Goal: Task Accomplishment & Management: Manage account settings

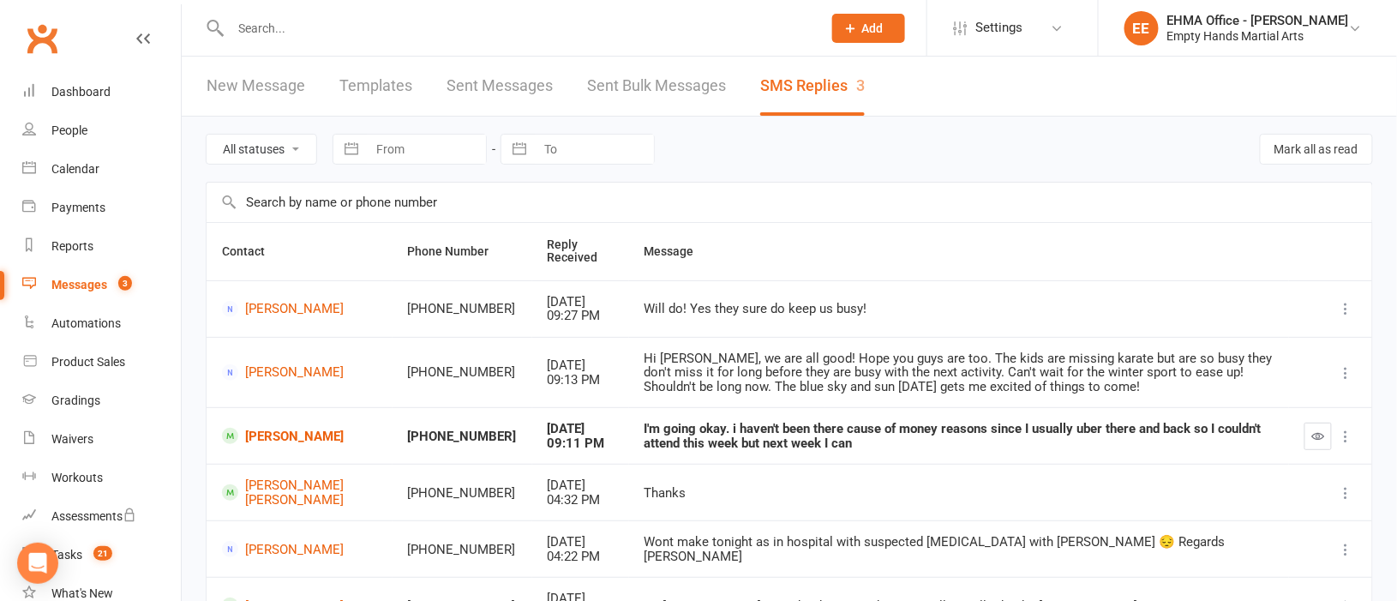
click at [418, 35] on input "text" at bounding box center [517, 28] width 585 height 24
paste input "[PERSON_NAME]"
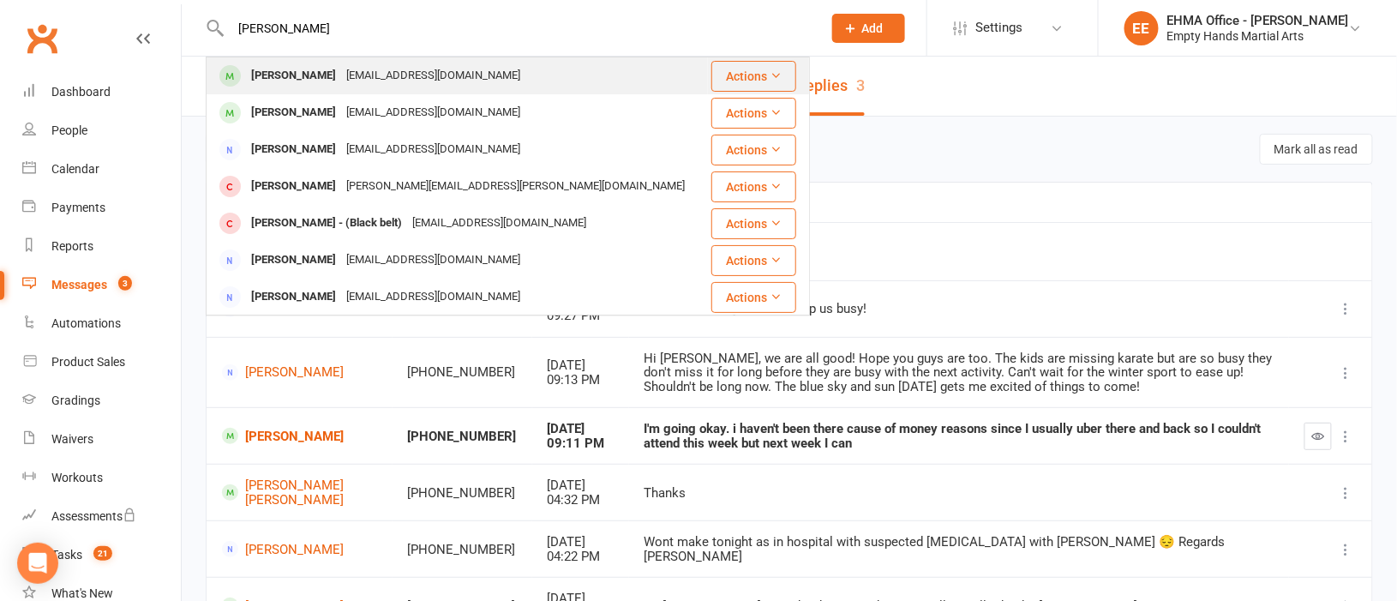
type input "[PERSON_NAME]"
click at [421, 73] on div "[EMAIL_ADDRESS][DOMAIN_NAME]" at bounding box center [433, 75] width 184 height 25
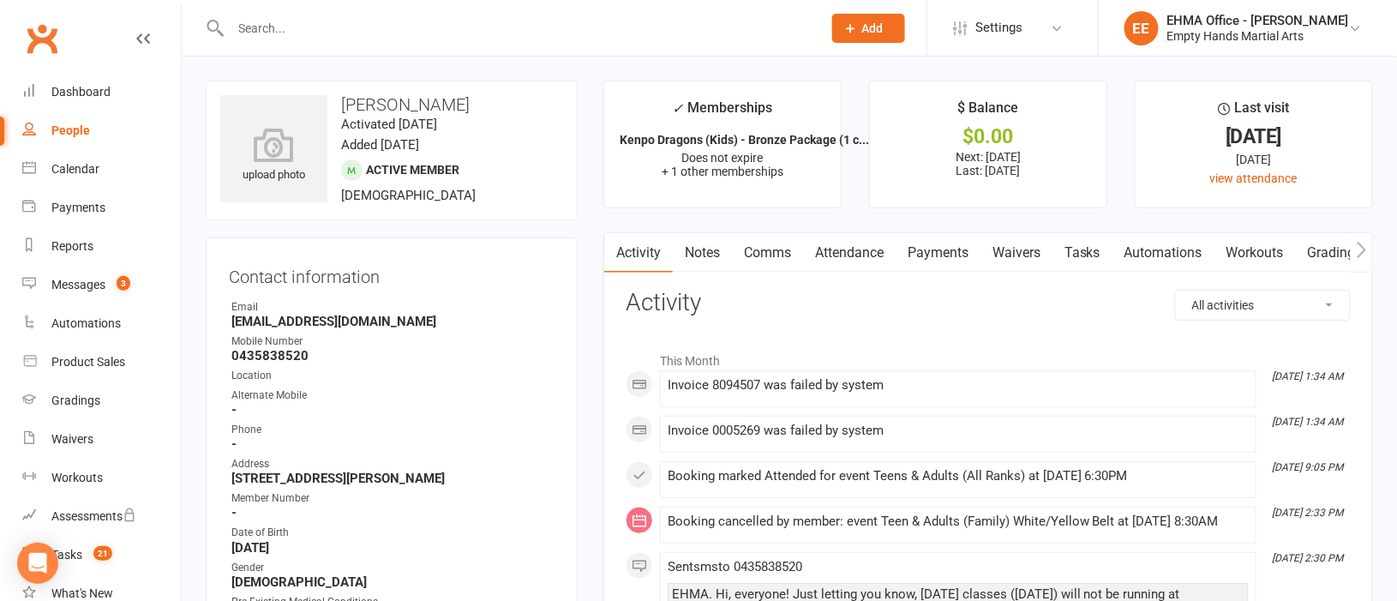
click at [957, 244] on link "Payments" at bounding box center [938, 252] width 85 height 39
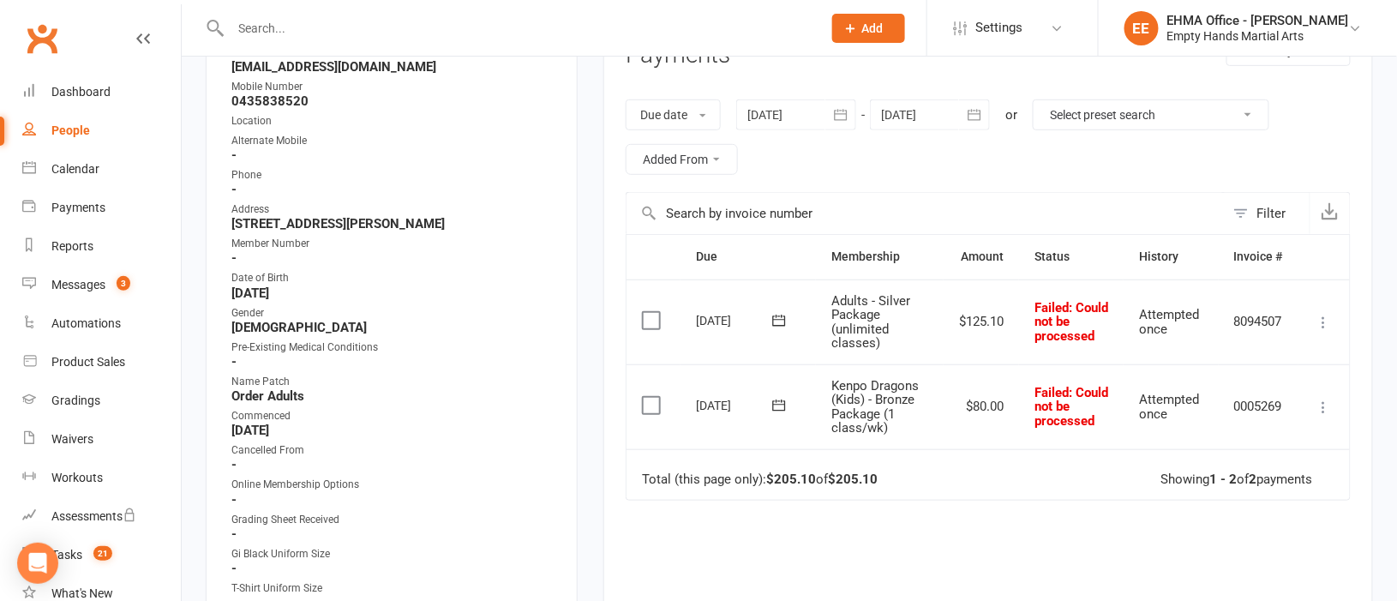
scroll to position [256, 0]
click at [785, 119] on div at bounding box center [796, 113] width 120 height 31
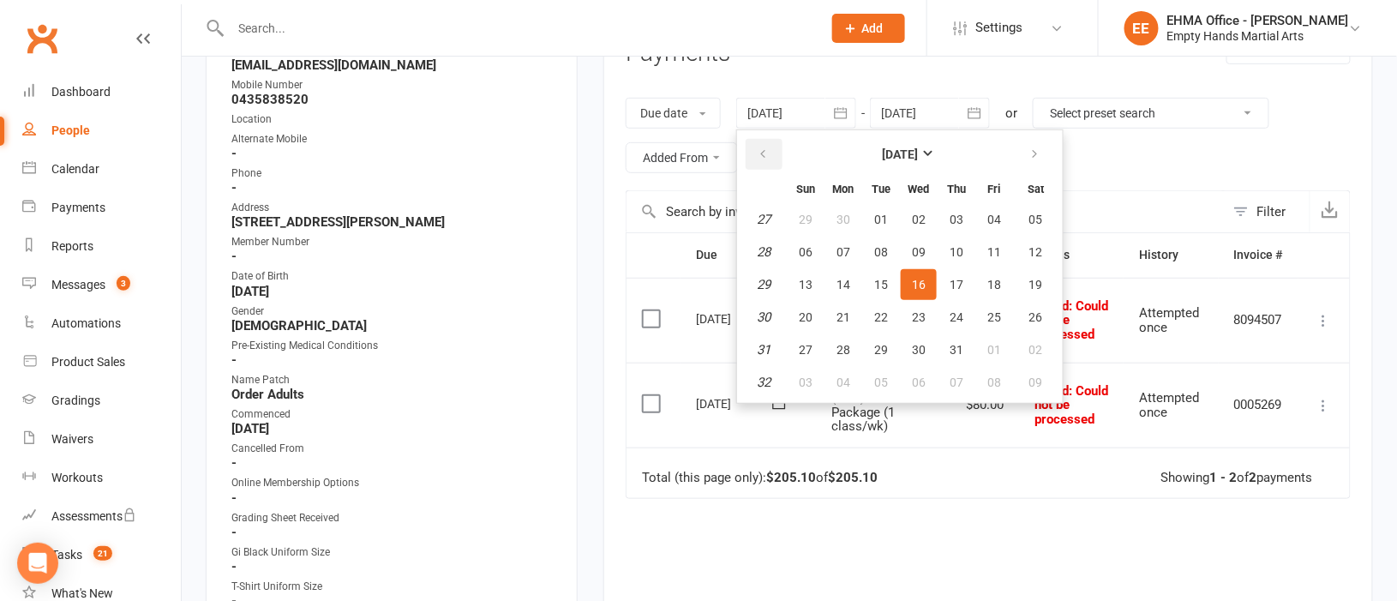
click at [767, 147] on icon "button" at bounding box center [763, 154] width 12 height 14
click at [837, 249] on span "05" at bounding box center [844, 252] width 14 height 14
type input "[DATE]"
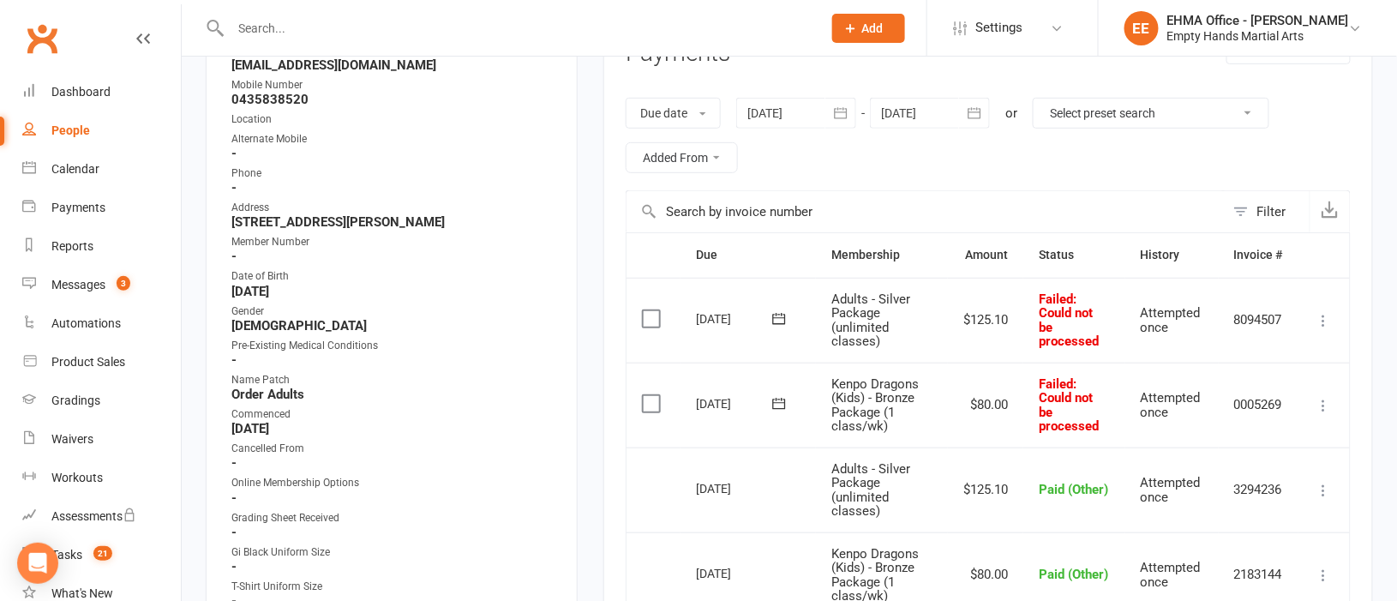
click at [1327, 405] on icon at bounding box center [1324, 405] width 17 height 17
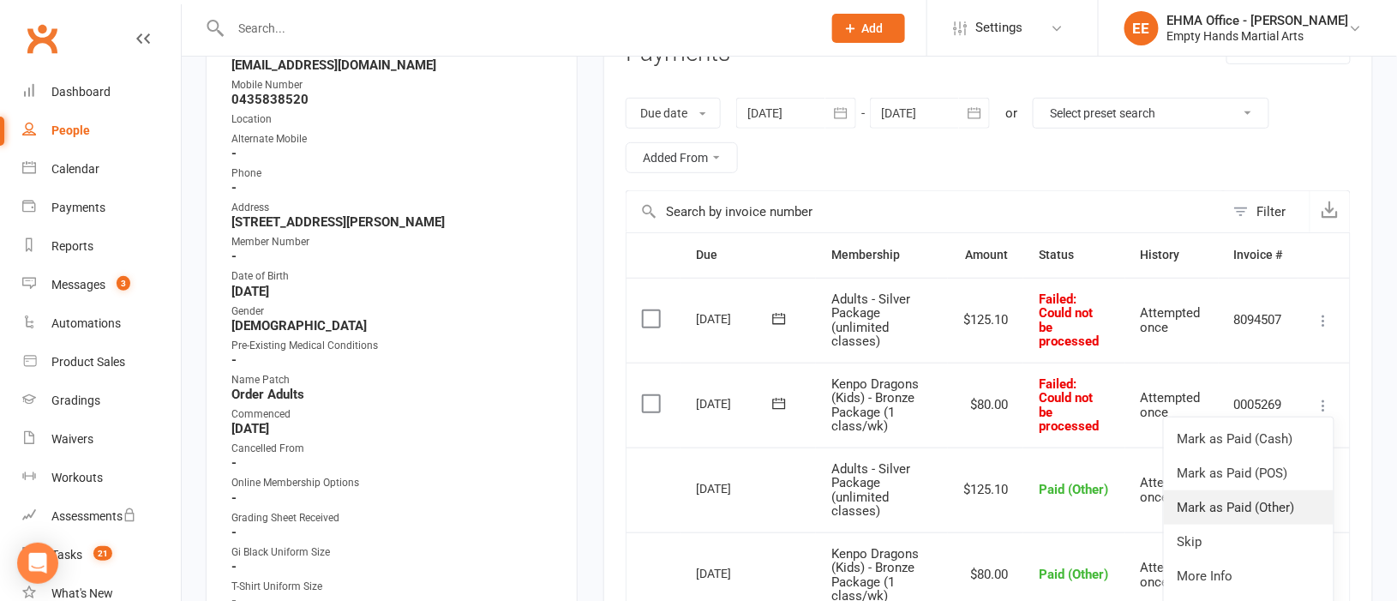
click at [1244, 508] on link "Mark as Paid (Other)" at bounding box center [1249, 507] width 170 height 34
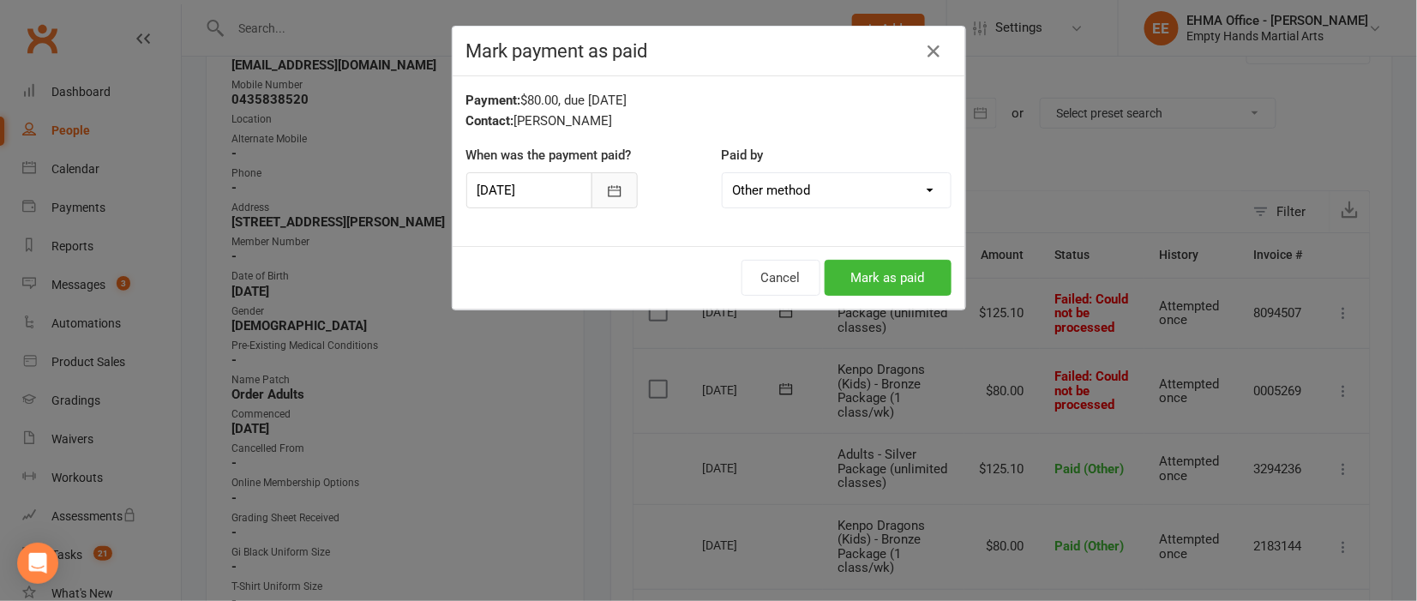
click at [608, 190] on icon "button" at bounding box center [614, 190] width 13 height 11
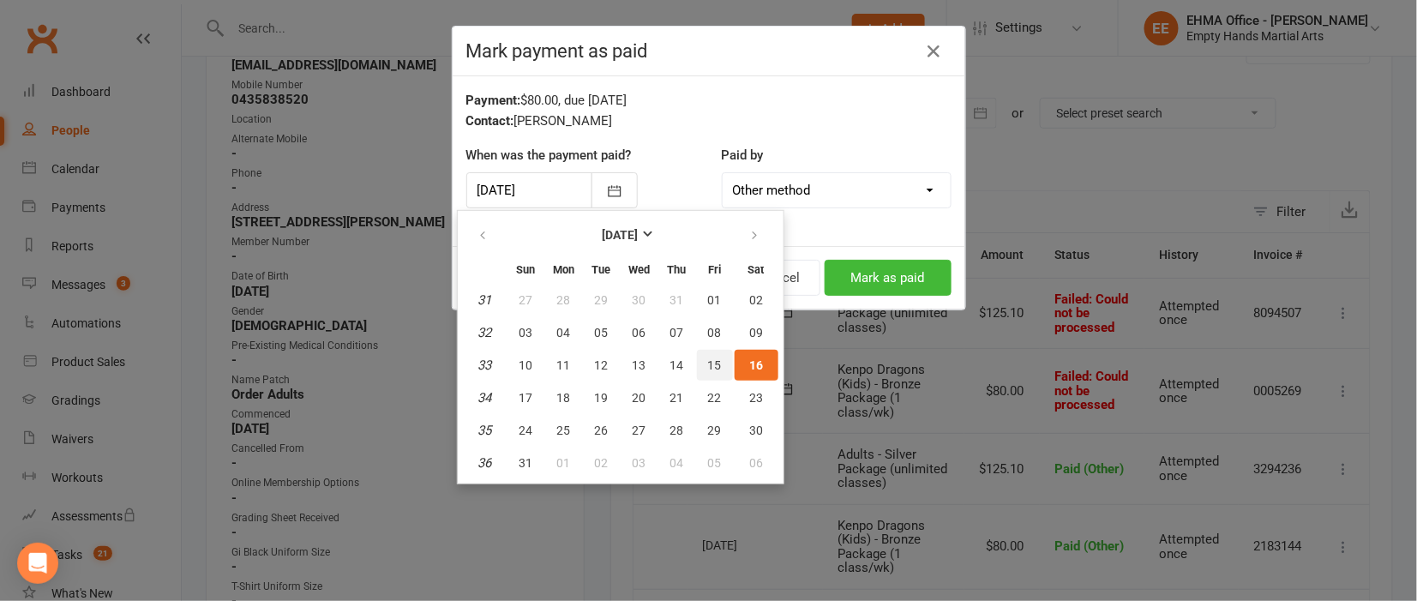
click at [716, 364] on button "15" at bounding box center [715, 365] width 36 height 31
type input "[DATE]"
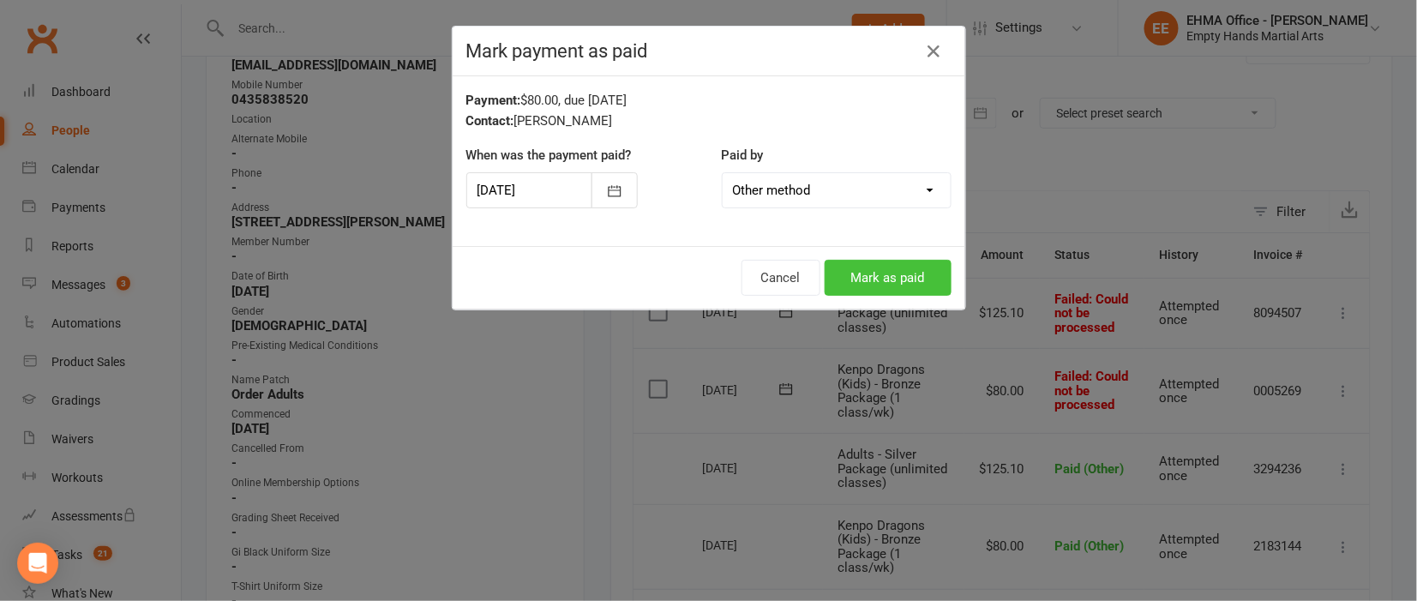
click at [879, 271] on button "Mark as paid" at bounding box center [888, 278] width 127 height 36
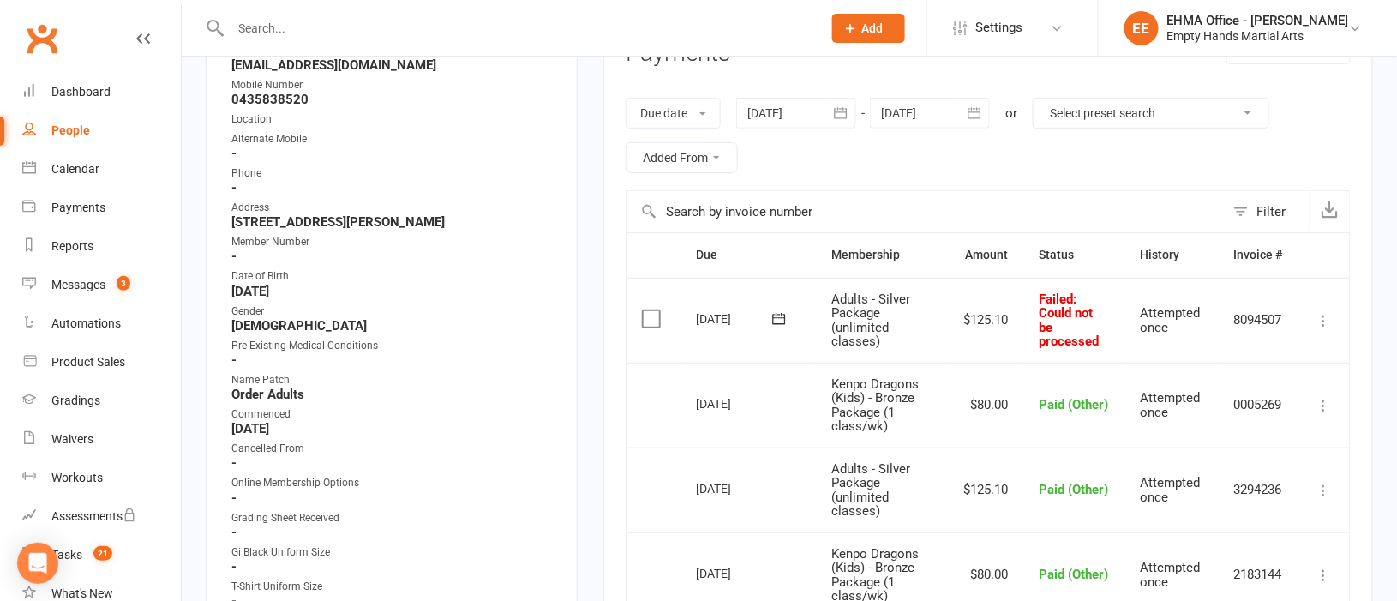
click at [406, 27] on input "text" at bounding box center [517, 28] width 585 height 24
paste input "[PERSON_NAME]"
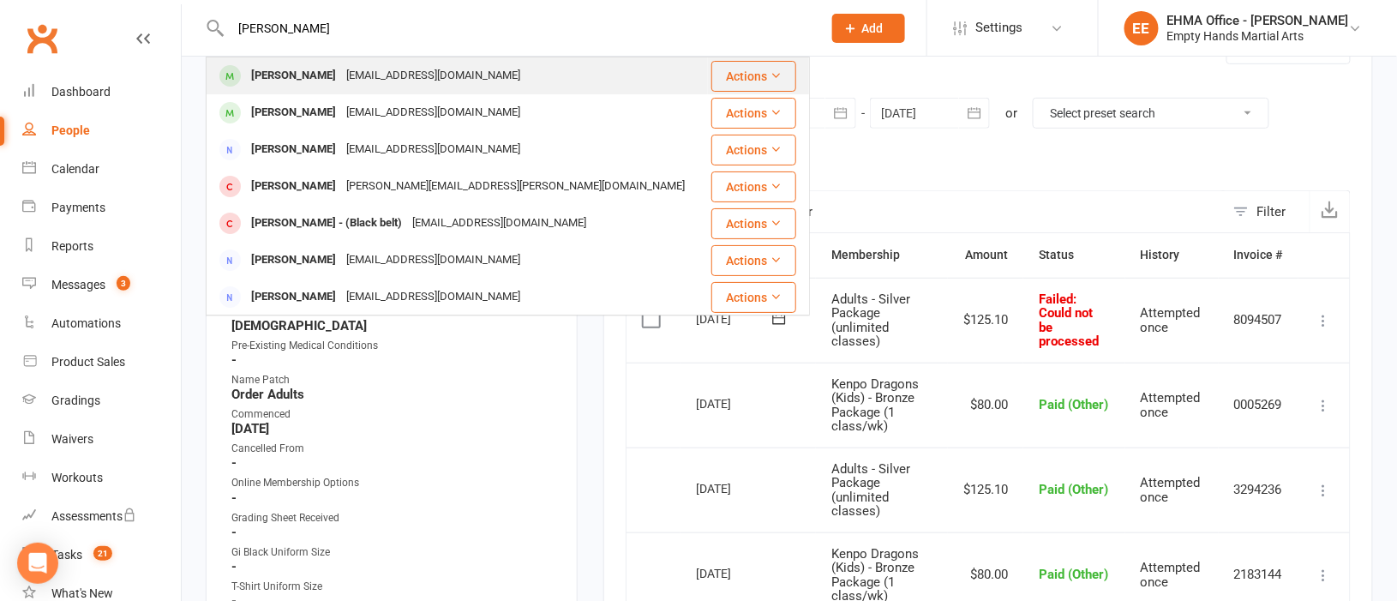
type input "[PERSON_NAME]"
click at [401, 75] on div "[EMAIL_ADDRESS][DOMAIN_NAME]" at bounding box center [433, 75] width 184 height 25
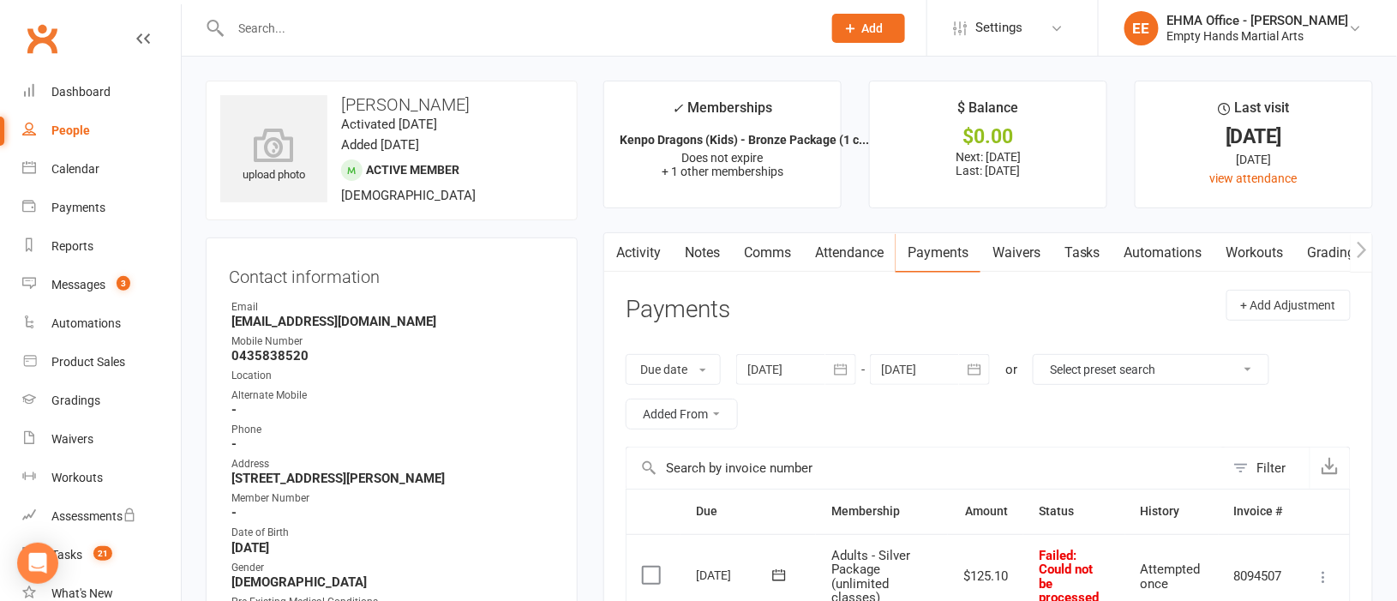
scroll to position [256, 0]
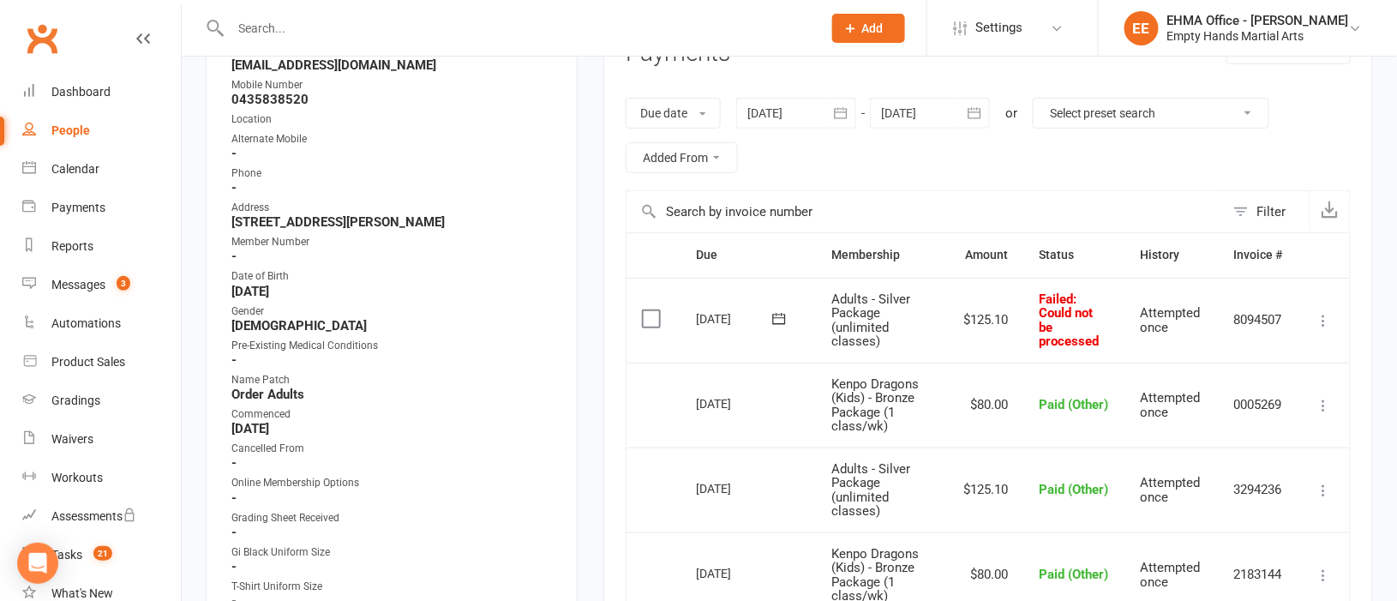
click at [1324, 319] on icon at bounding box center [1324, 320] width 17 height 17
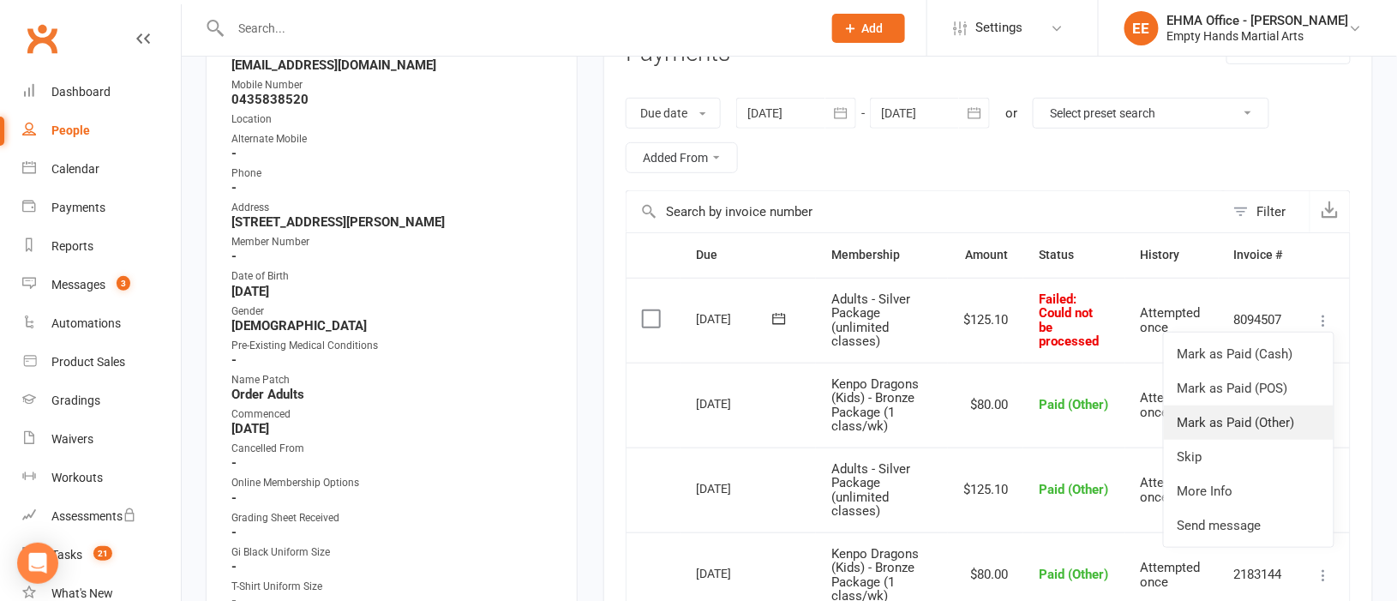
click at [1224, 423] on link "Mark as Paid (Other)" at bounding box center [1249, 422] width 170 height 34
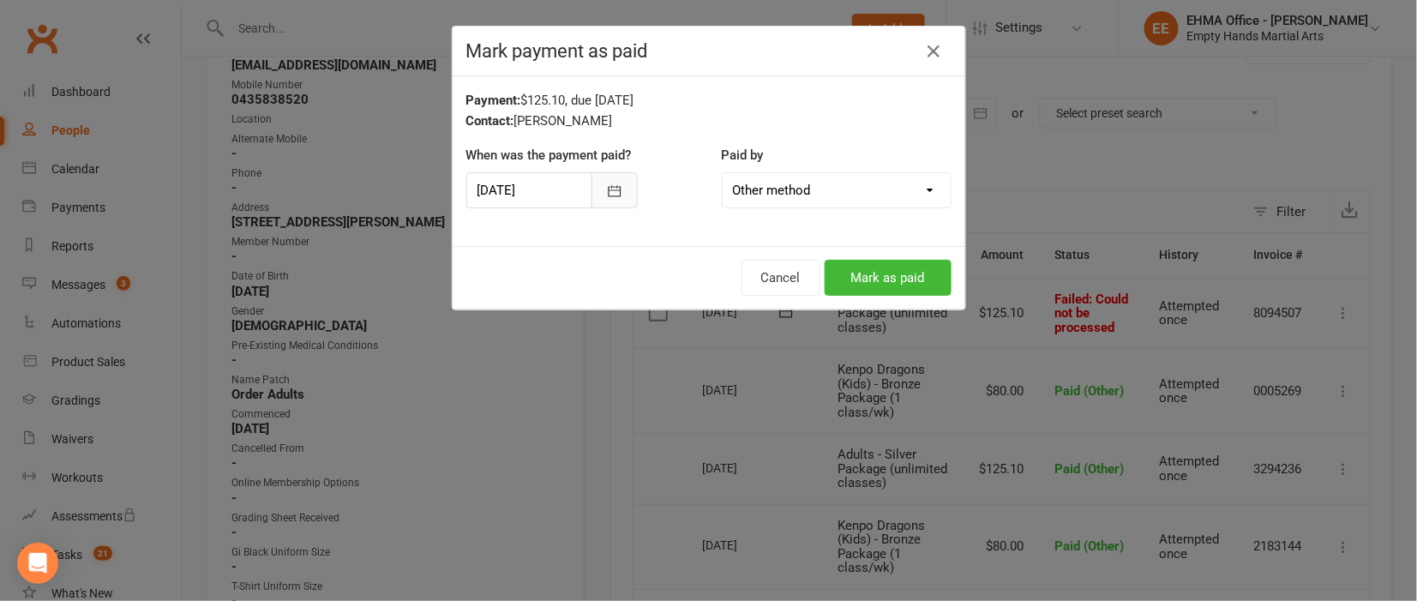
click at [606, 185] on icon "button" at bounding box center [614, 191] width 17 height 17
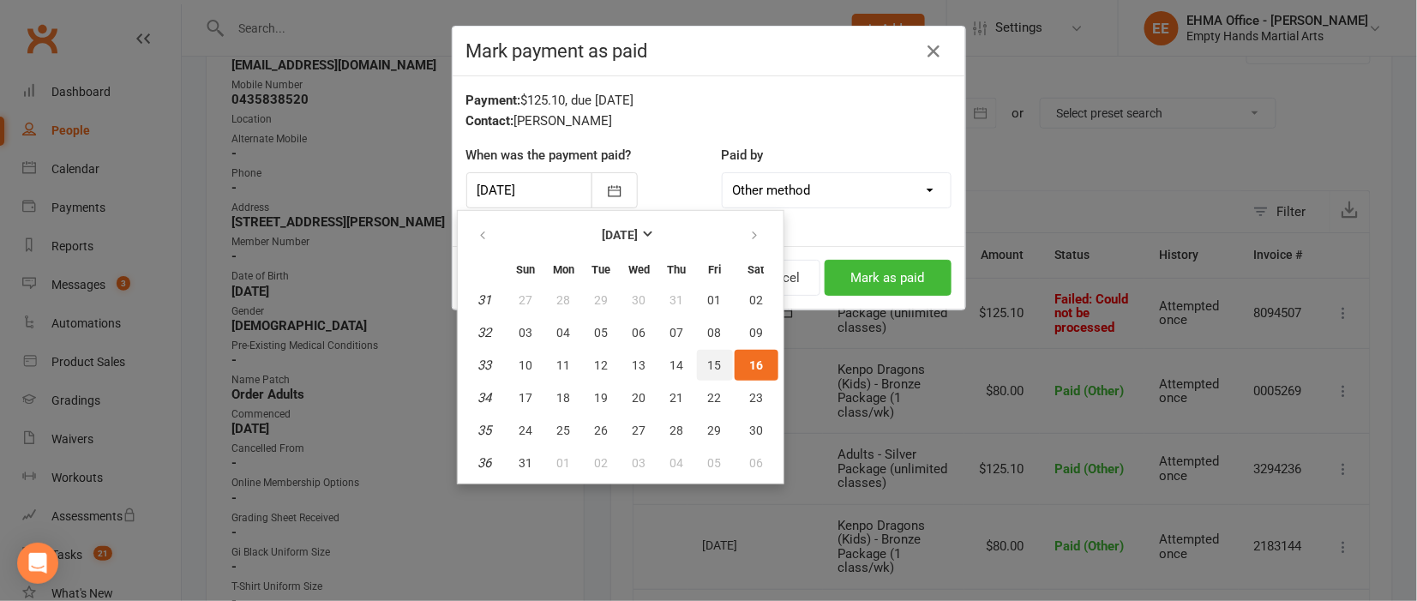
click at [710, 358] on span "15" at bounding box center [715, 365] width 14 height 14
type input "[DATE]"
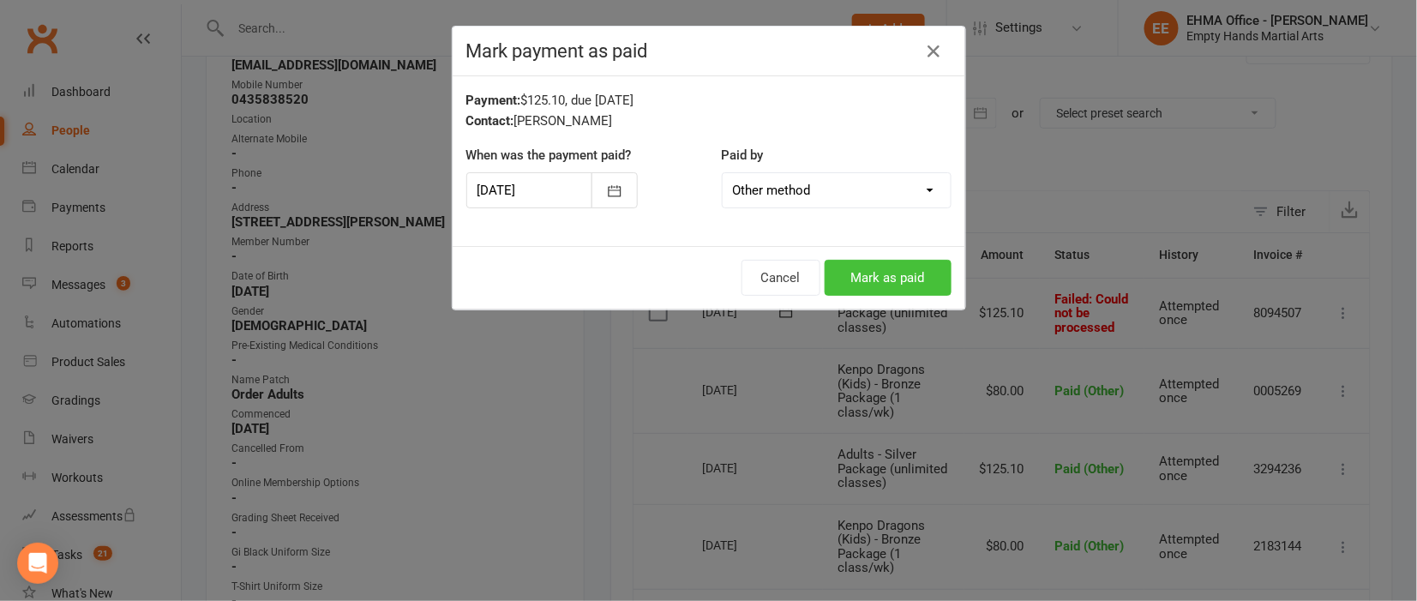
click at [862, 278] on button "Mark as paid" at bounding box center [888, 278] width 127 height 36
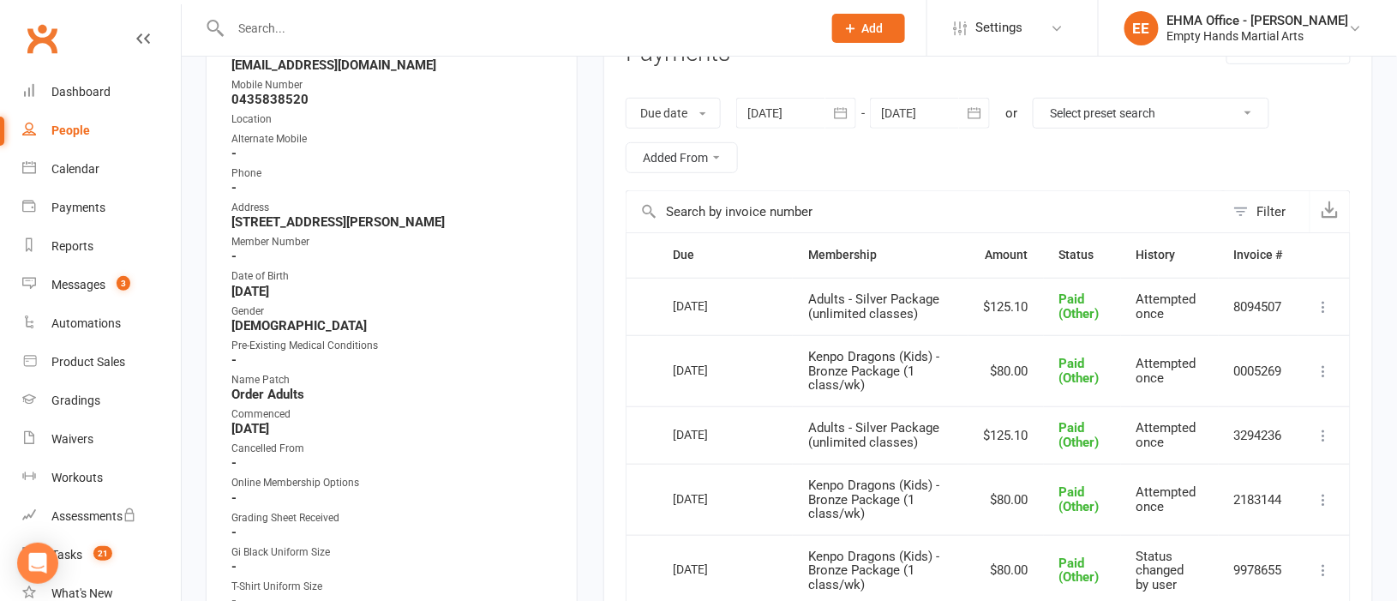
click at [377, 13] on div at bounding box center [508, 28] width 604 height 56
click at [283, 33] on input "text" at bounding box center [517, 28] width 585 height 24
paste input "[PERSON_NAME]"
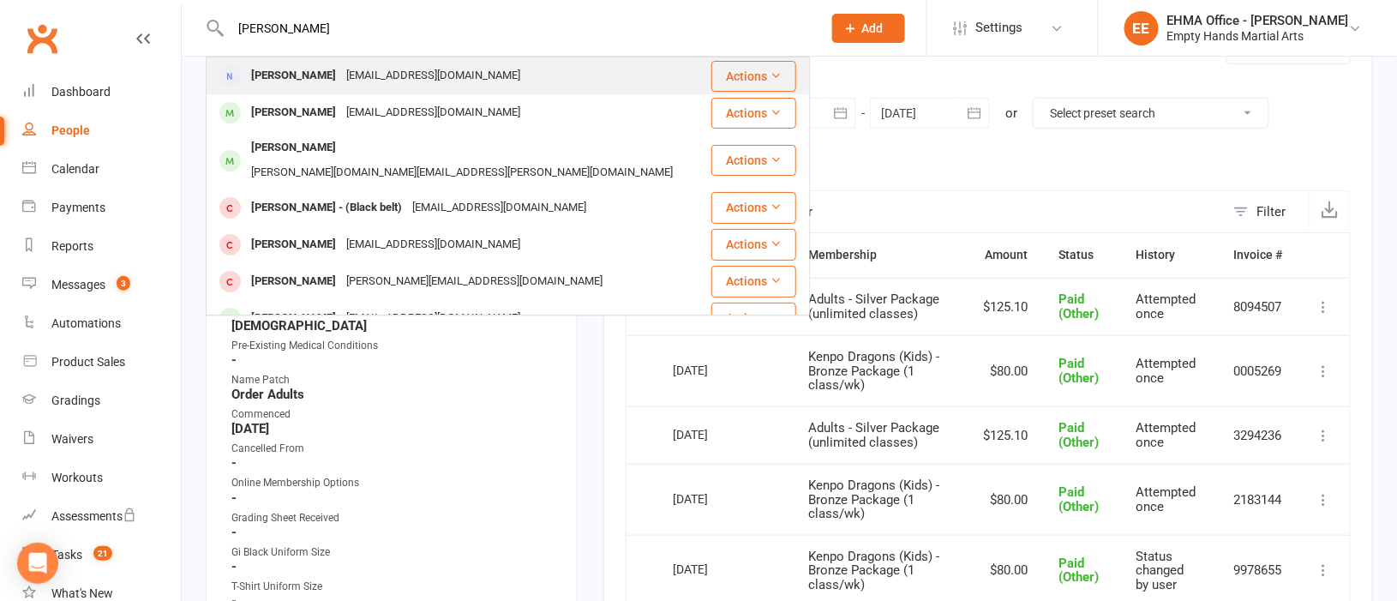
type input "[PERSON_NAME]"
click at [341, 77] on div "[EMAIL_ADDRESS][DOMAIN_NAME]" at bounding box center [433, 75] width 184 height 25
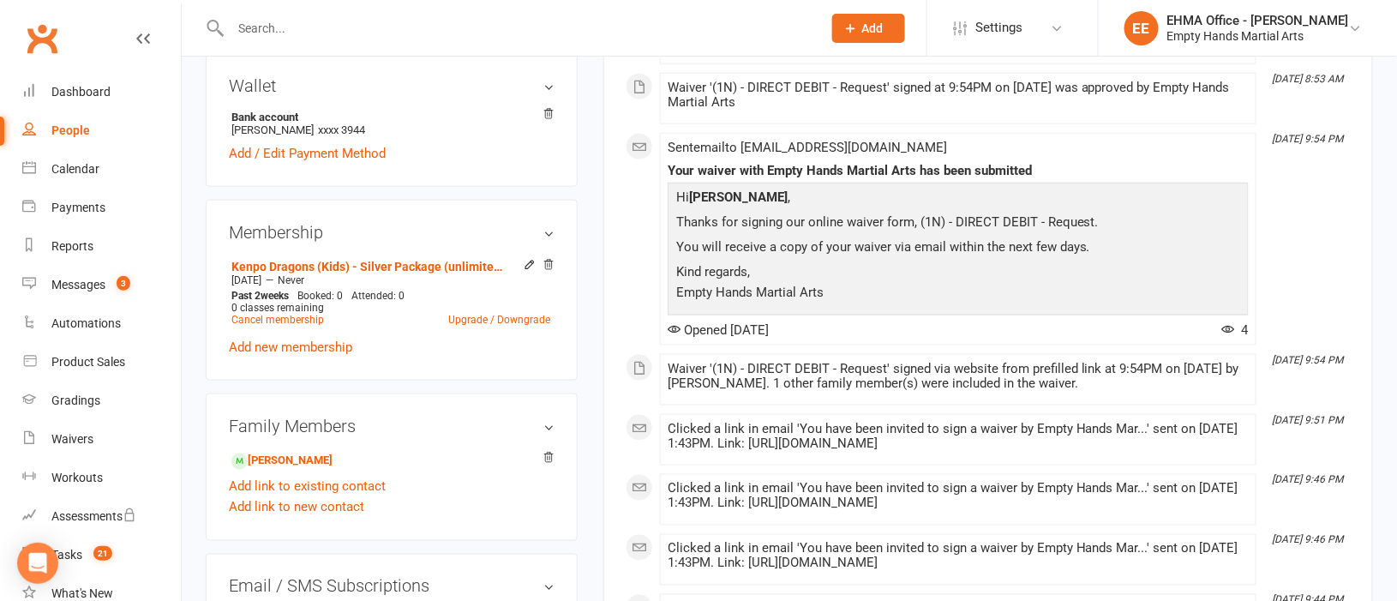
scroll to position [771, 0]
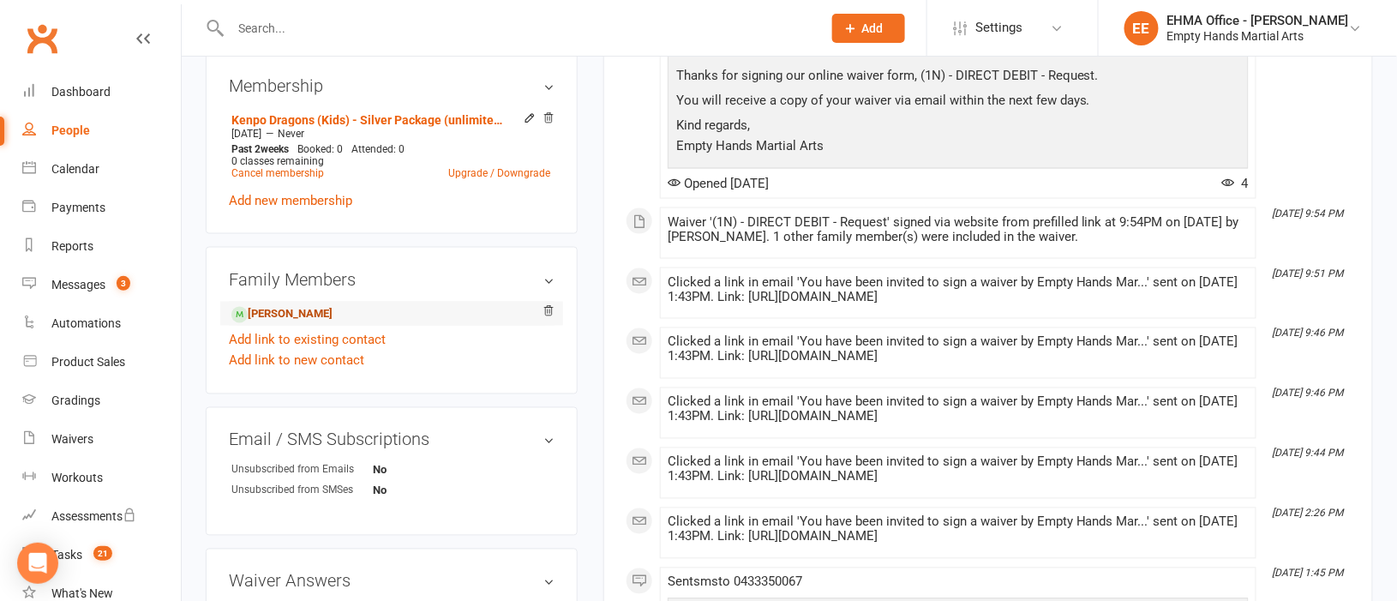
click at [309, 323] on link "[PERSON_NAME]" at bounding box center [281, 315] width 101 height 18
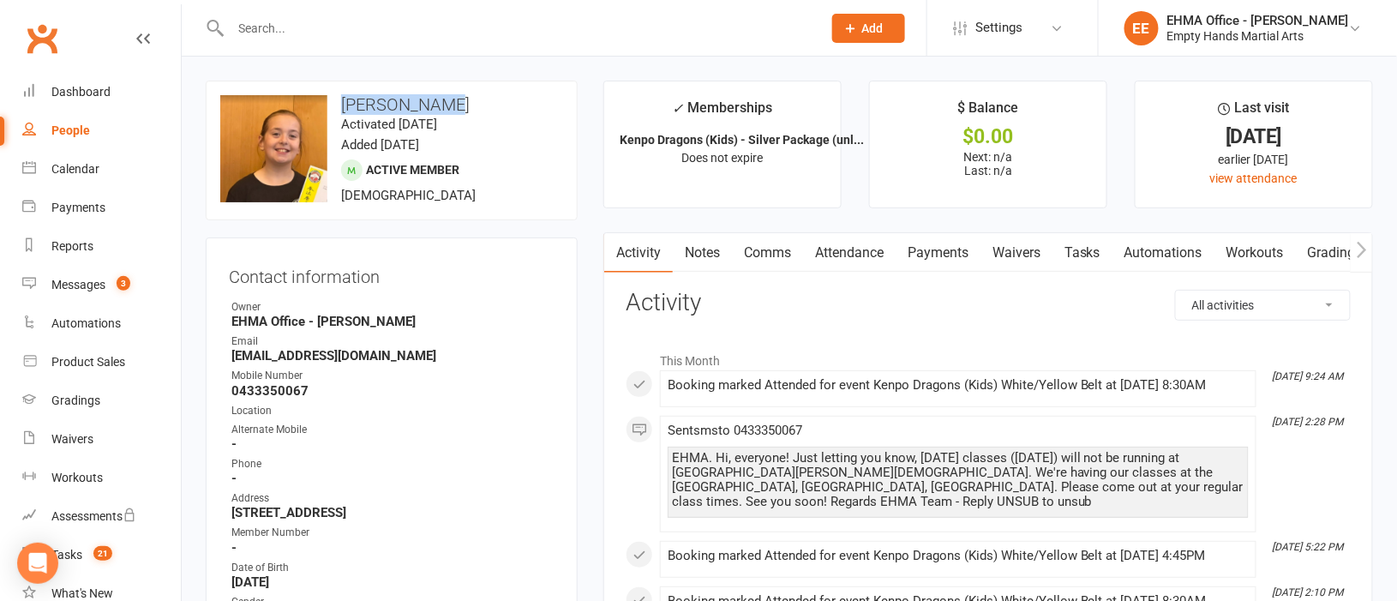
drag, startPoint x: 452, startPoint y: 103, endPoint x: 339, endPoint y: 98, distance: 113.3
click at [339, 98] on h3 "[PERSON_NAME]" at bounding box center [391, 104] width 343 height 19
copy h3 "[PERSON_NAME]"
click at [838, 255] on link "Attendance" at bounding box center [849, 252] width 93 height 39
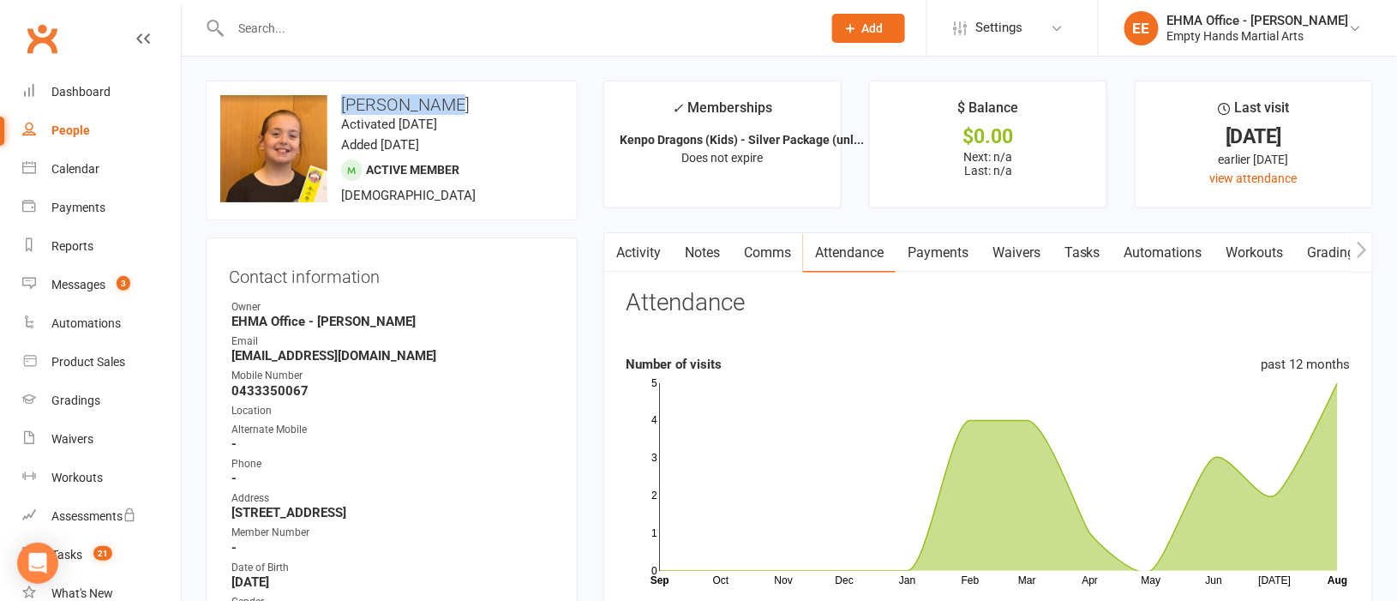
click at [648, 250] on link "Activity" at bounding box center [638, 252] width 69 height 39
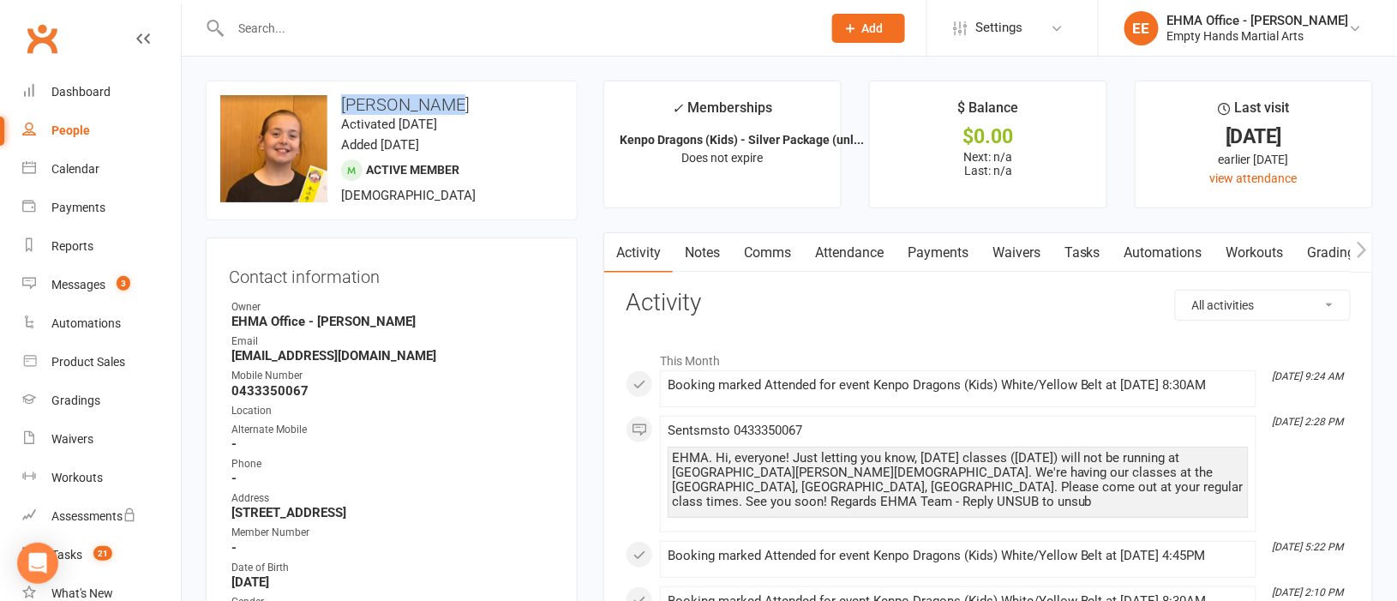
click at [1224, 309] on select "All activities Bookings / Attendances Communications Notes Failed SMSes Grading…" at bounding box center [1263, 305] width 174 height 29
select select "GradingLogEntry"
click at [1176, 291] on select "All activities Bookings / Attendances Communications Notes Failed SMSes Grading…" at bounding box center [1263, 305] width 174 height 29
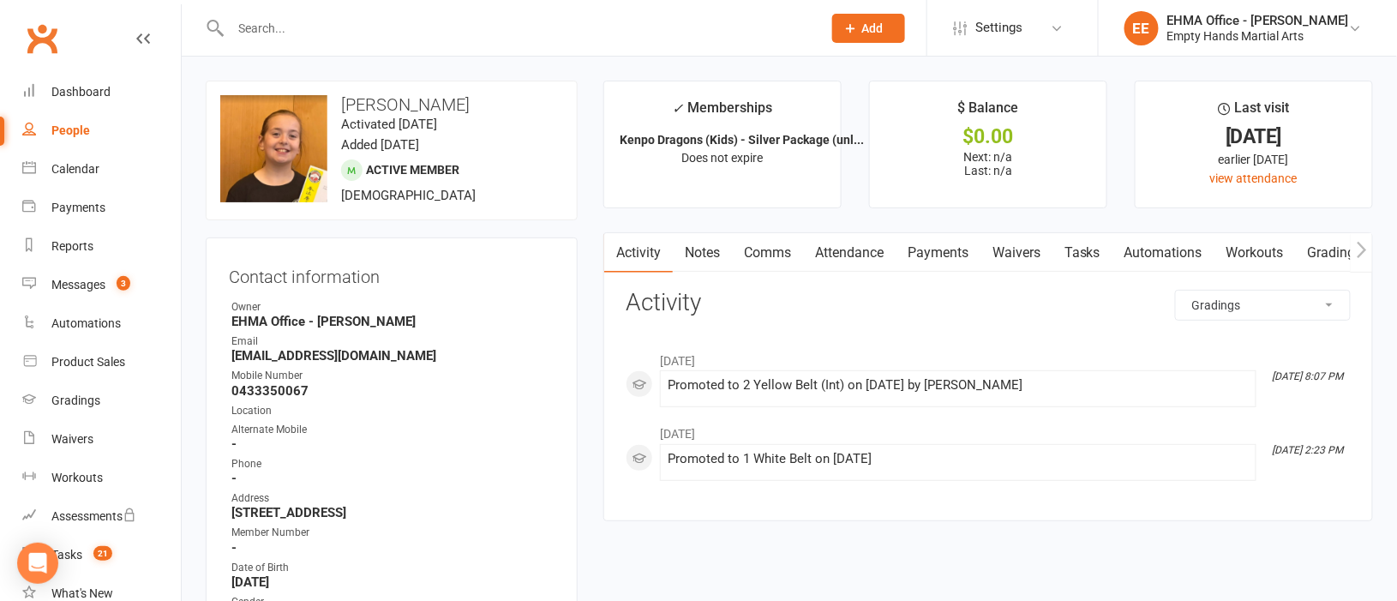
click at [339, 30] on input "text" at bounding box center [517, 28] width 585 height 24
paste input "van [PERSON_NAME]"
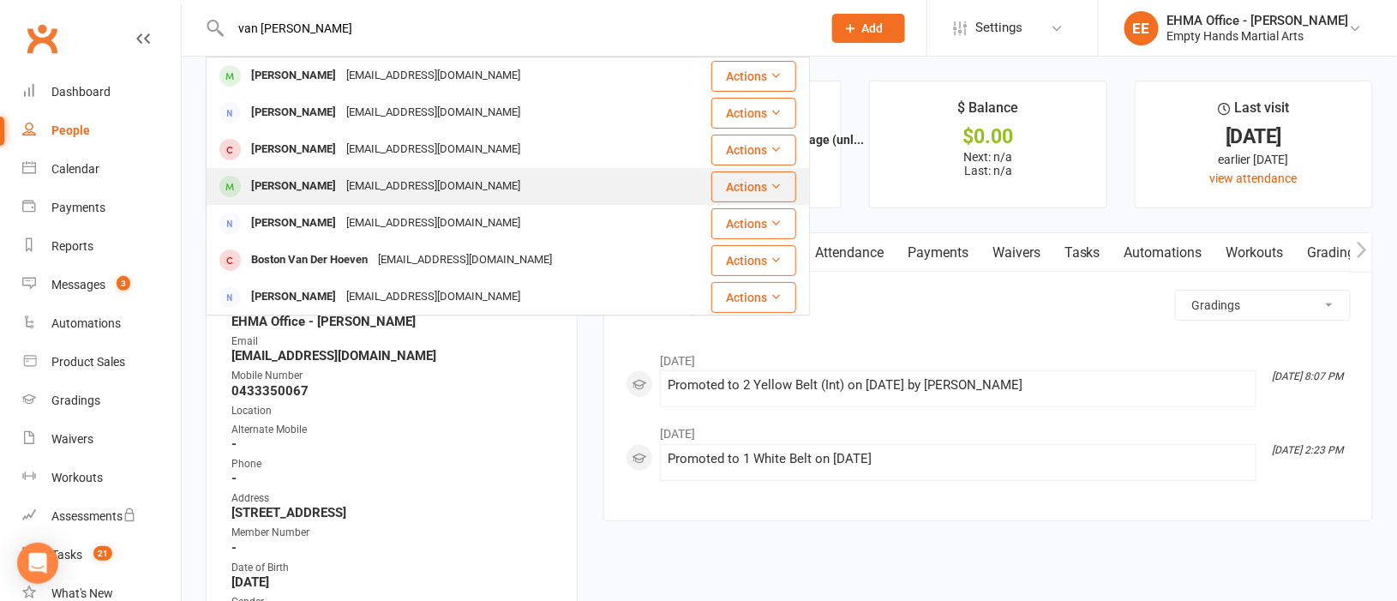
type input "van [PERSON_NAME]"
click at [382, 176] on div "[EMAIL_ADDRESS][DOMAIN_NAME]" at bounding box center [433, 186] width 184 height 25
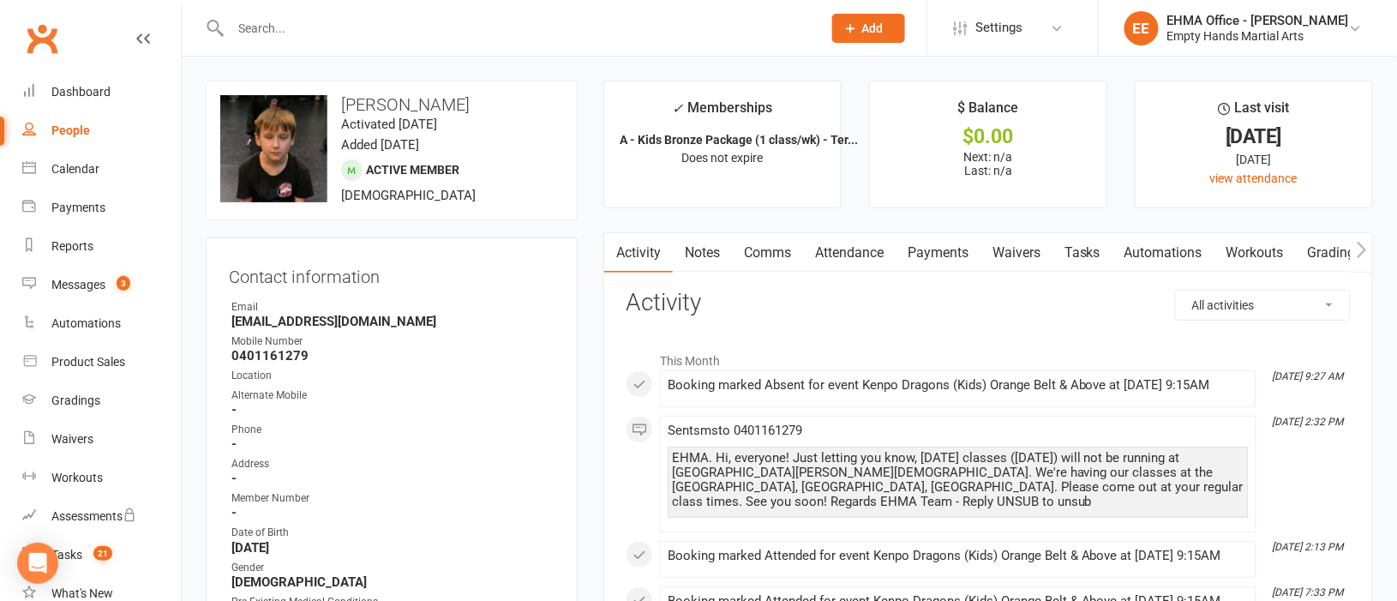
click at [323, 27] on input "text" at bounding box center [517, 28] width 585 height 24
paste input "[PERSON_NAME]"
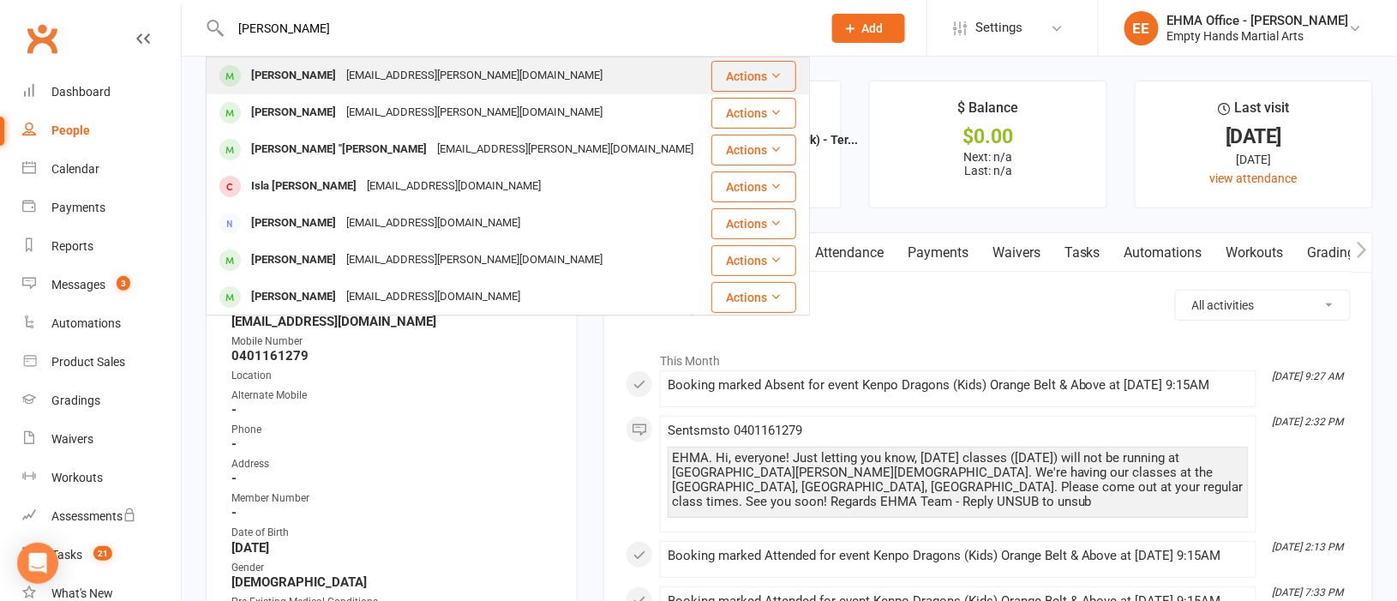
type input "[PERSON_NAME]"
click at [341, 76] on div "[EMAIL_ADDRESS][PERSON_NAME][DOMAIN_NAME]" at bounding box center [474, 75] width 267 height 25
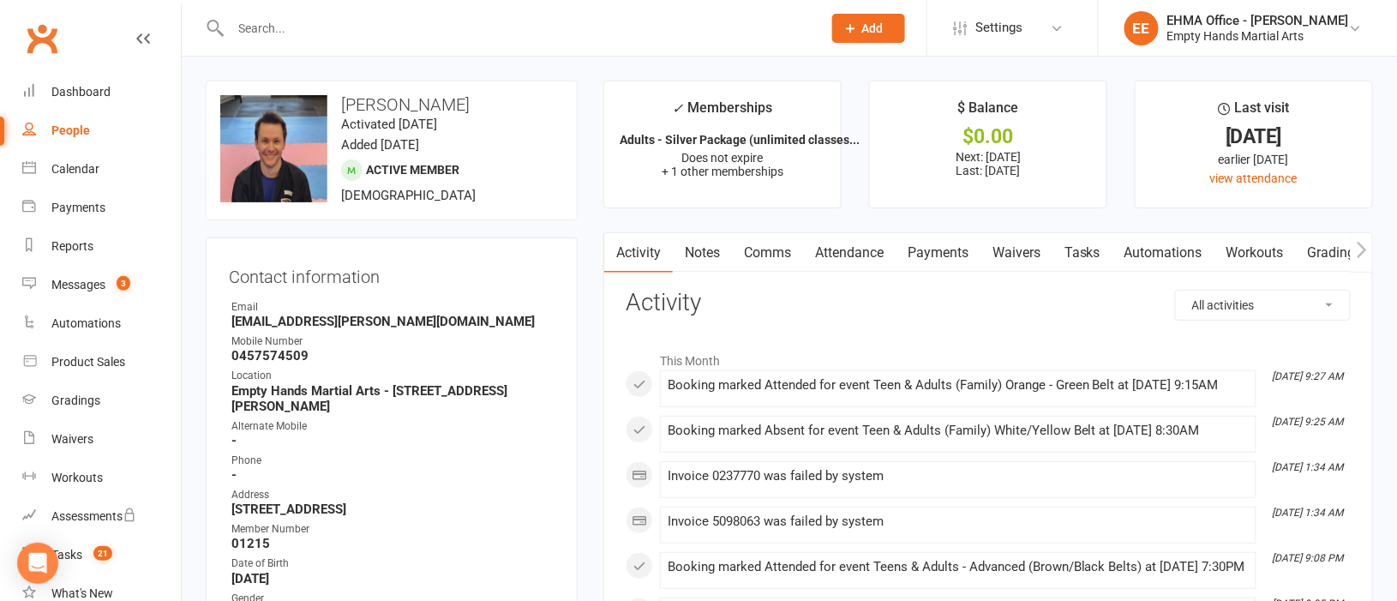
click at [948, 251] on link "Payments" at bounding box center [938, 252] width 85 height 39
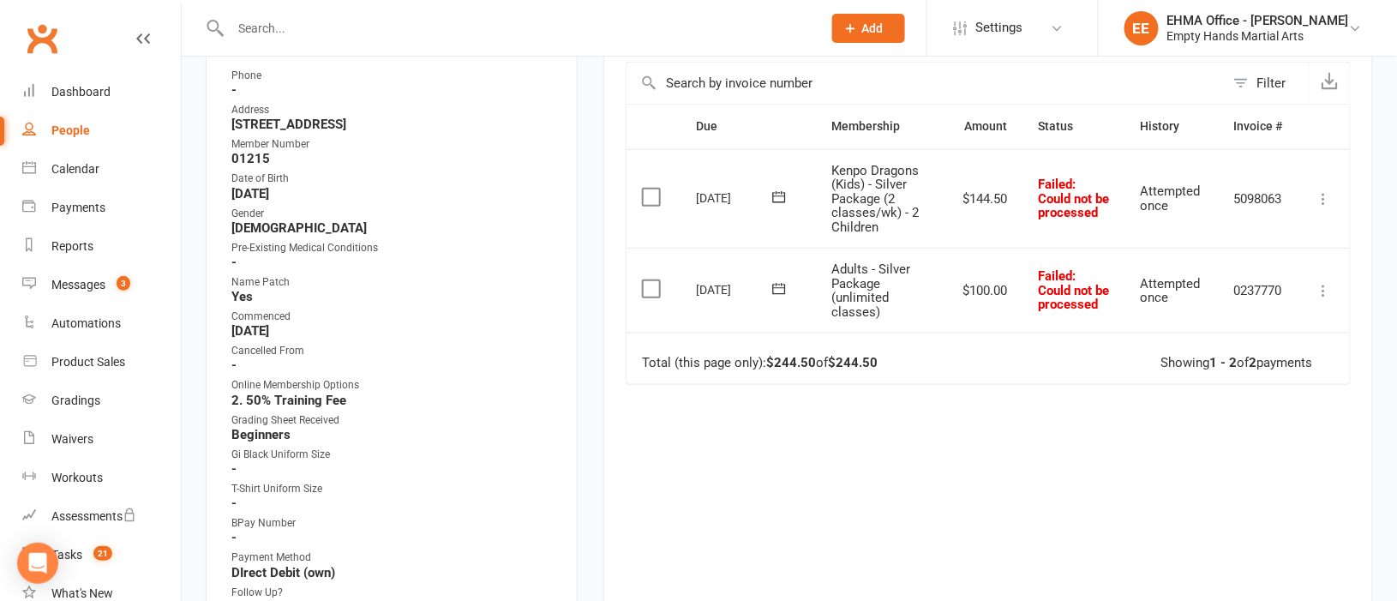
scroll to position [256, 0]
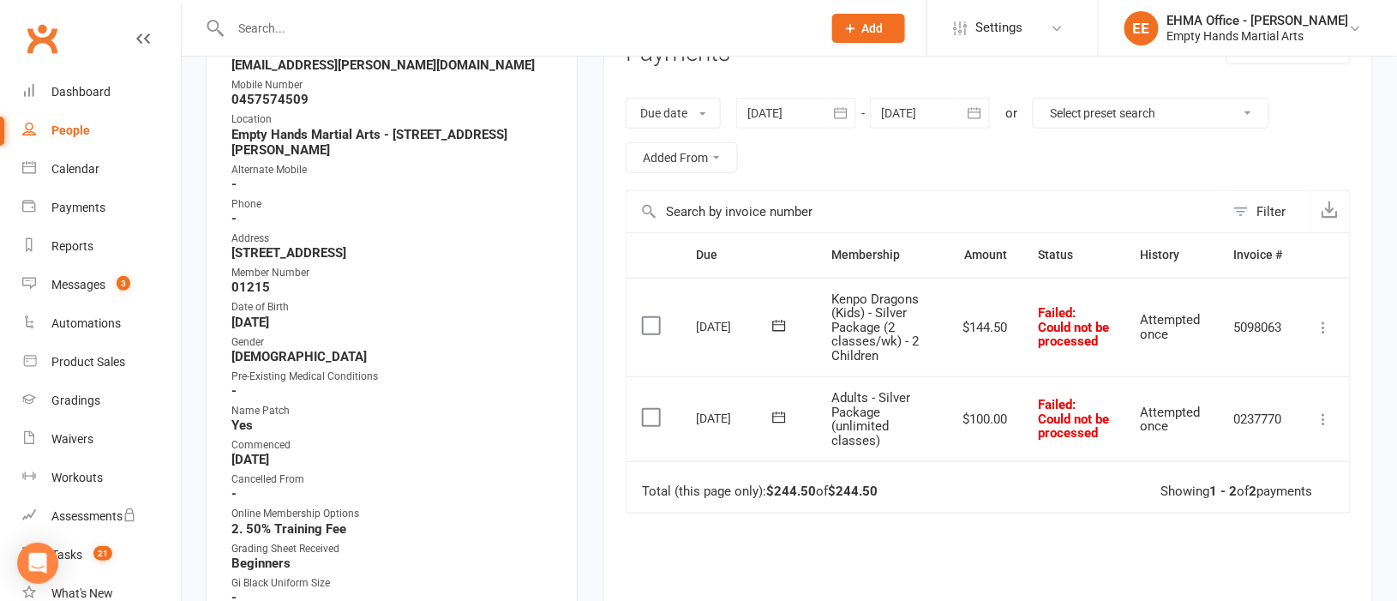
click at [770, 114] on div at bounding box center [796, 113] width 120 height 31
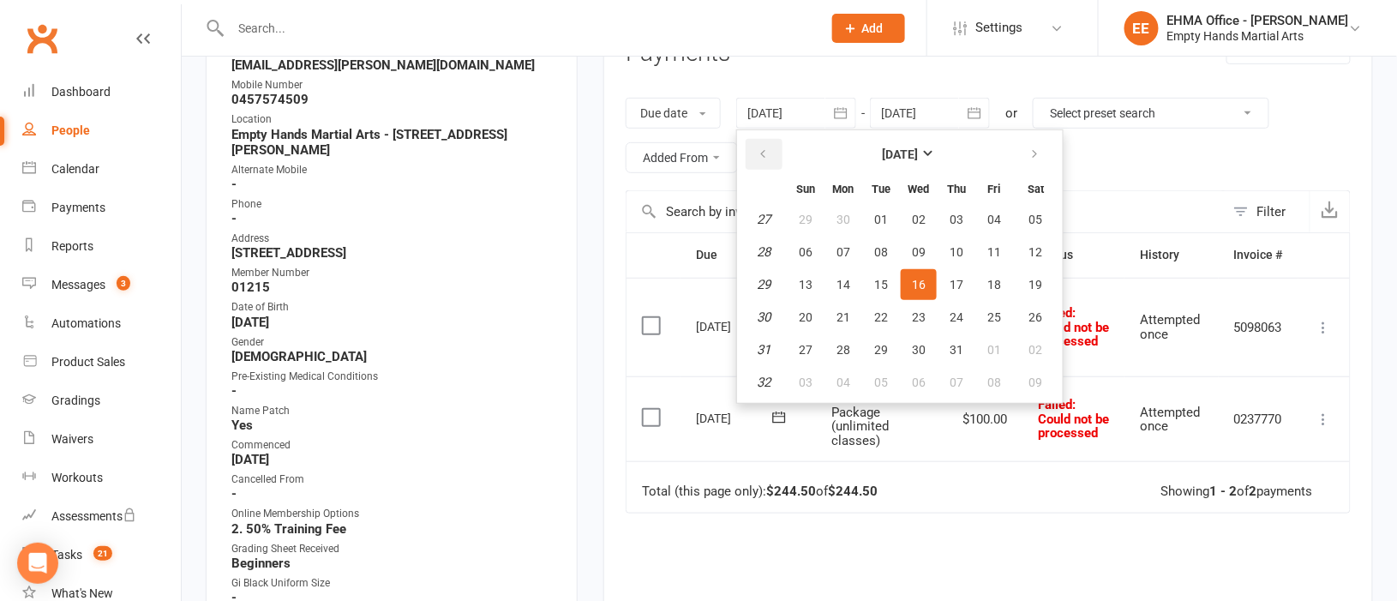
click at [768, 147] on icon "button" at bounding box center [763, 154] width 12 height 14
click at [842, 245] on span "07" at bounding box center [844, 252] width 14 height 14
type input "[DATE]"
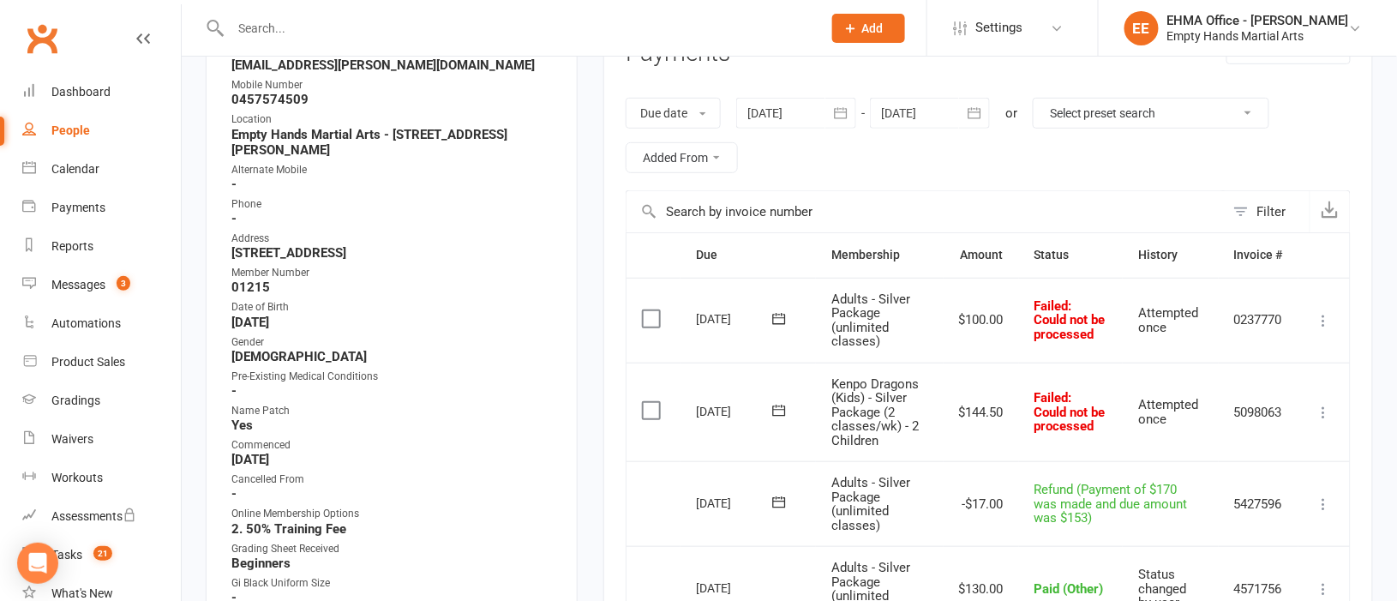
click at [1327, 318] on icon at bounding box center [1324, 320] width 17 height 17
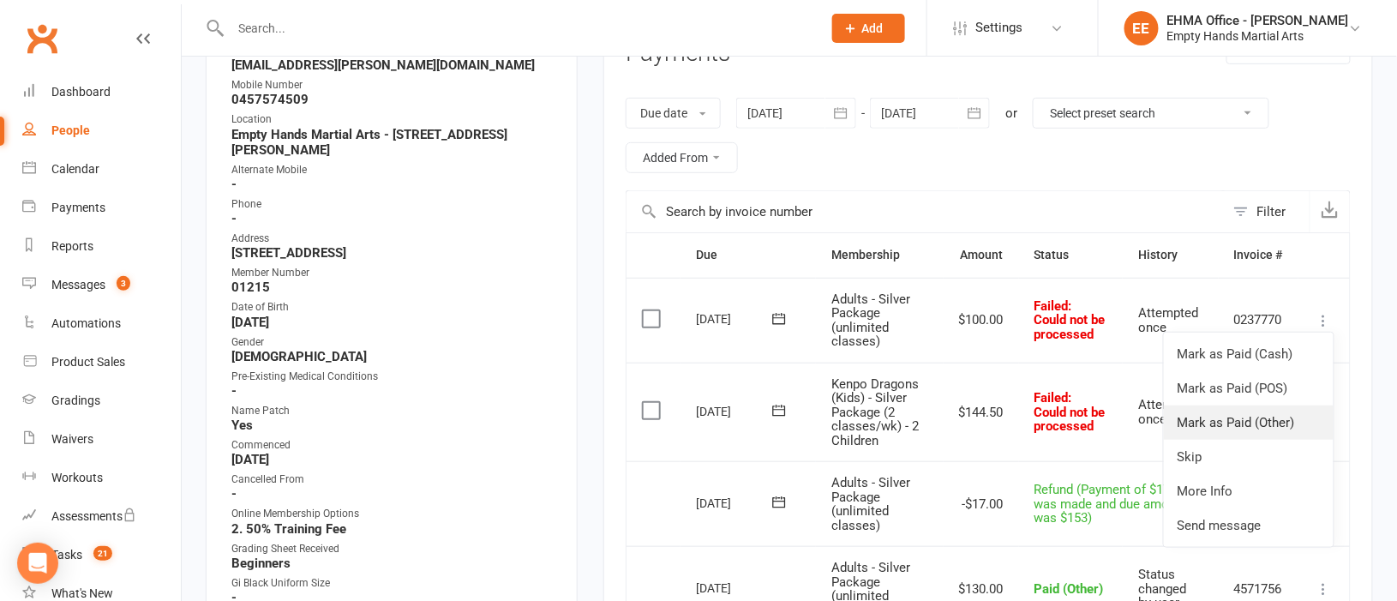
click at [1250, 427] on link "Mark as Paid (Other)" at bounding box center [1249, 422] width 170 height 34
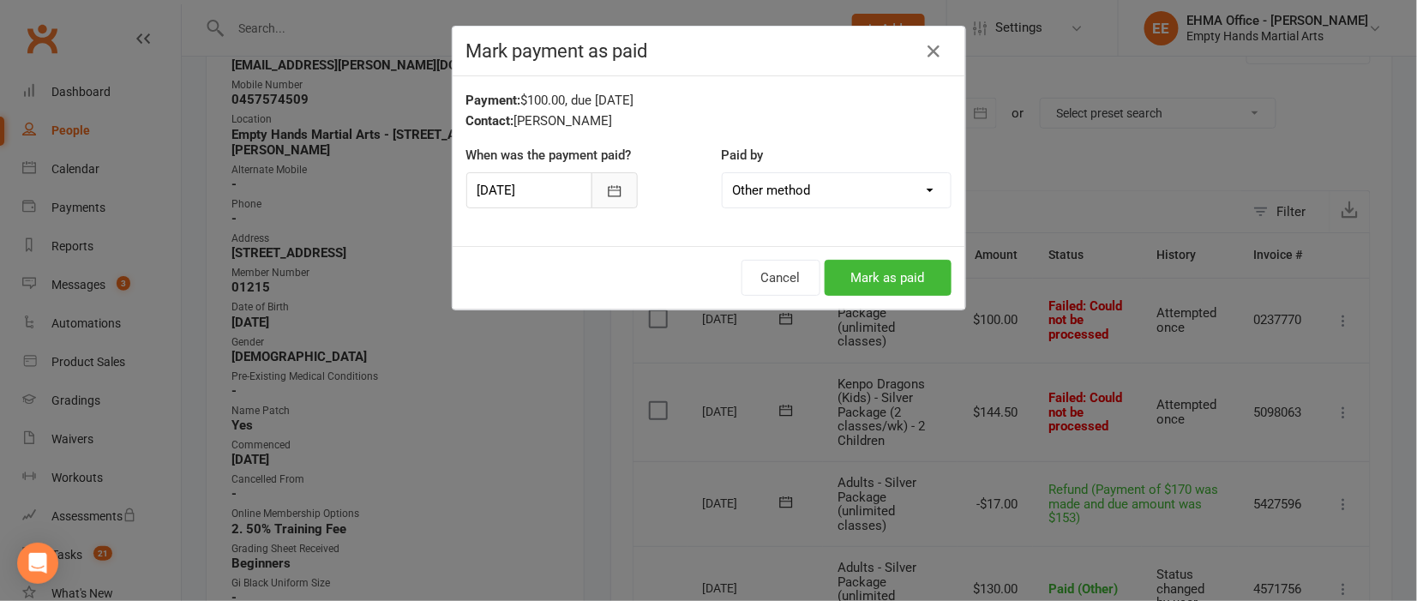
click at [608, 190] on icon "button" at bounding box center [614, 190] width 13 height 11
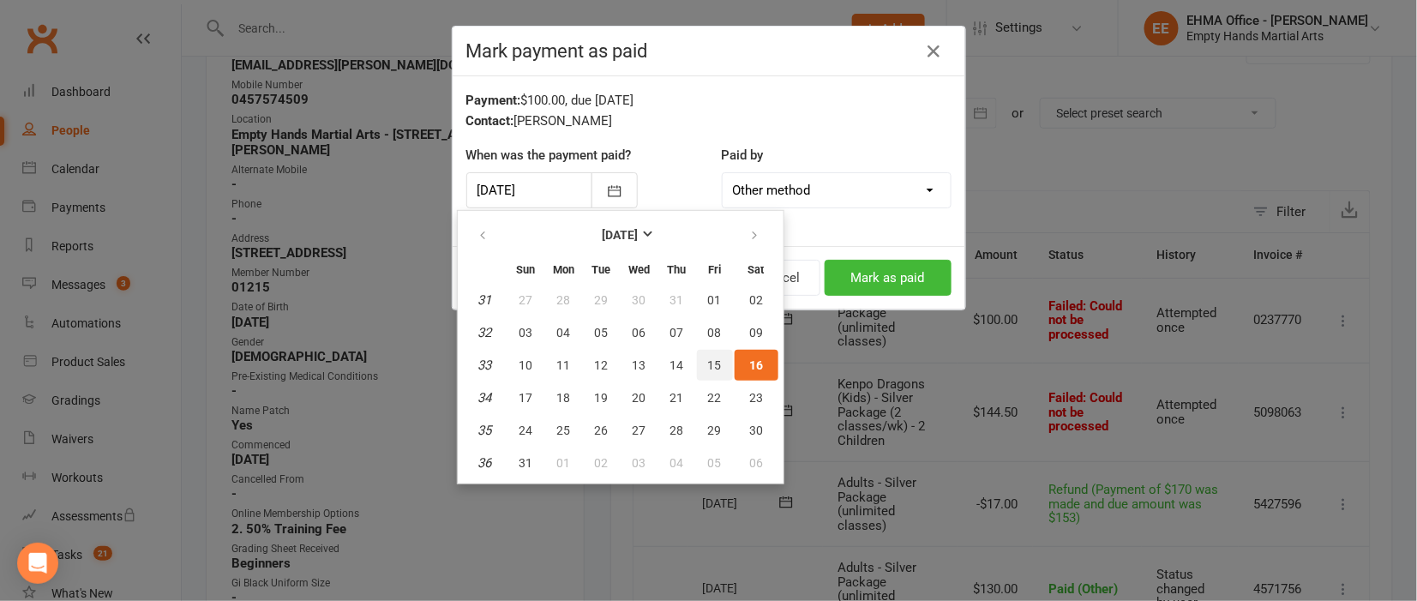
click at [708, 358] on span "15" at bounding box center [715, 365] width 14 height 14
type input "[DATE]"
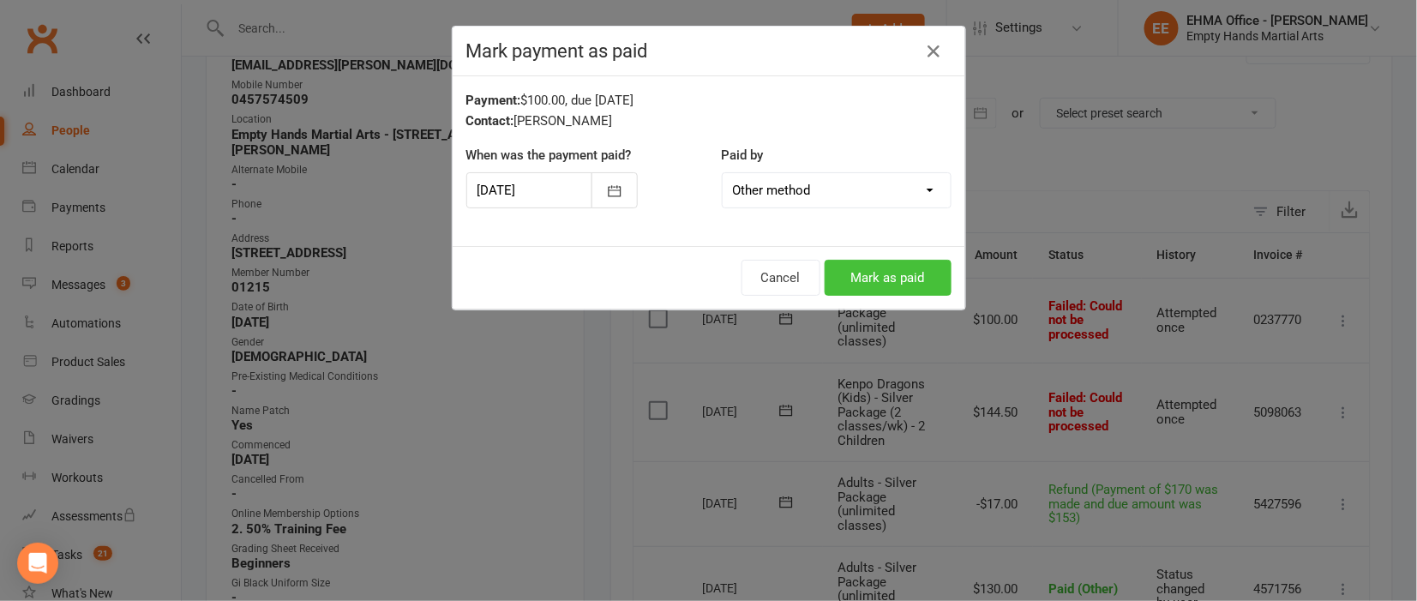
click at [866, 279] on button "Mark as paid" at bounding box center [888, 278] width 127 height 36
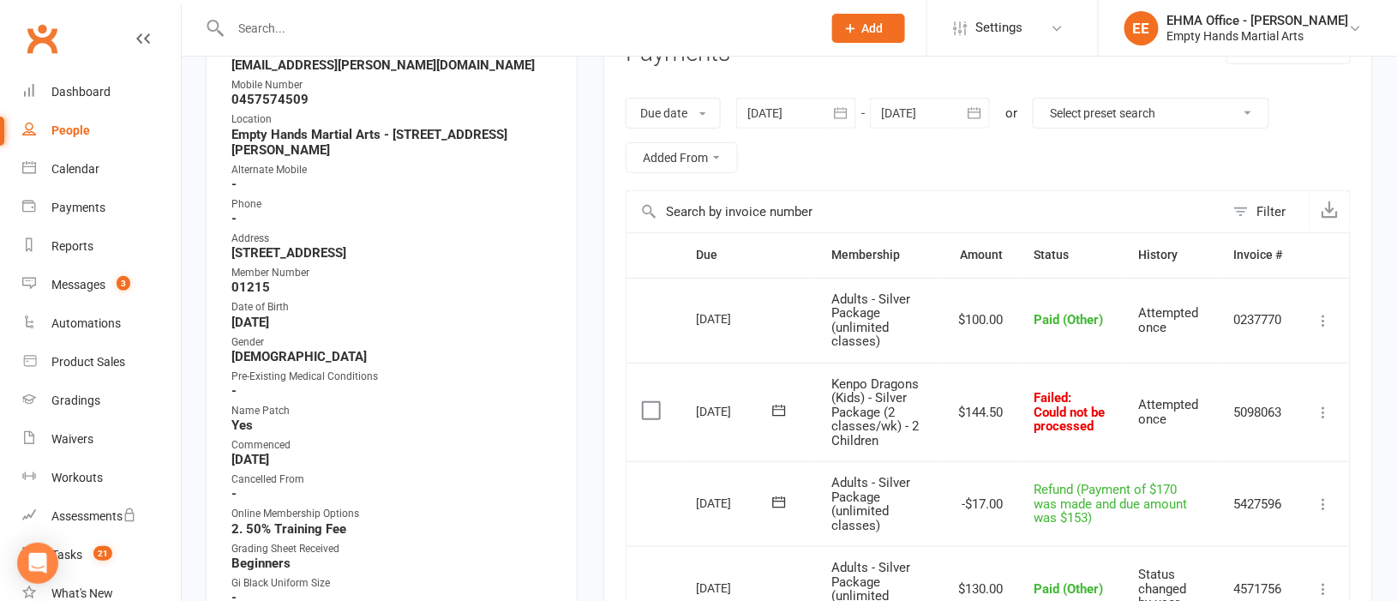
click at [935, 114] on div at bounding box center [930, 113] width 120 height 31
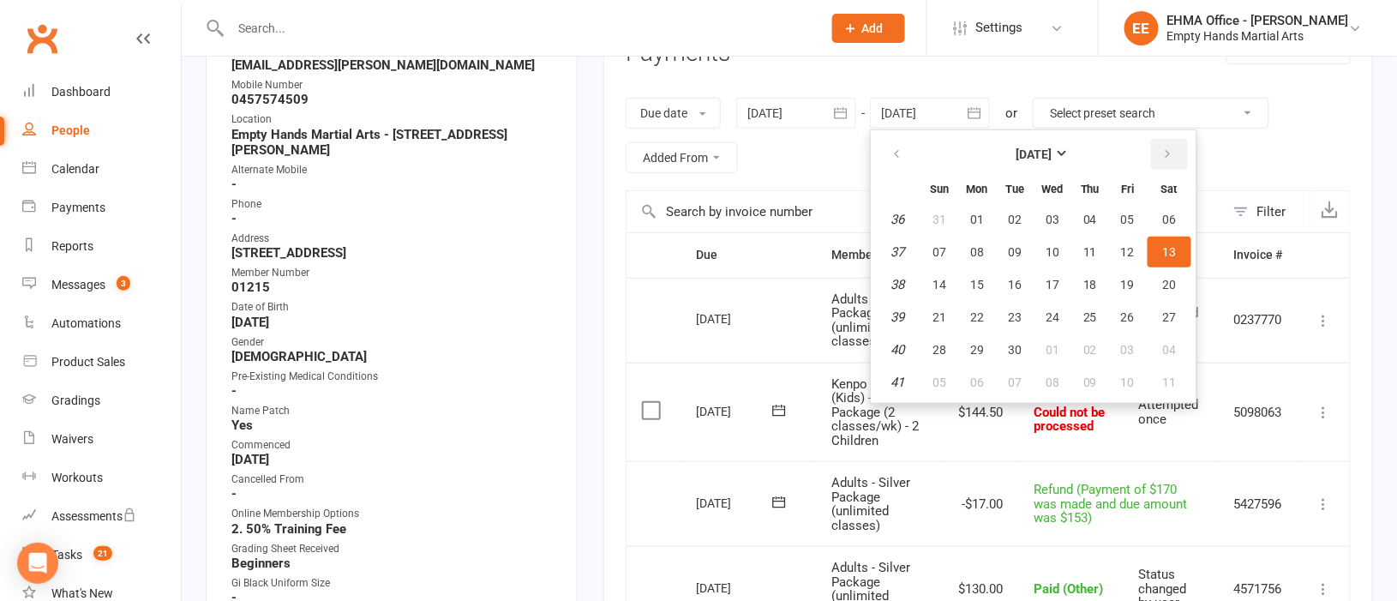
click at [1167, 159] on icon "button" at bounding box center [1168, 154] width 12 height 14
click at [1121, 254] on span "07" at bounding box center [1128, 252] width 14 height 14
type input "[DATE]"
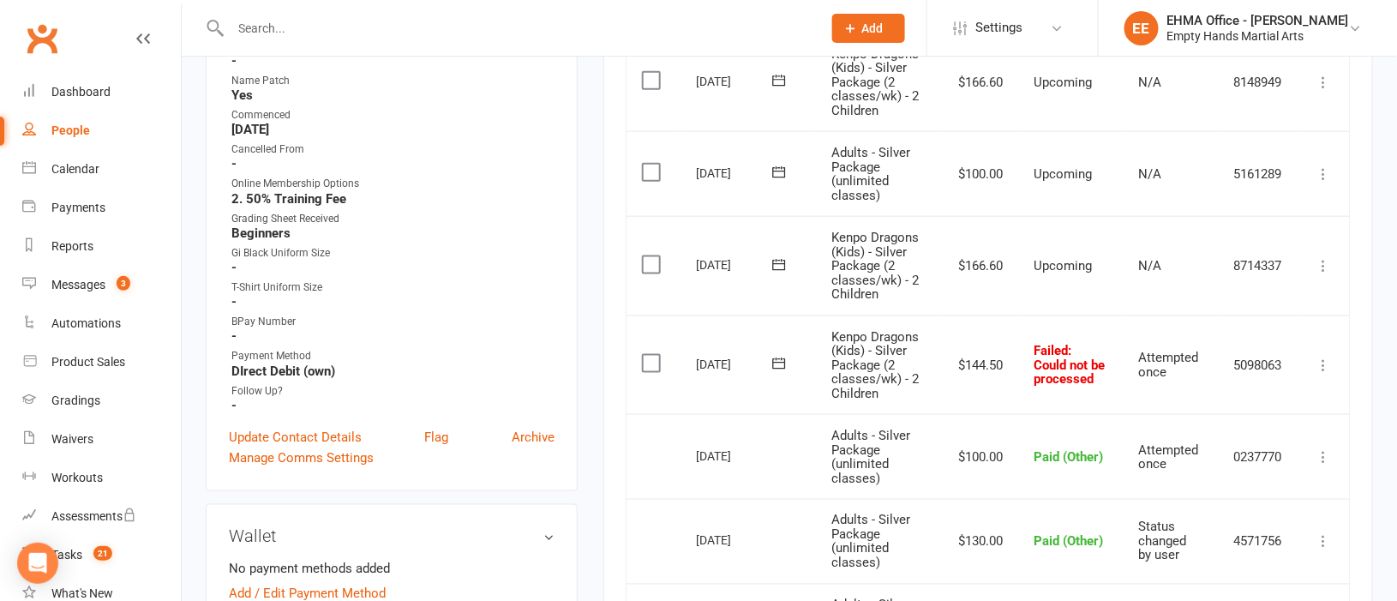
scroll to position [642, 0]
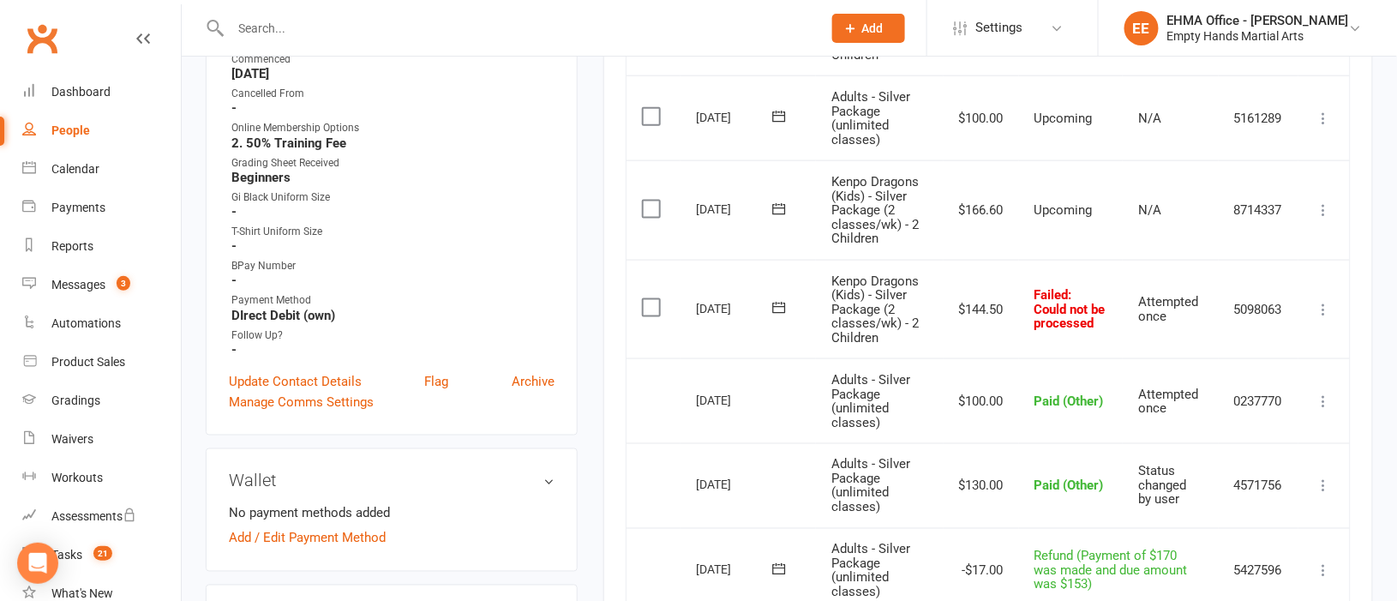
click at [1319, 314] on icon at bounding box center [1324, 309] width 17 height 17
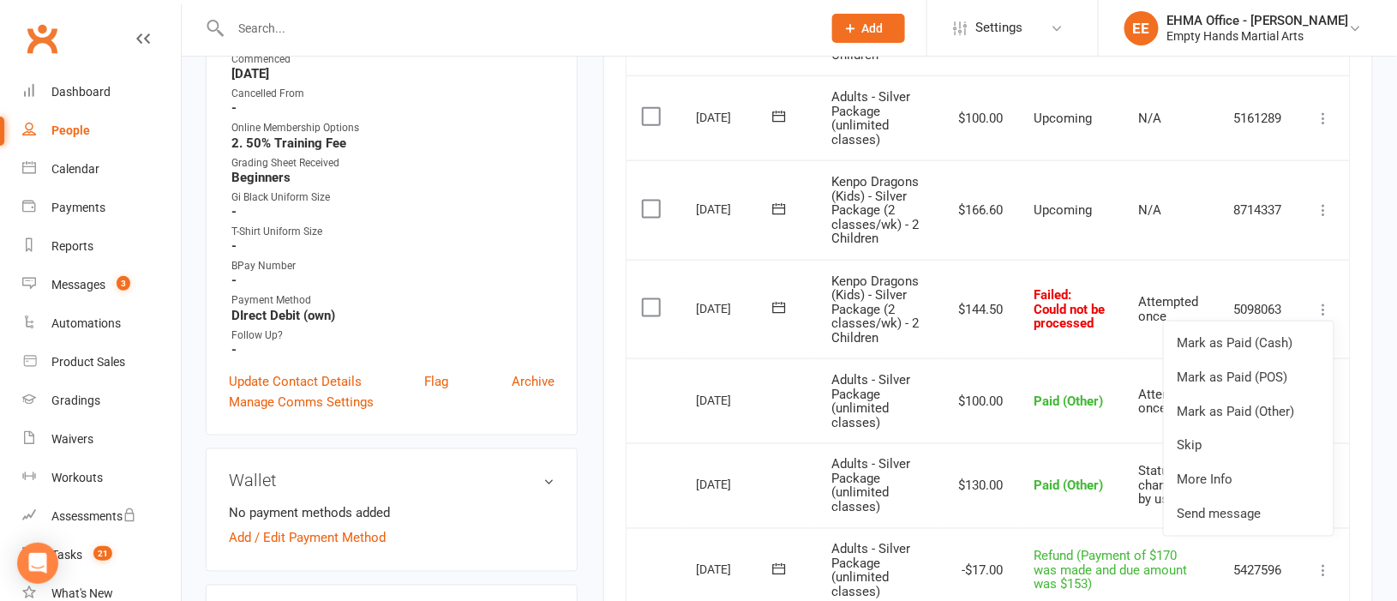
scroll to position [513, 0]
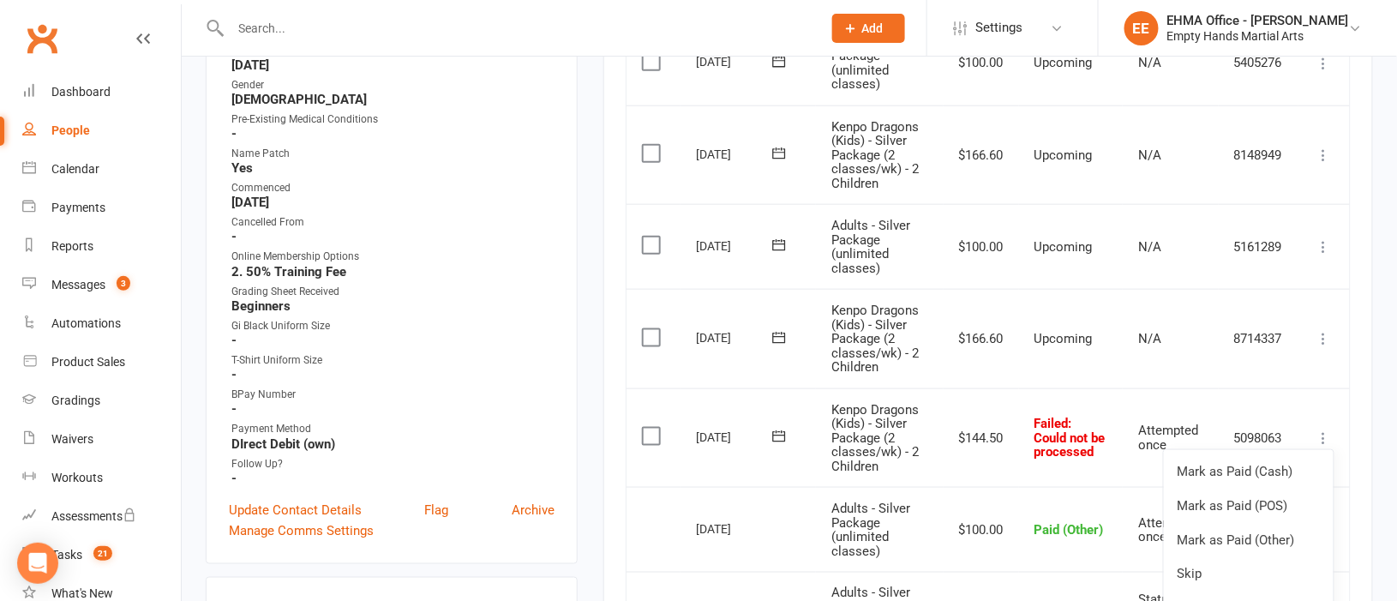
click at [1327, 339] on icon at bounding box center [1324, 338] width 17 height 17
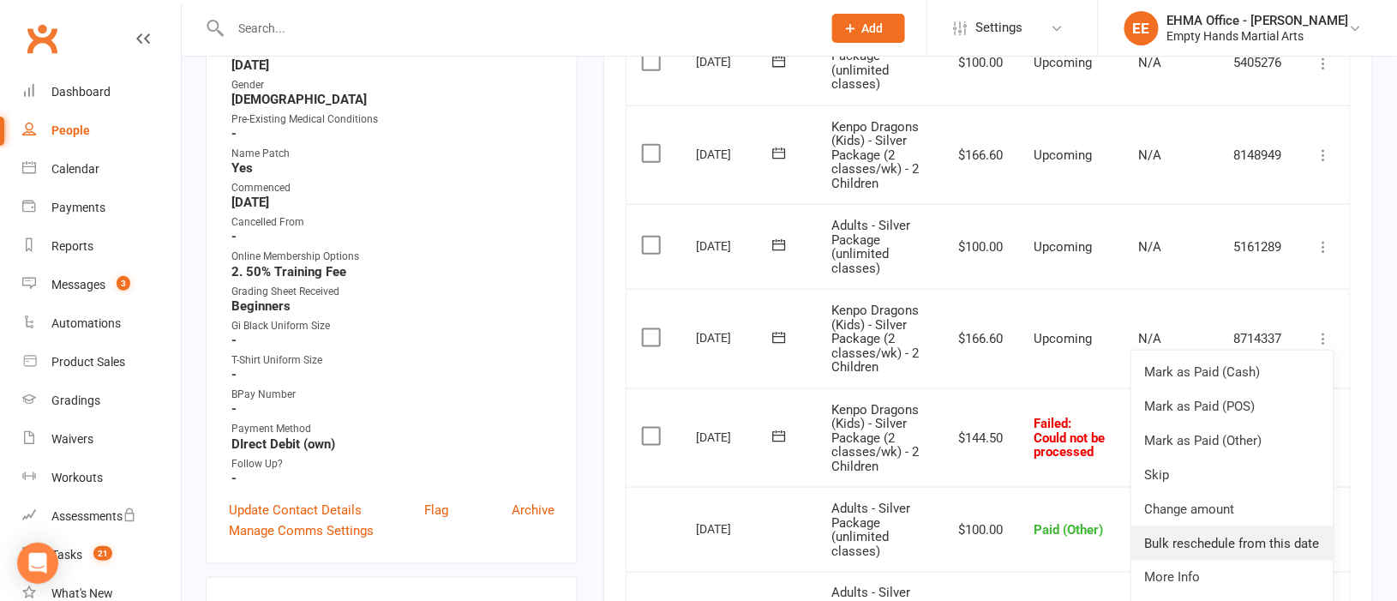
click at [1256, 542] on link "Bulk reschedule from this date" at bounding box center [1232, 543] width 202 height 34
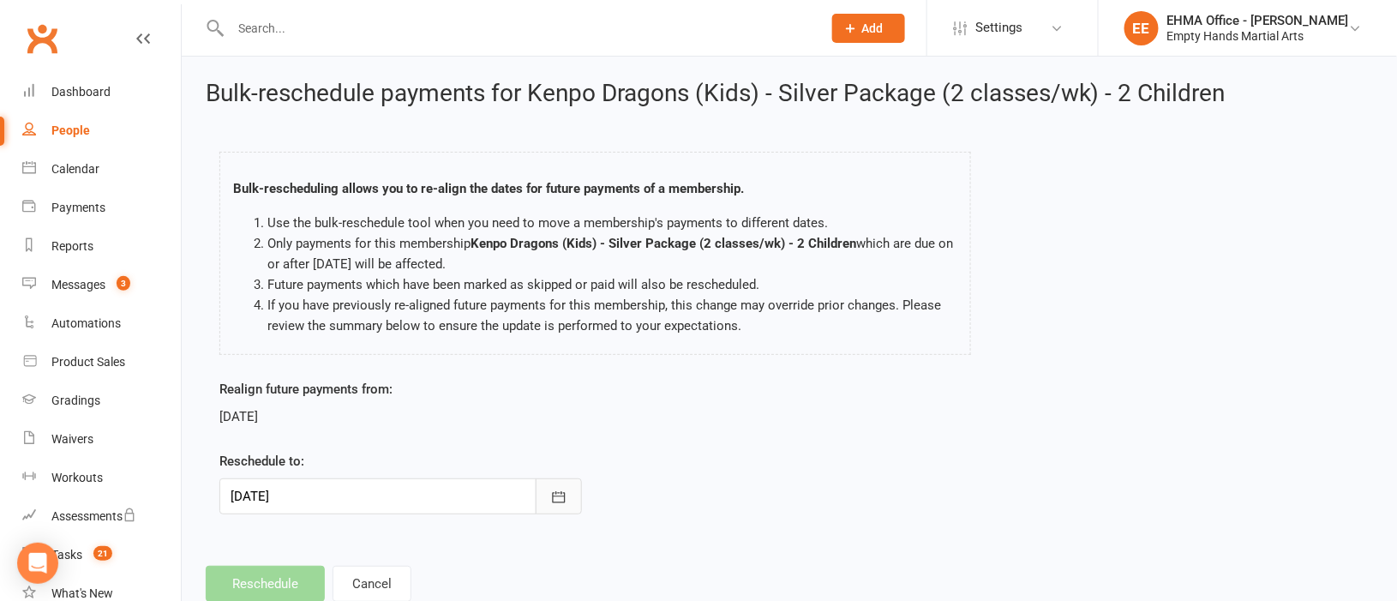
click at [566, 492] on icon "button" at bounding box center [558, 497] width 17 height 17
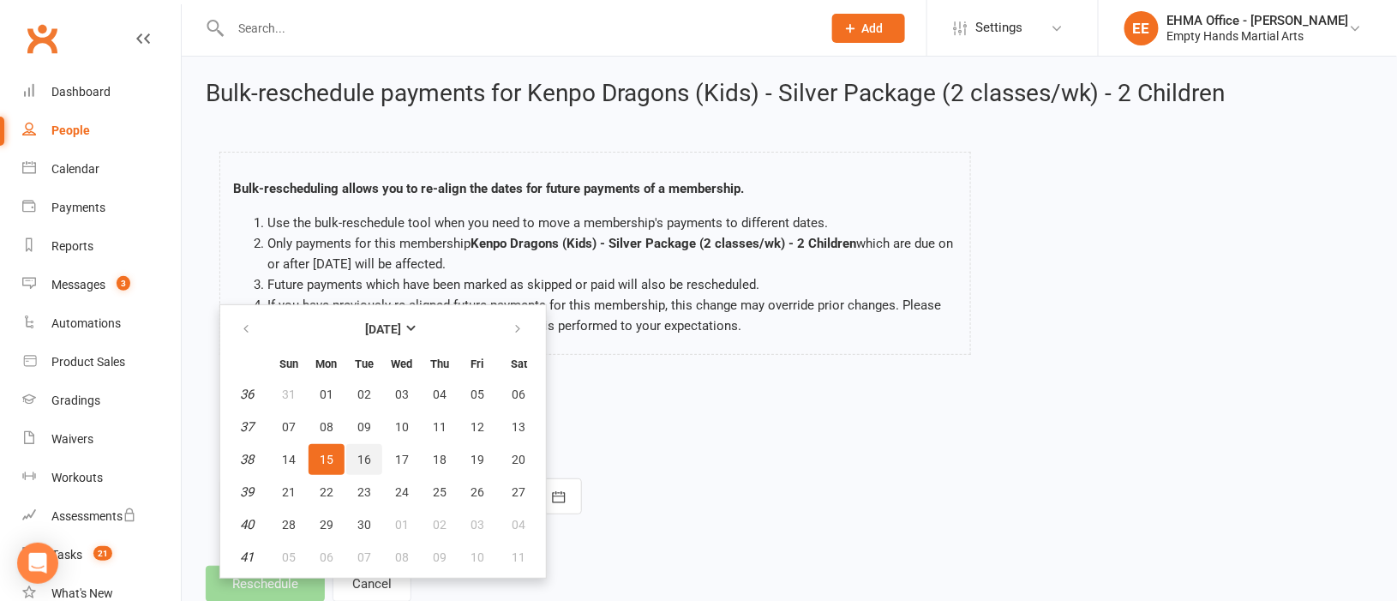
click at [369, 448] on button "16" at bounding box center [364, 459] width 36 height 31
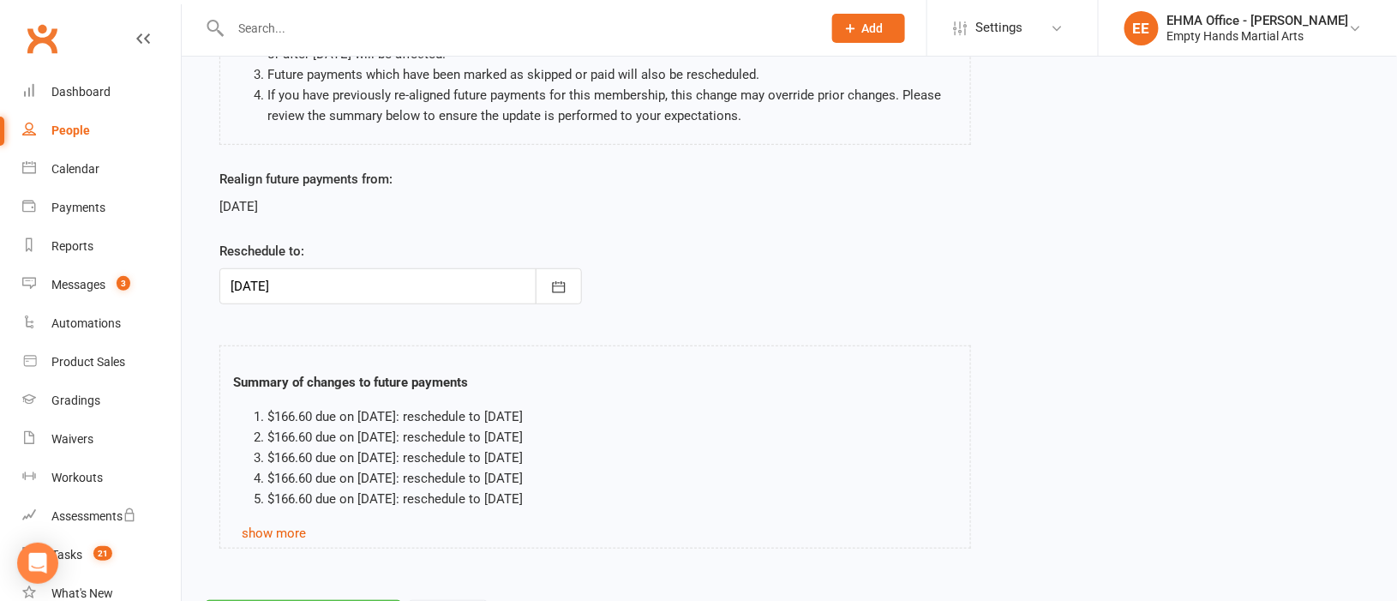
scroll to position [165, 0]
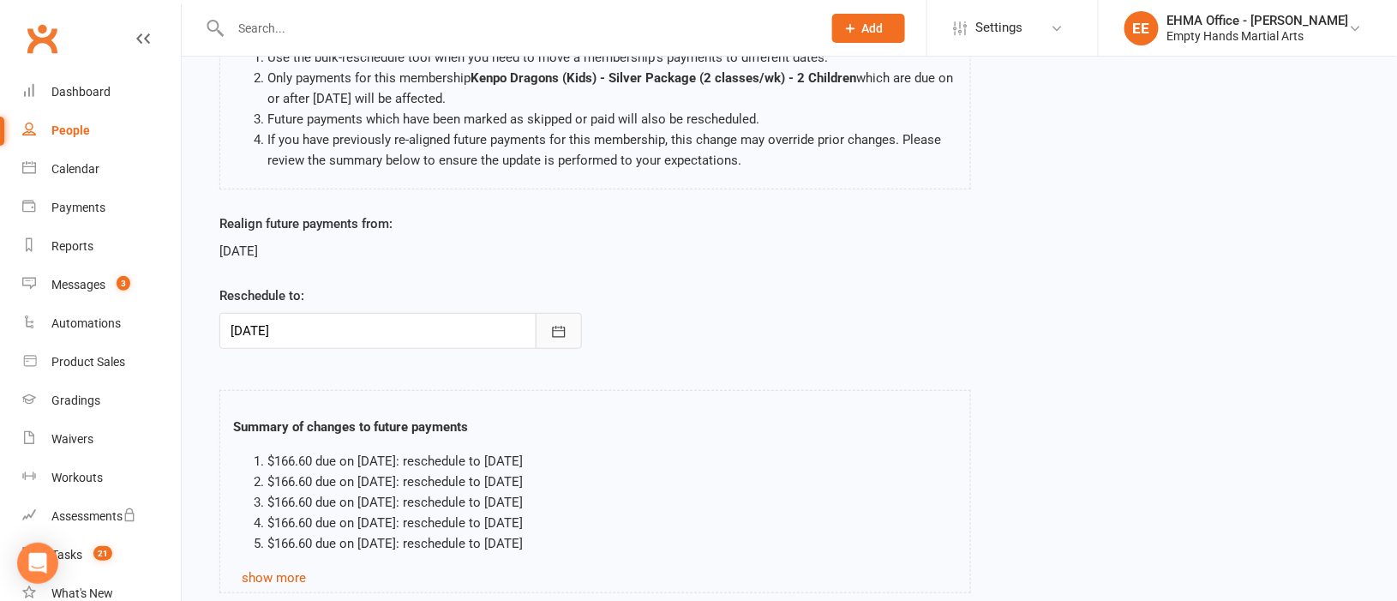
click at [557, 332] on icon "button" at bounding box center [558, 331] width 17 height 17
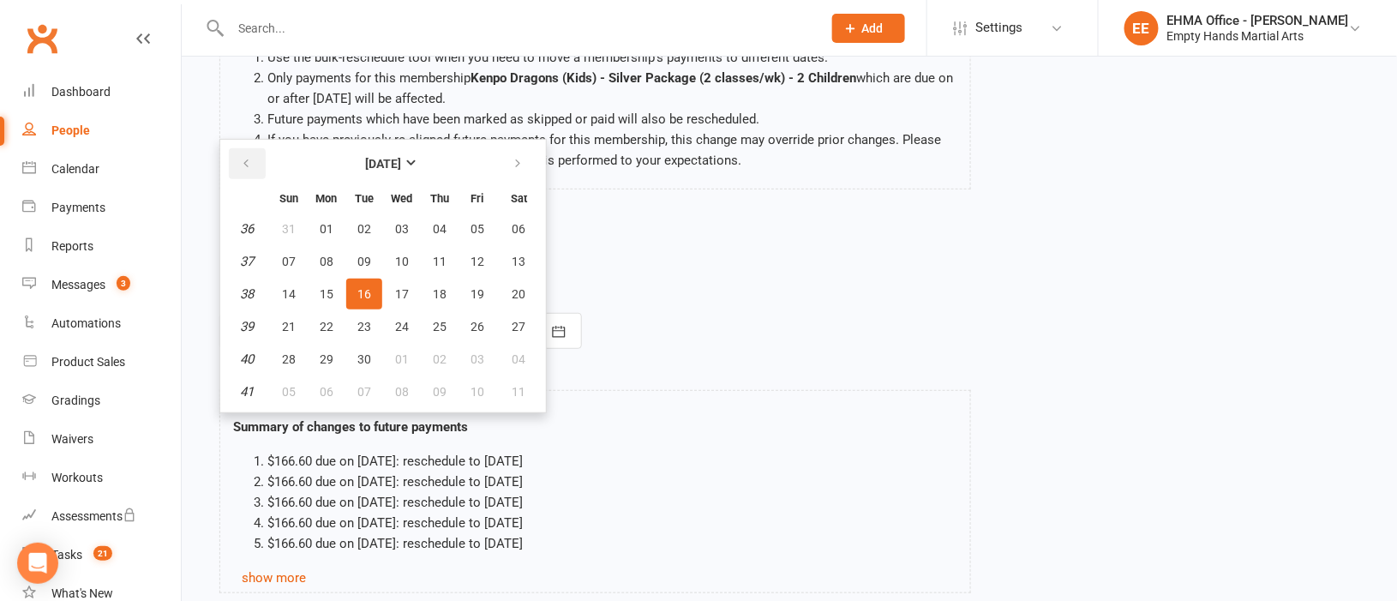
click at [245, 153] on button "button" at bounding box center [247, 163] width 37 height 31
click at [292, 321] on span "17" at bounding box center [289, 327] width 14 height 14
type input "[DATE]"
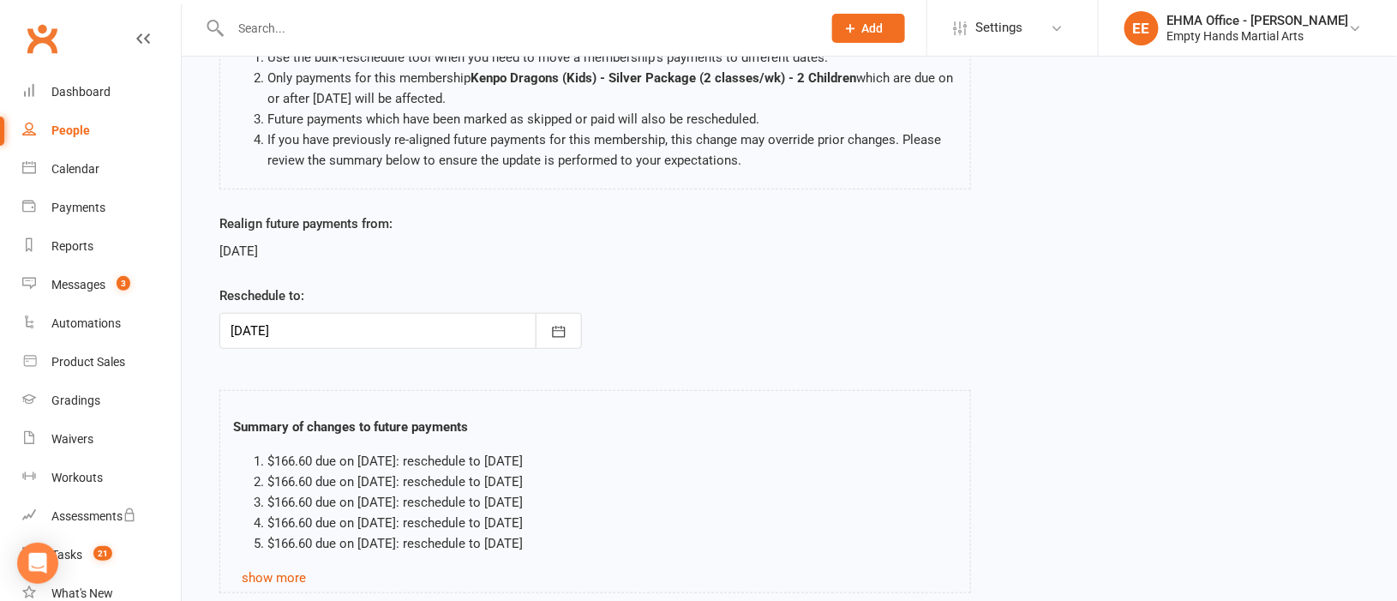
scroll to position [294, 0]
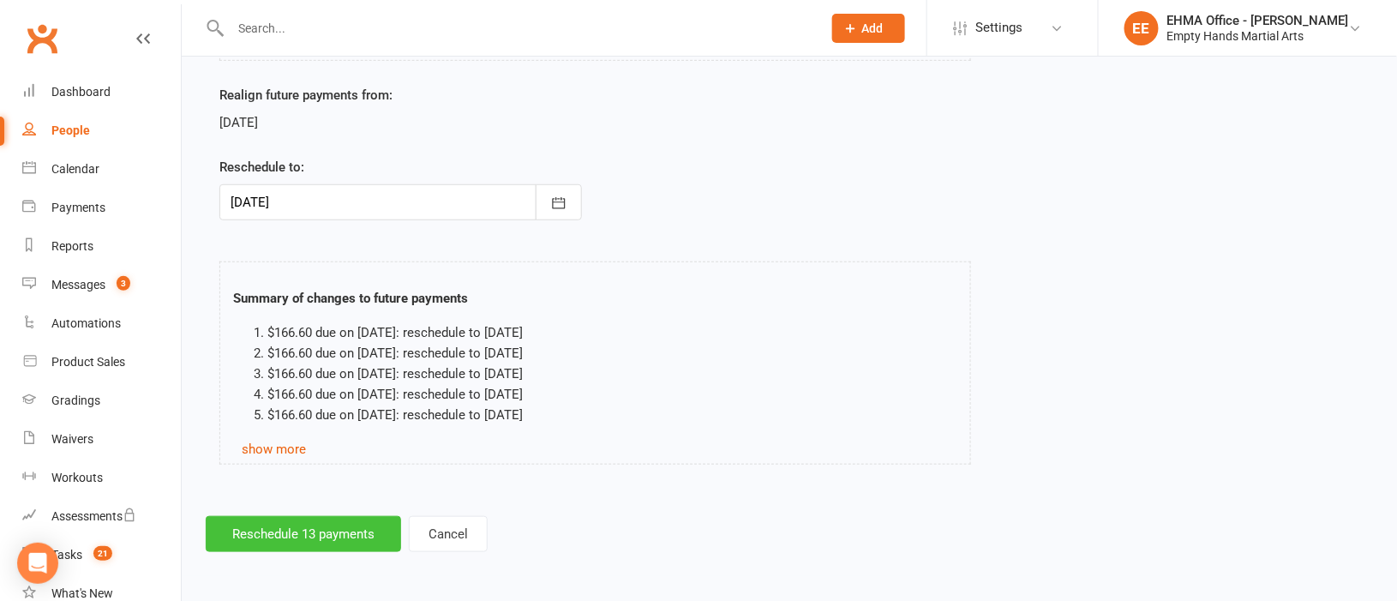
click at [357, 523] on button "Reschedule 13 payments" at bounding box center [303, 534] width 195 height 36
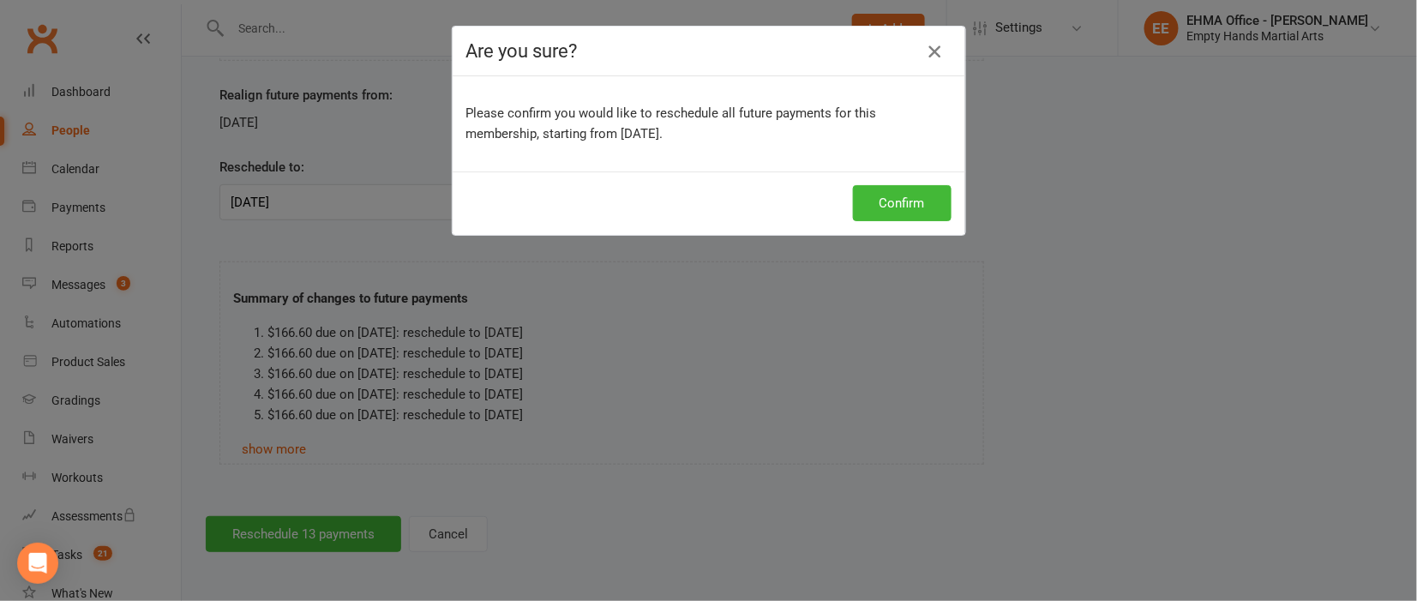
click at [925, 44] on icon "button" at bounding box center [934, 51] width 21 height 21
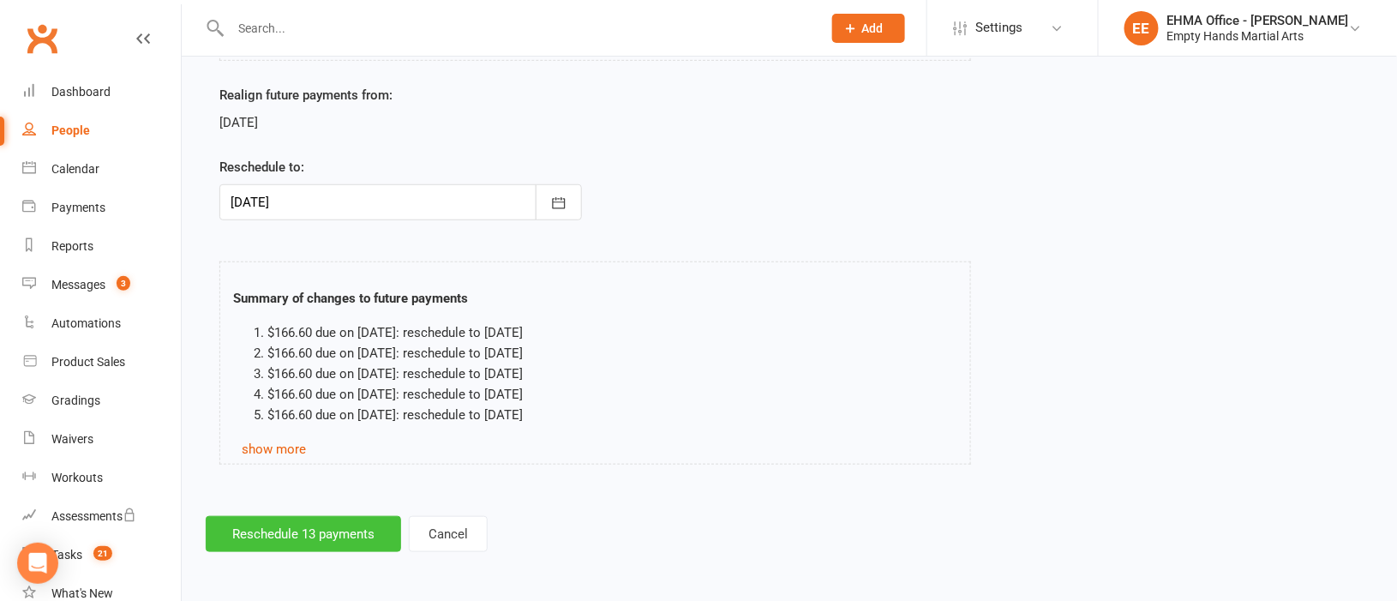
click at [385, 533] on button "Reschedule 13 payments" at bounding box center [303, 534] width 195 height 36
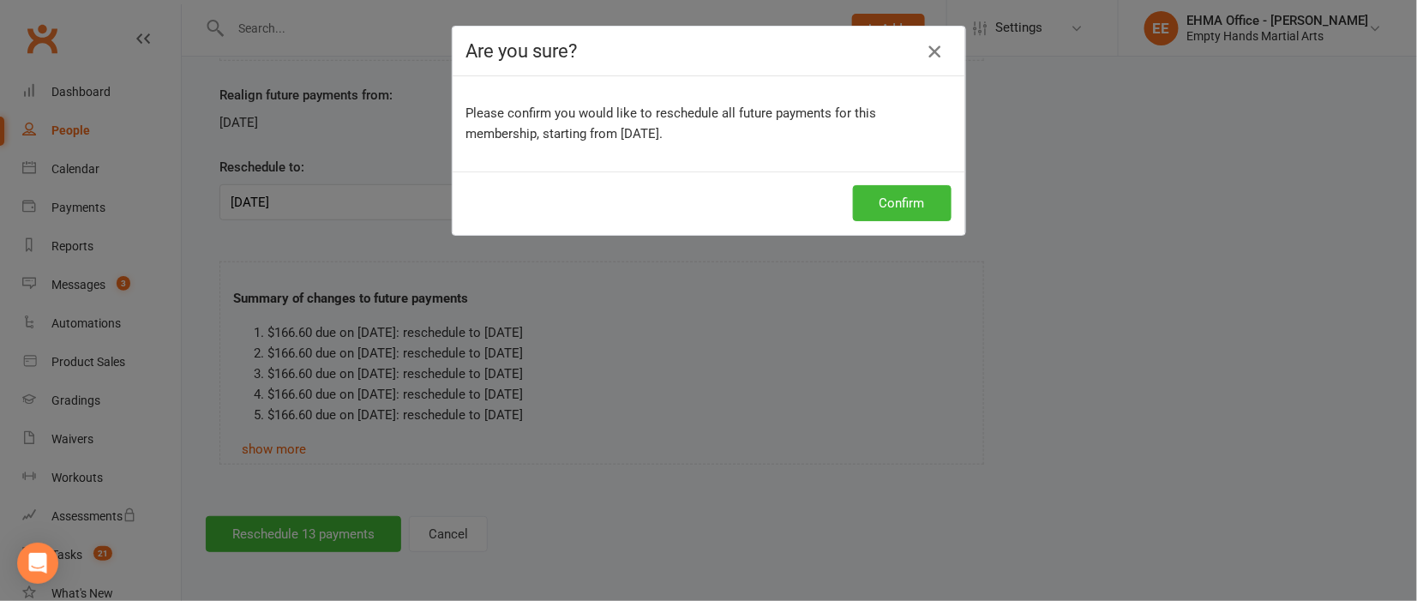
click at [926, 53] on icon "button" at bounding box center [934, 51] width 21 height 21
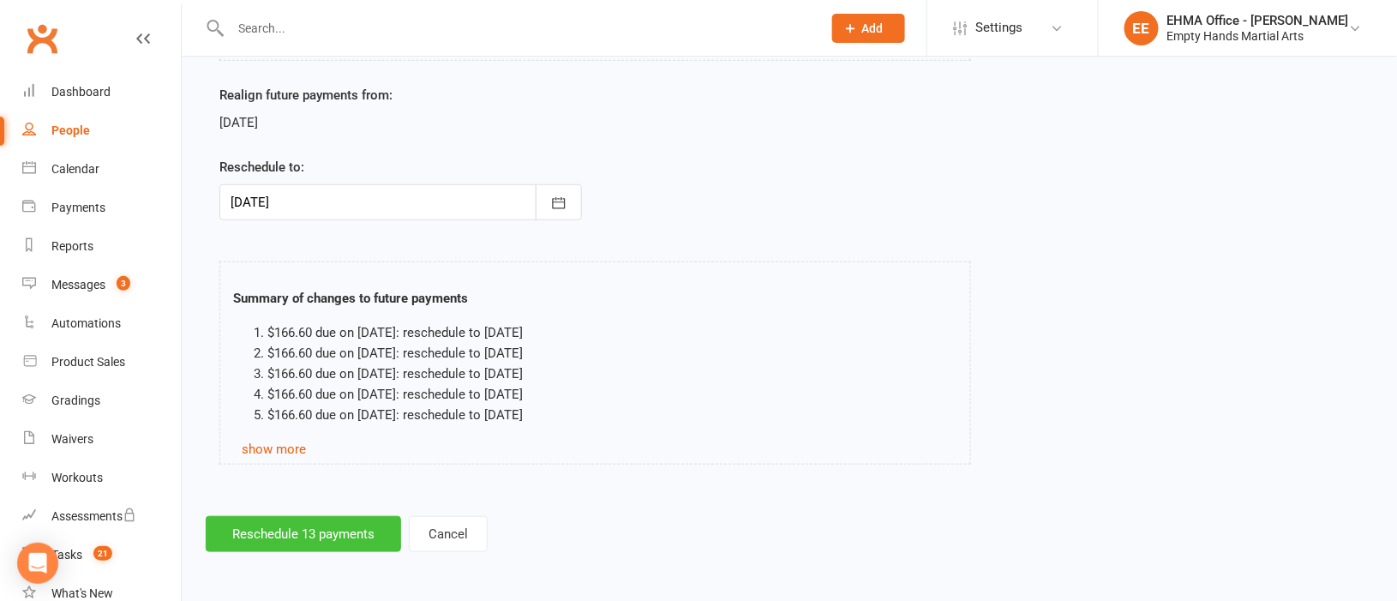
click at [362, 527] on button "Reschedule 13 payments" at bounding box center [303, 534] width 195 height 36
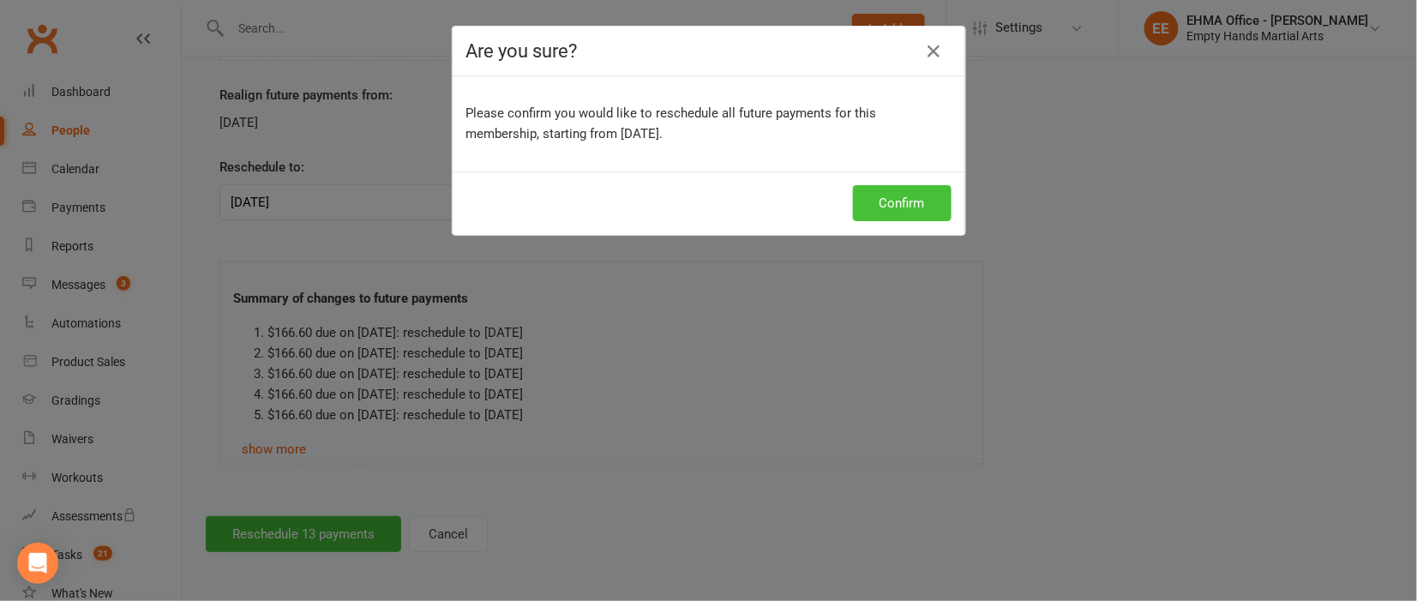
click at [905, 196] on button "Confirm" at bounding box center [902, 203] width 99 height 36
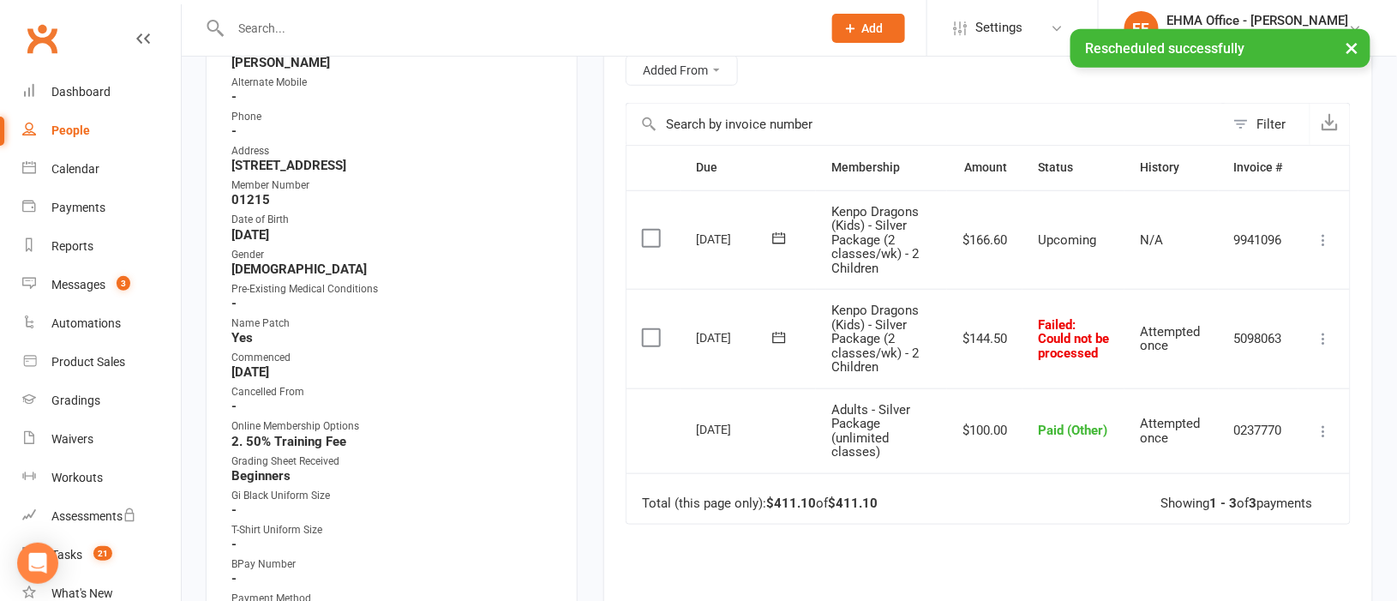
scroll to position [385, 0]
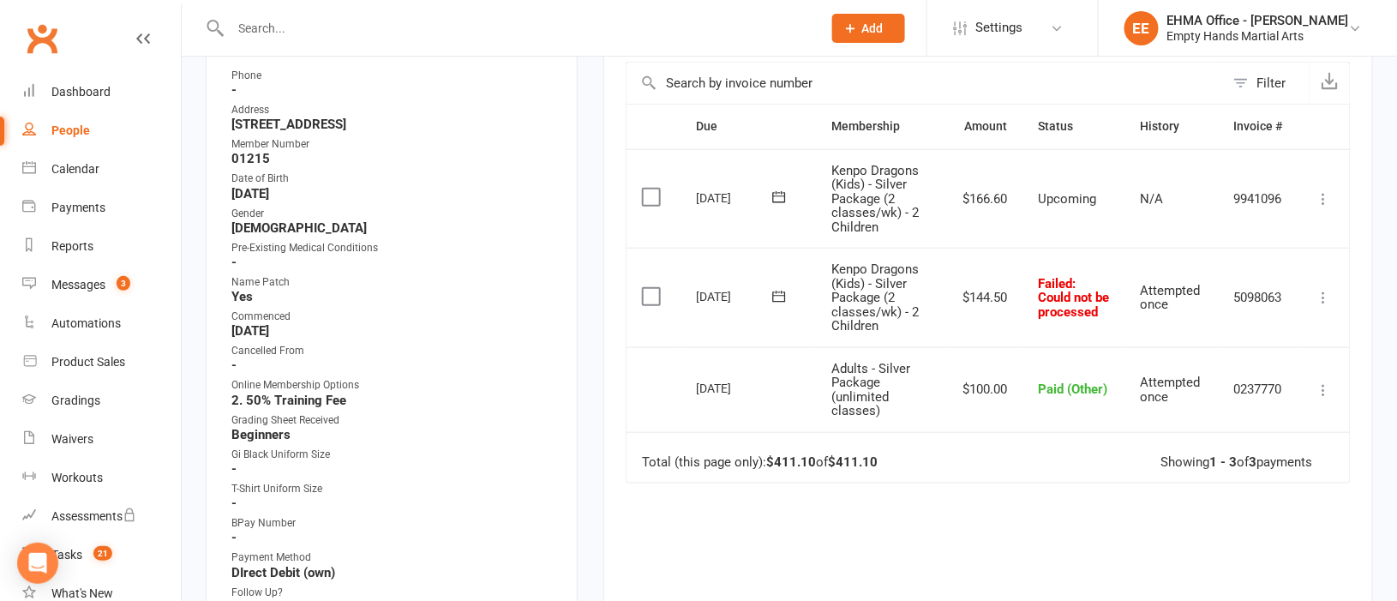
click at [1316, 300] on icon at bounding box center [1324, 297] width 17 height 17
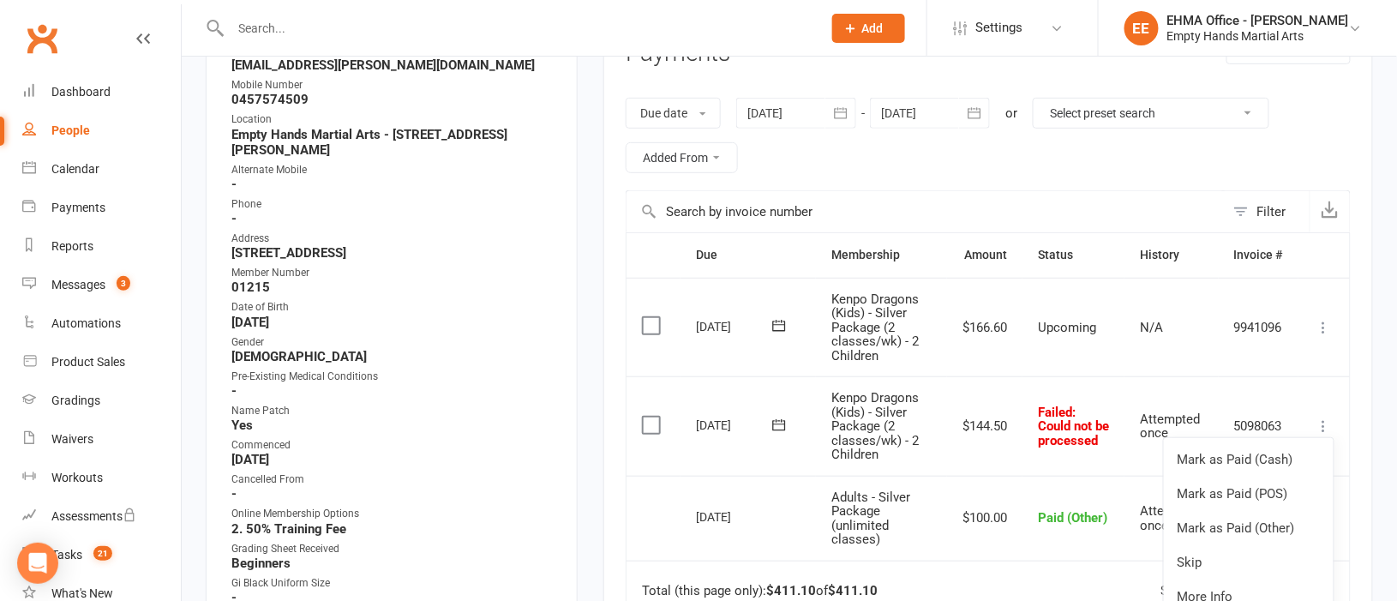
click at [937, 114] on div at bounding box center [930, 113] width 120 height 31
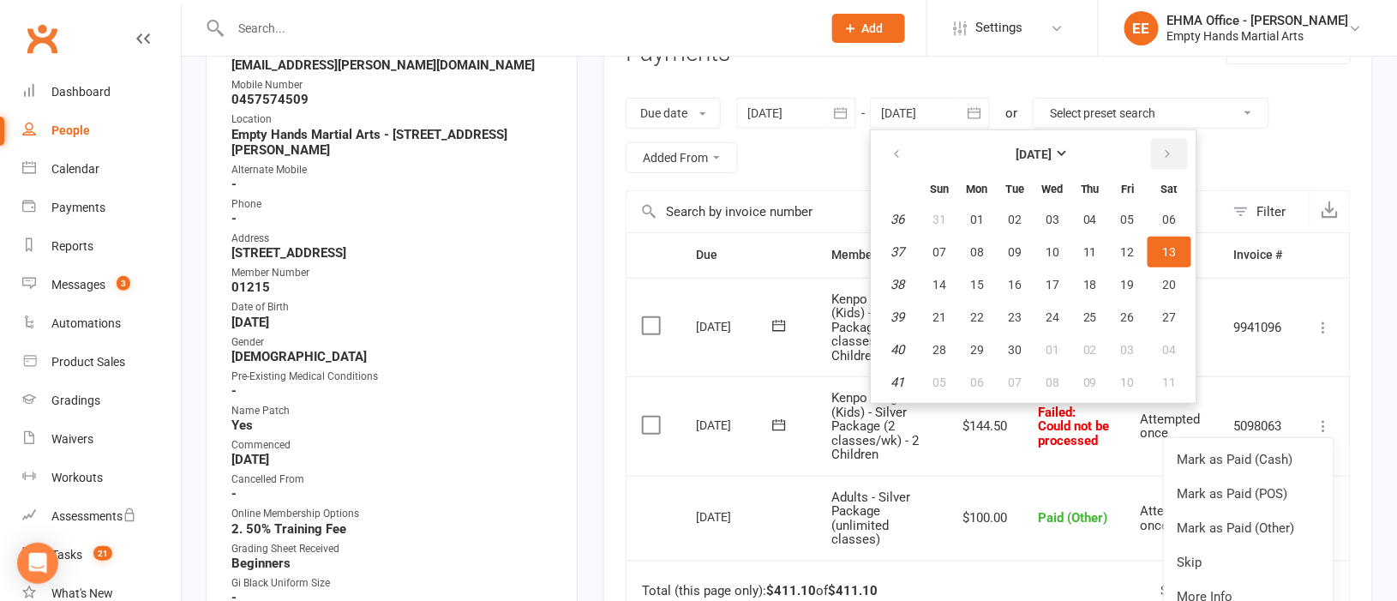
click at [1154, 153] on button "button" at bounding box center [1169, 154] width 37 height 31
click at [1164, 249] on span "11" at bounding box center [1170, 252] width 14 height 14
type input "[DATE]"
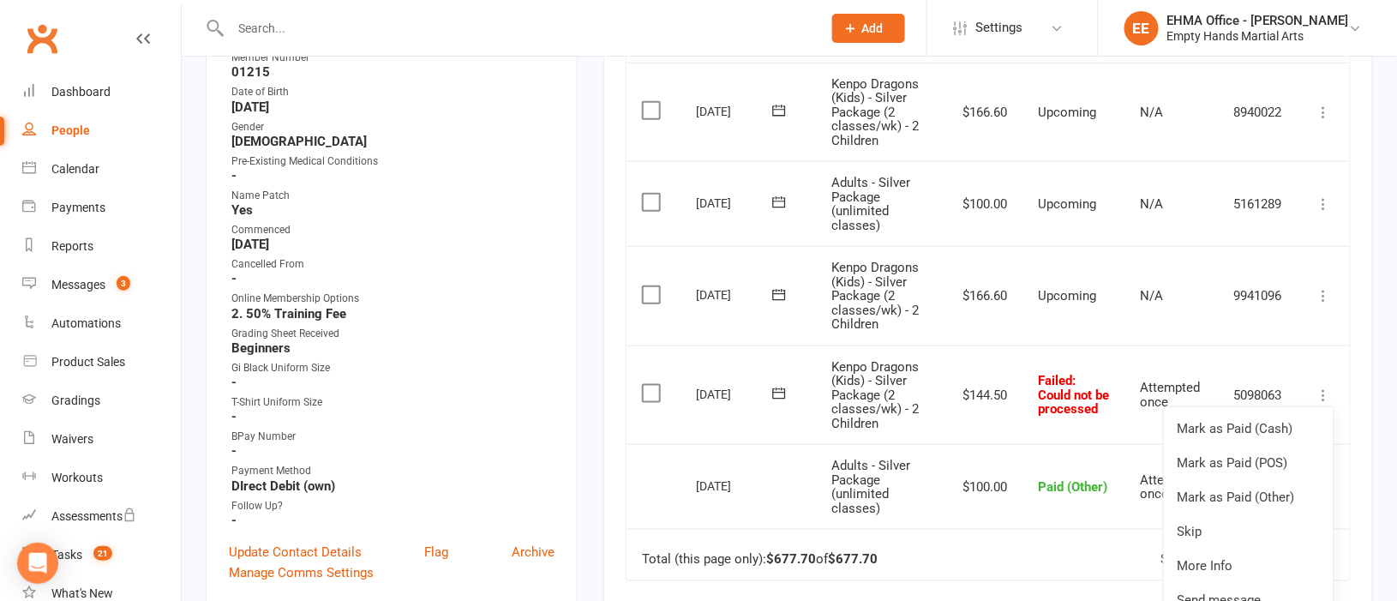
scroll to position [513, 0]
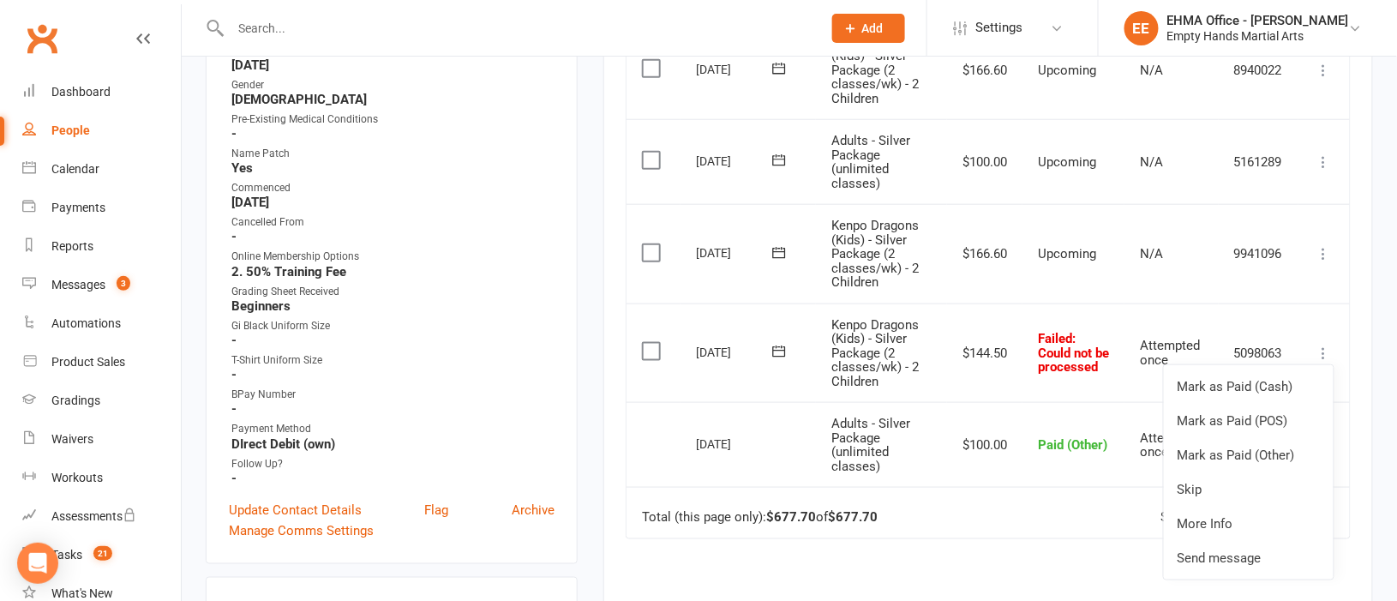
click at [1326, 250] on icon at bounding box center [1324, 253] width 17 height 17
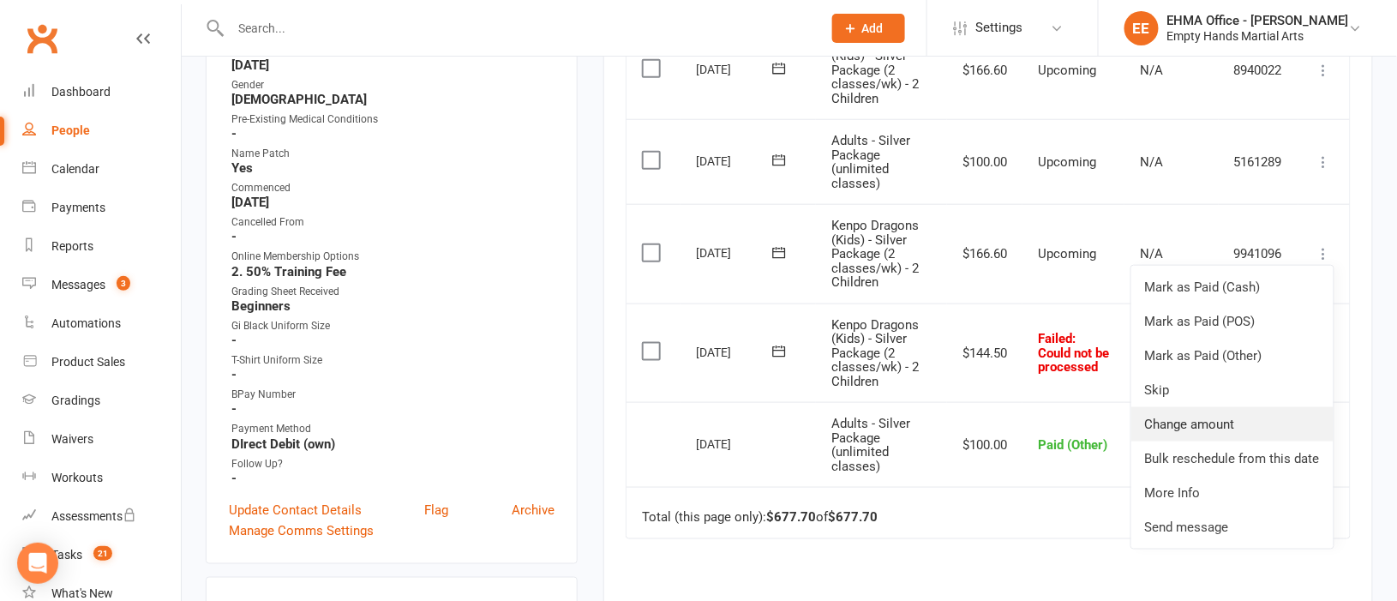
click at [1222, 423] on link "Change amount" at bounding box center [1232, 424] width 202 height 34
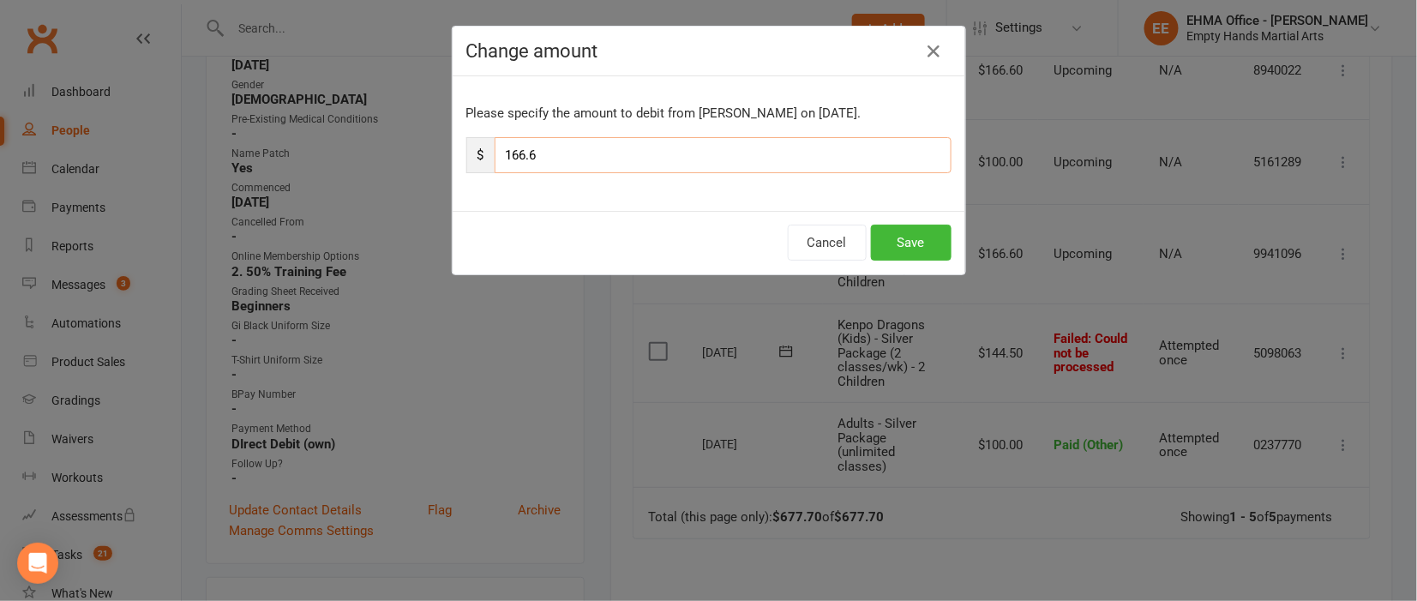
click at [616, 160] on input "166.6" at bounding box center [723, 155] width 457 height 36
type input "167.00"
click at [903, 240] on button "Save" at bounding box center [911, 243] width 81 height 36
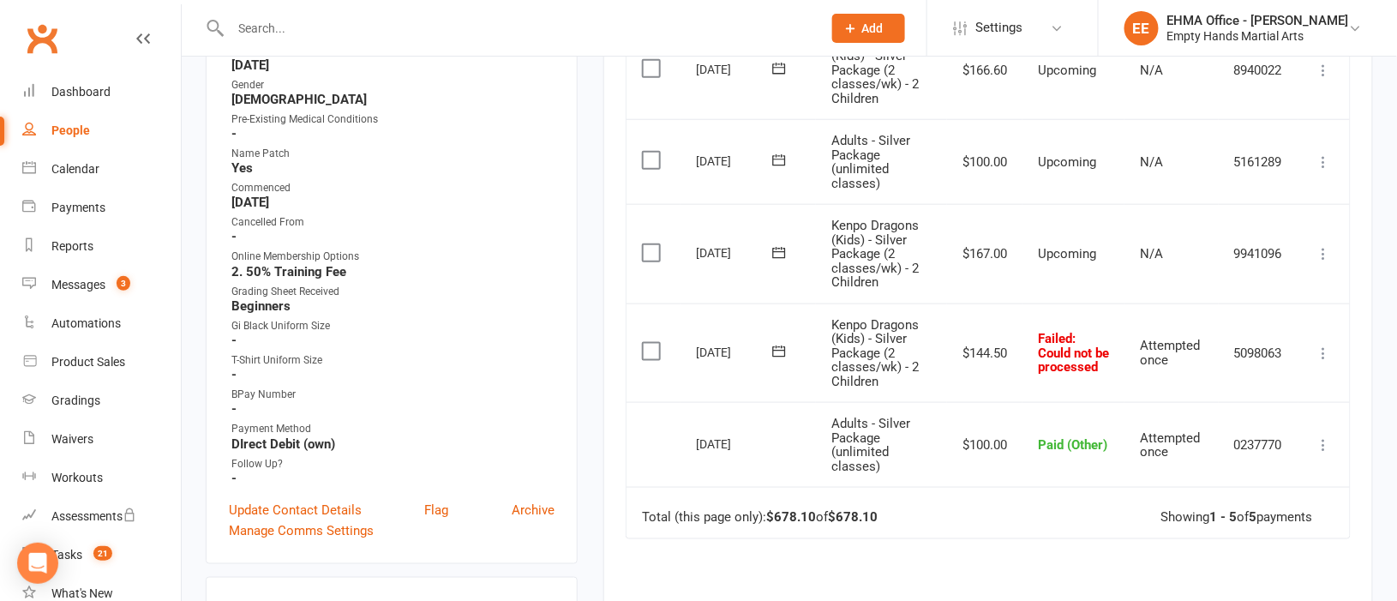
click at [1323, 258] on icon at bounding box center [1324, 253] width 17 height 17
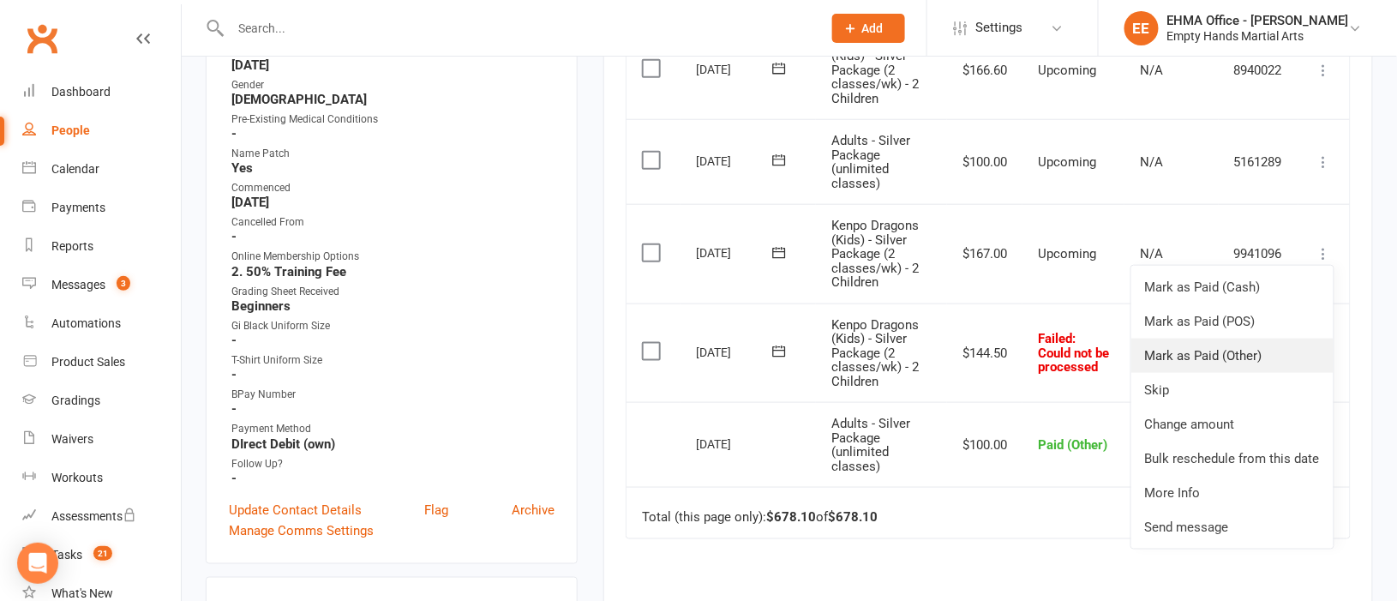
click at [1208, 351] on link "Mark as Paid (Other)" at bounding box center [1232, 356] width 202 height 34
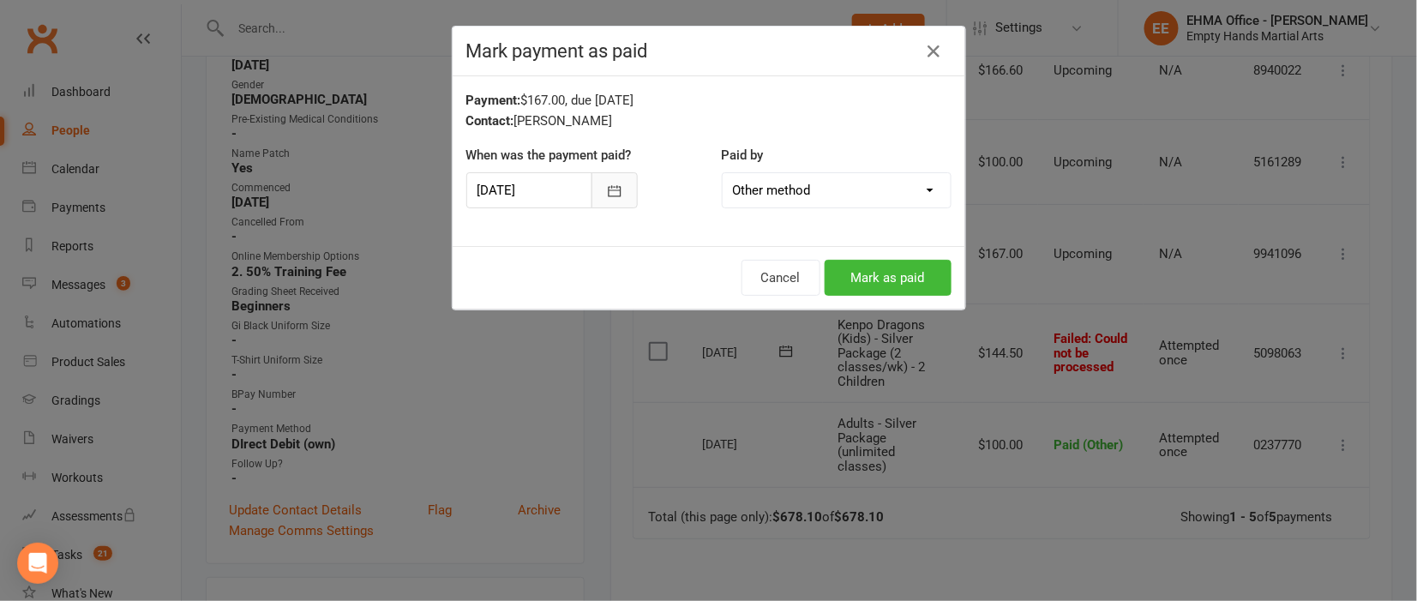
click at [608, 189] on icon "button" at bounding box center [614, 190] width 13 height 11
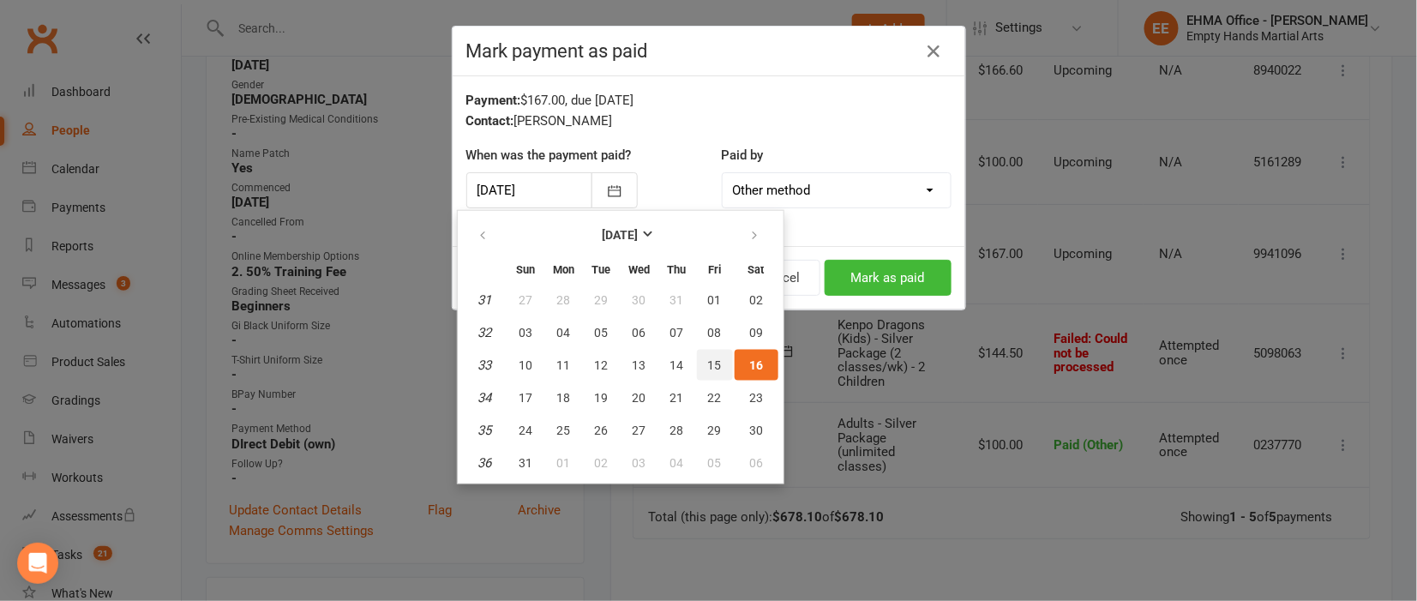
click at [717, 359] on button "15" at bounding box center [715, 365] width 36 height 31
type input "[DATE]"
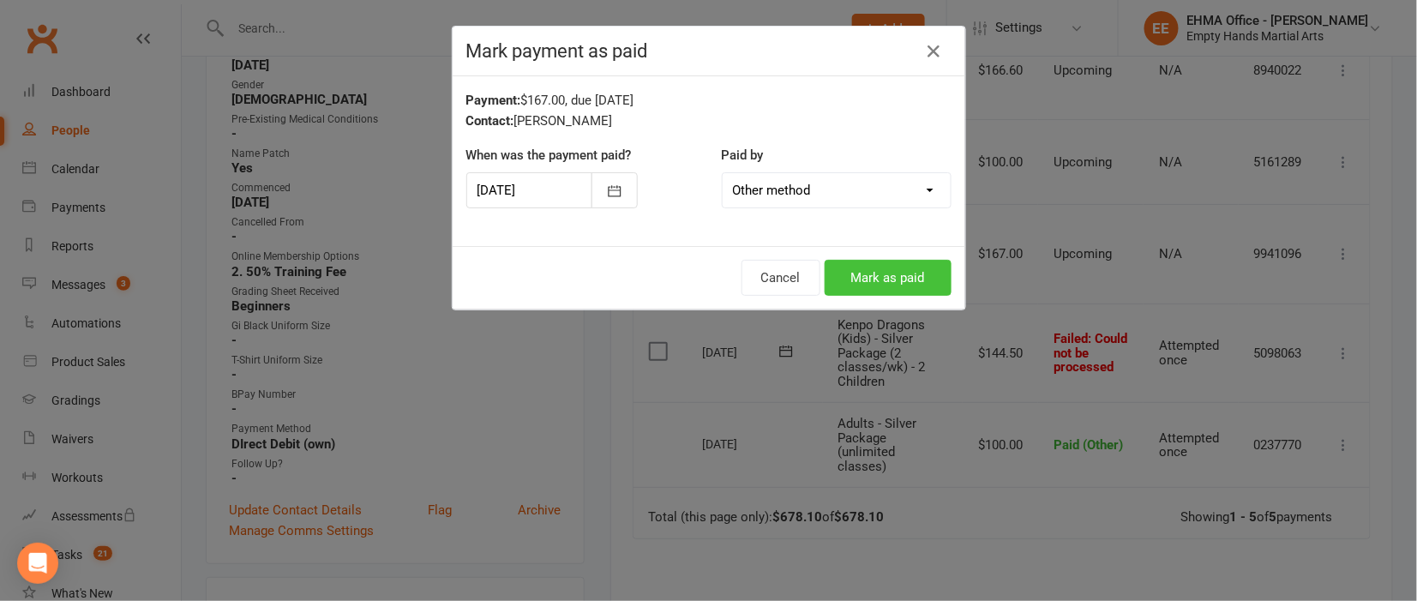
click at [873, 278] on button "Mark as paid" at bounding box center [888, 278] width 127 height 36
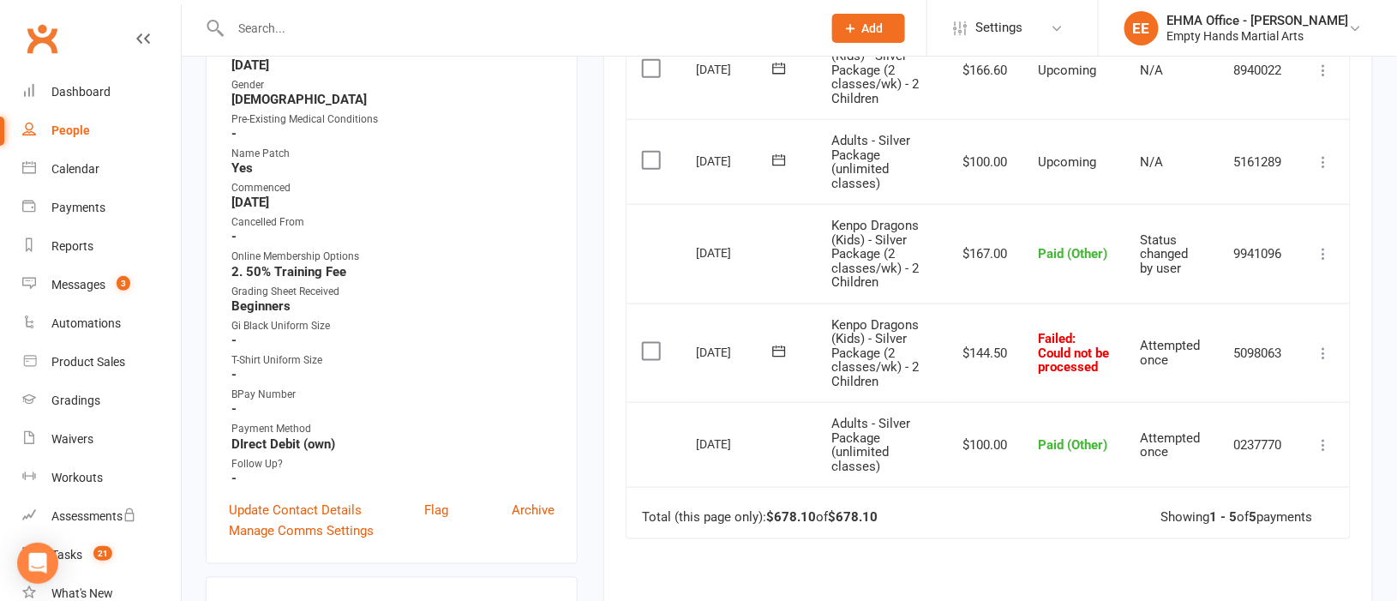
click at [1327, 347] on icon at bounding box center [1324, 353] width 17 height 17
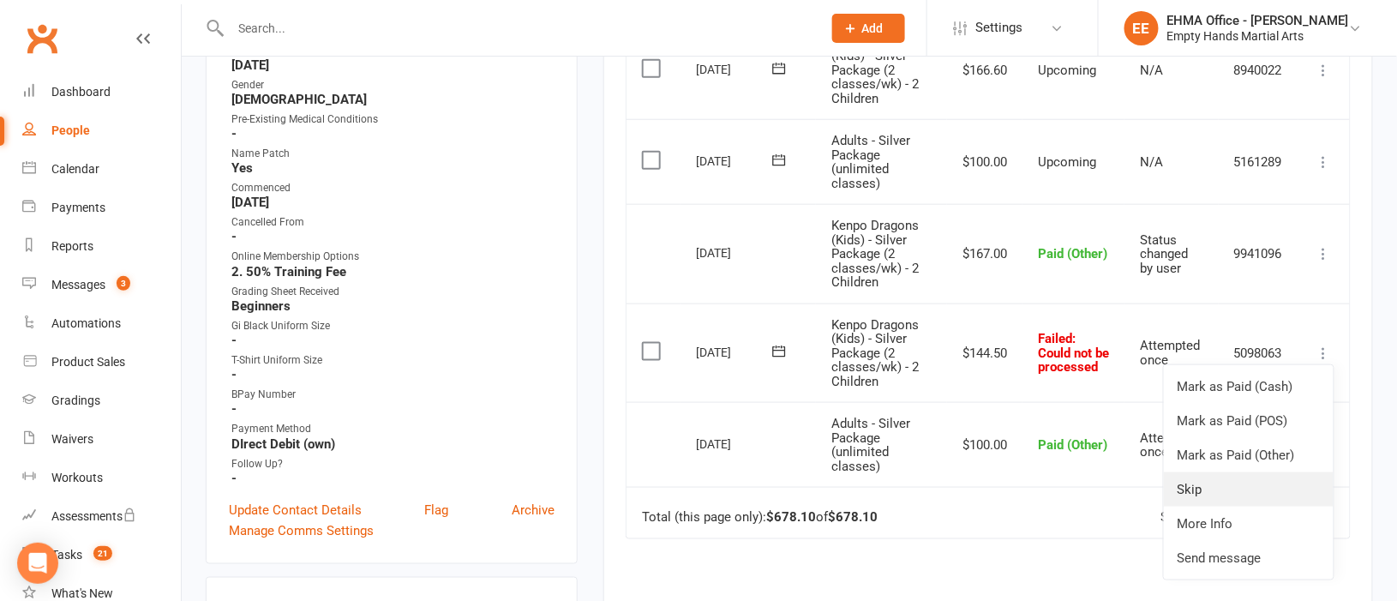
click at [1213, 485] on link "Skip" at bounding box center [1249, 489] width 170 height 34
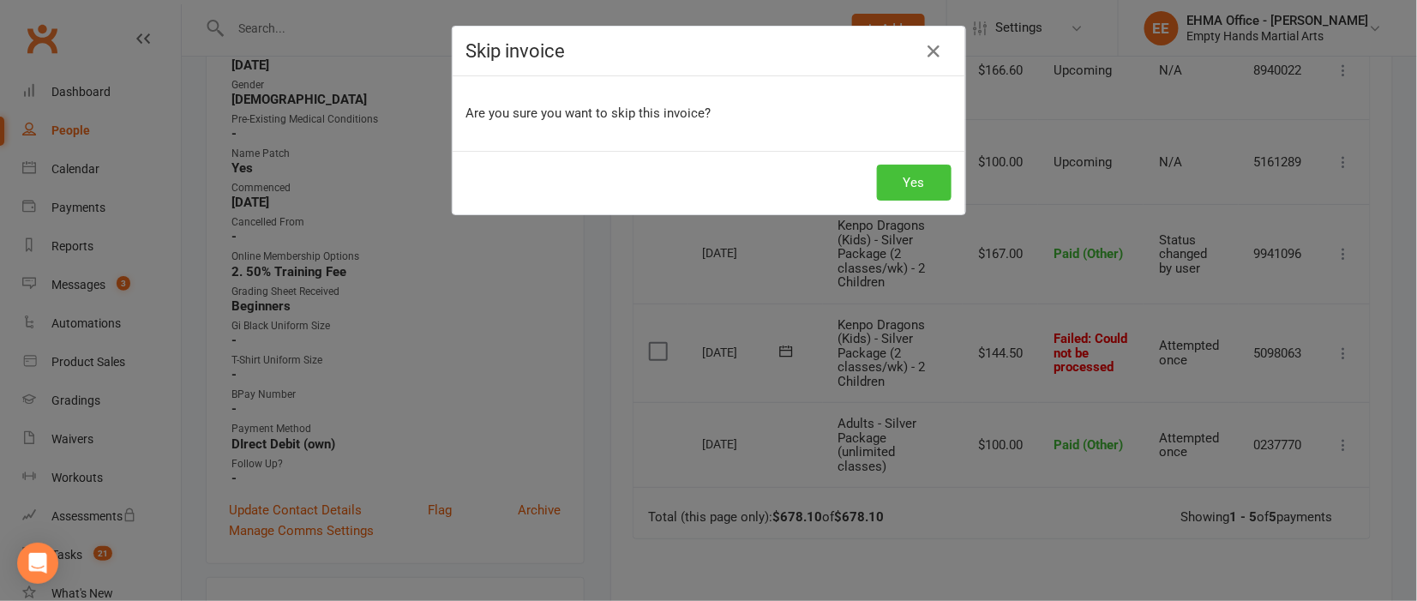
click at [914, 172] on button "Yes" at bounding box center [914, 183] width 75 height 36
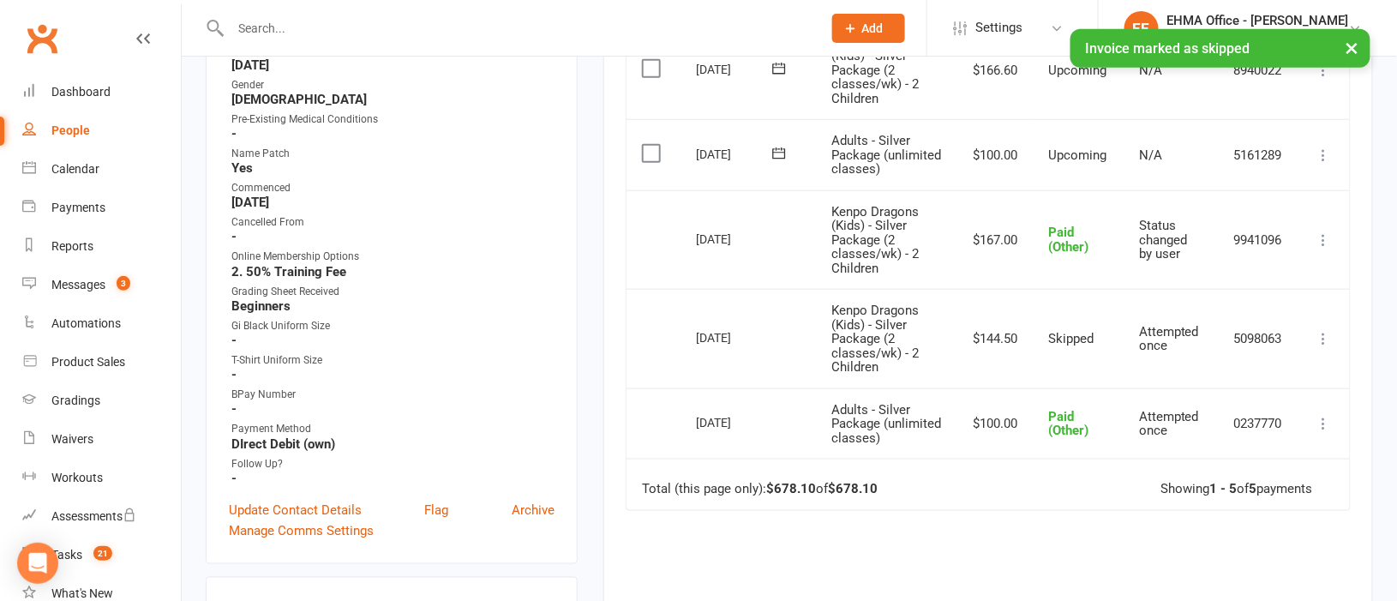
scroll to position [385, 0]
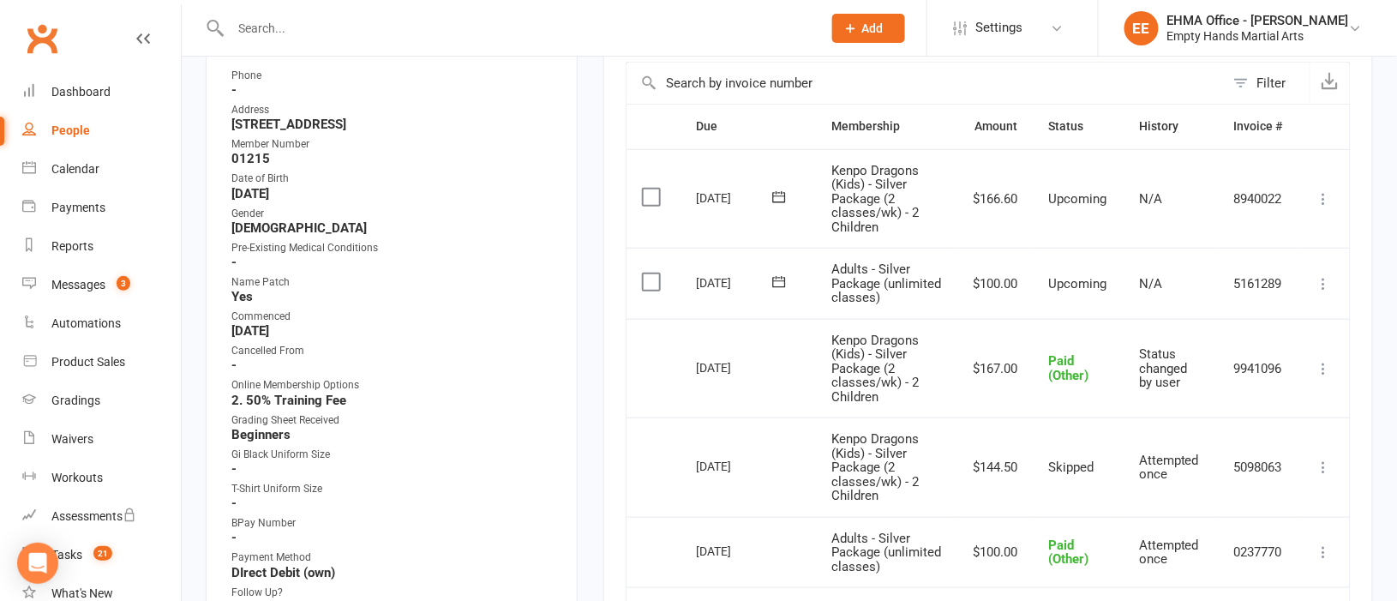
click at [1323, 191] on icon at bounding box center [1324, 198] width 17 height 17
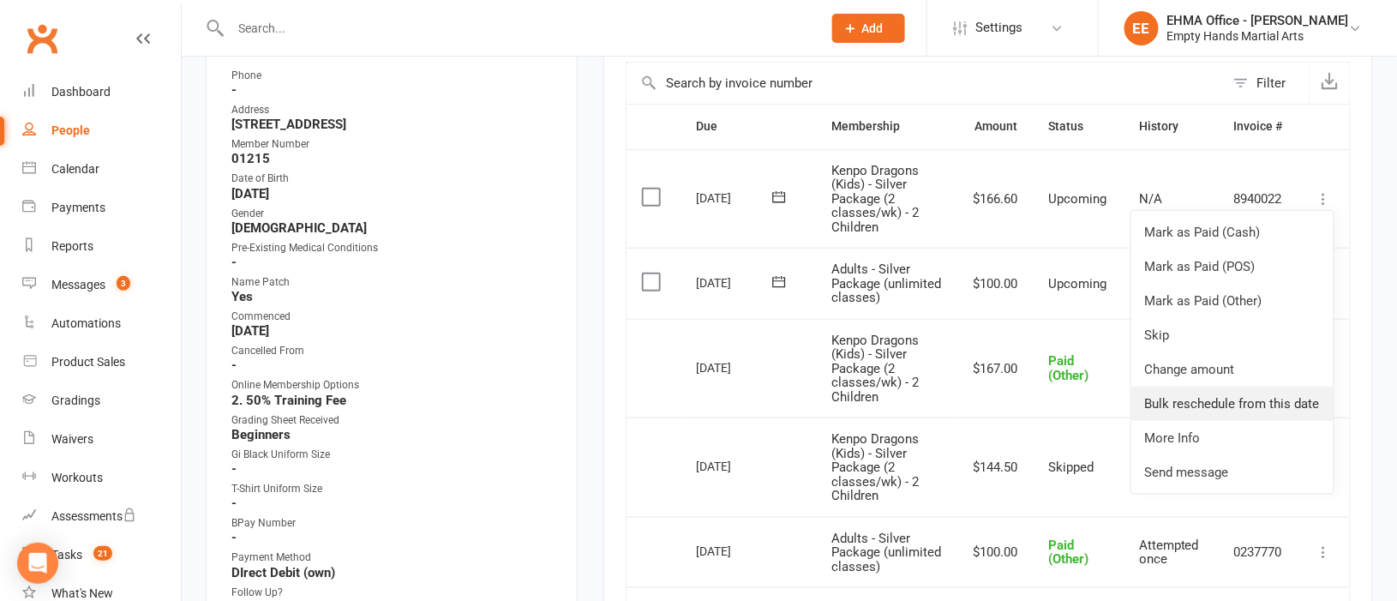
click at [1218, 396] on link "Bulk reschedule from this date" at bounding box center [1232, 404] width 202 height 34
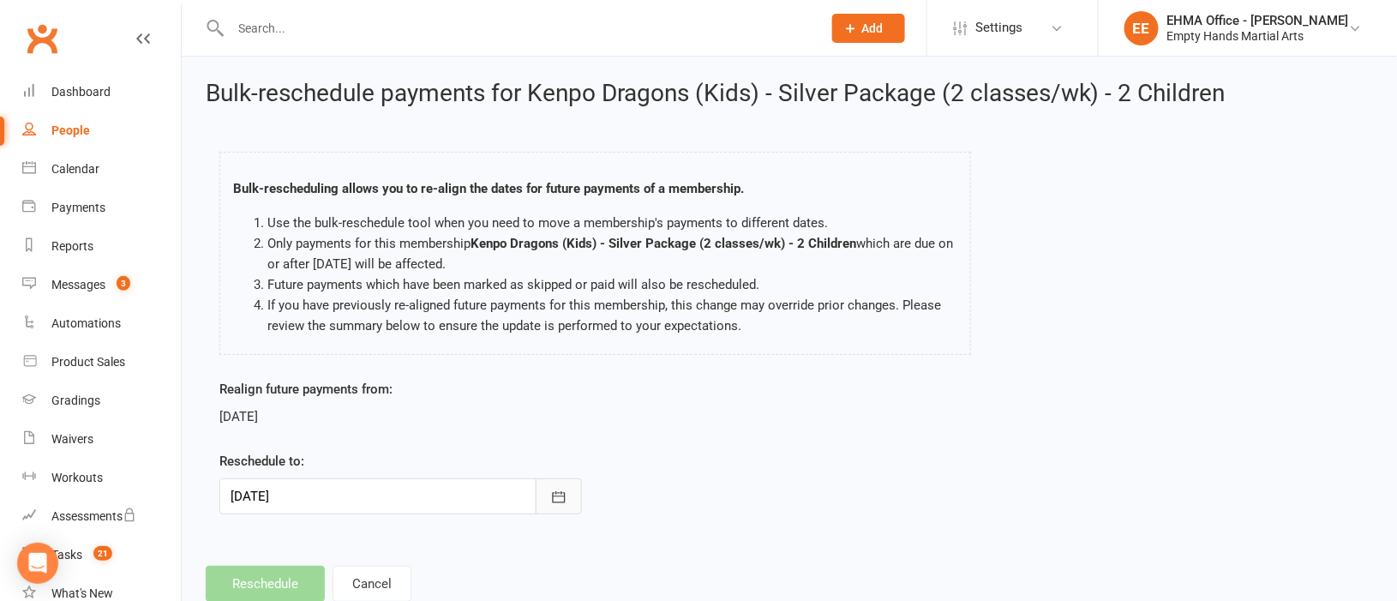
click at [569, 494] on button "button" at bounding box center [559, 496] width 46 height 36
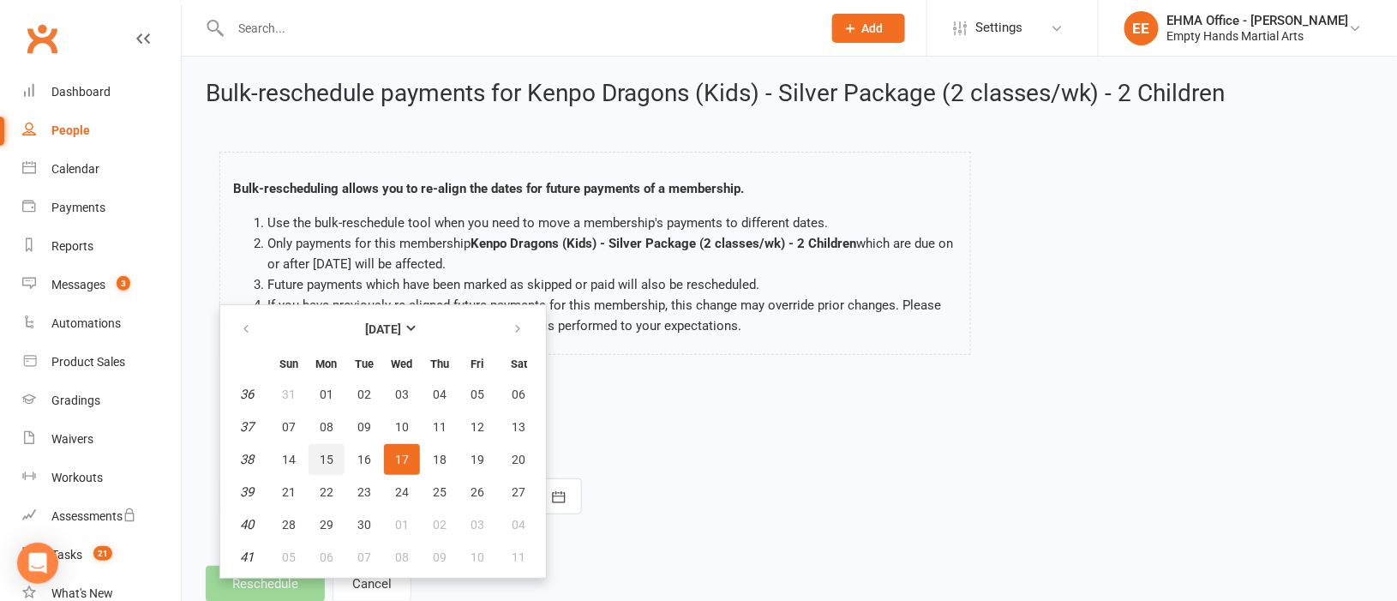
click at [320, 454] on span "15" at bounding box center [327, 460] width 14 height 14
type input "[DATE]"
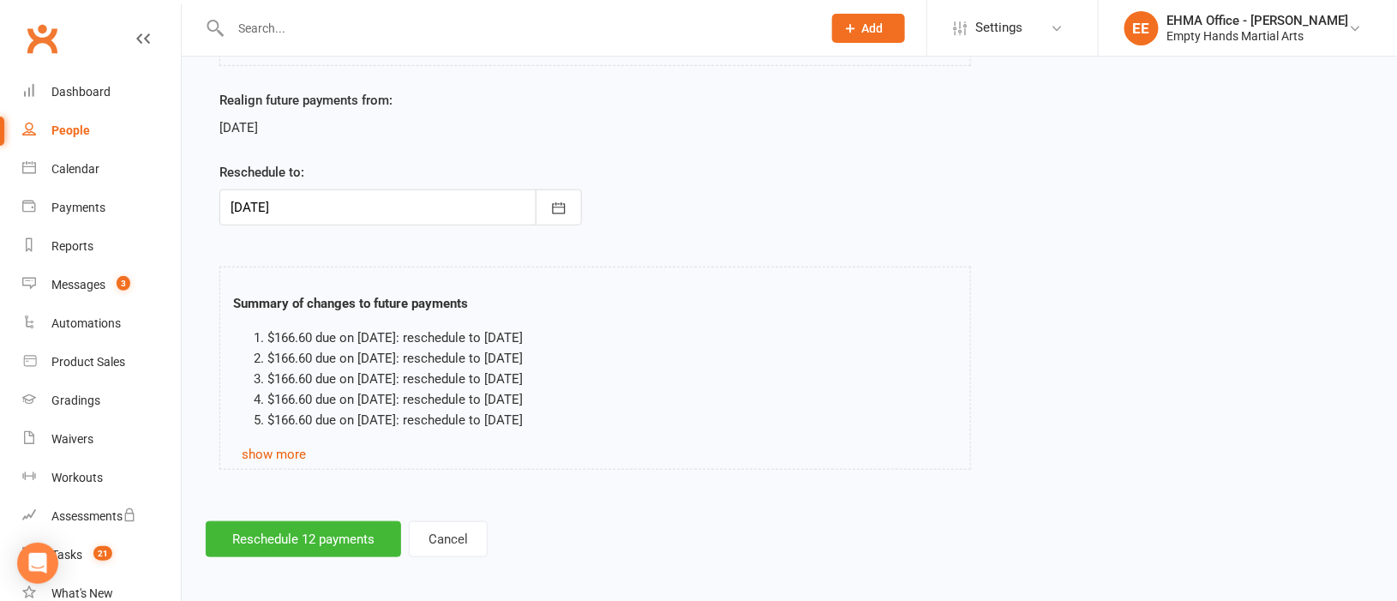
scroll to position [294, 0]
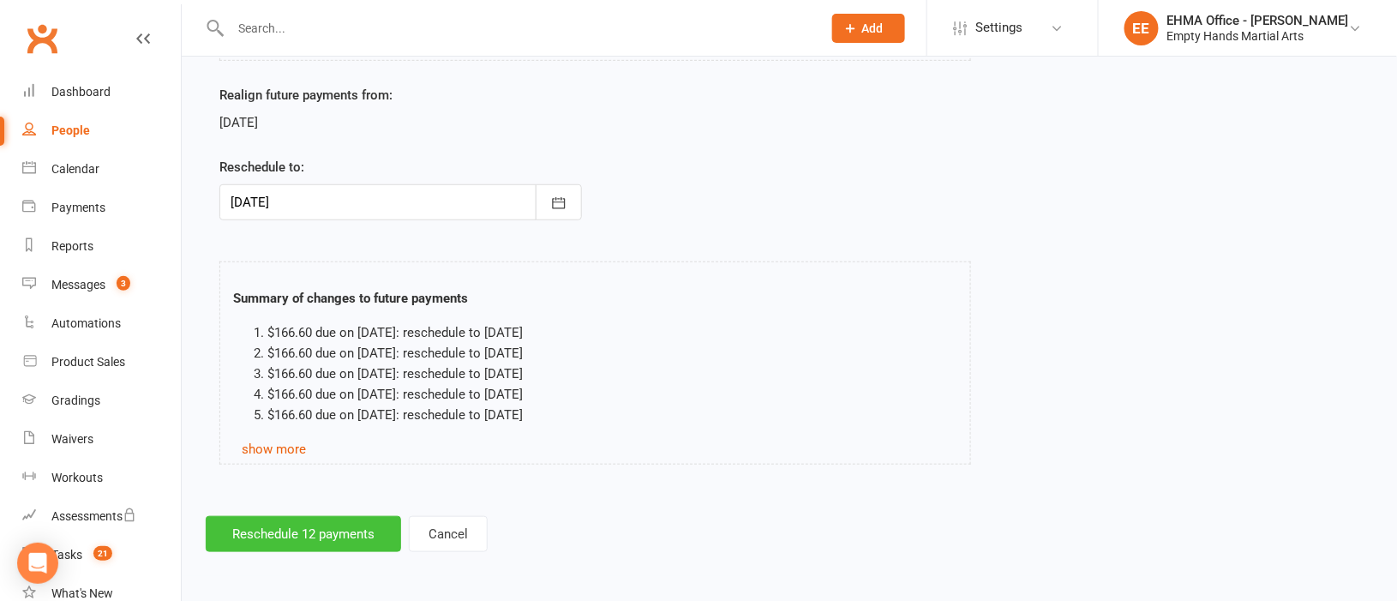
click at [349, 533] on button "Reschedule 12 payments" at bounding box center [303, 534] width 195 height 36
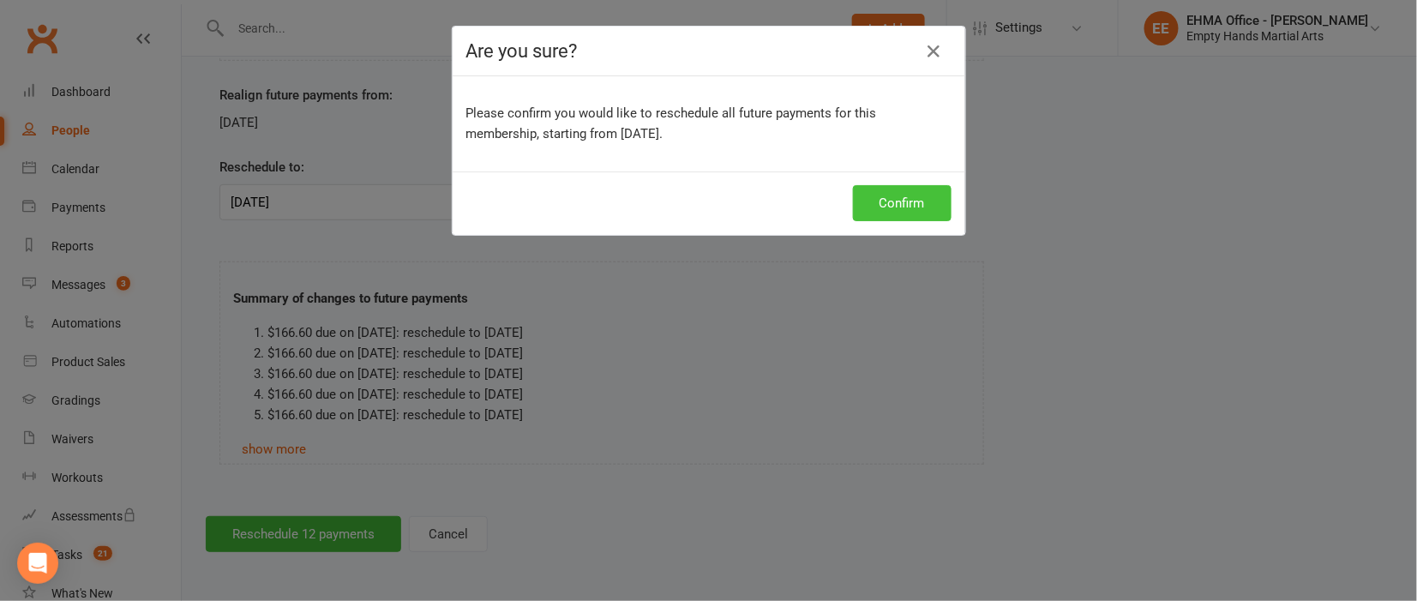
click at [903, 205] on button "Confirm" at bounding box center [902, 203] width 99 height 36
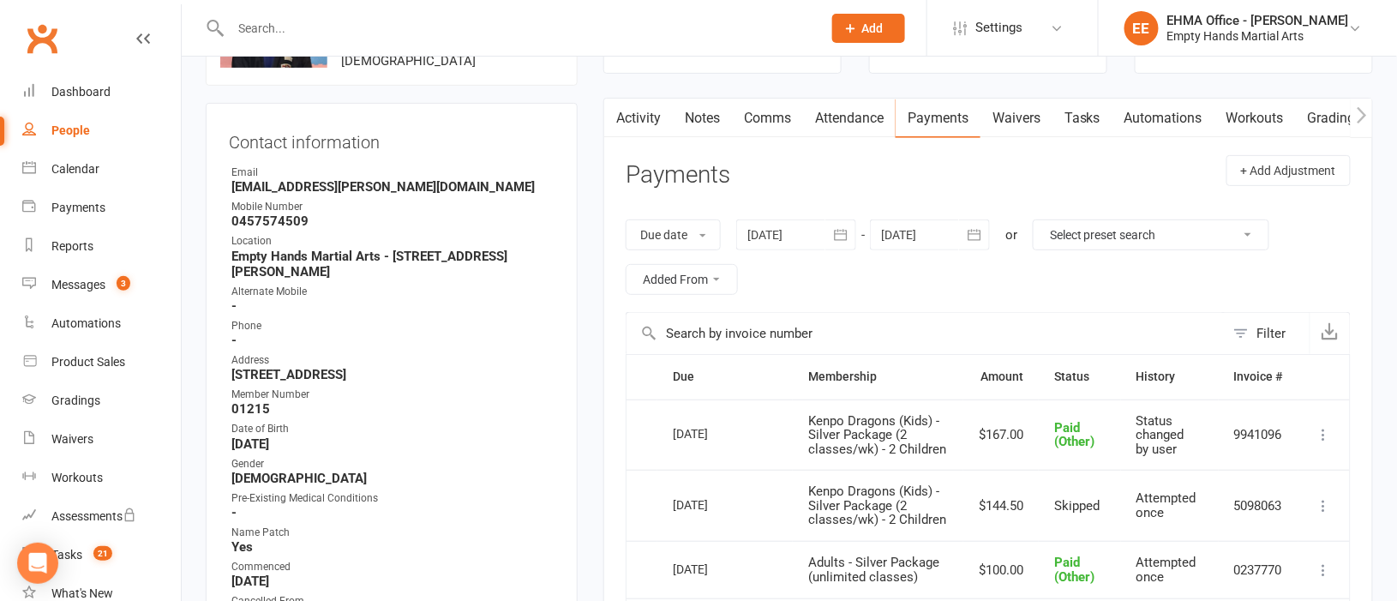
scroll to position [128, 0]
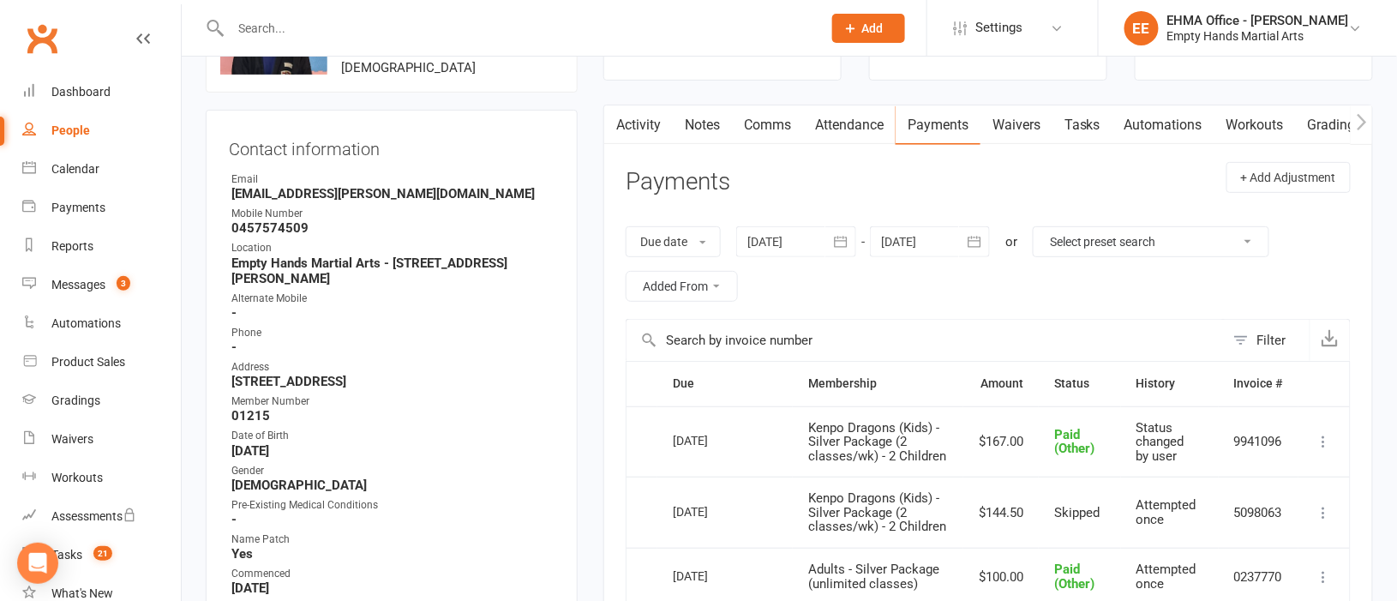
click at [930, 240] on div at bounding box center [930, 241] width 120 height 31
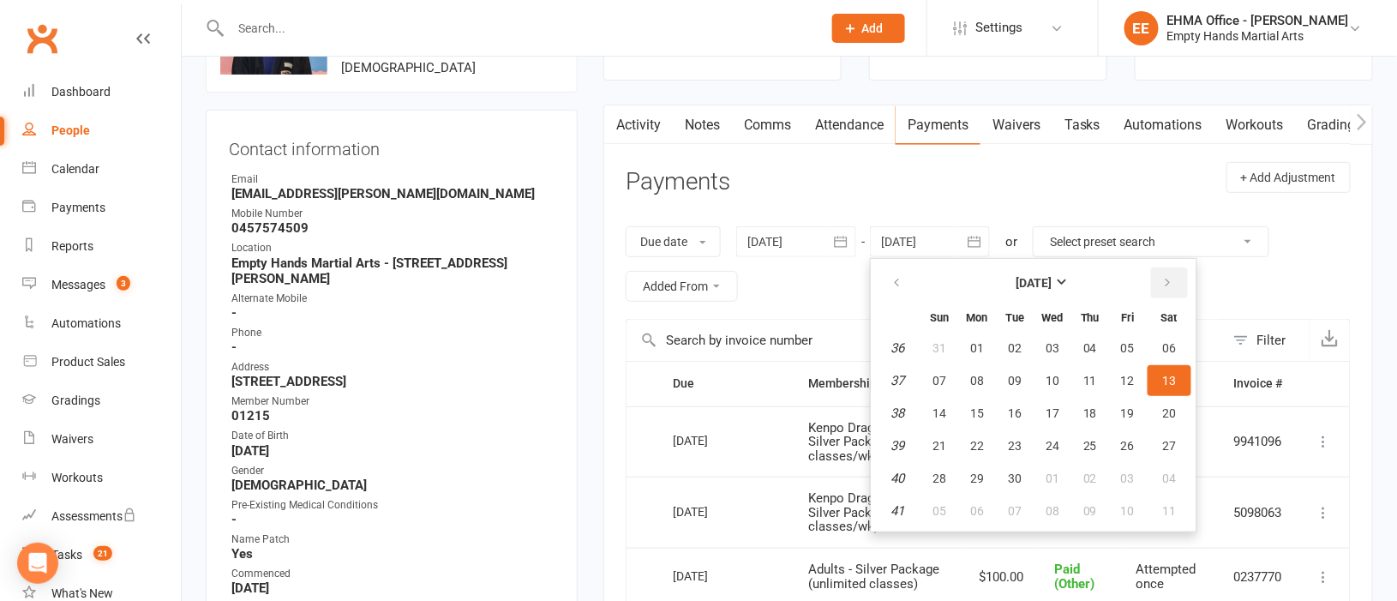
click at [1162, 279] on icon "button" at bounding box center [1168, 283] width 12 height 14
click at [1130, 406] on span "19" at bounding box center [1128, 413] width 14 height 14
type input "[DATE]"
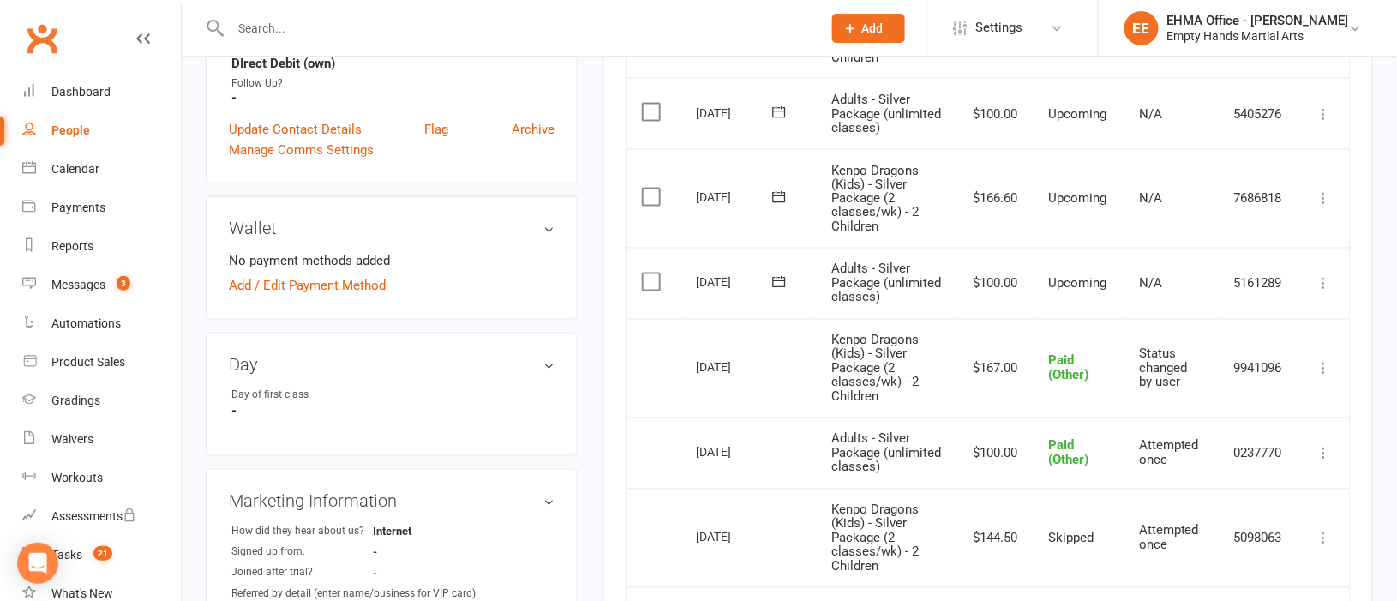
scroll to position [900, 0]
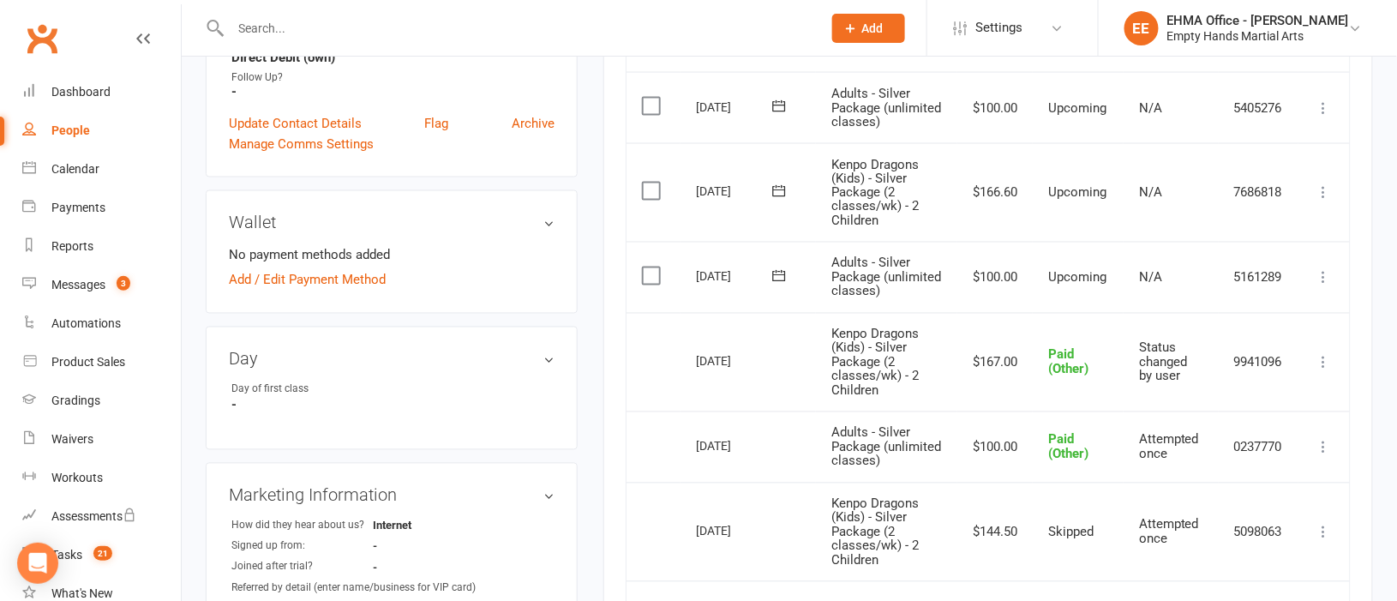
click at [1324, 201] on icon at bounding box center [1324, 192] width 17 height 17
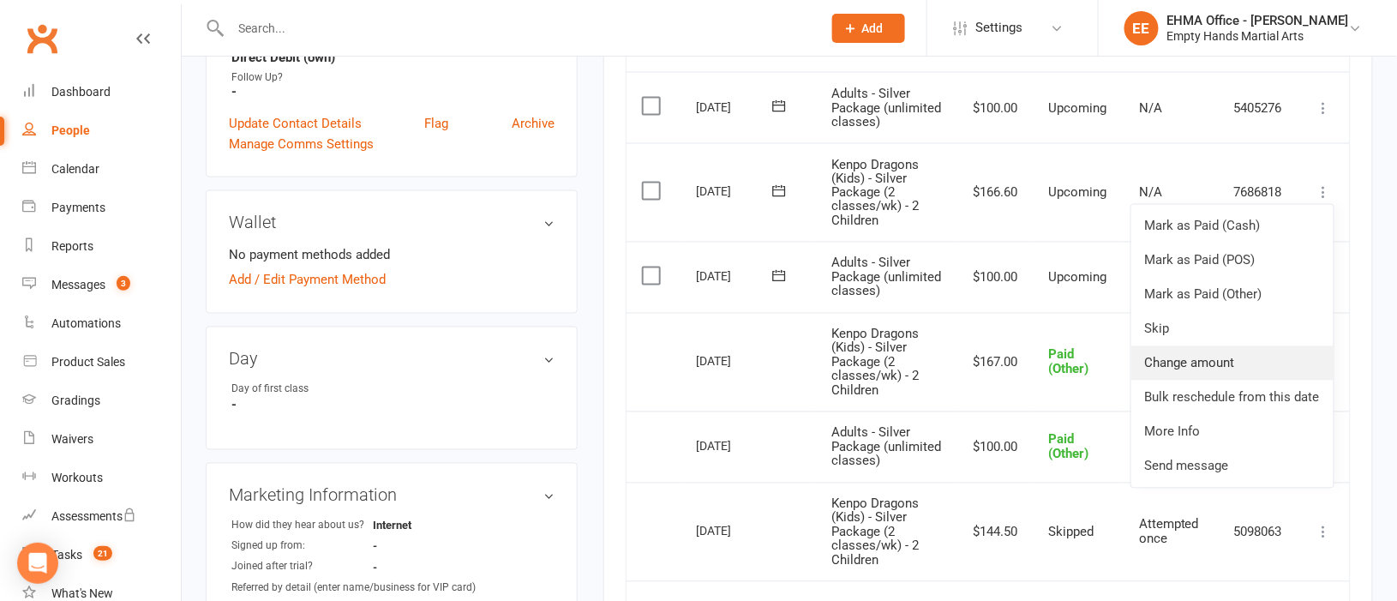
click at [1225, 381] on link "Change amount" at bounding box center [1232, 363] width 202 height 34
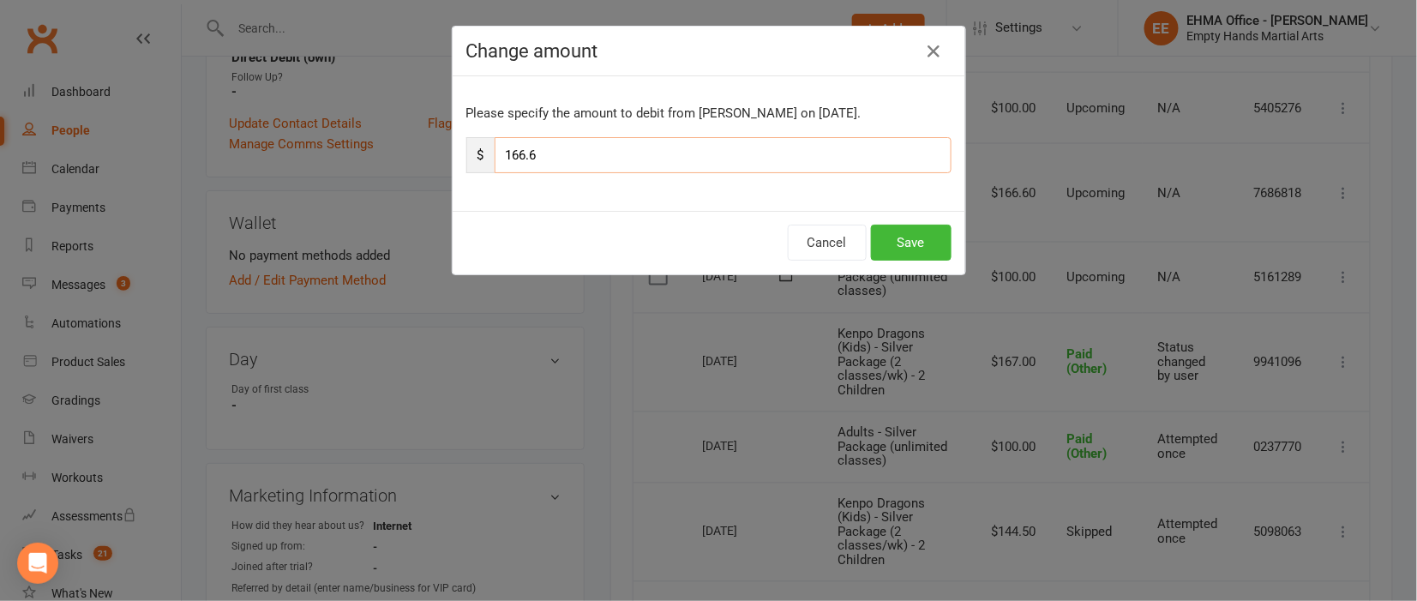
click at [651, 153] on input "166.6" at bounding box center [723, 155] width 457 height 36
type input "166.20"
click at [901, 254] on button "Save" at bounding box center [911, 243] width 81 height 36
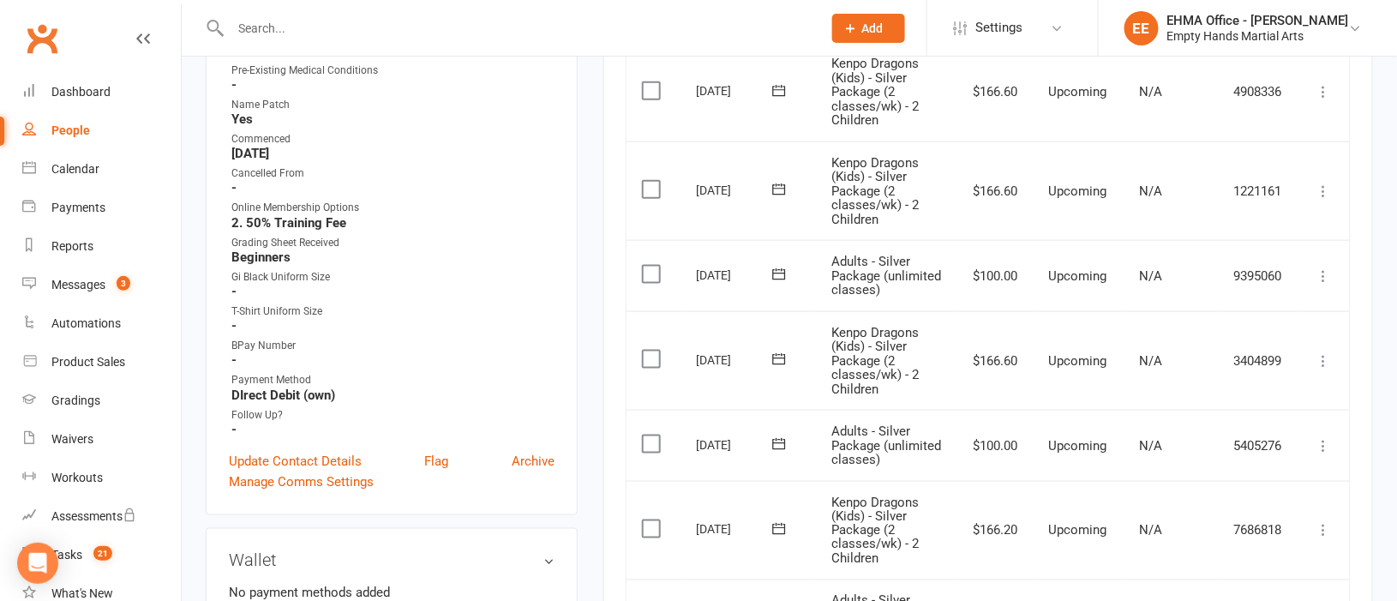
scroll to position [513, 0]
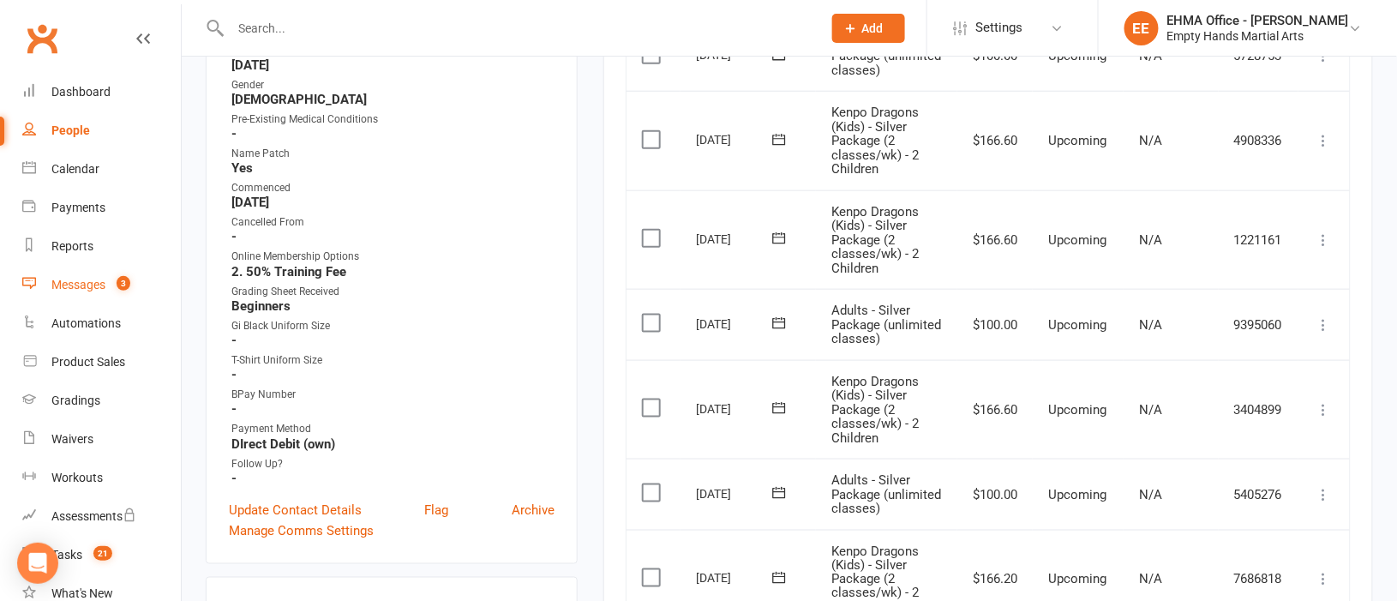
click at [77, 283] on div "Messages" at bounding box center [78, 285] width 54 height 14
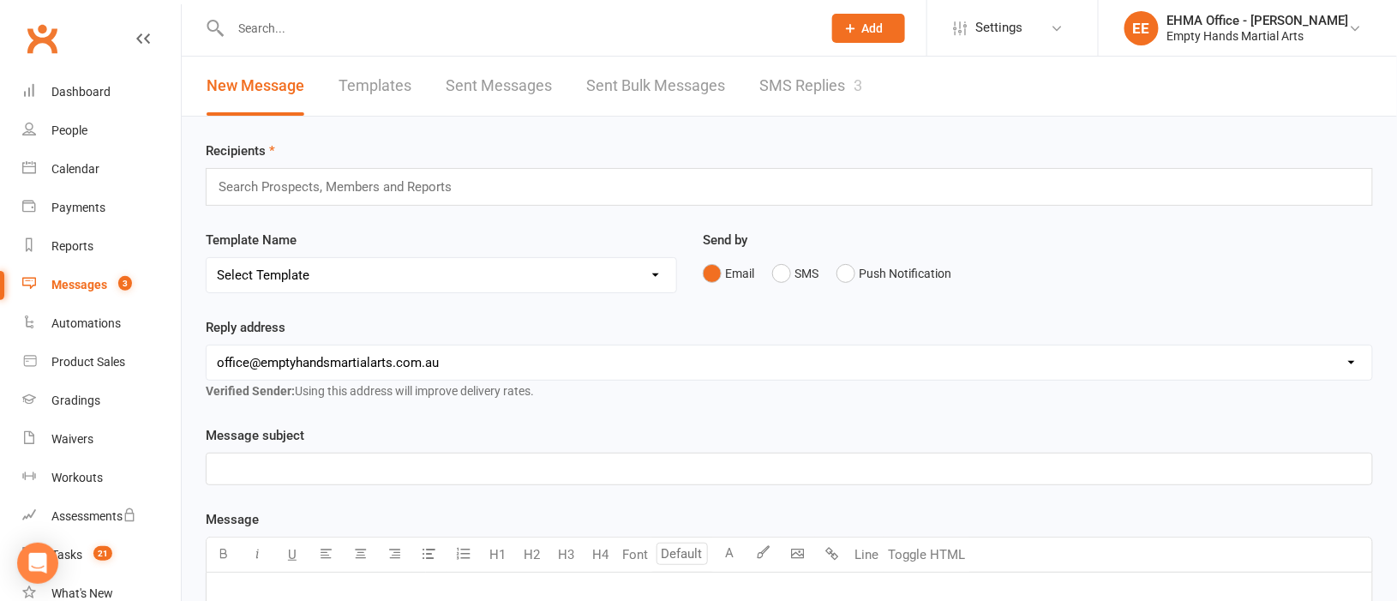
click at [775, 87] on link "SMS Replies 3" at bounding box center [810, 86] width 103 height 59
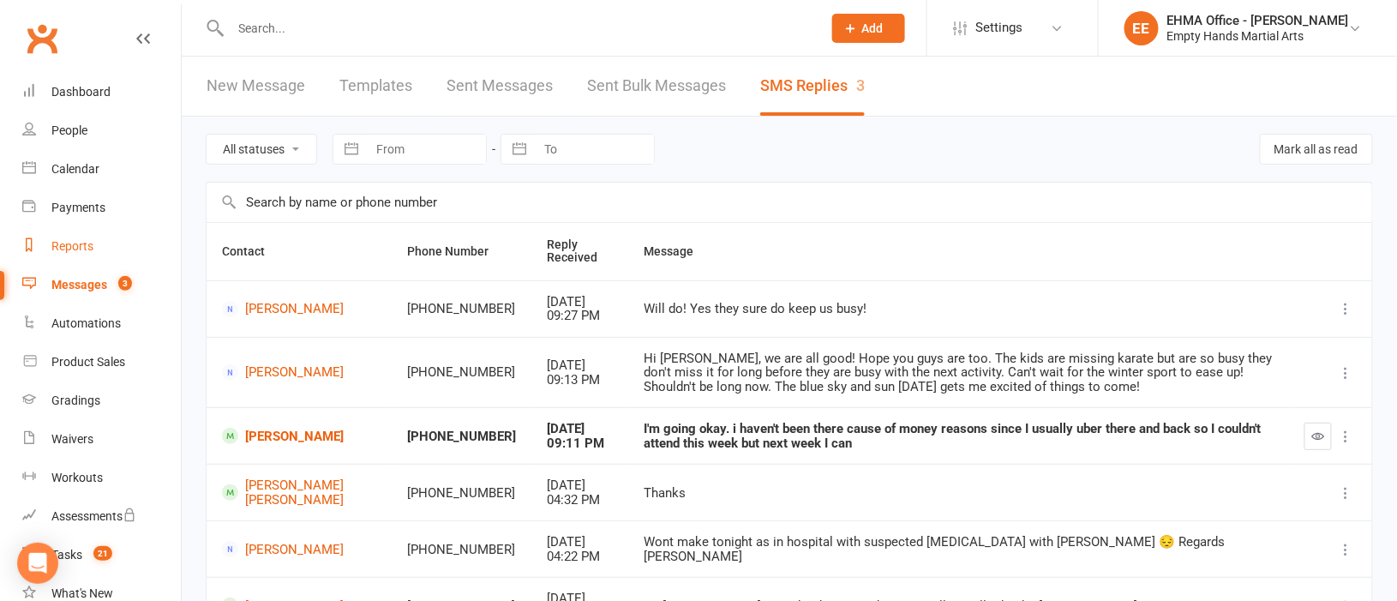
click at [81, 235] on link "Reports" at bounding box center [101, 246] width 159 height 39
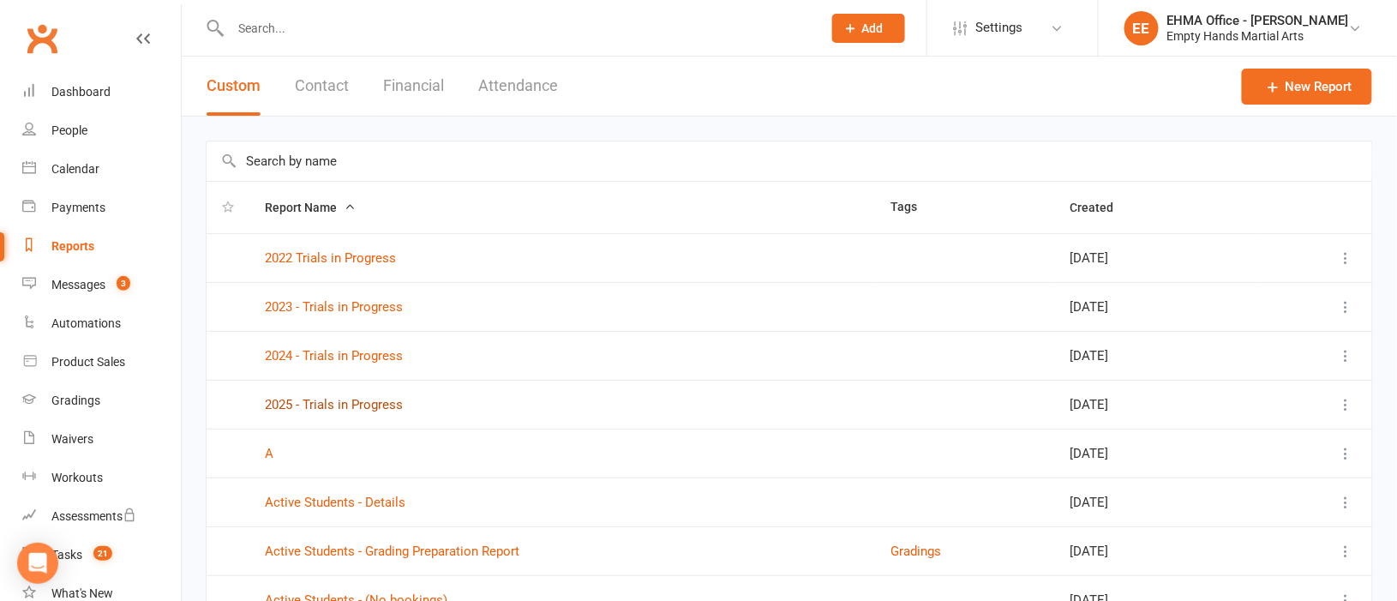
click at [355, 399] on link "2025 - Trials in Progress" at bounding box center [334, 404] width 138 height 15
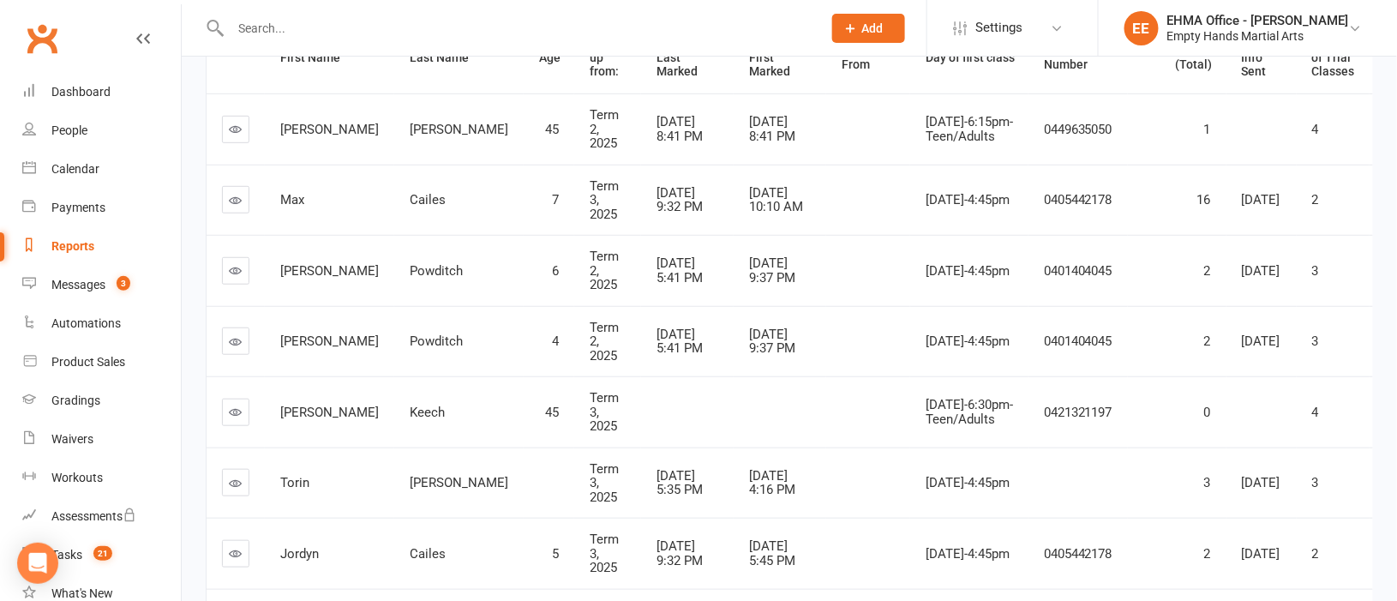
scroll to position [381, 0]
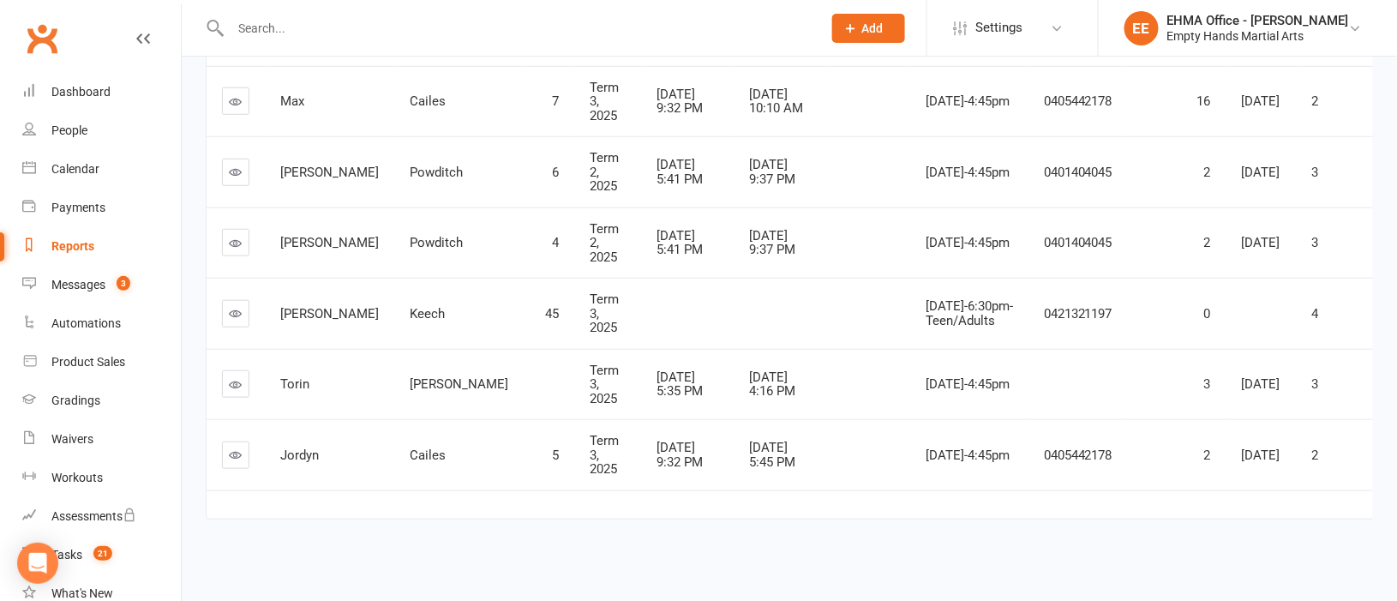
click at [67, 243] on div "Reports" at bounding box center [72, 246] width 43 height 14
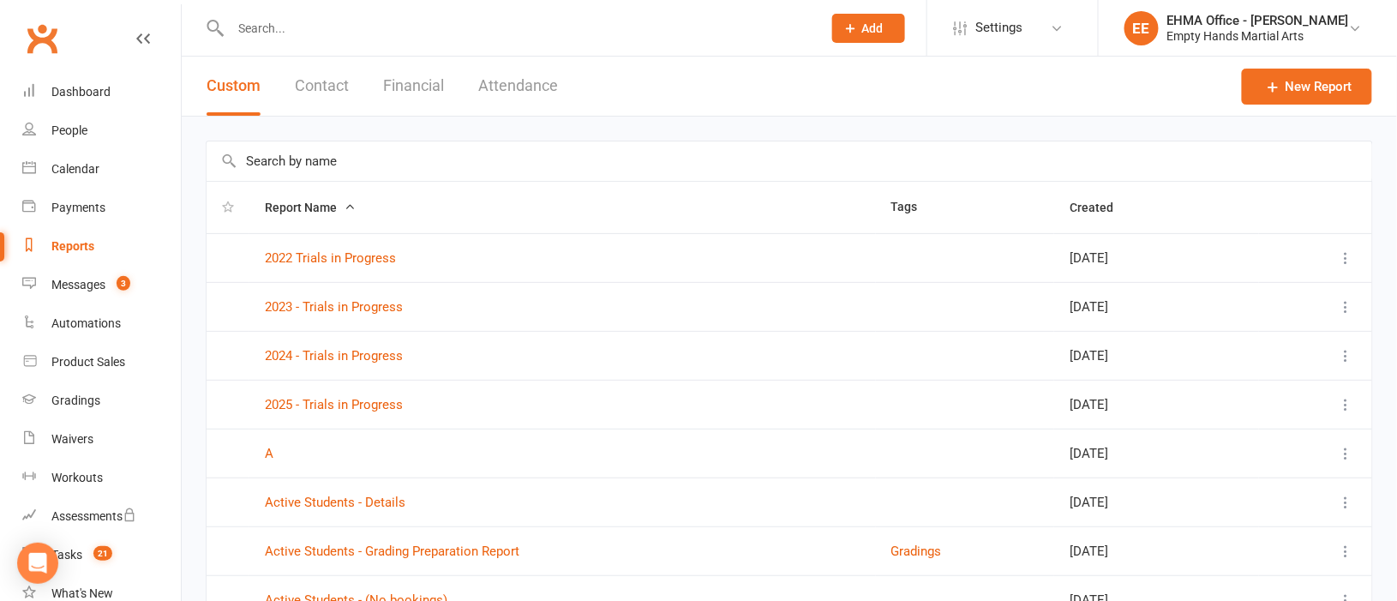
scroll to position [255, 0]
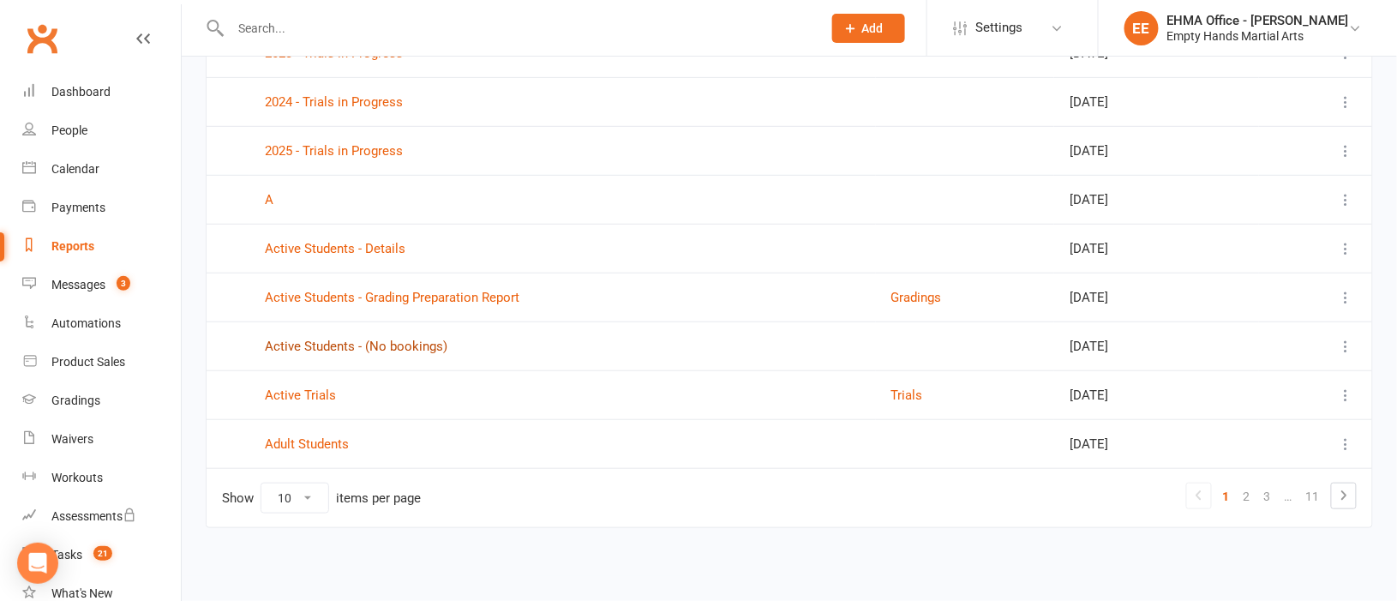
click at [377, 339] on link "Active Students - (No bookings)" at bounding box center [356, 346] width 183 height 15
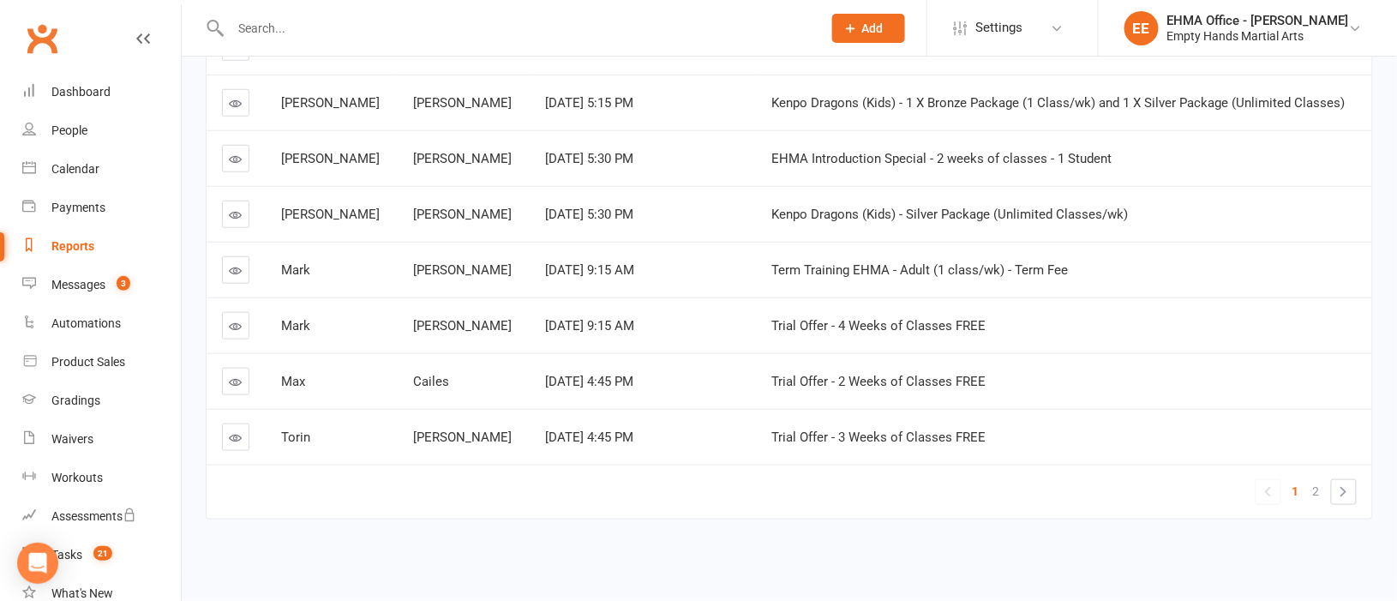
scroll to position [444, 0]
click at [1314, 479] on span "2" at bounding box center [1316, 491] width 7 height 24
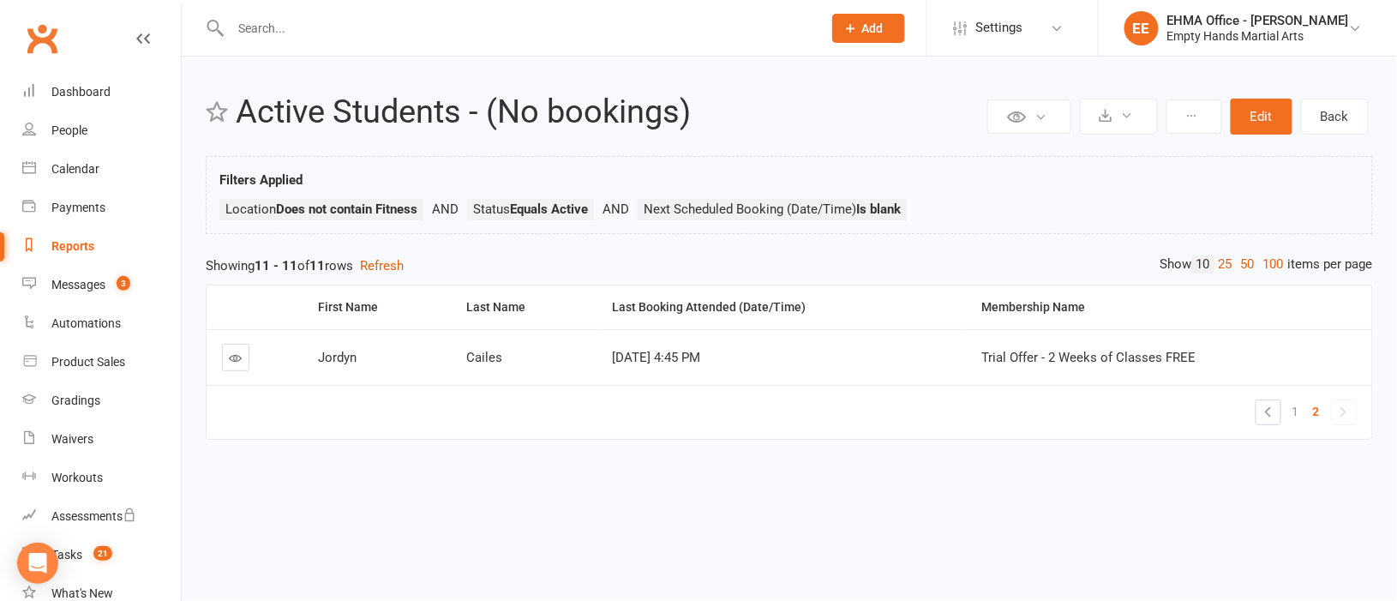
scroll to position [0, 0]
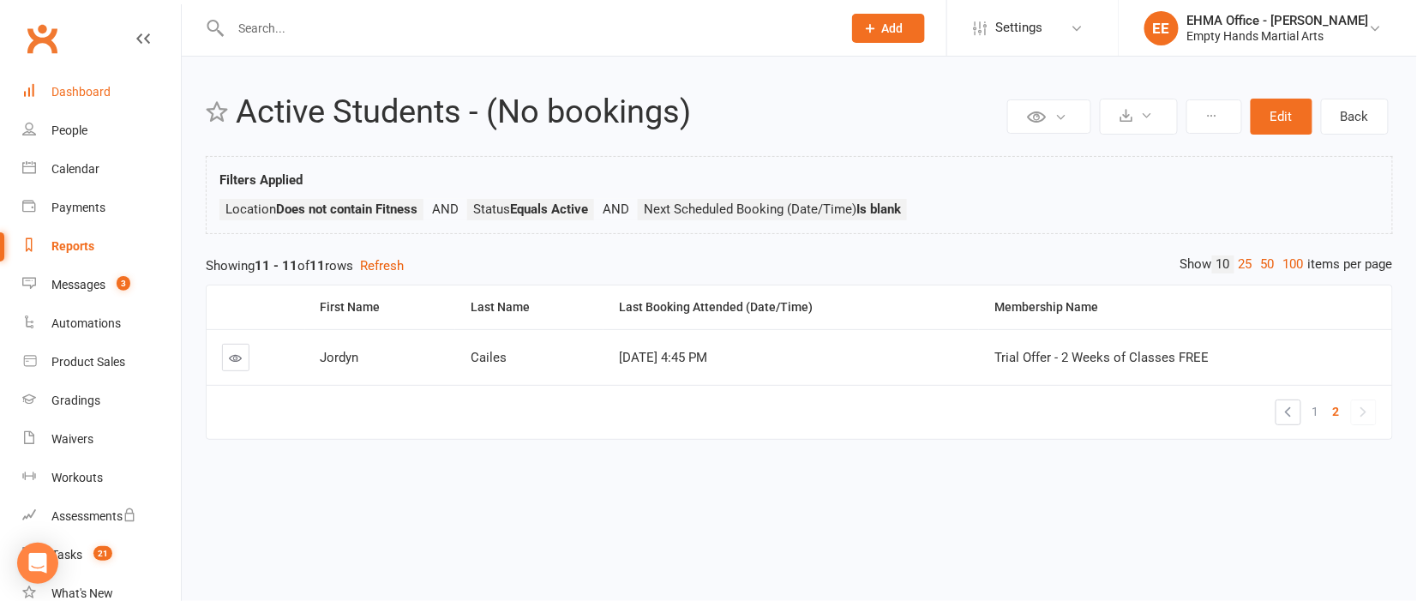
click at [77, 81] on link "Dashboard" at bounding box center [101, 92] width 159 height 39
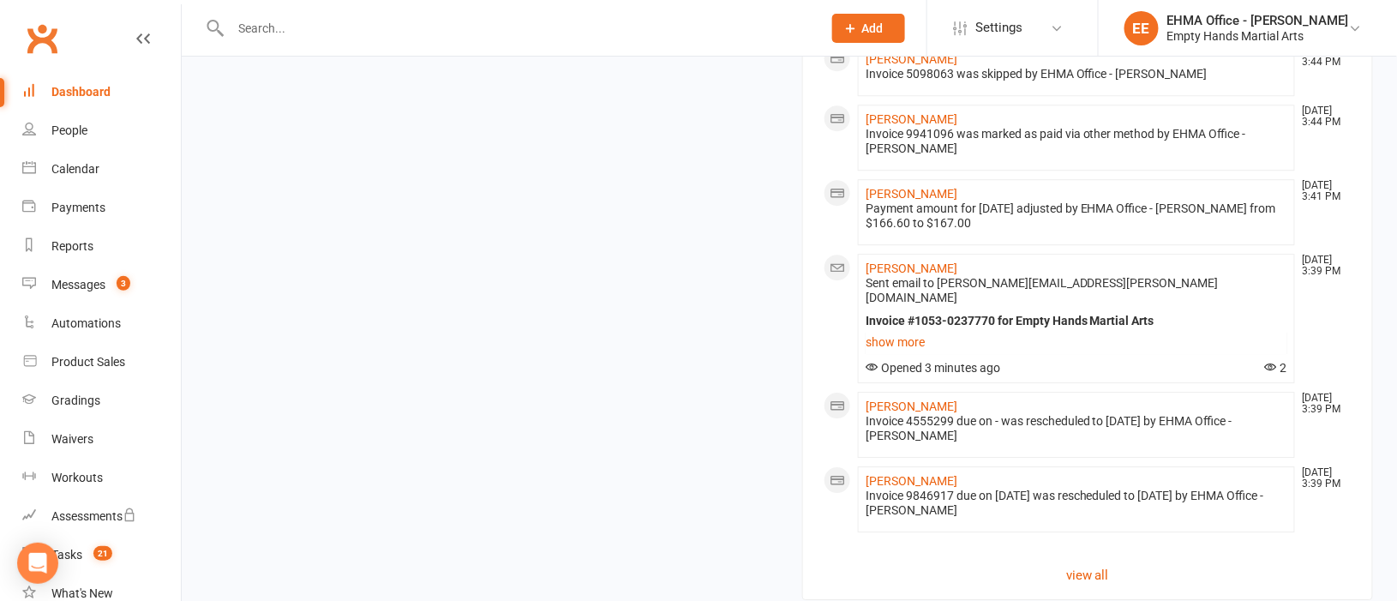
scroll to position [1590, 0]
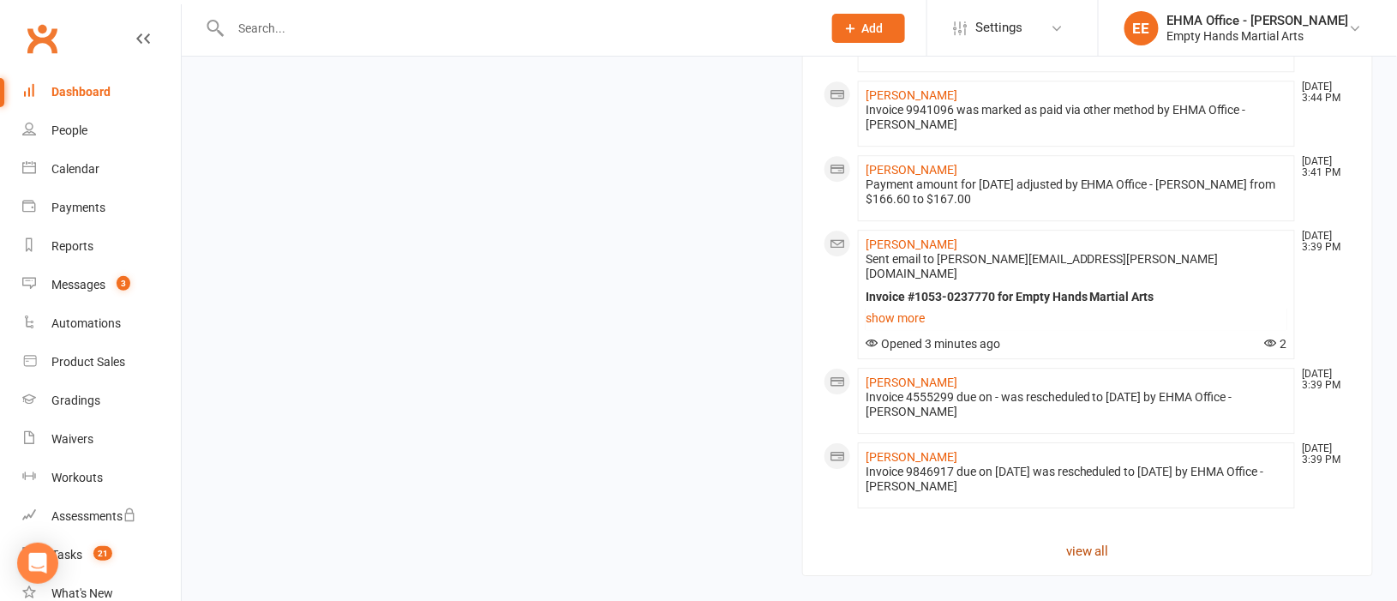
click at [1090, 541] on link "view all" at bounding box center [1088, 551] width 528 height 21
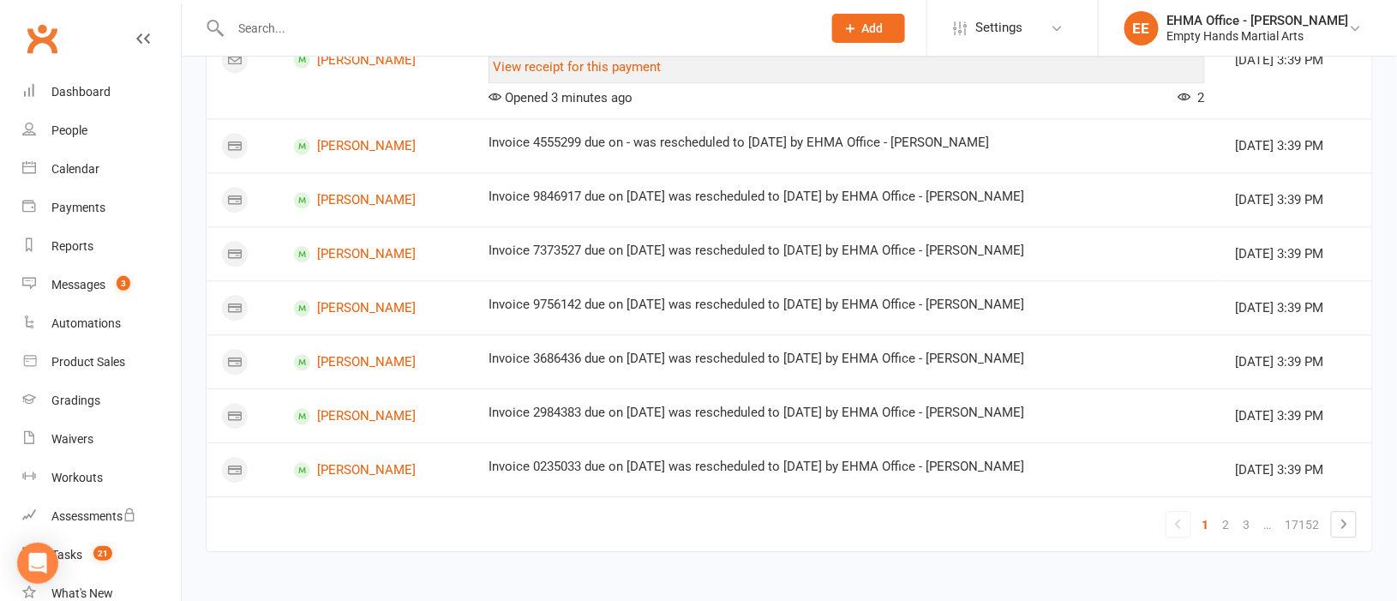
scroll to position [1193, 0]
click at [1229, 523] on link "2" at bounding box center [1226, 525] width 21 height 24
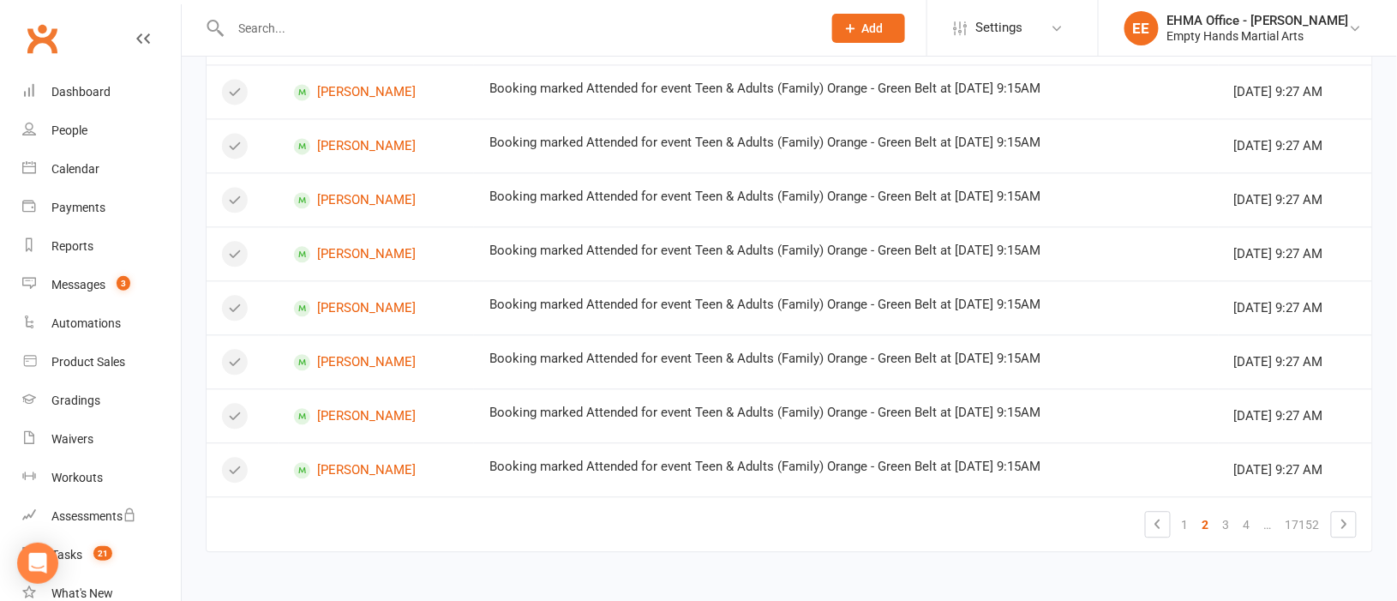
scroll to position [1164, 0]
click at [75, 169] on div "Calendar" at bounding box center [75, 169] width 48 height 14
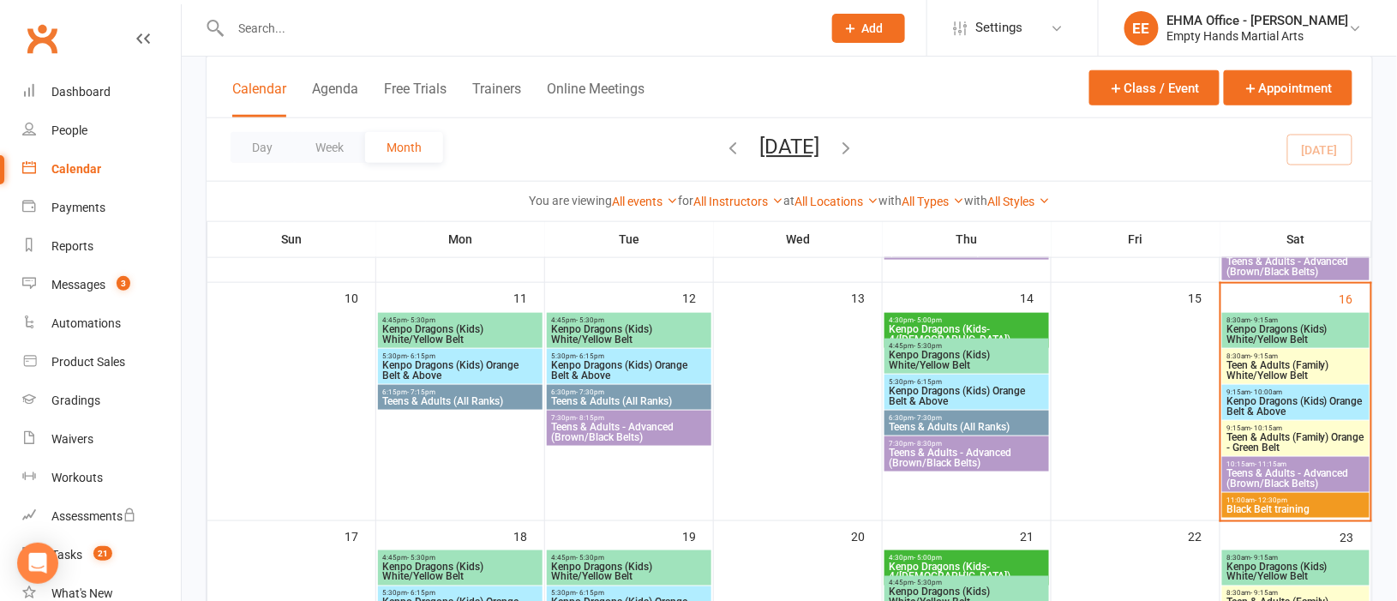
scroll to position [513, 0]
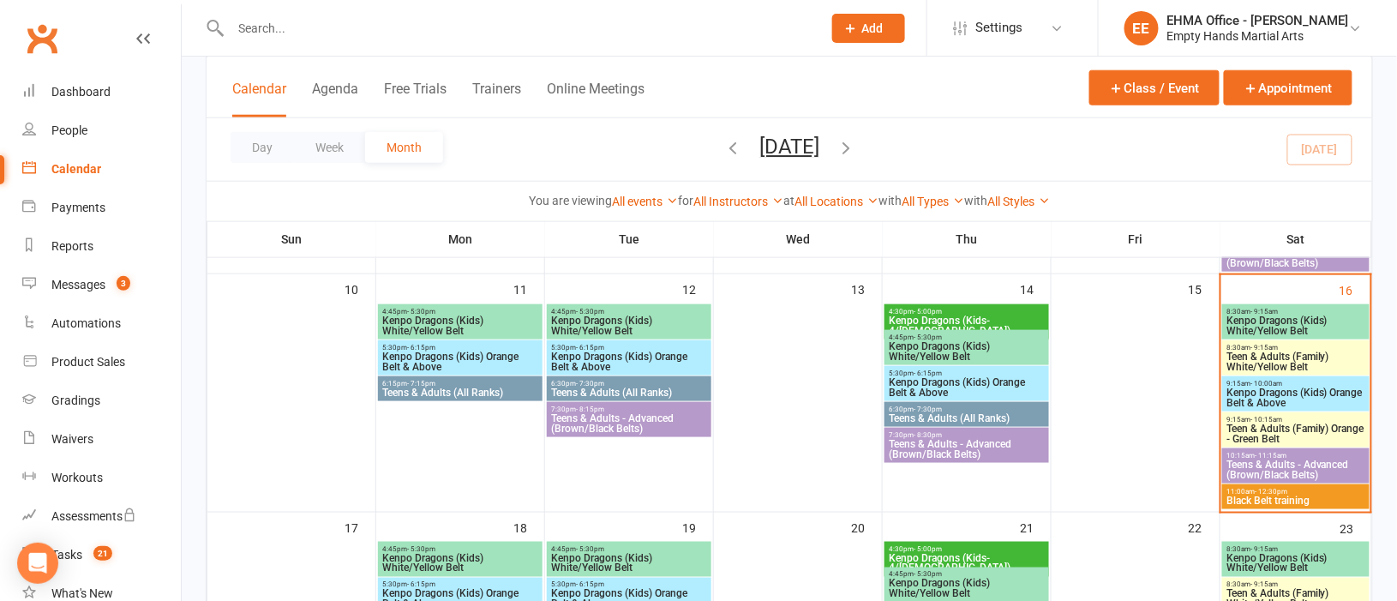
click at [1269, 488] on span "- 12:30pm" at bounding box center [1271, 492] width 33 height 8
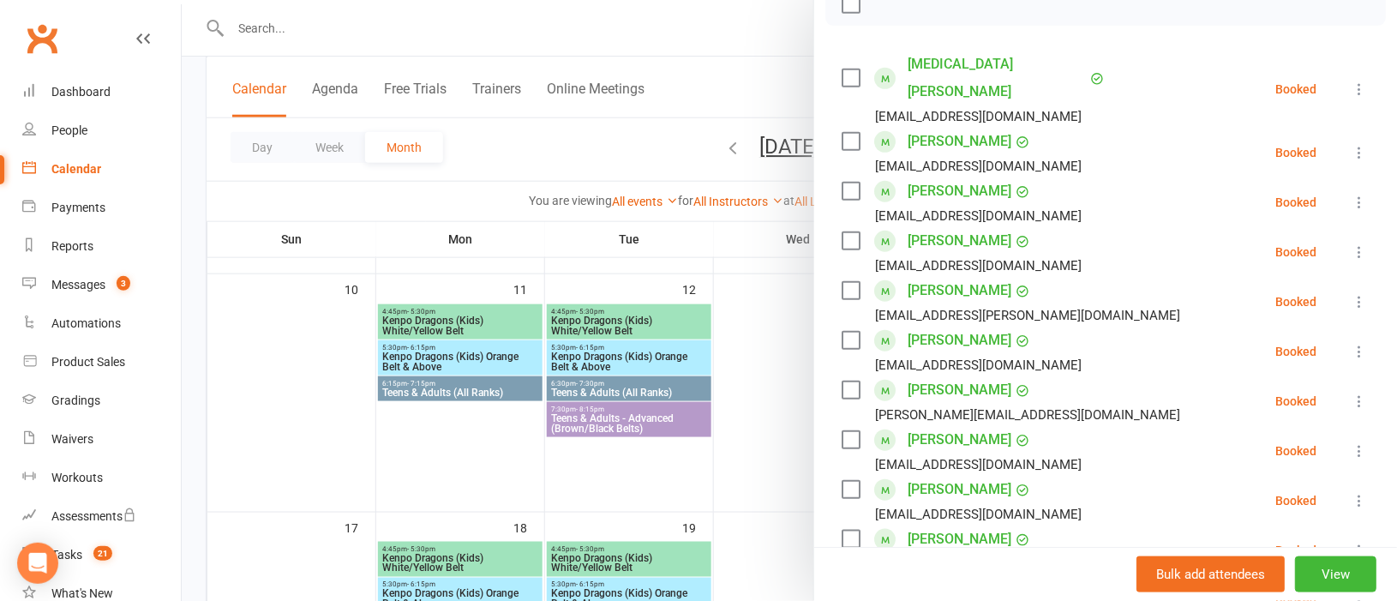
scroll to position [0, 0]
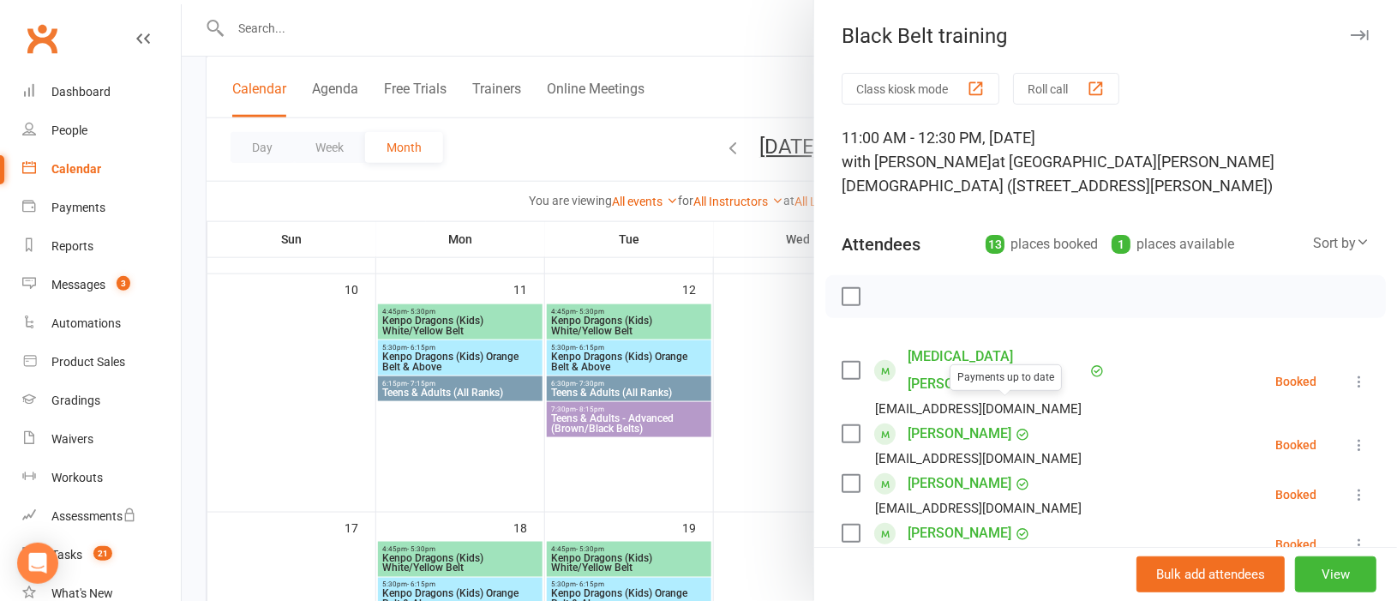
click at [755, 432] on div at bounding box center [789, 300] width 1215 height 601
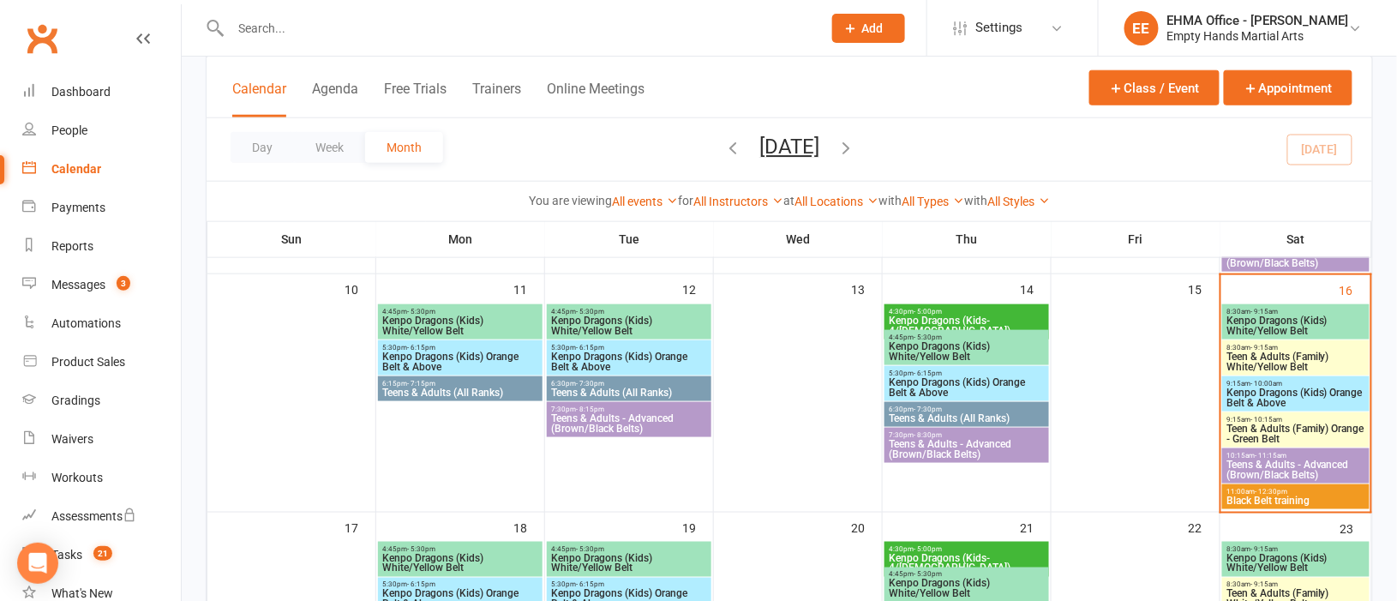
click at [1252, 466] on span "Teens & Adults - Advanced (Brown/Black Belts)" at bounding box center [1296, 469] width 141 height 21
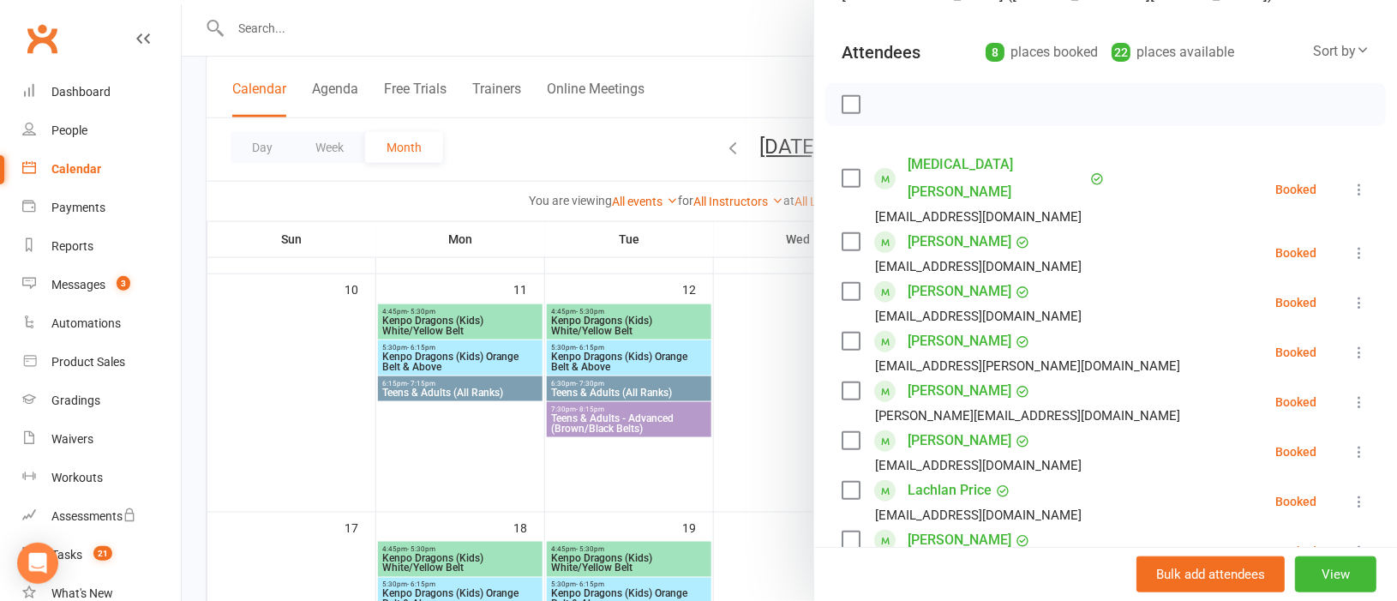
scroll to position [256, 0]
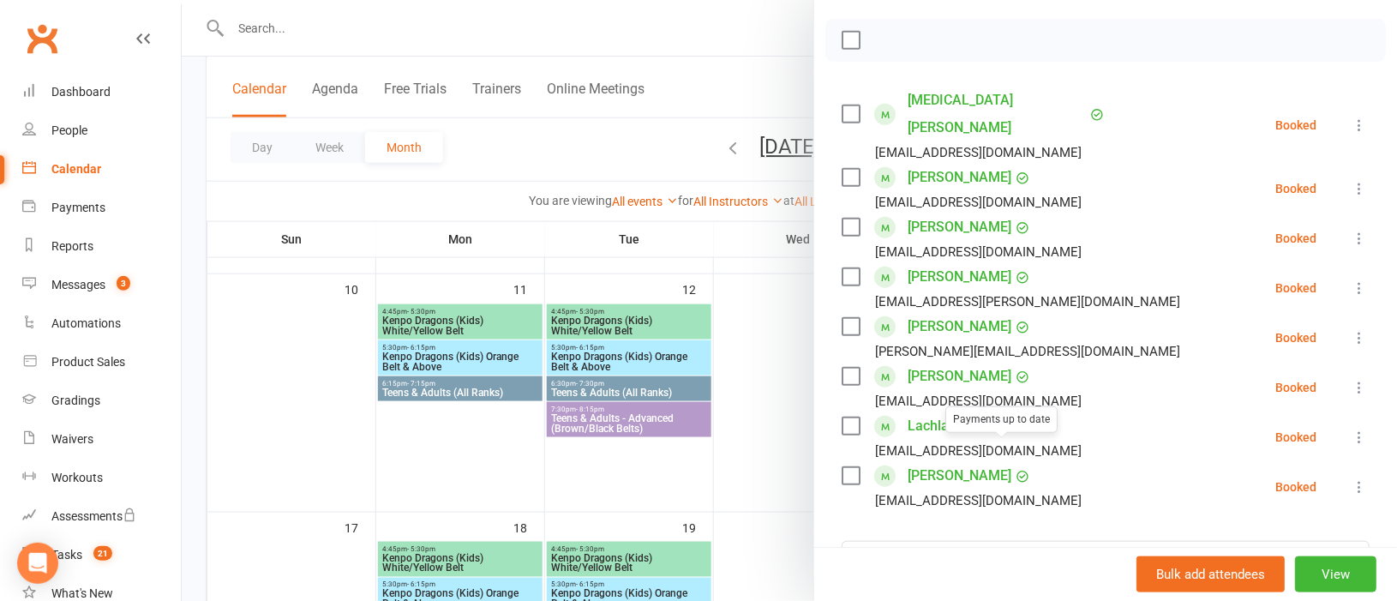
click at [753, 461] on div at bounding box center [789, 300] width 1215 height 601
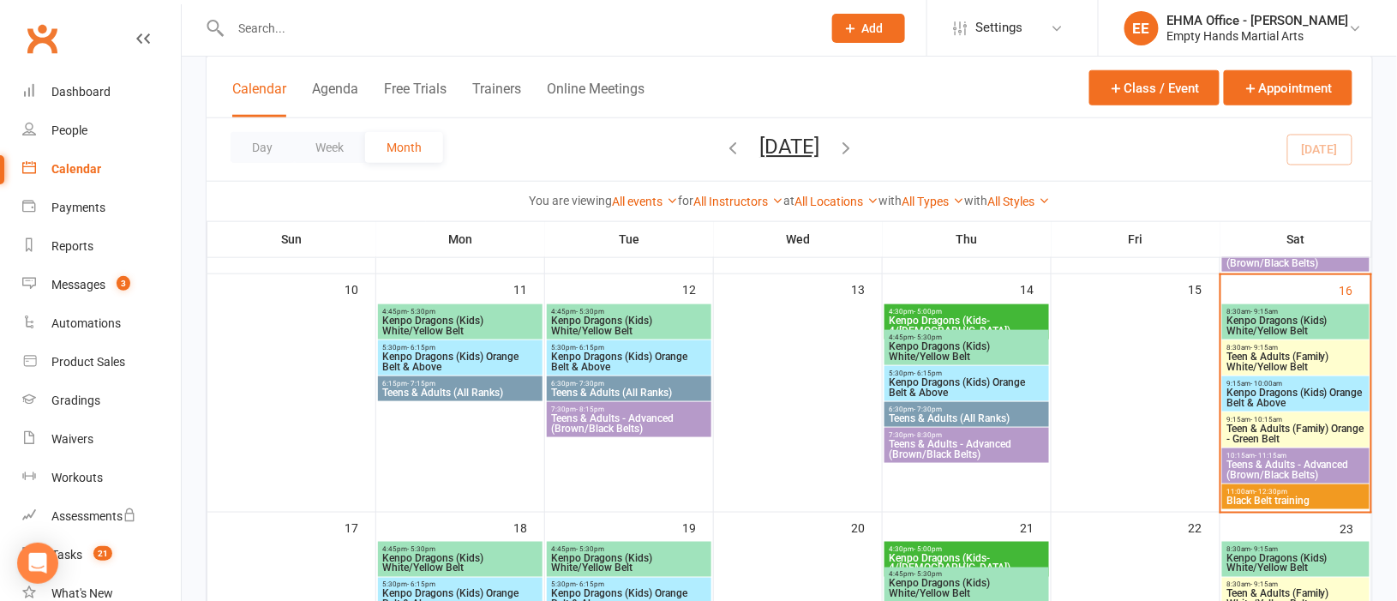
click at [1250, 419] on span "- 10:15am" at bounding box center [1266, 420] width 32 height 8
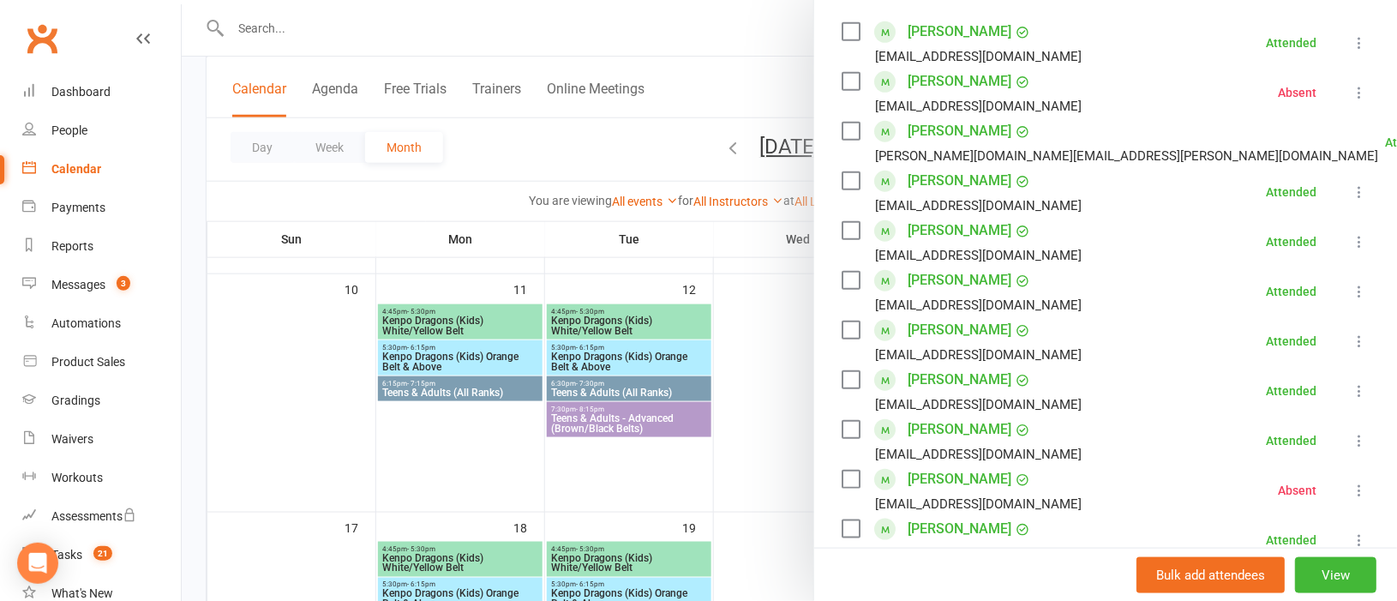
scroll to position [385, 0]
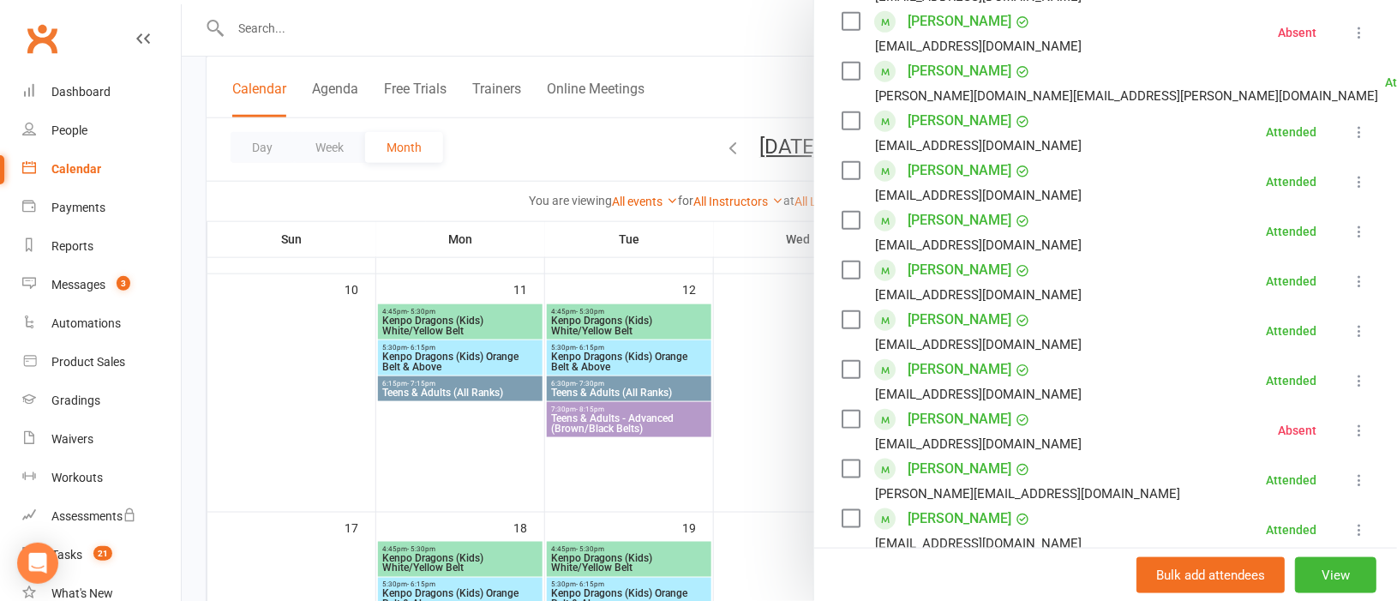
click at [772, 448] on div at bounding box center [789, 300] width 1215 height 601
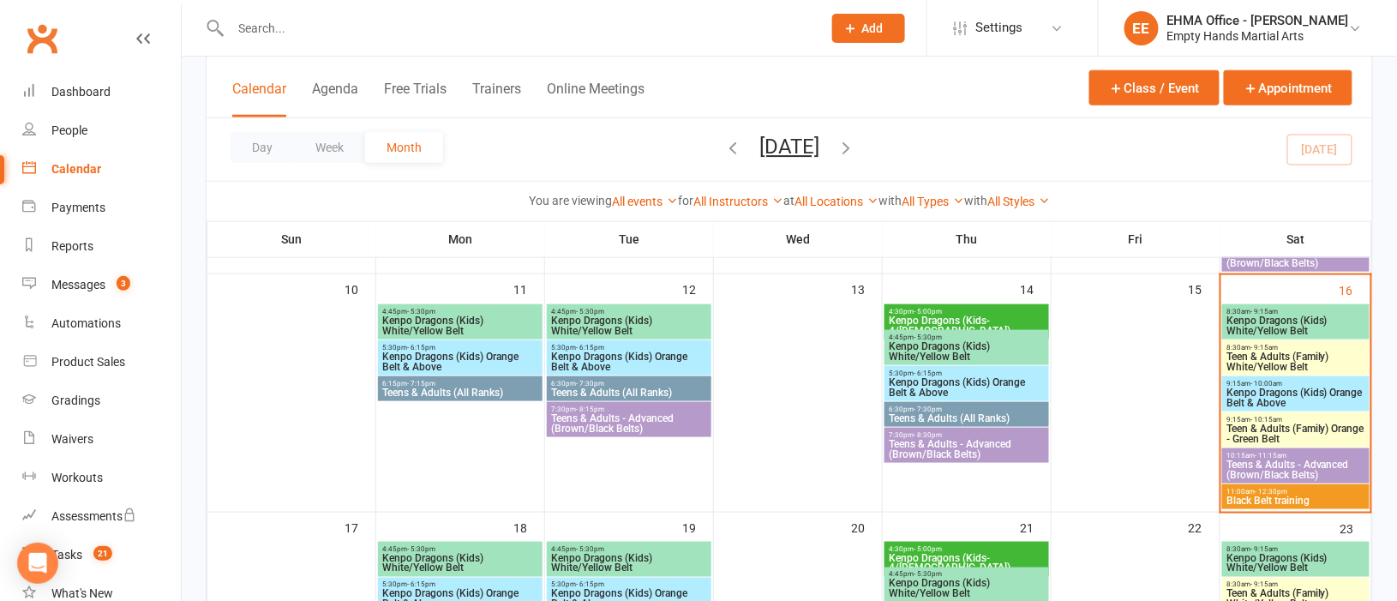
click at [1250, 453] on span "10:15am - 11:15am" at bounding box center [1296, 456] width 141 height 8
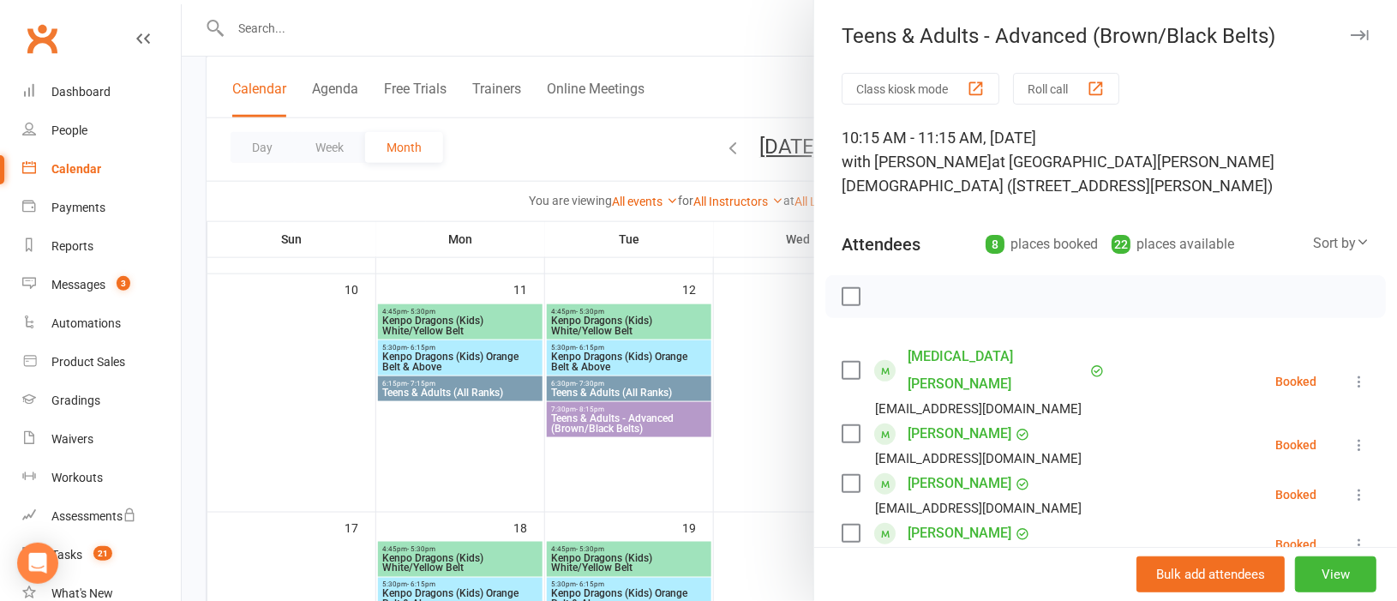
click at [1351, 436] on icon at bounding box center [1359, 444] width 17 height 17
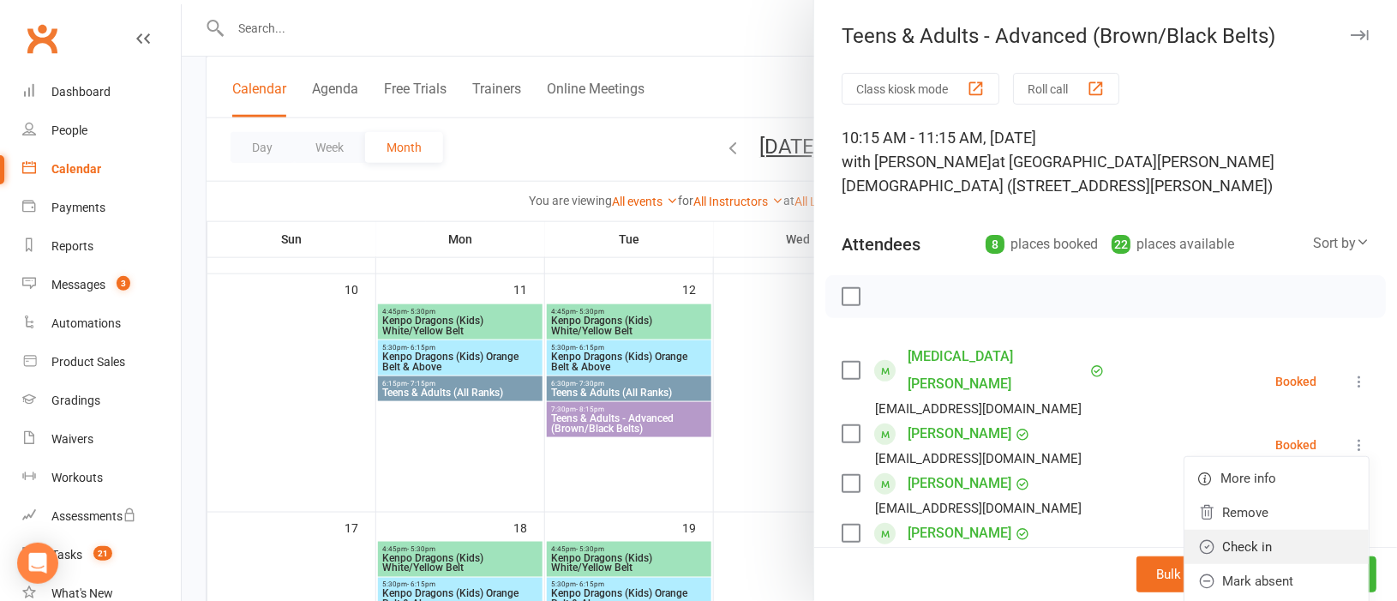
click at [1224, 530] on link "Check in" at bounding box center [1276, 547] width 184 height 34
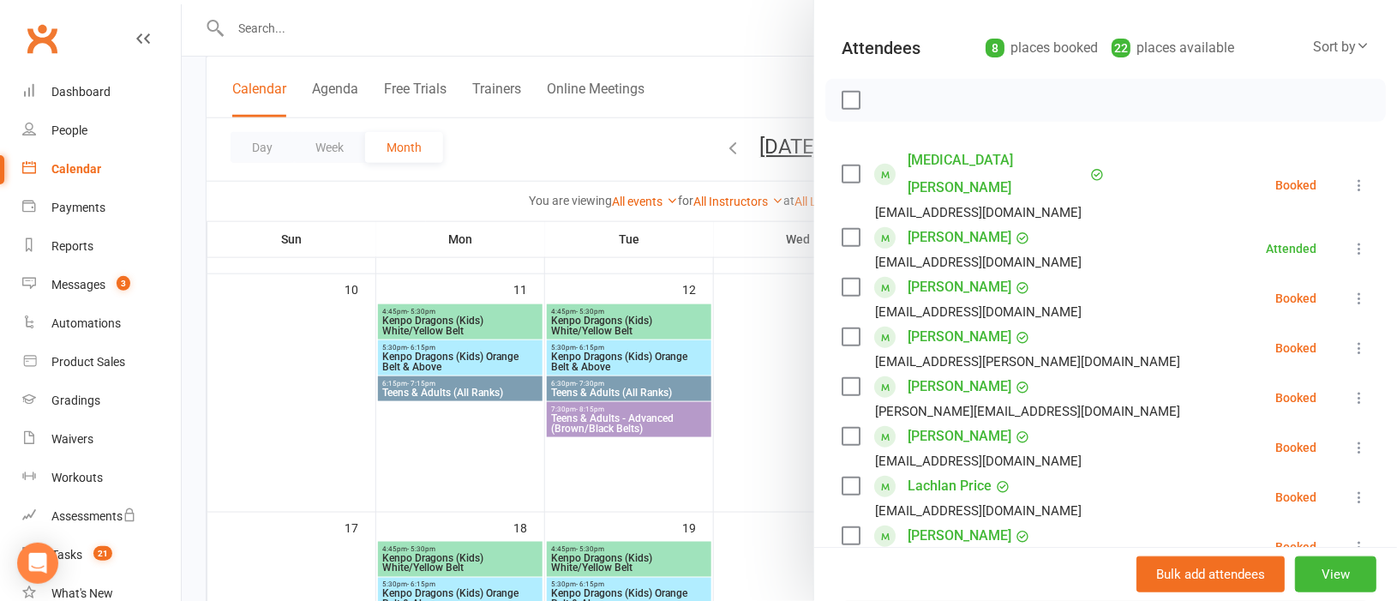
scroll to position [256, 0]
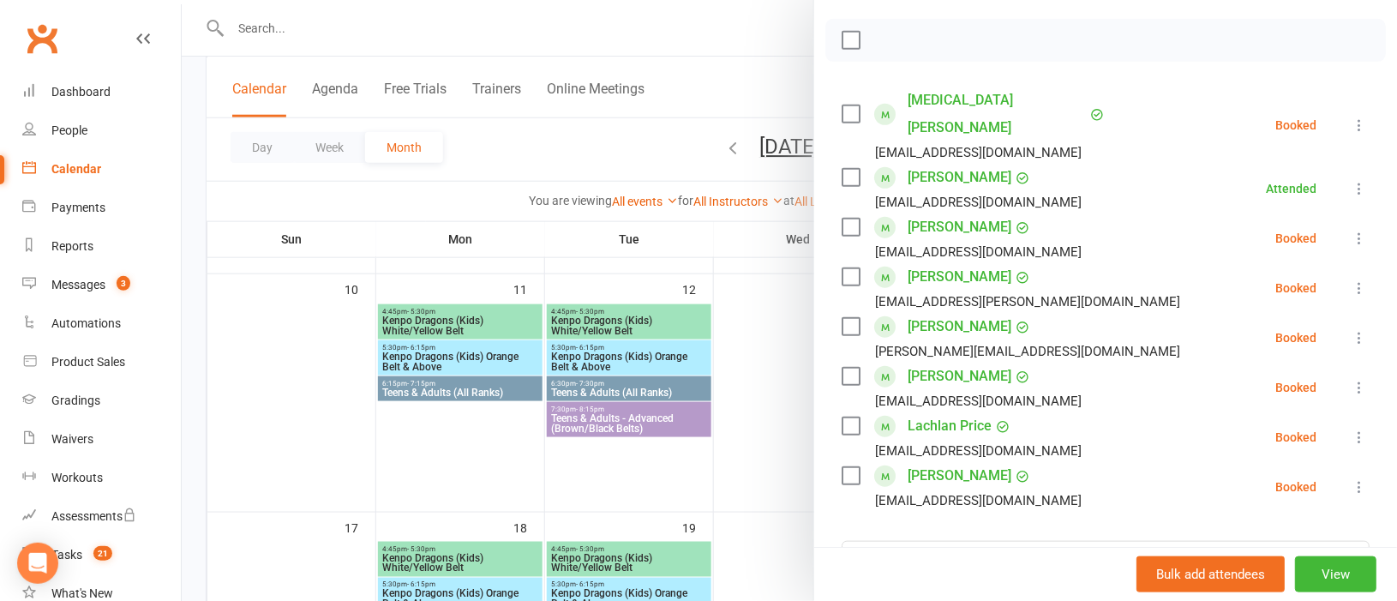
click at [1351, 429] on icon at bounding box center [1359, 437] width 17 height 17
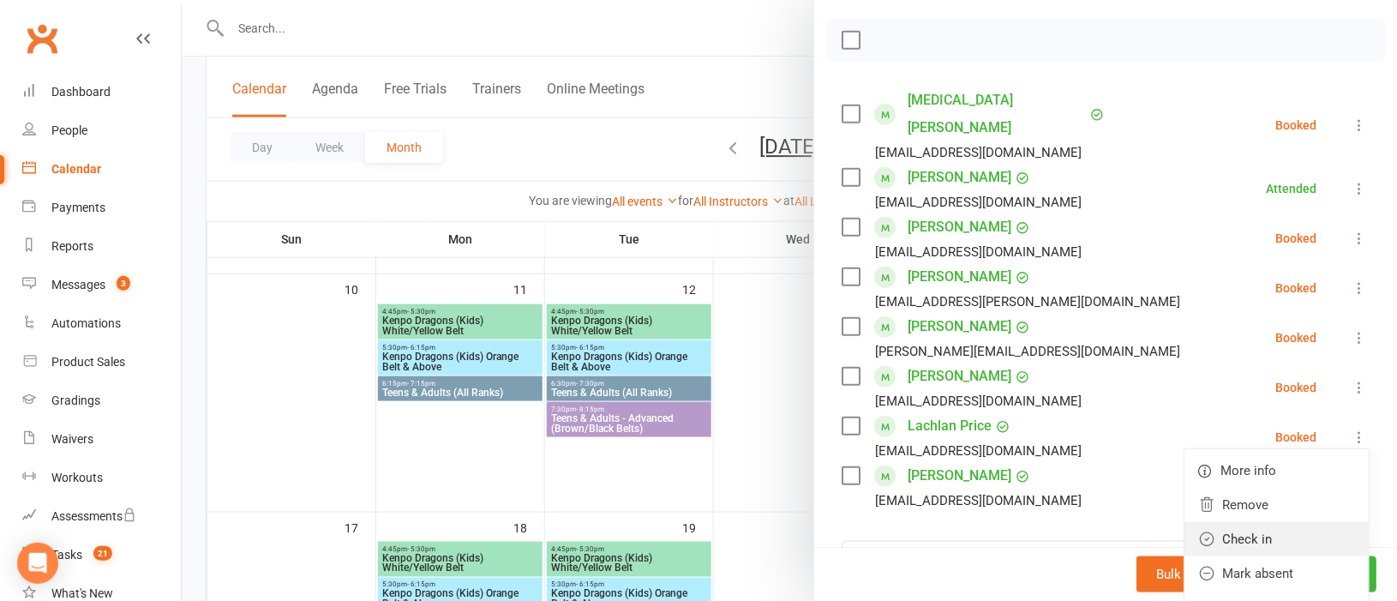
click at [1238, 522] on link "Check in" at bounding box center [1276, 539] width 184 height 34
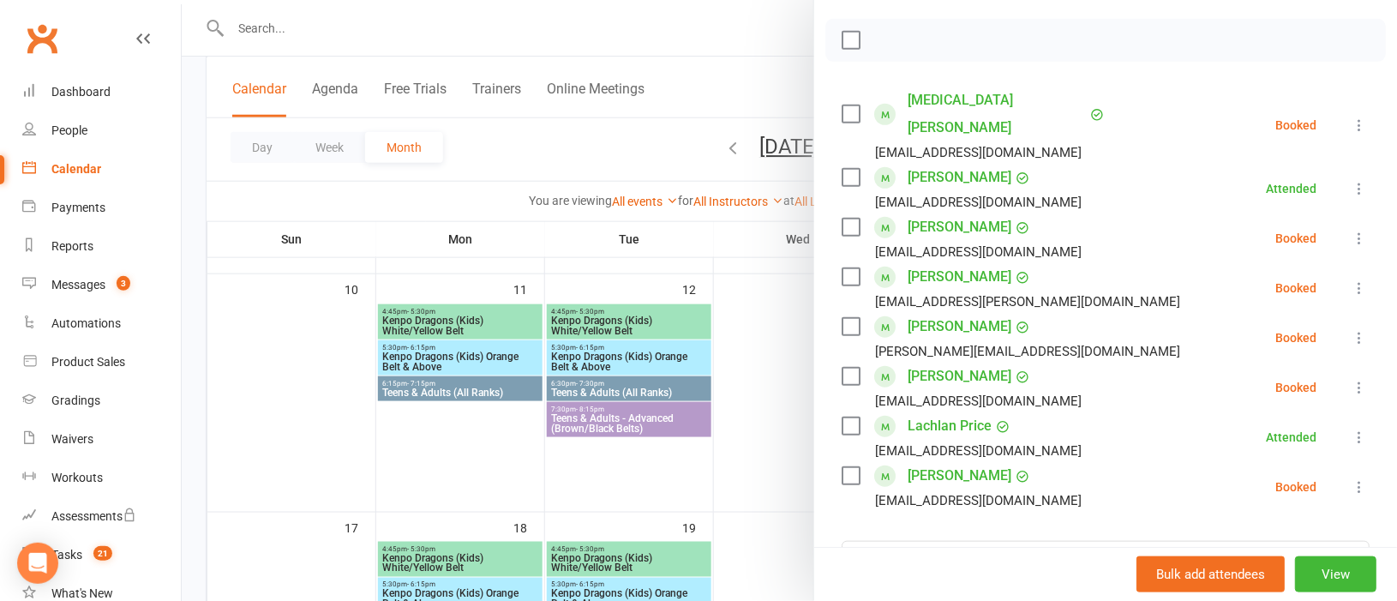
click at [729, 432] on div at bounding box center [789, 300] width 1215 height 601
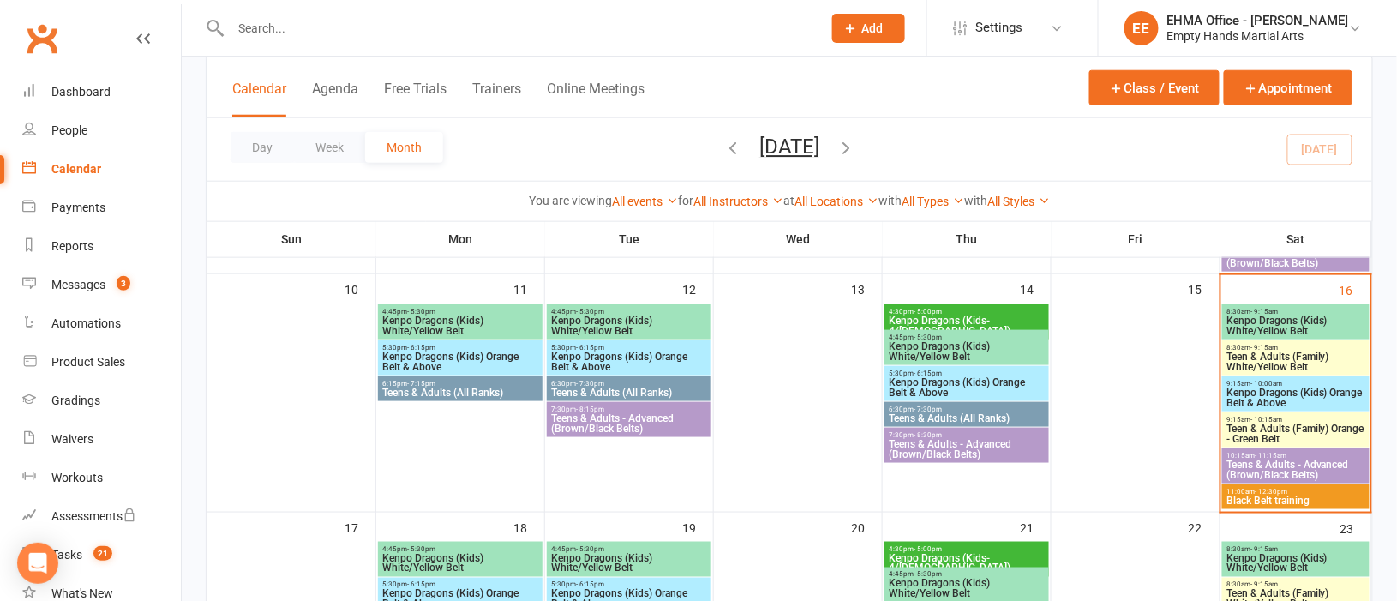
click at [1252, 428] on span "Teen & Adults (Family) Orange - Green Belt" at bounding box center [1296, 433] width 141 height 21
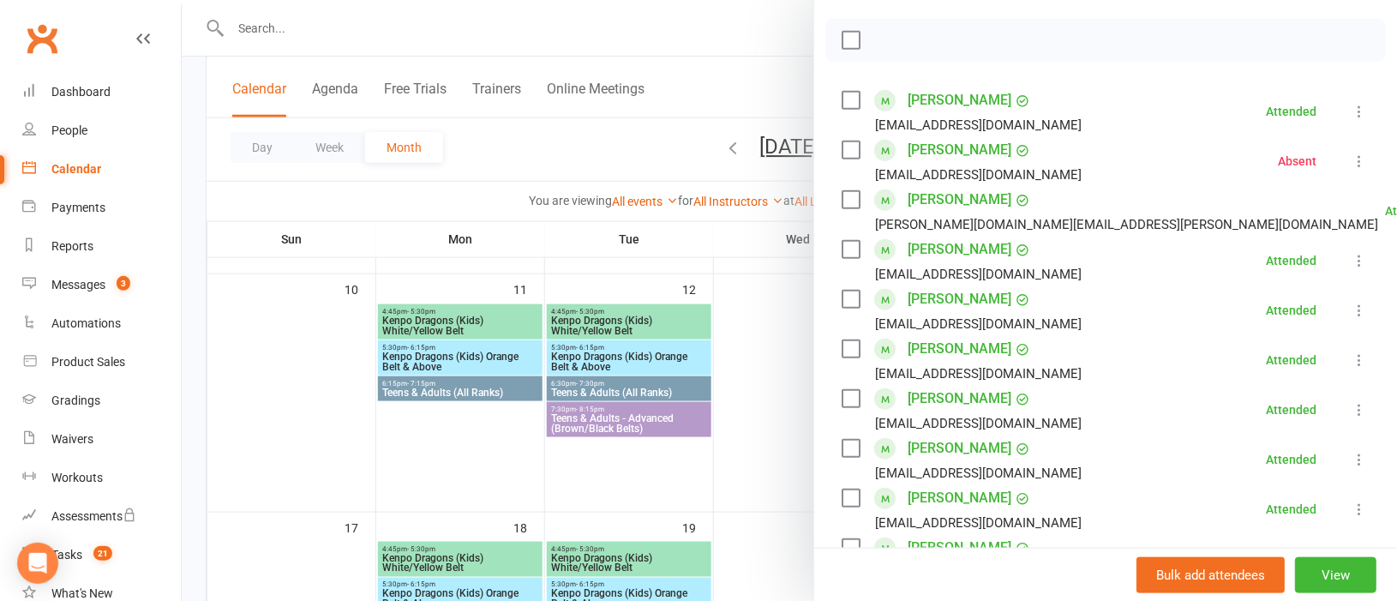
click at [419, 31] on div at bounding box center [789, 300] width 1215 height 601
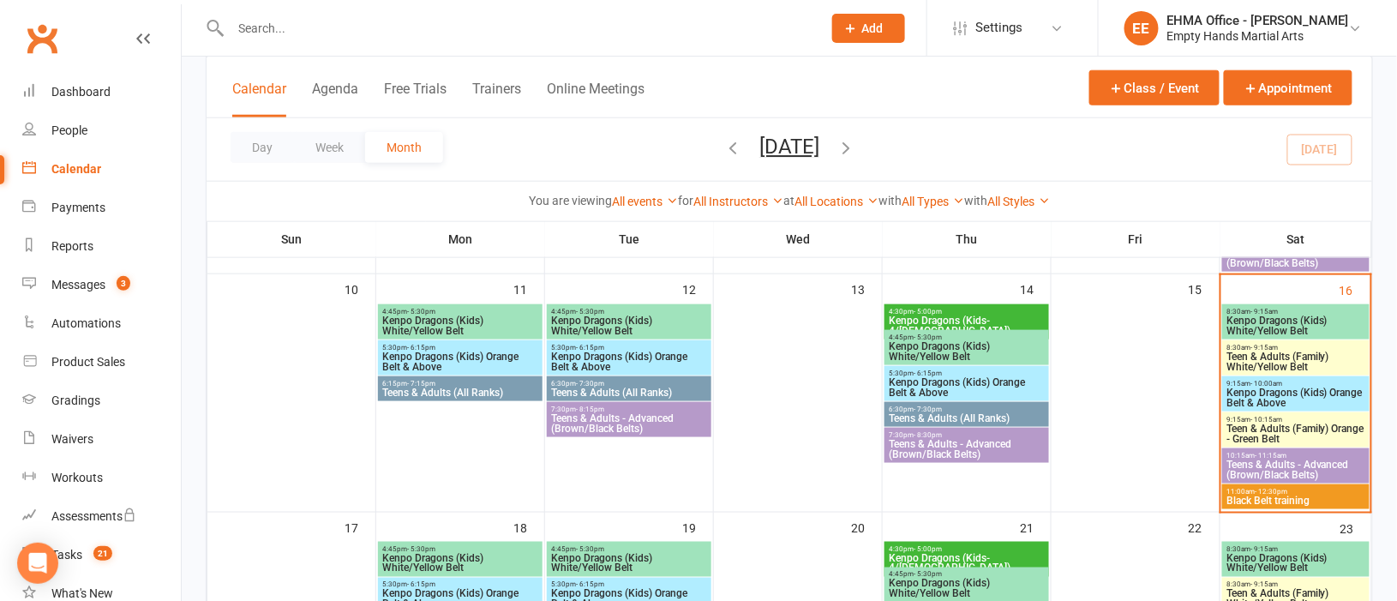
click at [303, 28] on input "text" at bounding box center [517, 28] width 585 height 24
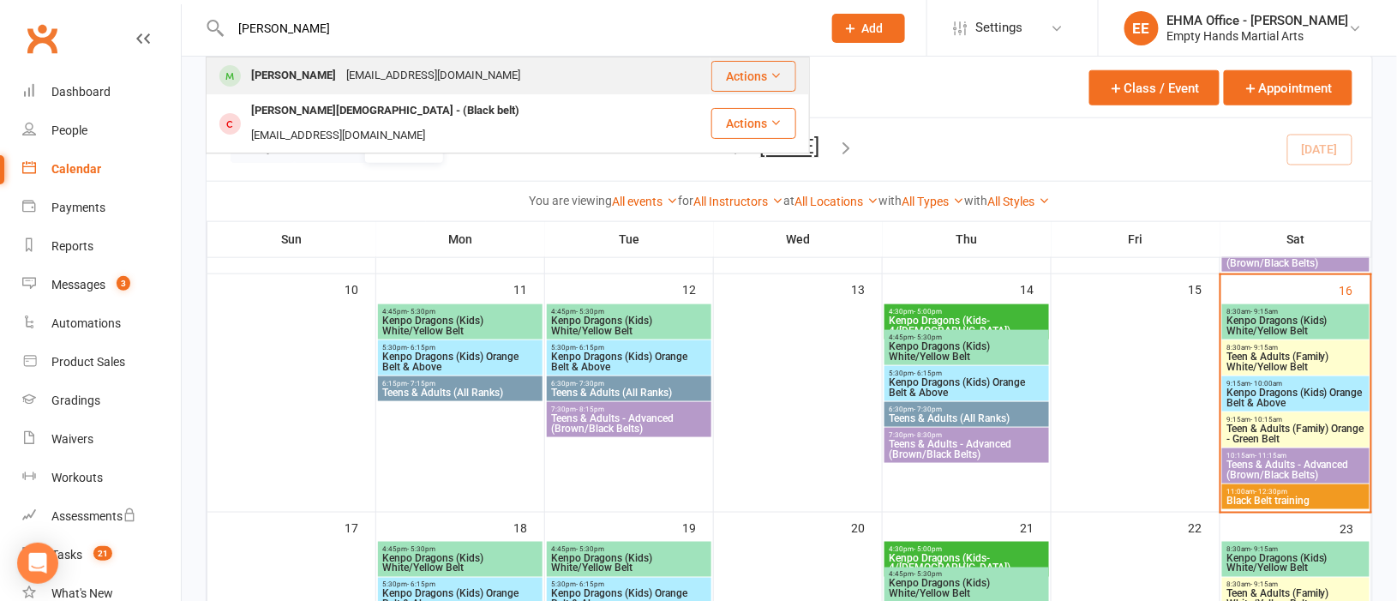
type input "[PERSON_NAME]"
click at [389, 63] on div "[EMAIL_ADDRESS][DOMAIN_NAME]" at bounding box center [433, 75] width 184 height 25
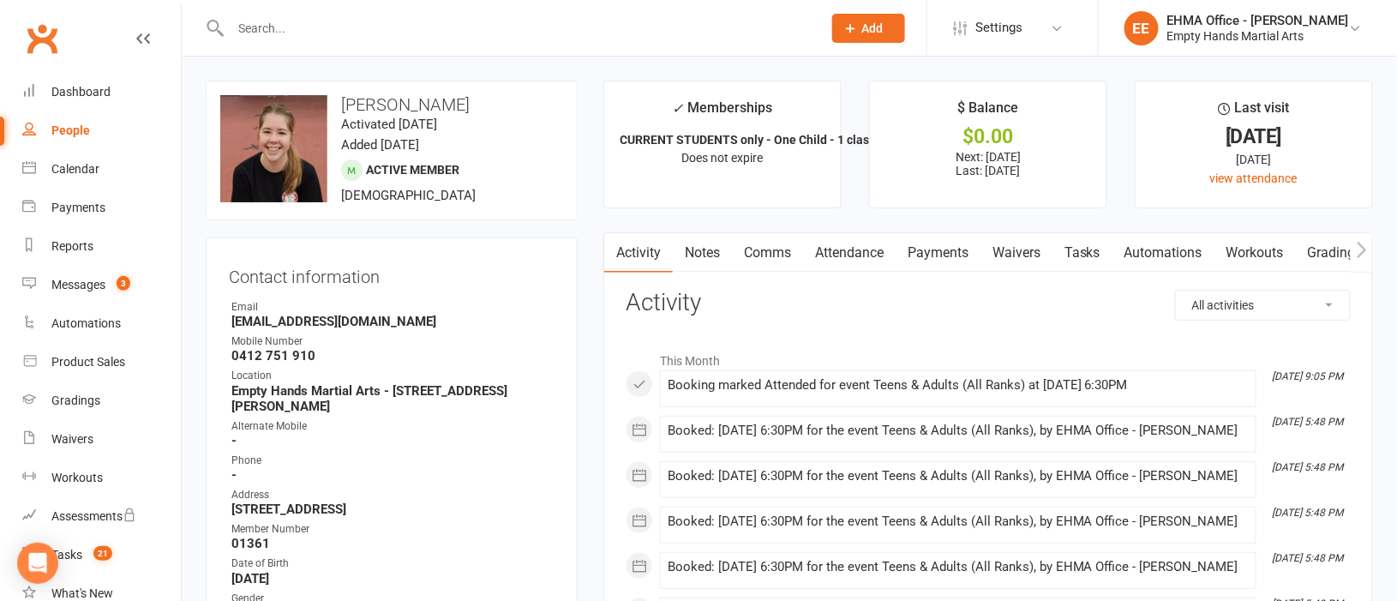
drag, startPoint x: 469, startPoint y: 105, endPoint x: 347, endPoint y: 103, distance: 121.7
click at [347, 103] on h3 "[PERSON_NAME]" at bounding box center [391, 104] width 343 height 19
copy h3 "[PERSON_NAME]"
click at [78, 164] on div "Calendar" at bounding box center [75, 169] width 48 height 14
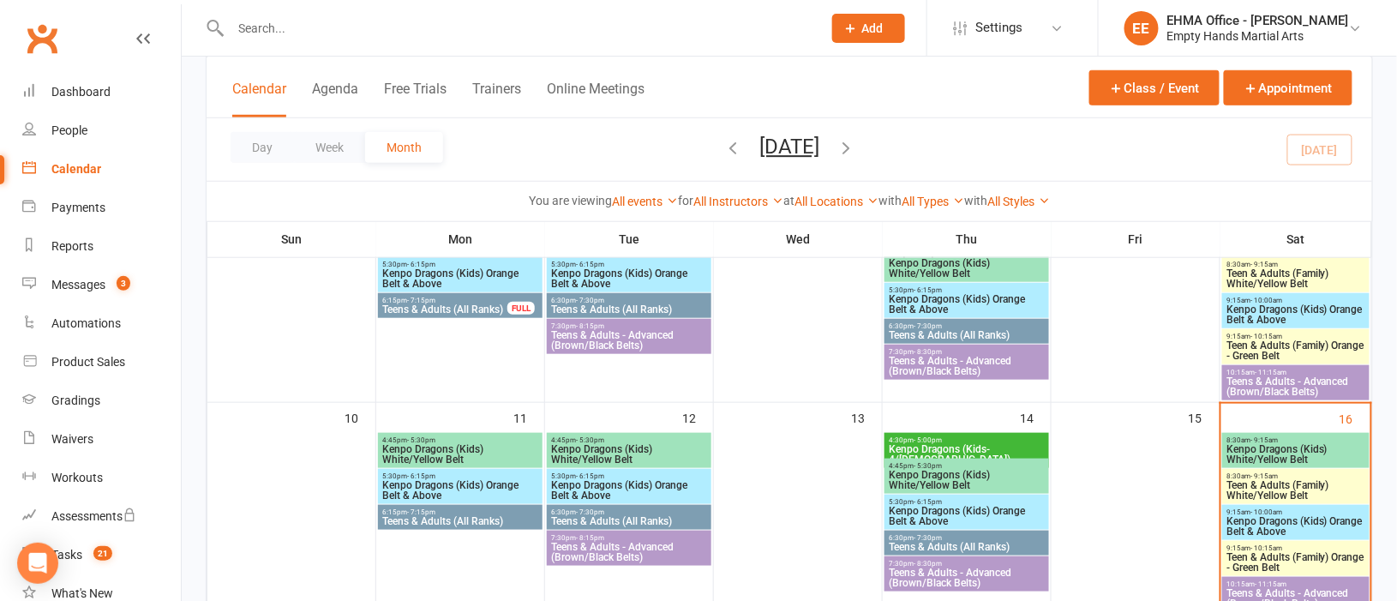
scroll to position [513, 0]
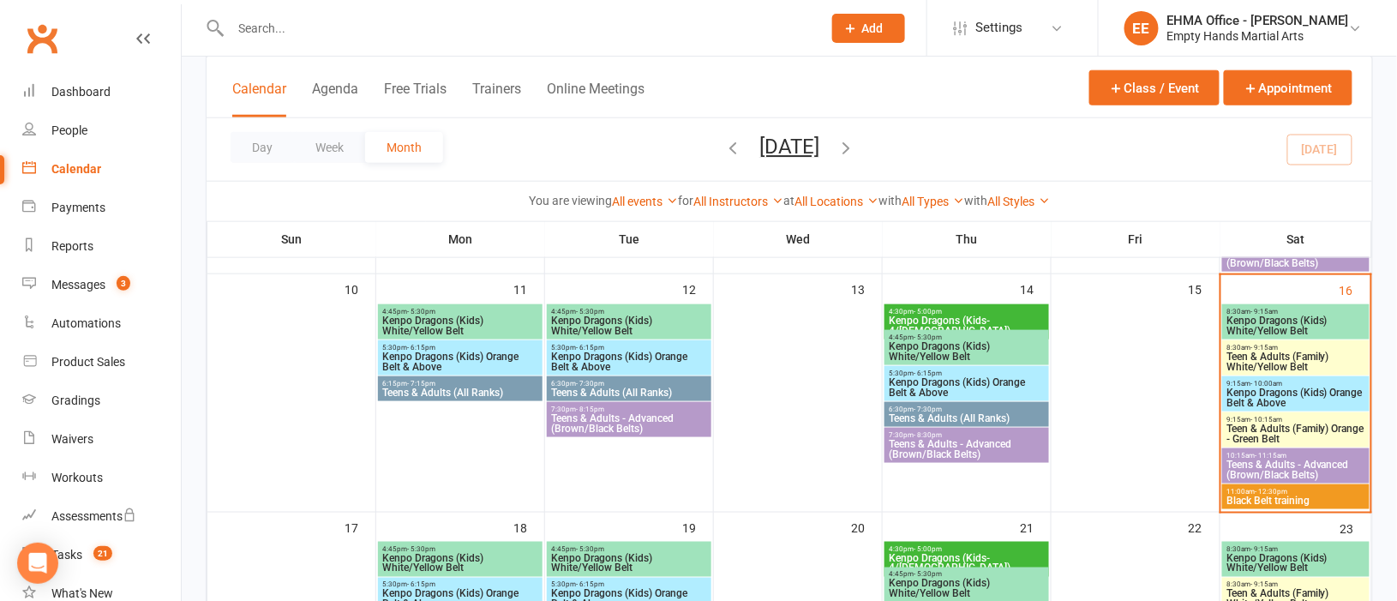
click at [1257, 465] on span "Teens & Adults - Advanced (Brown/Black Belts)" at bounding box center [1296, 469] width 141 height 21
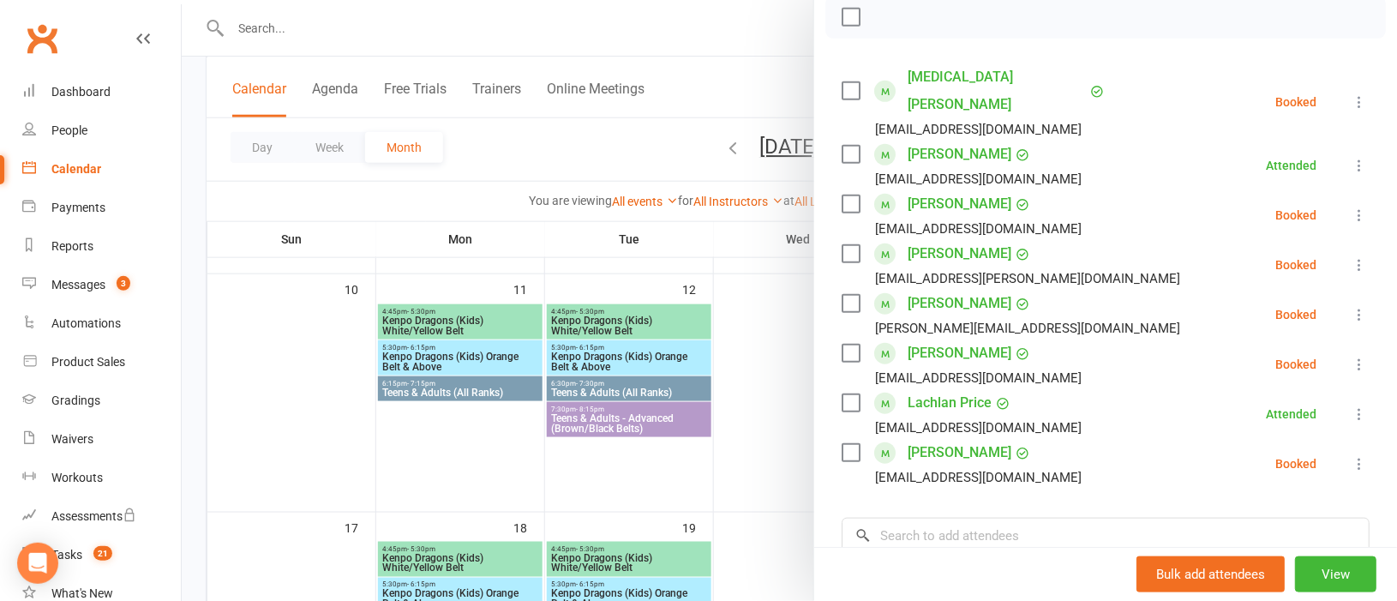
scroll to position [385, 0]
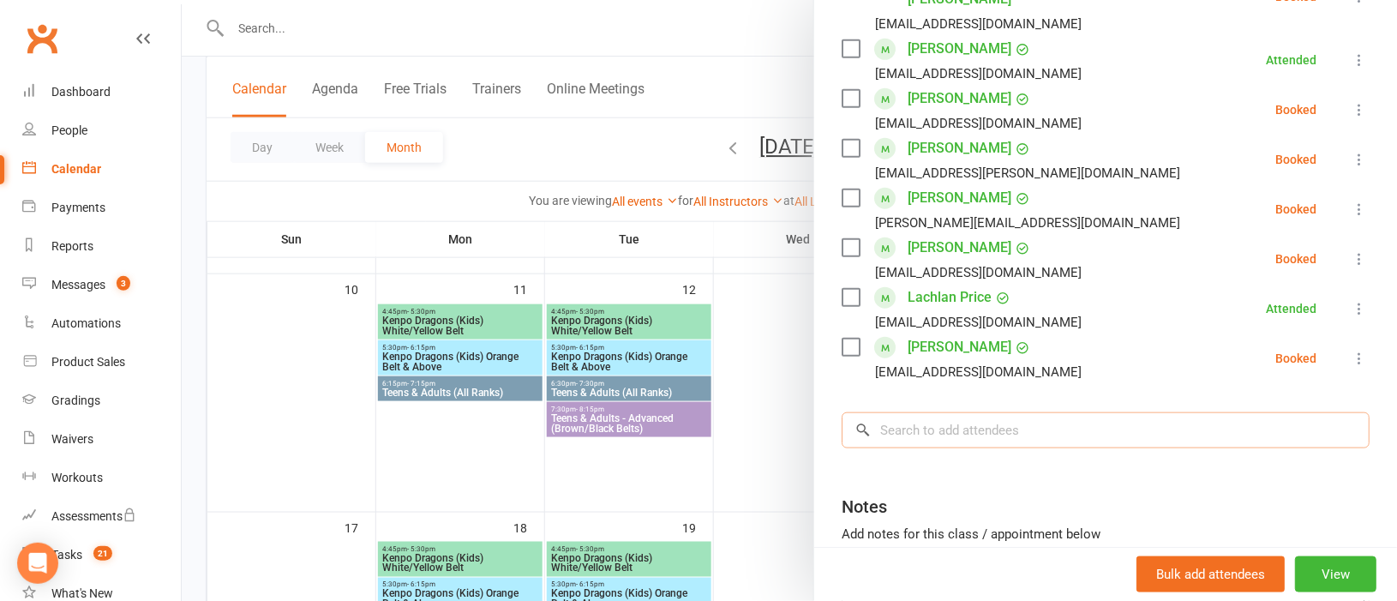
click at [943, 412] on input "search" at bounding box center [1106, 430] width 528 height 36
paste input "[PERSON_NAME]"
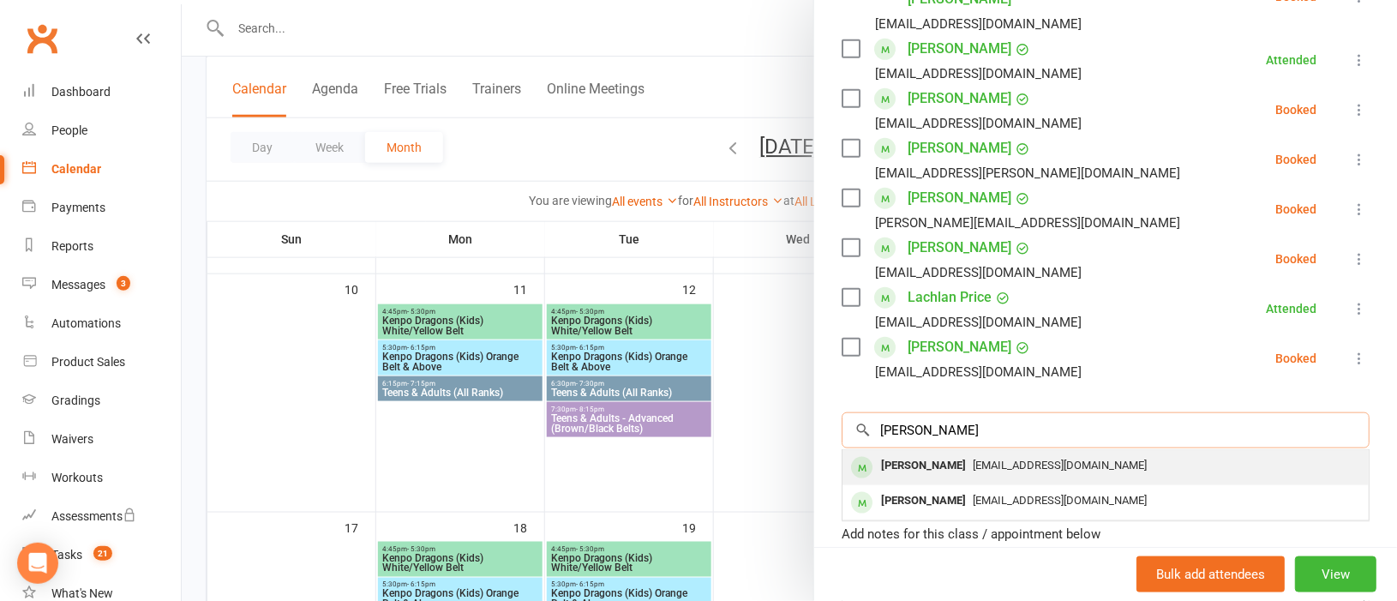
type input "[PERSON_NAME]"
click at [942, 453] on div "[PERSON_NAME]" at bounding box center [923, 465] width 99 height 25
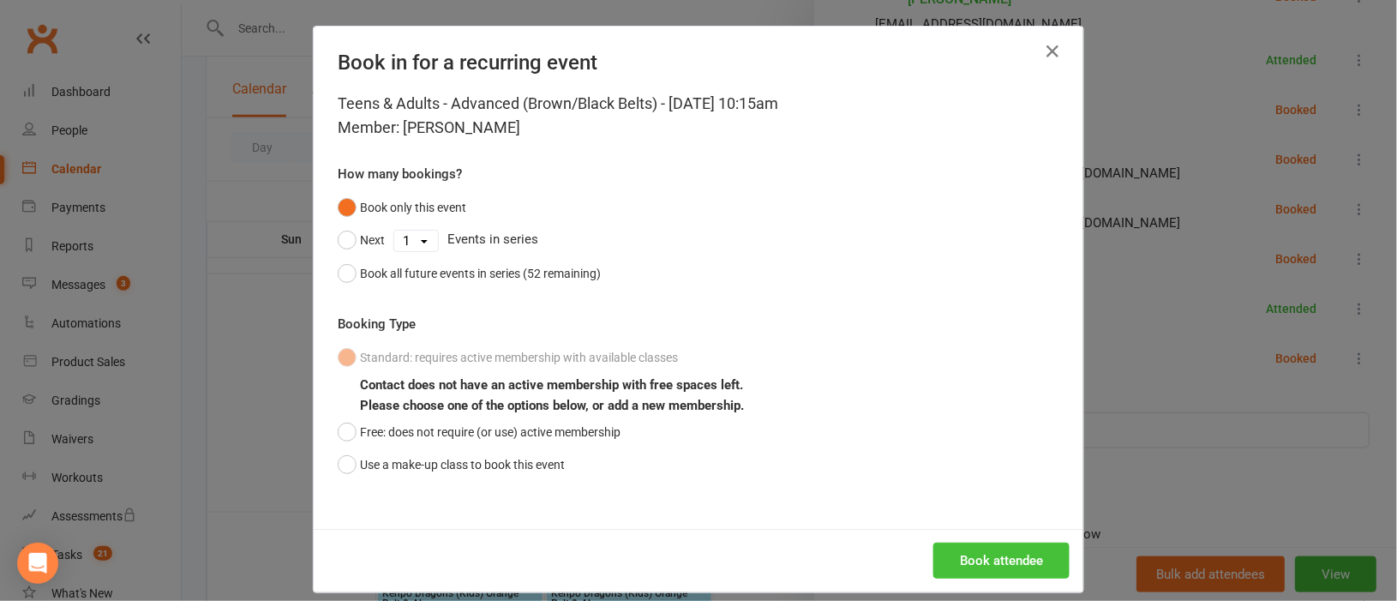
click at [981, 553] on button "Book attendee" at bounding box center [1001, 561] width 136 height 36
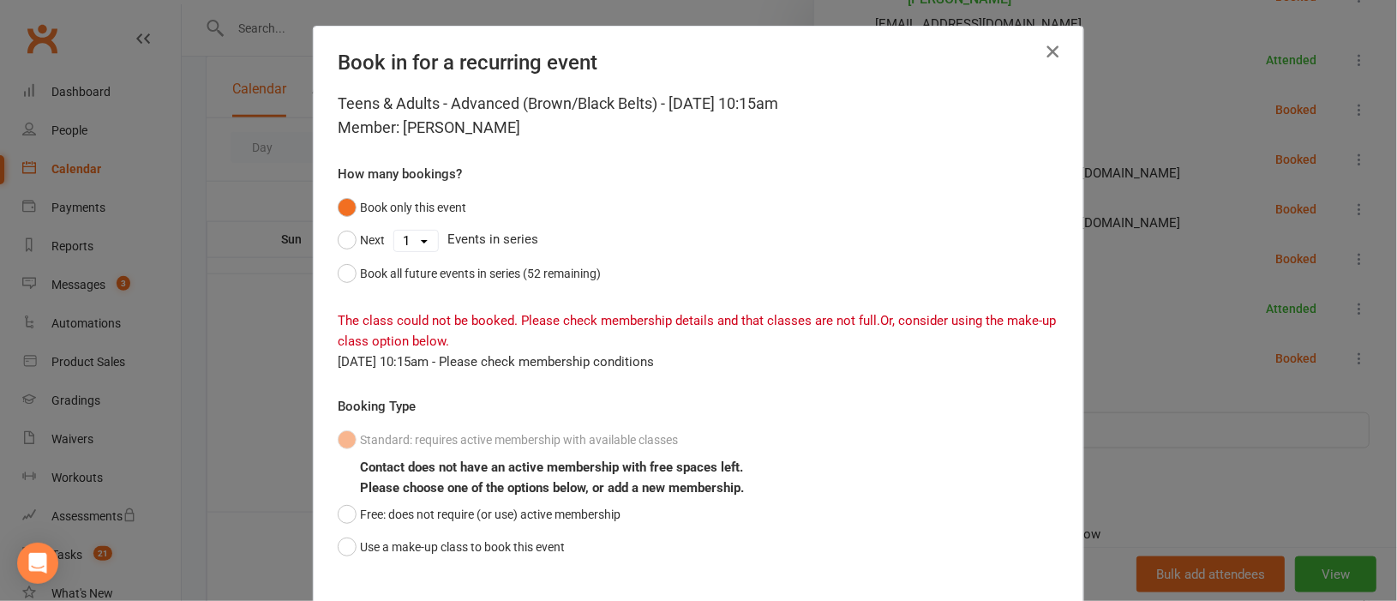
click at [1045, 47] on icon "button" at bounding box center [1052, 51] width 21 height 21
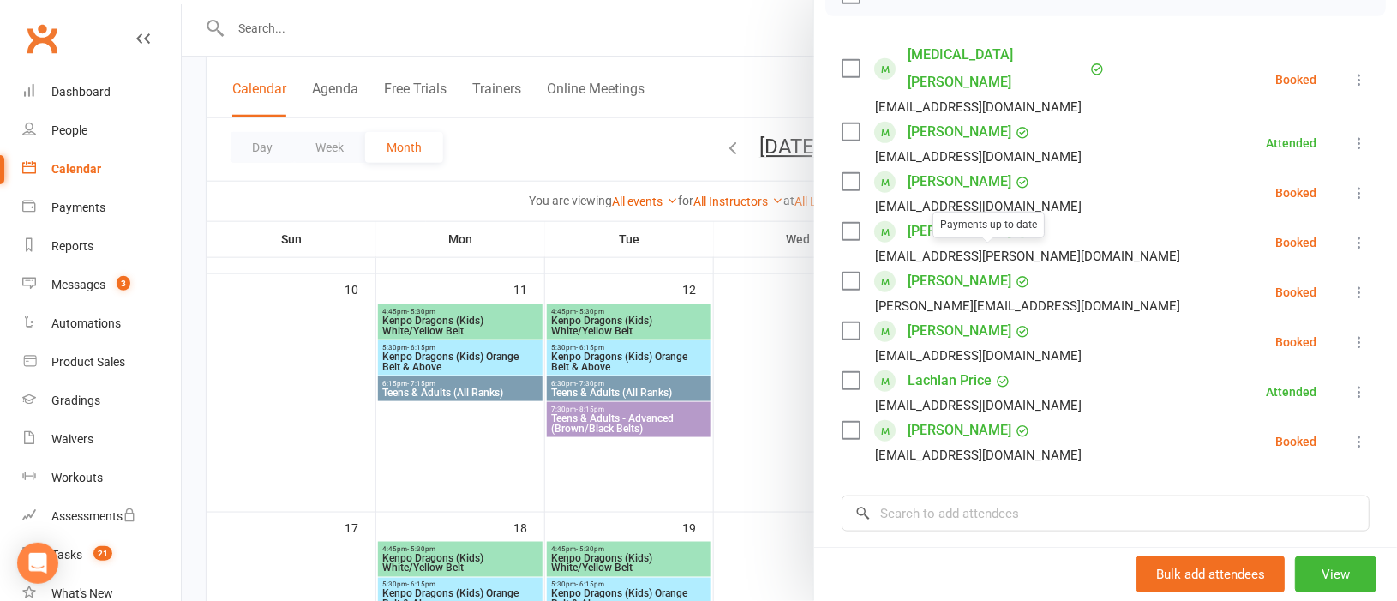
scroll to position [256, 0]
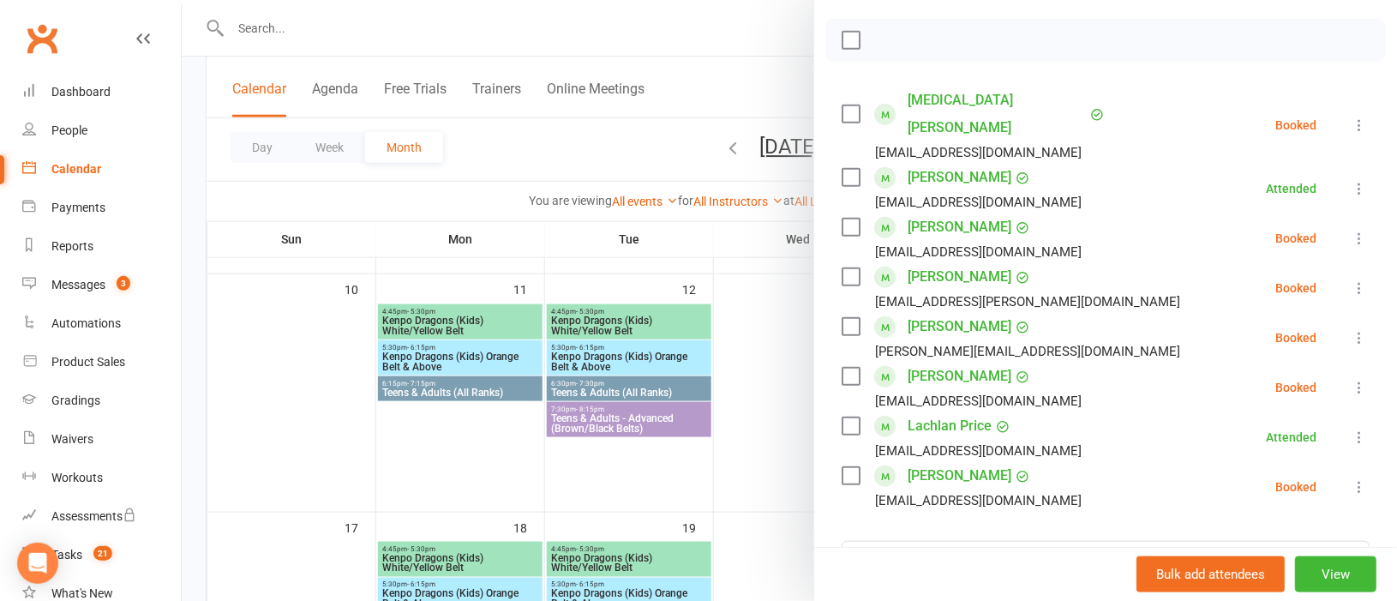
click at [765, 301] on div at bounding box center [789, 300] width 1215 height 601
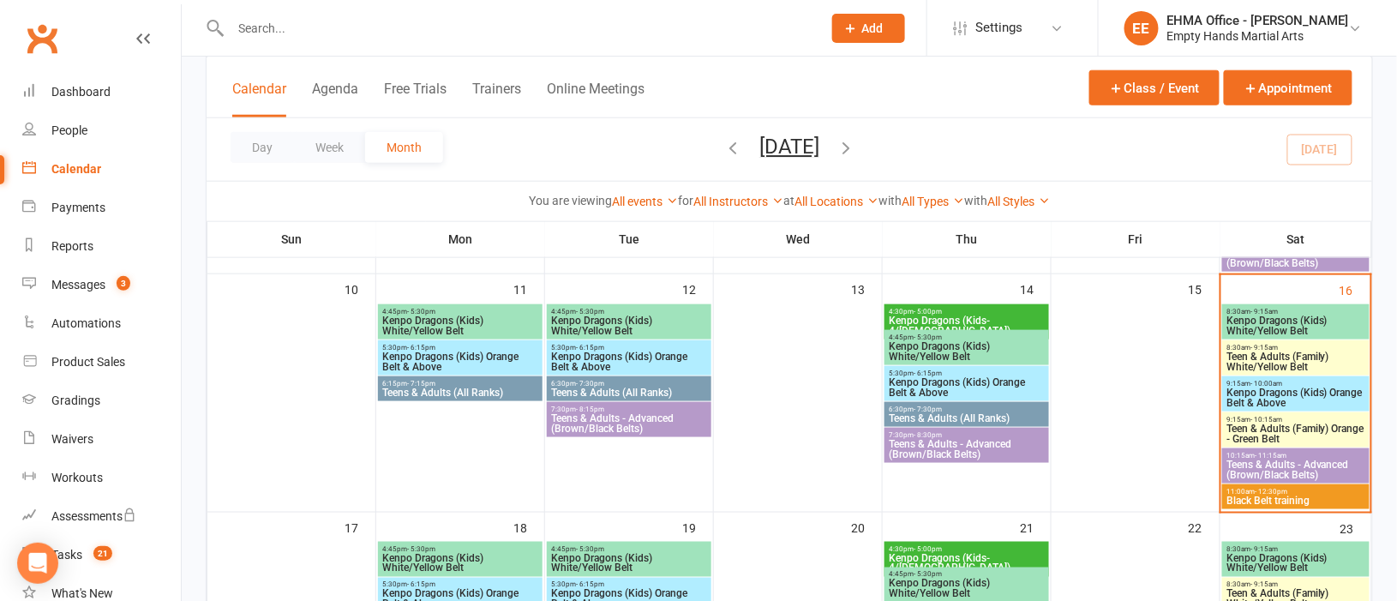
click at [1252, 491] on span "11:00am - 12:30pm" at bounding box center [1296, 492] width 141 height 8
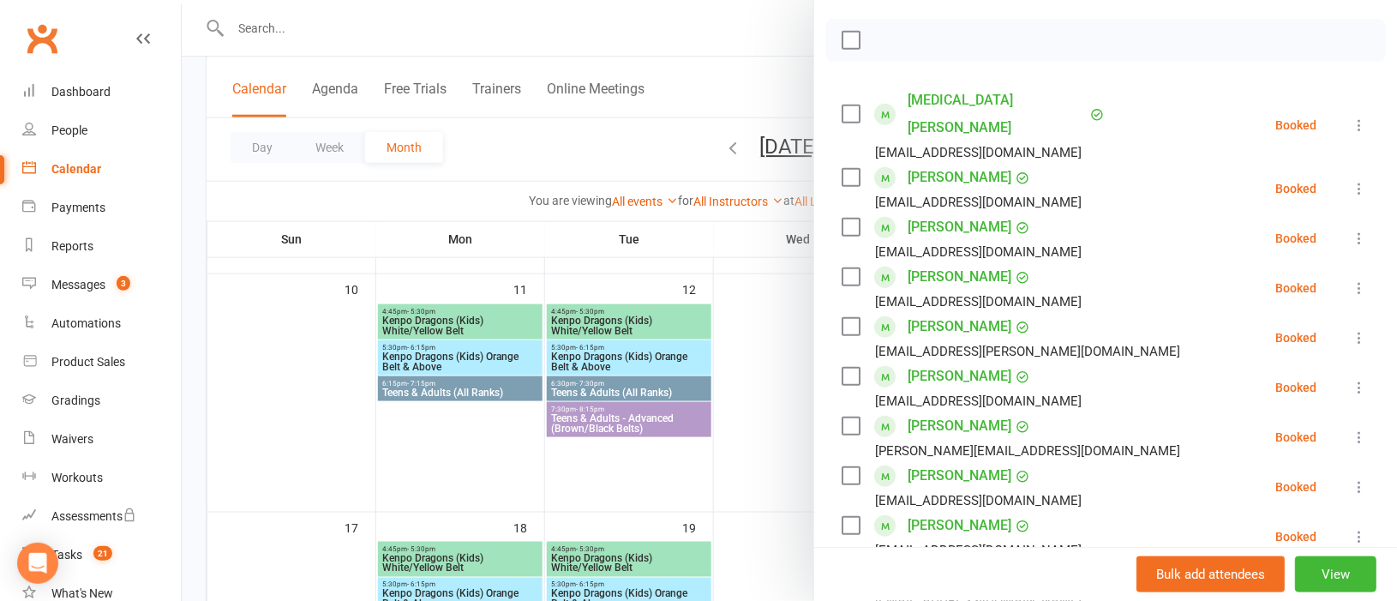
click at [1351, 117] on icon at bounding box center [1359, 125] width 17 height 17
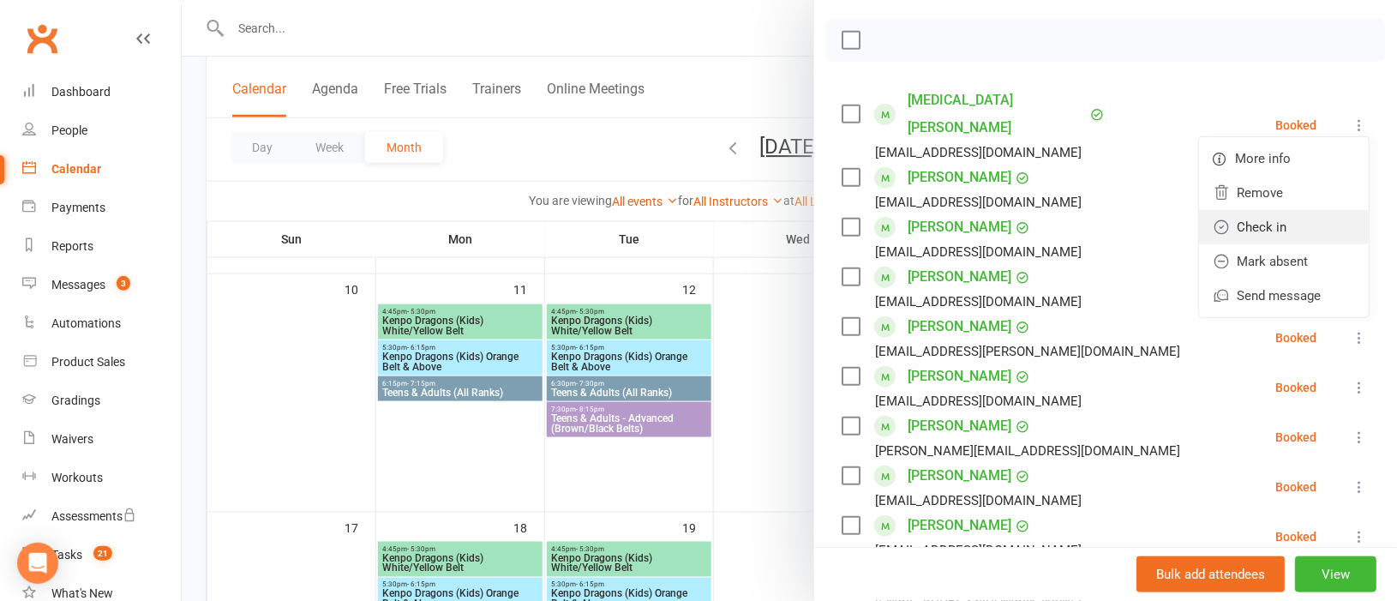
click at [1264, 211] on link "Check in" at bounding box center [1284, 227] width 170 height 34
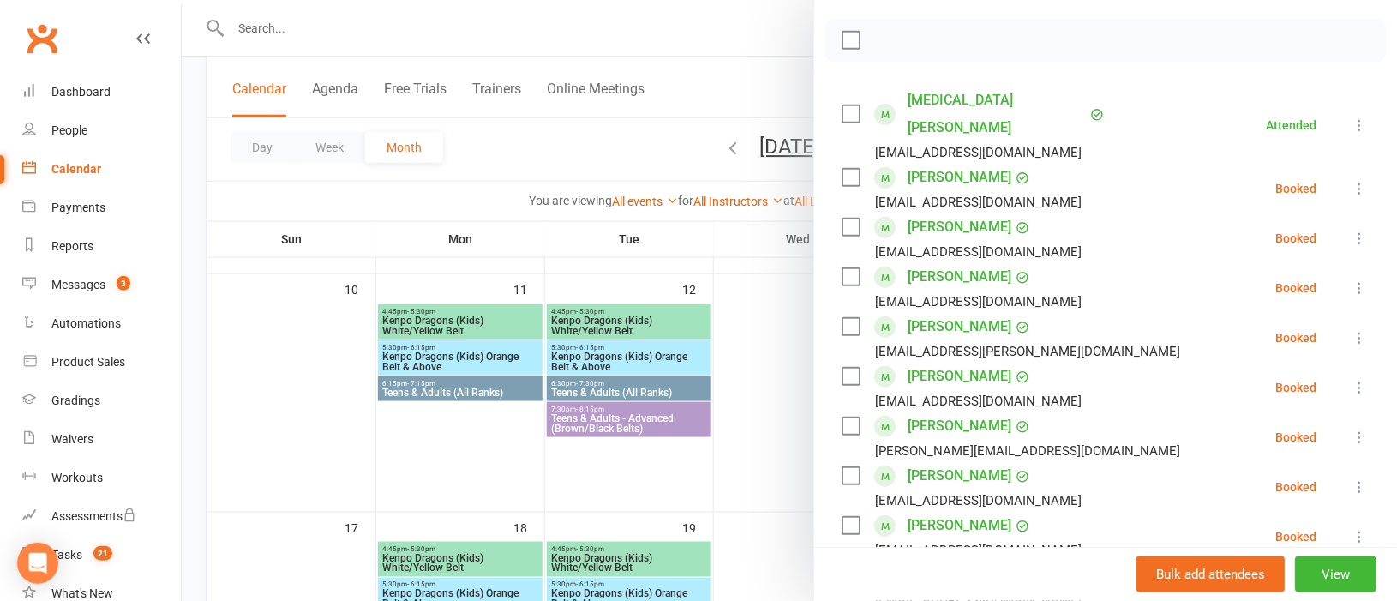
click at [1351, 180] on icon at bounding box center [1359, 188] width 17 height 17
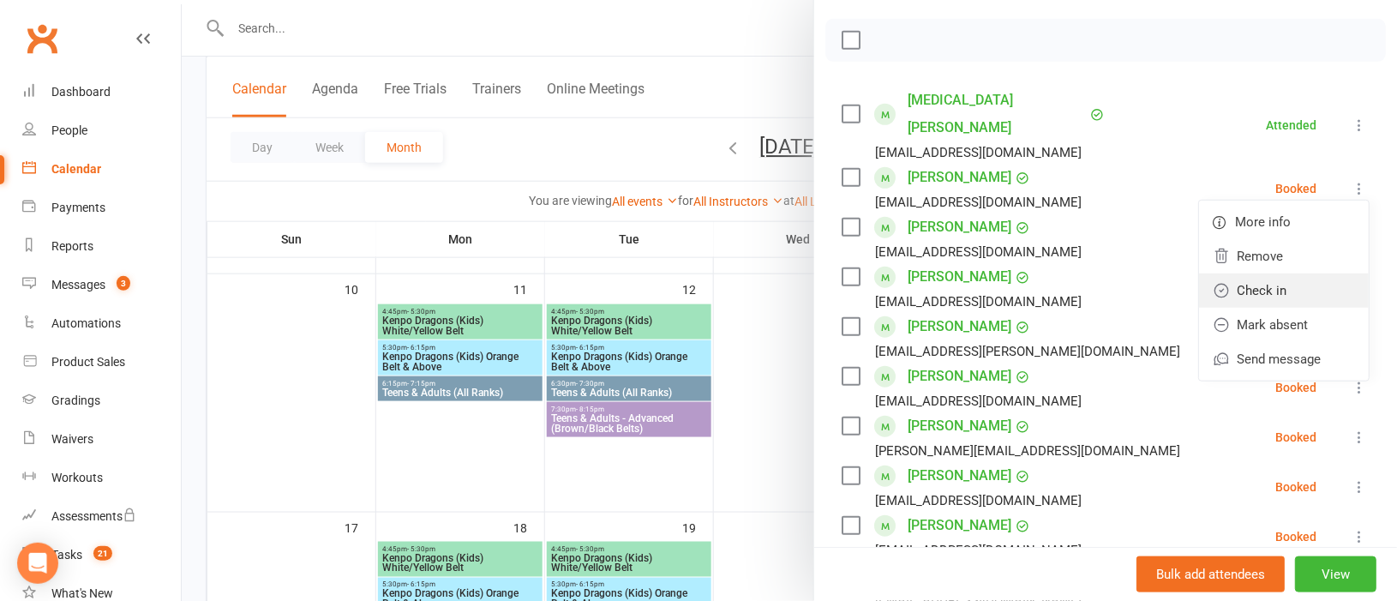
click at [1260, 273] on link "Check in" at bounding box center [1284, 290] width 170 height 34
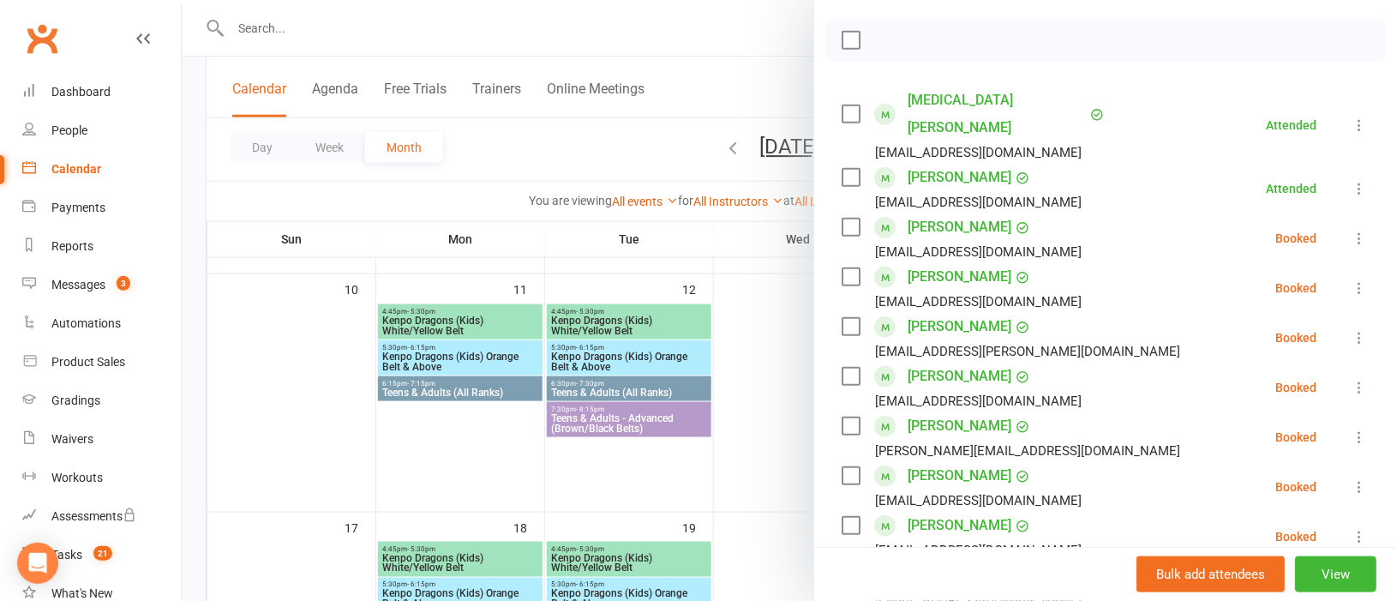
click at [1351, 230] on icon at bounding box center [1359, 238] width 17 height 17
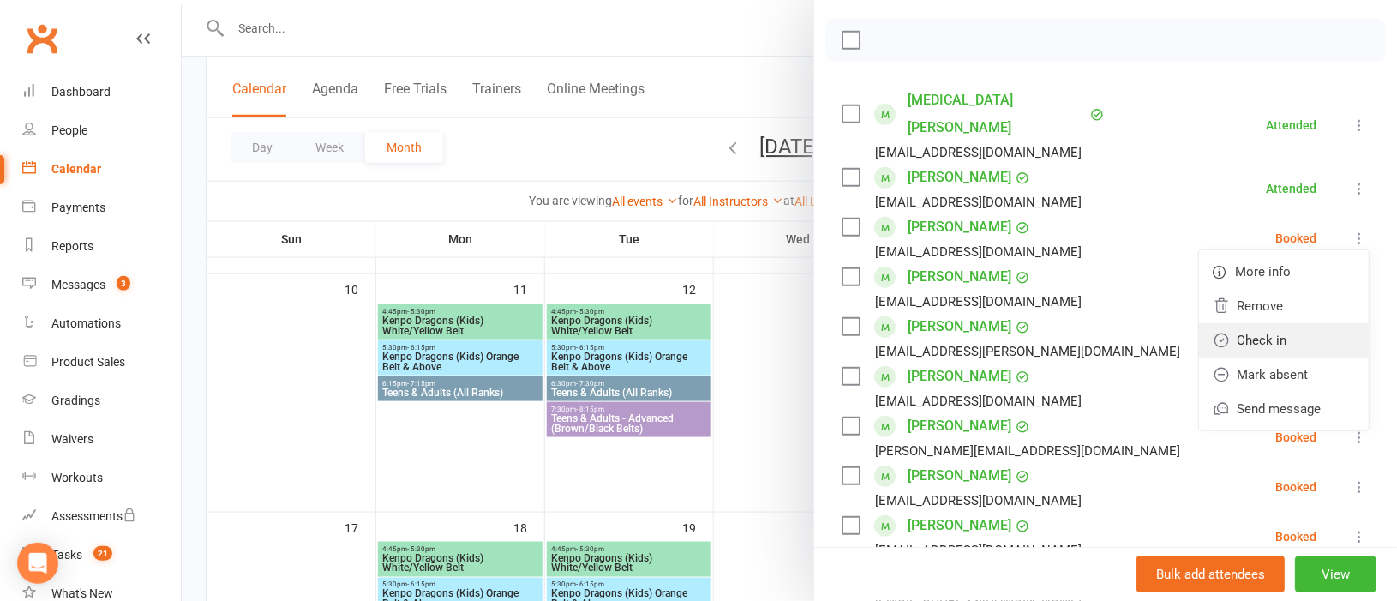
click at [1253, 323] on link "Check in" at bounding box center [1284, 340] width 170 height 34
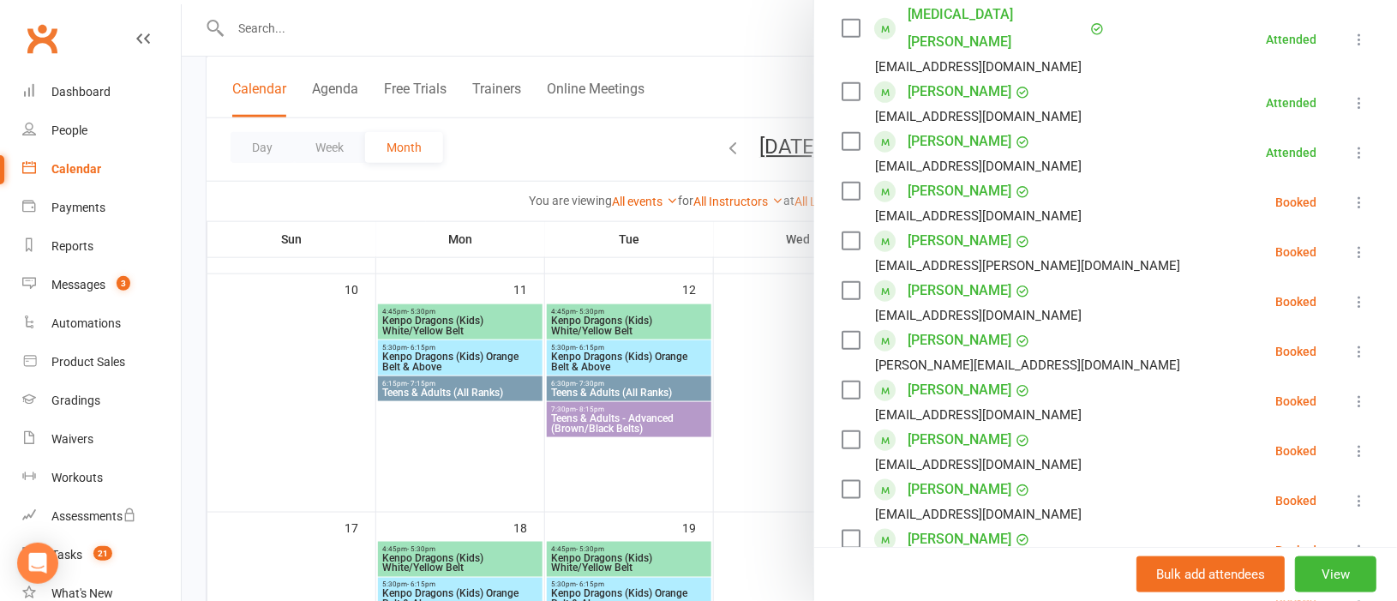
scroll to position [385, 0]
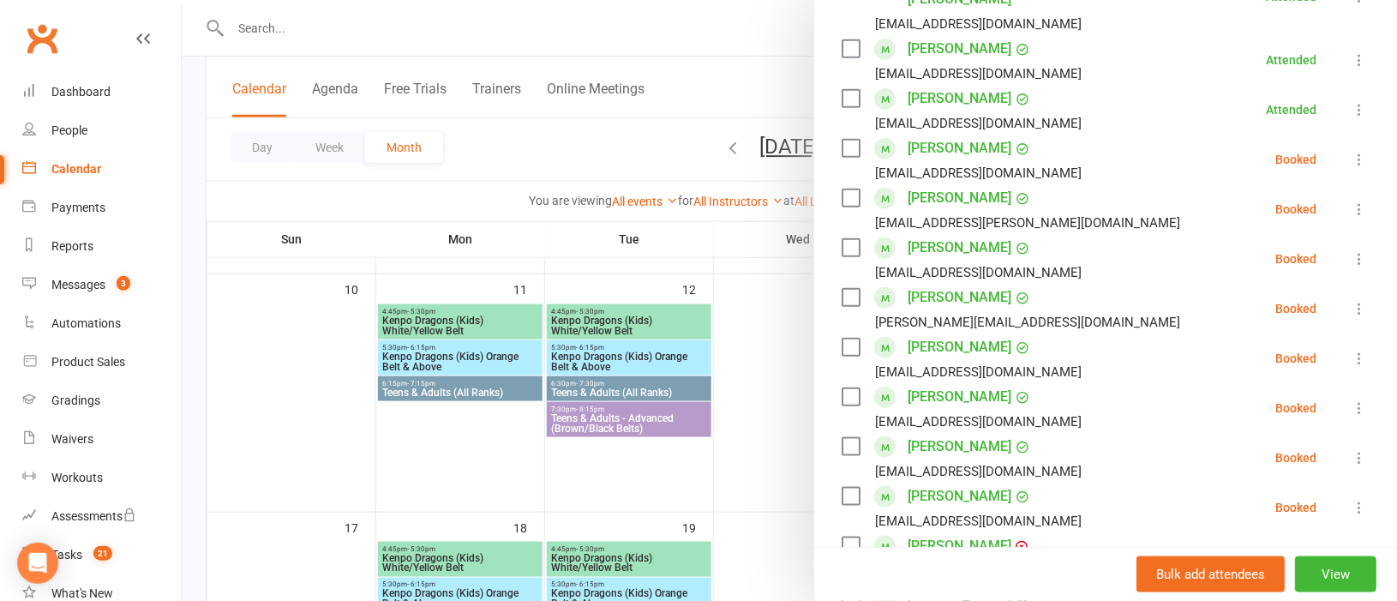
click at [1351, 201] on icon at bounding box center [1359, 209] width 17 height 17
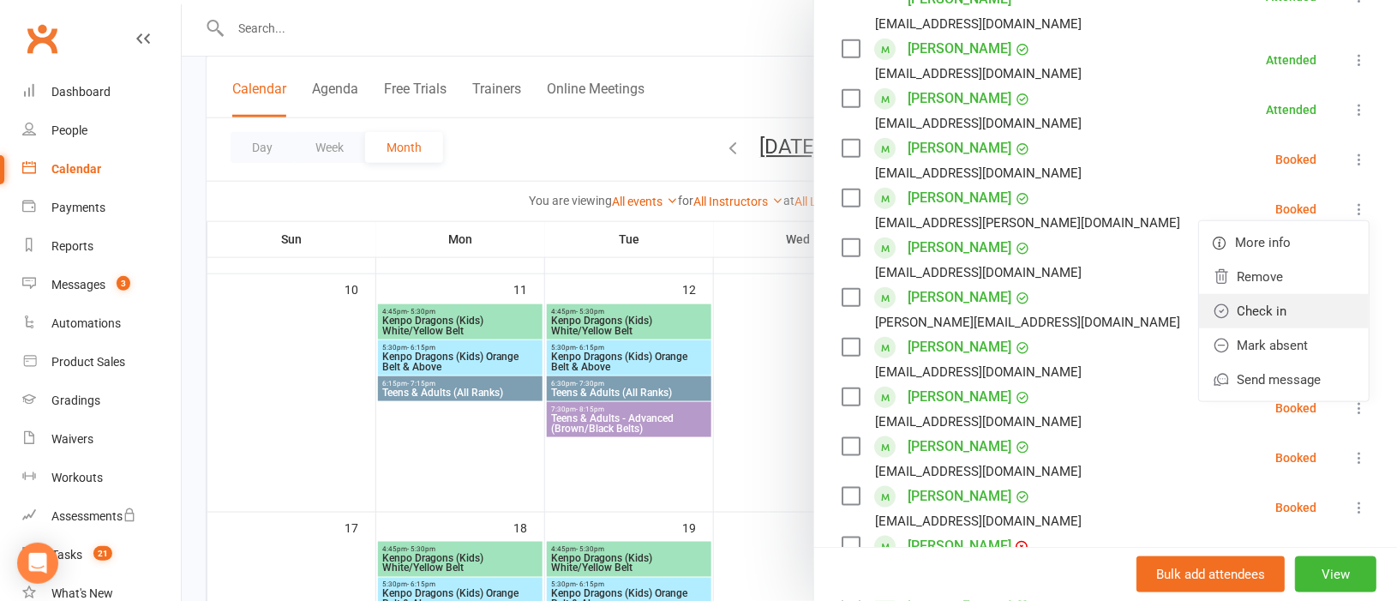
click at [1237, 294] on link "Check in" at bounding box center [1284, 311] width 170 height 34
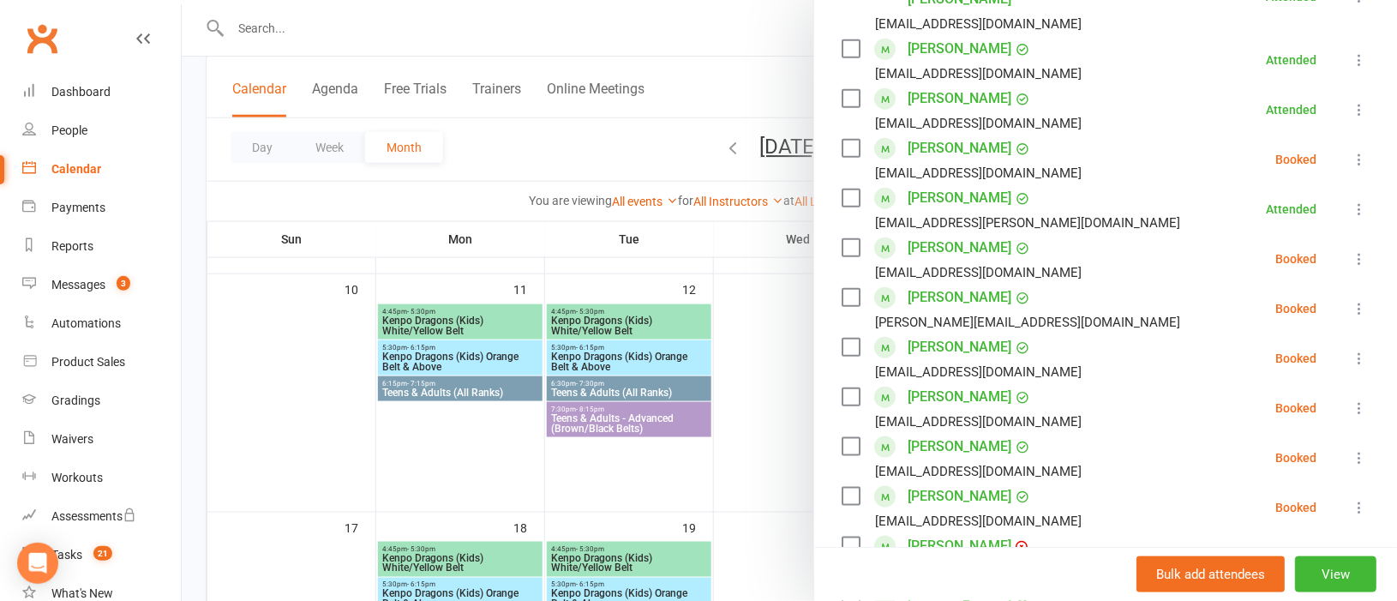
click at [1351, 300] on icon at bounding box center [1359, 308] width 17 height 17
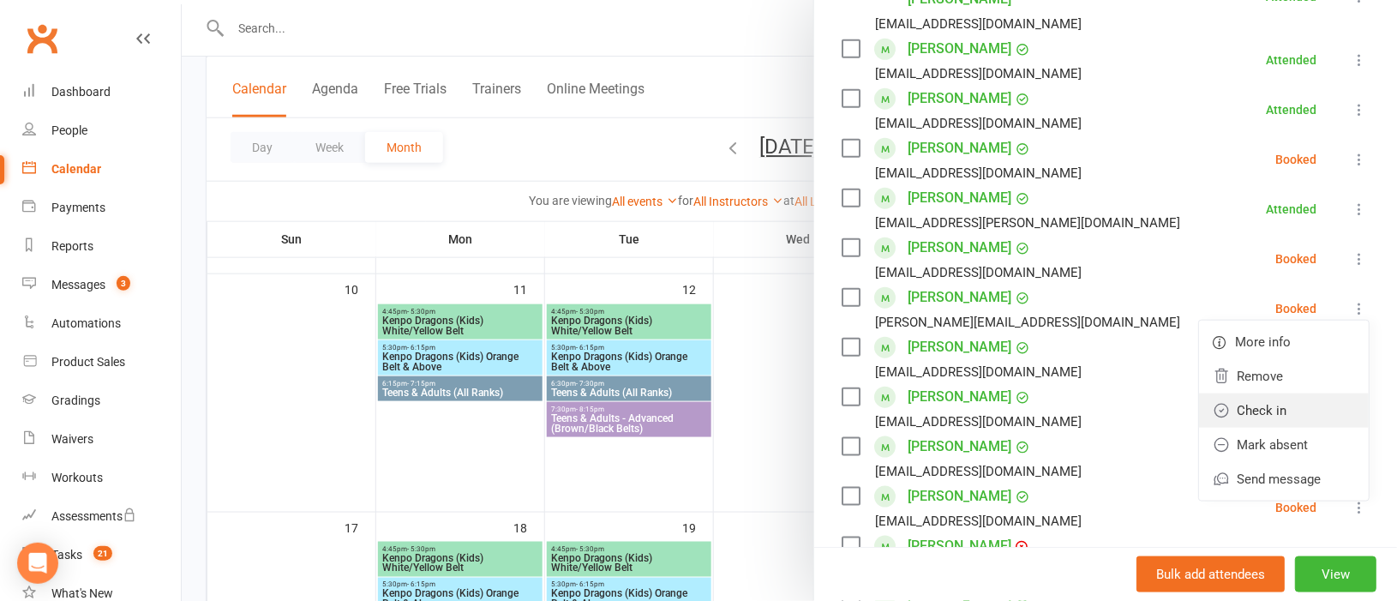
click at [1244, 393] on link "Check in" at bounding box center [1284, 410] width 170 height 34
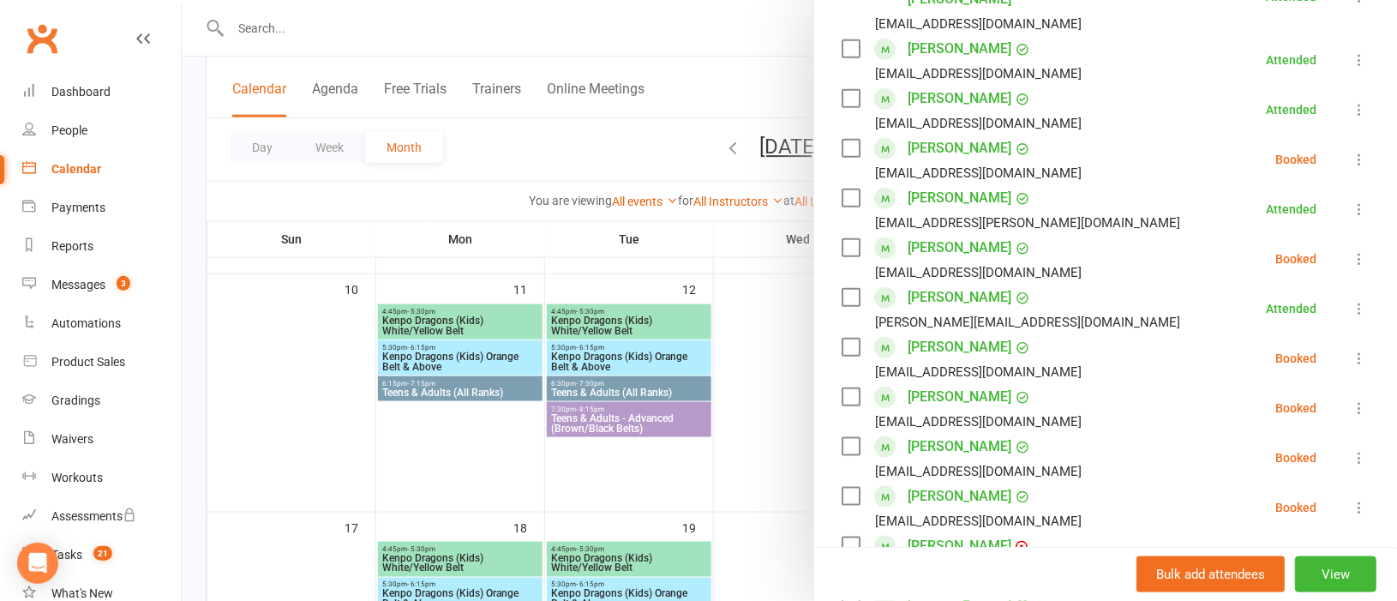
click at [1351, 350] on icon at bounding box center [1359, 358] width 17 height 17
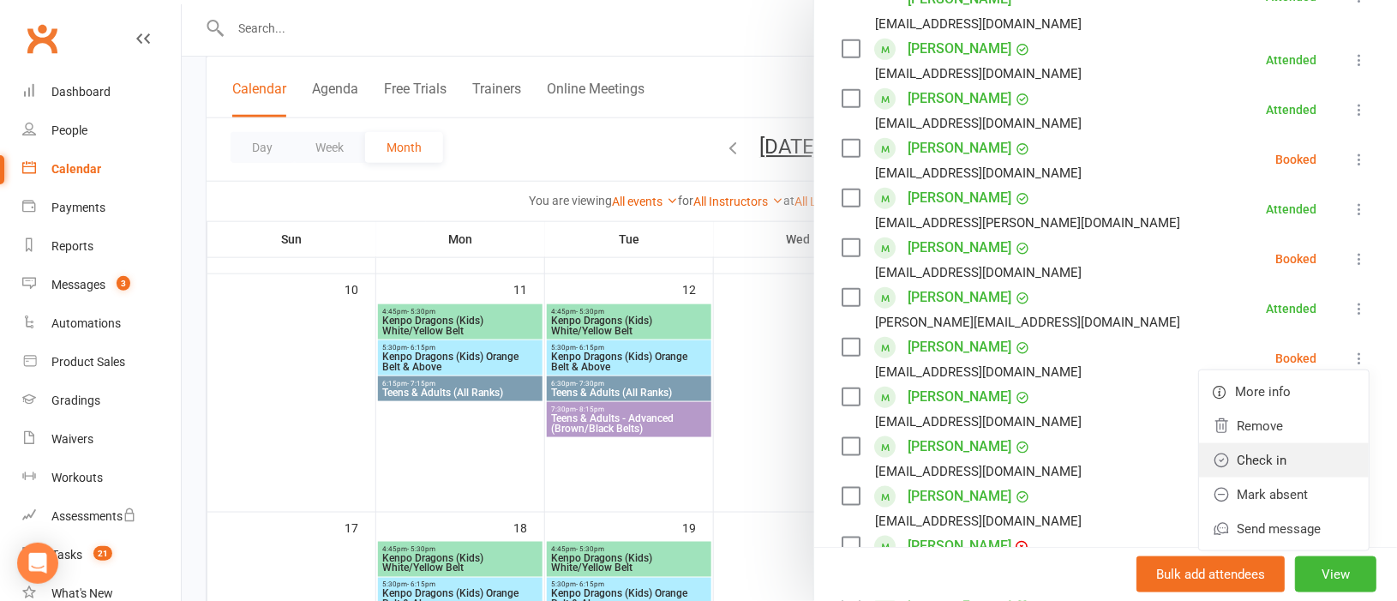
click at [1237, 443] on link "Check in" at bounding box center [1284, 460] width 170 height 34
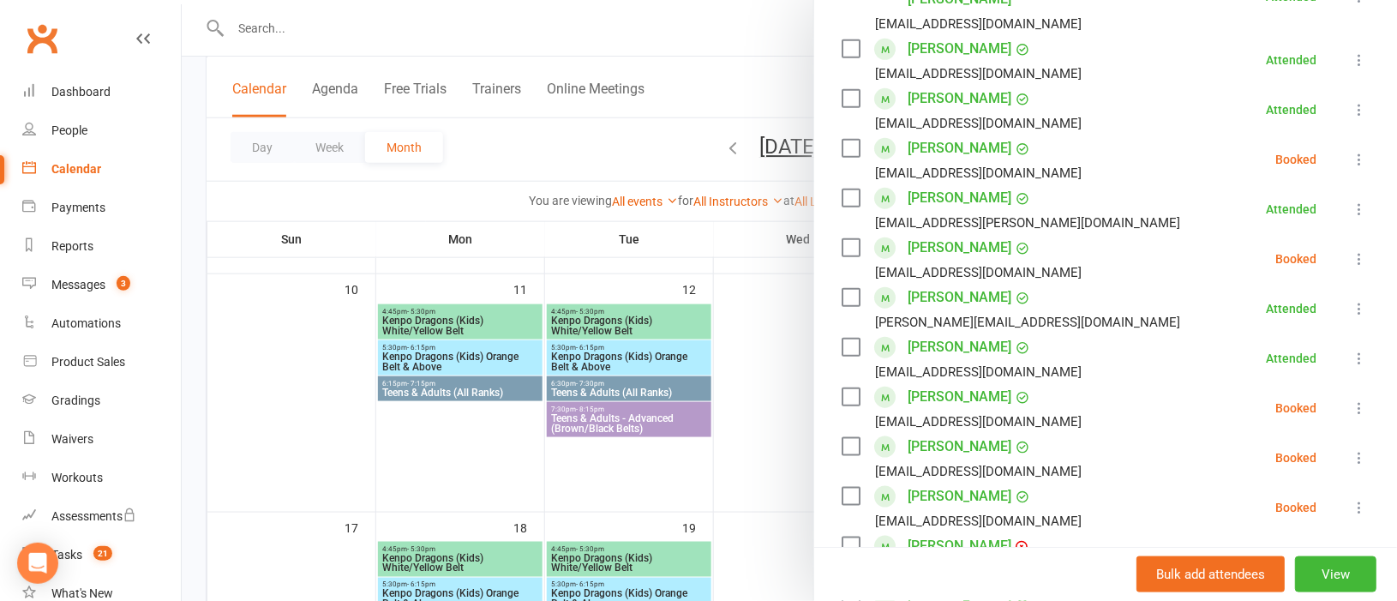
click at [1351, 399] on icon at bounding box center [1359, 407] width 17 height 17
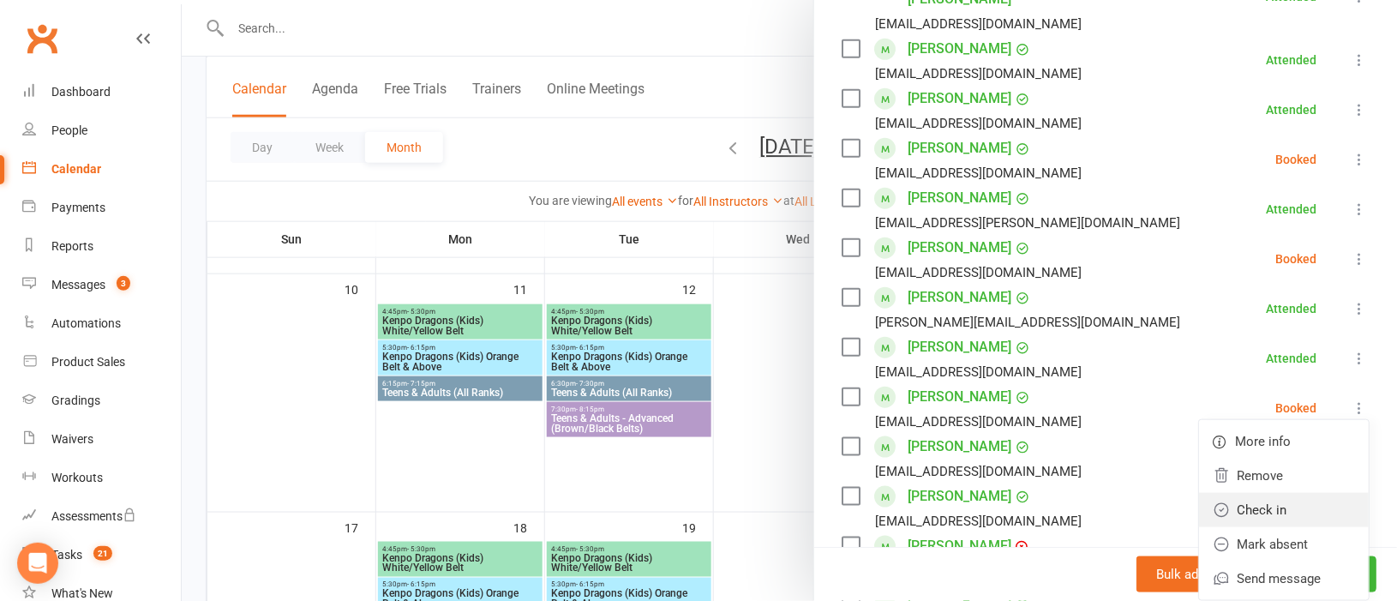
click at [1232, 493] on link "Check in" at bounding box center [1284, 510] width 170 height 34
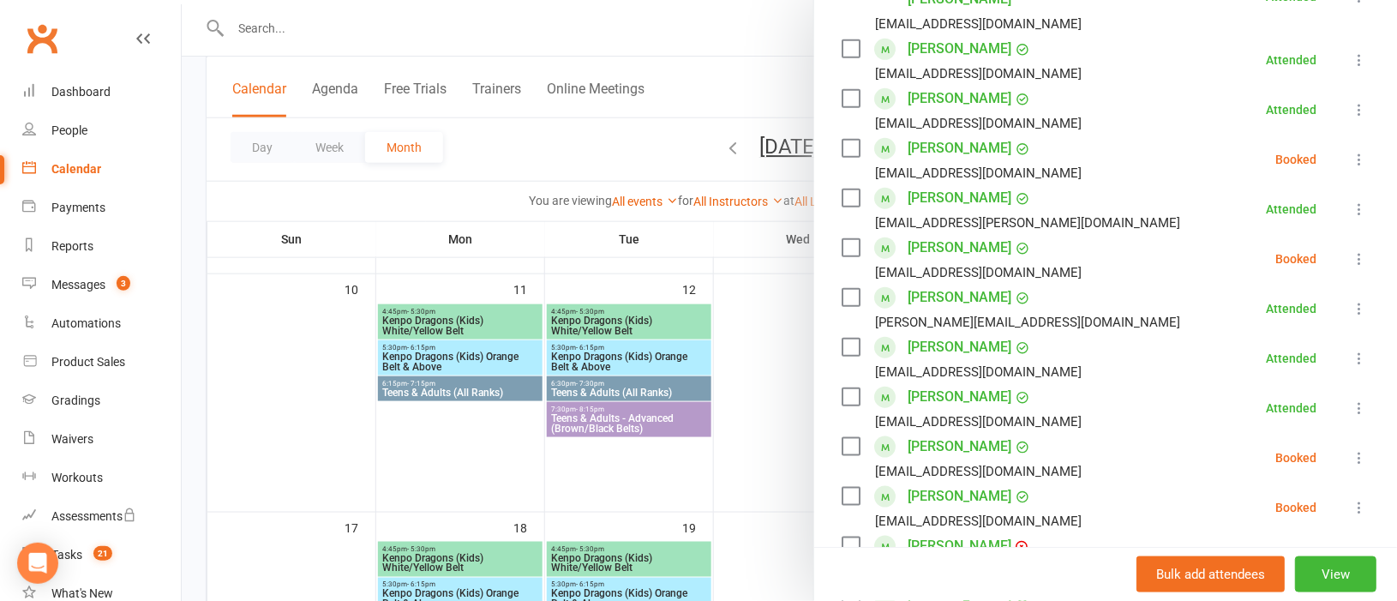
scroll to position [513, 0]
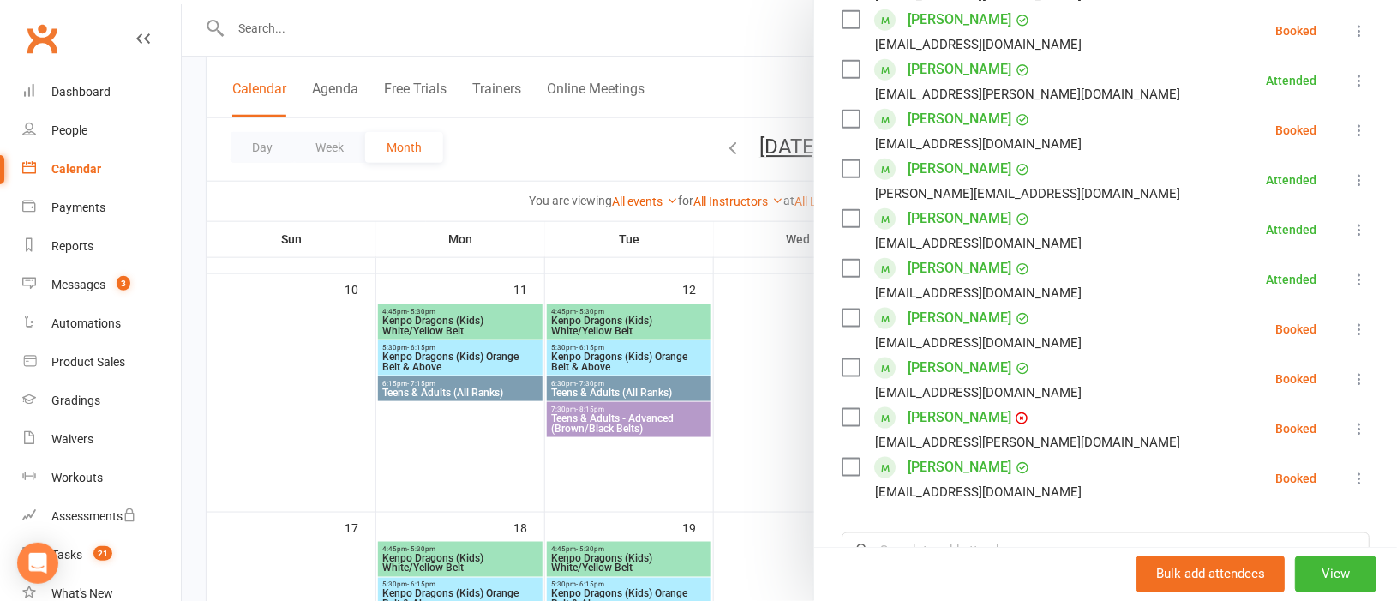
click at [1351, 321] on icon at bounding box center [1359, 329] width 17 height 17
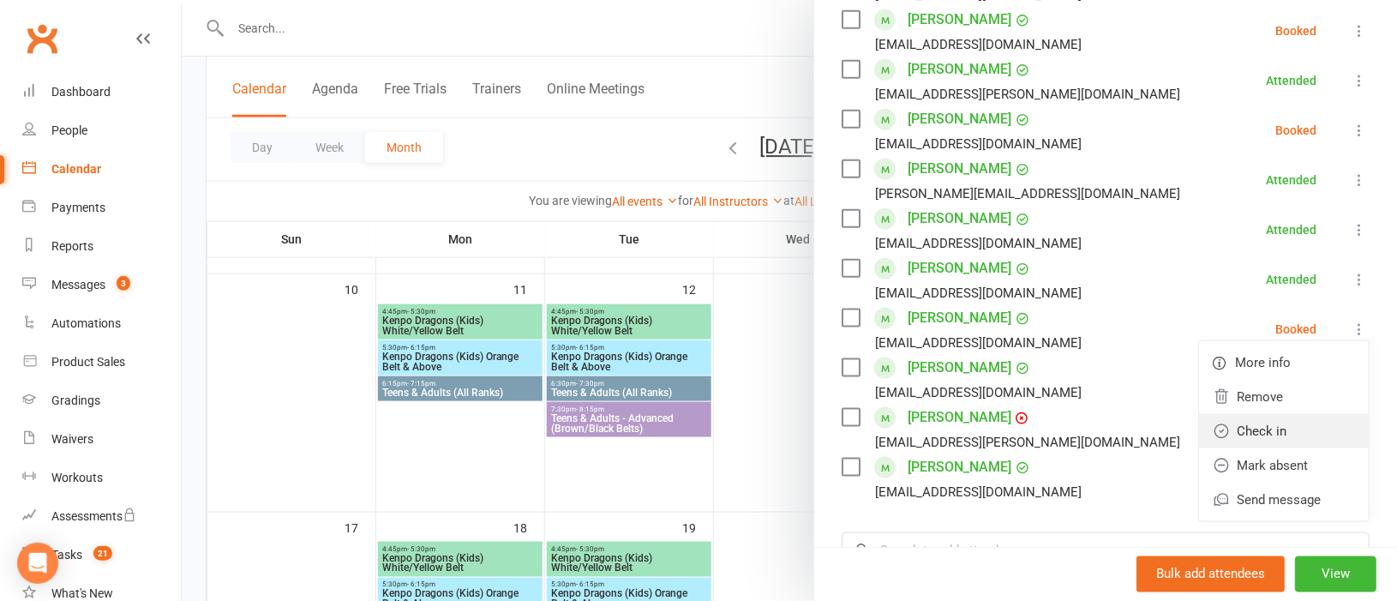
click at [1234, 414] on link "Check in" at bounding box center [1284, 431] width 170 height 34
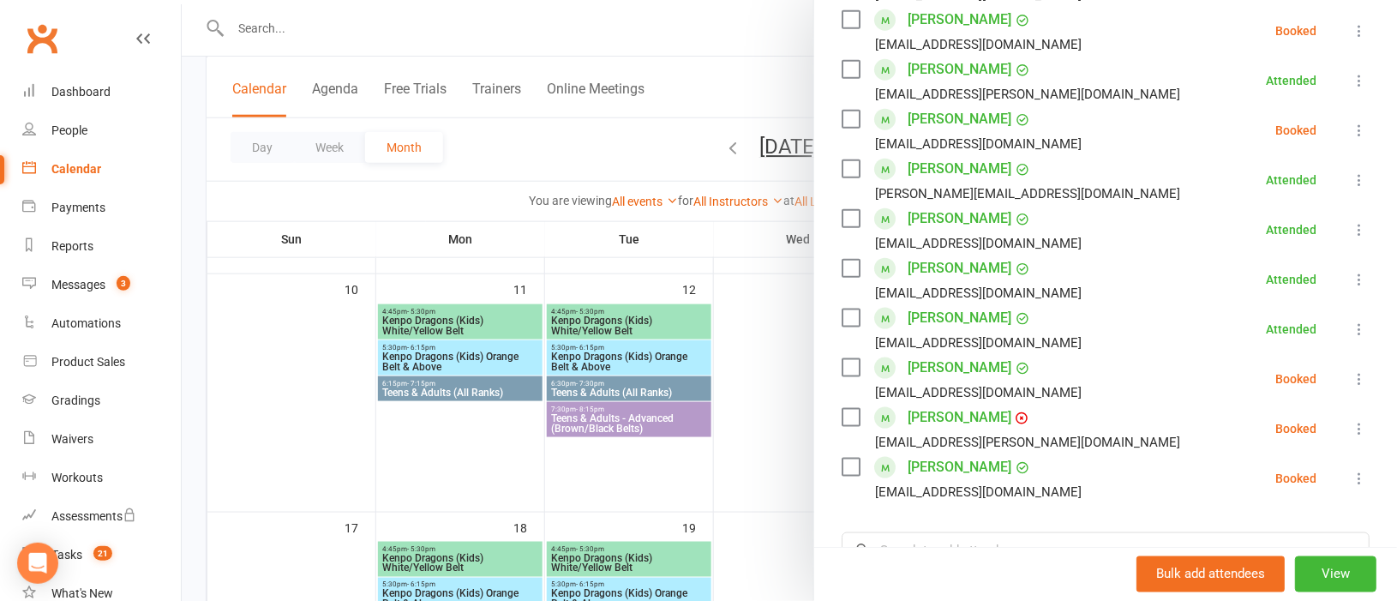
click at [1351, 420] on icon at bounding box center [1359, 428] width 17 height 17
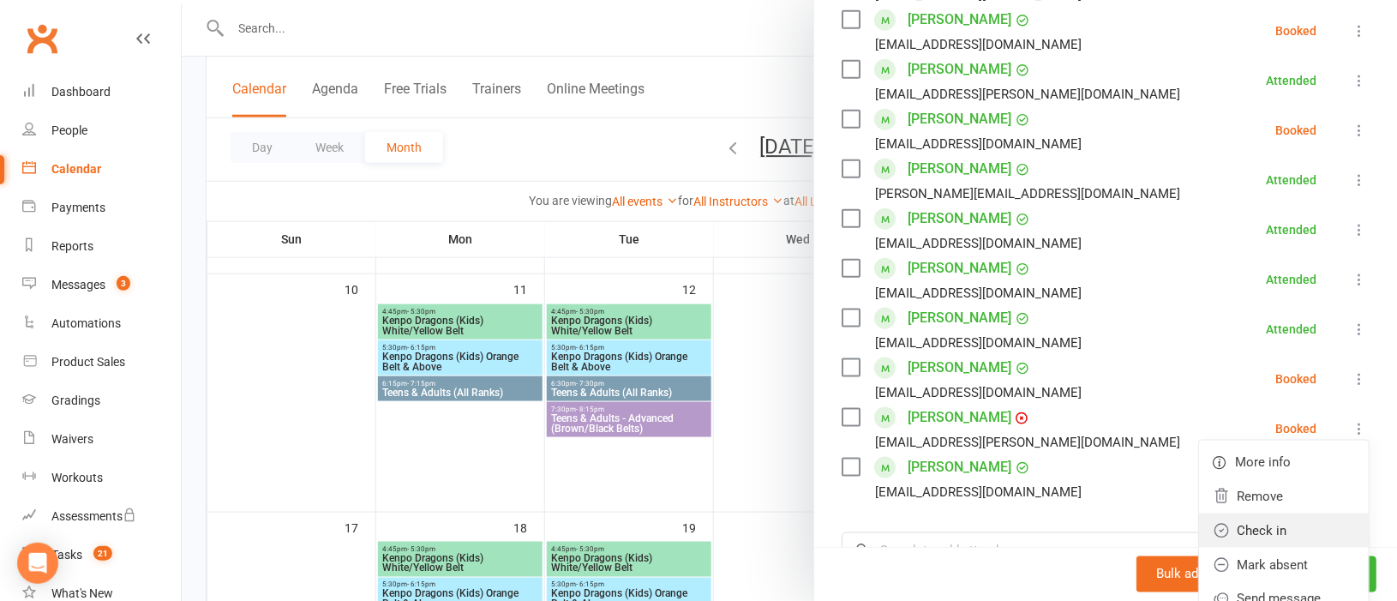
click at [1234, 513] on link "Check in" at bounding box center [1284, 530] width 170 height 34
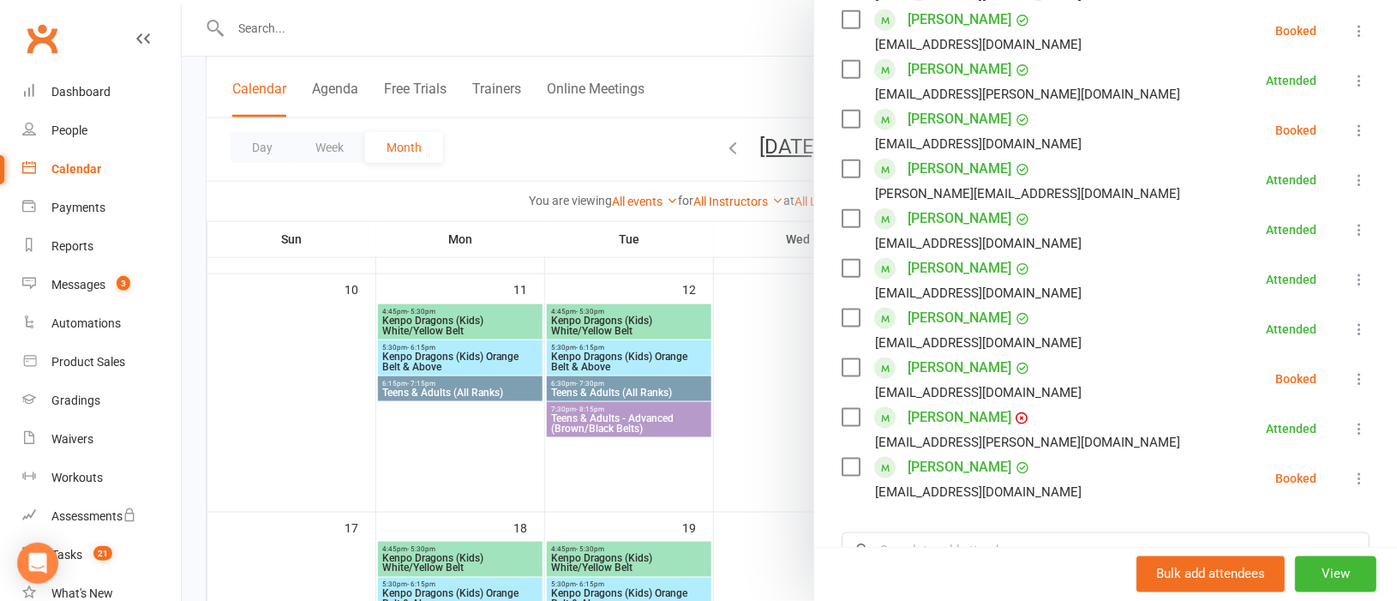
click at [1351, 470] on icon at bounding box center [1359, 478] width 17 height 17
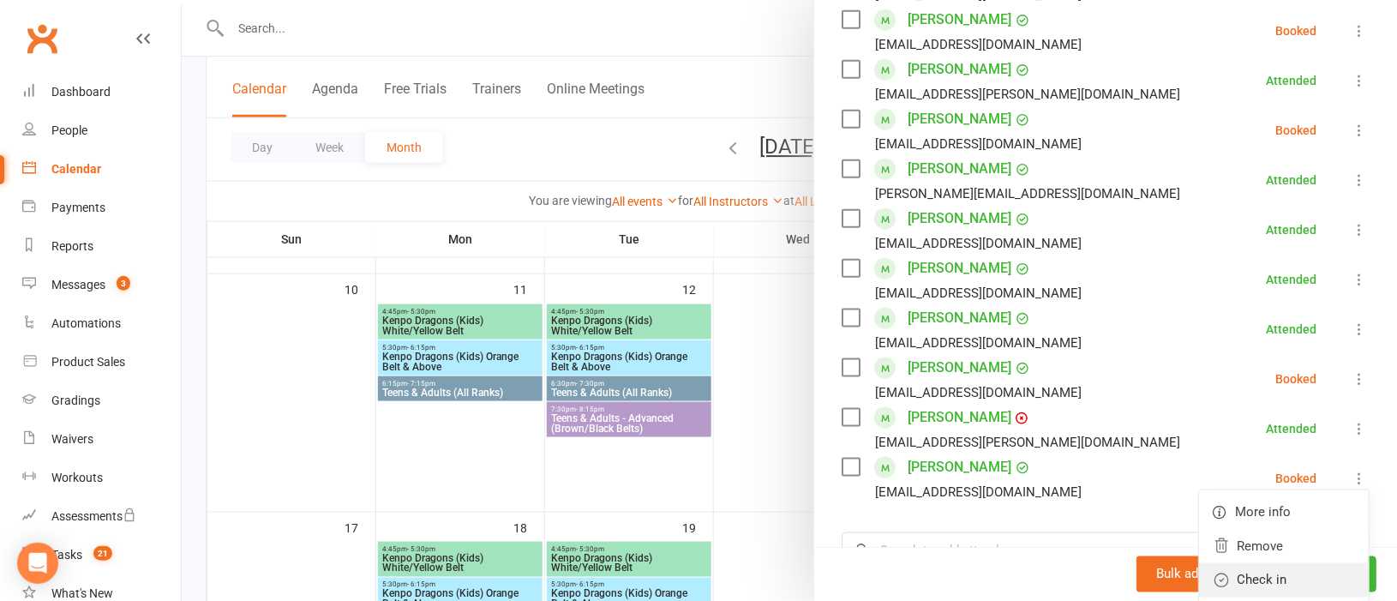
click at [1220, 563] on link "Check in" at bounding box center [1284, 580] width 170 height 34
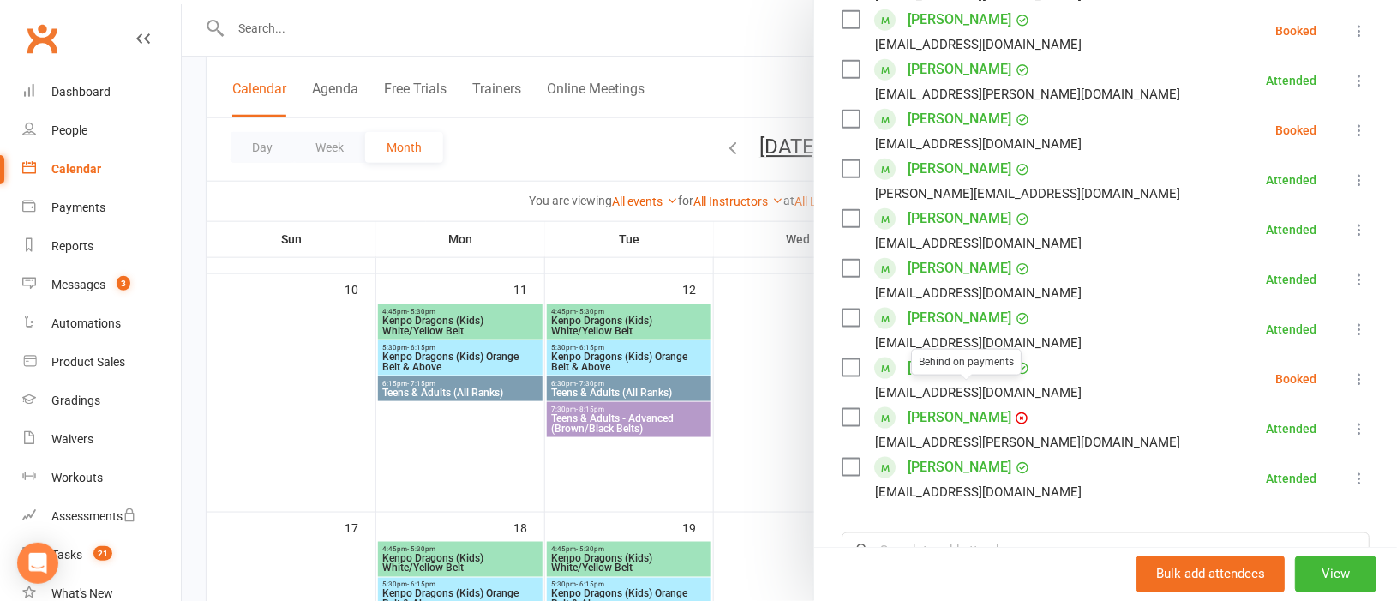
click at [938, 404] on link "[PERSON_NAME]" at bounding box center [960, 417] width 104 height 27
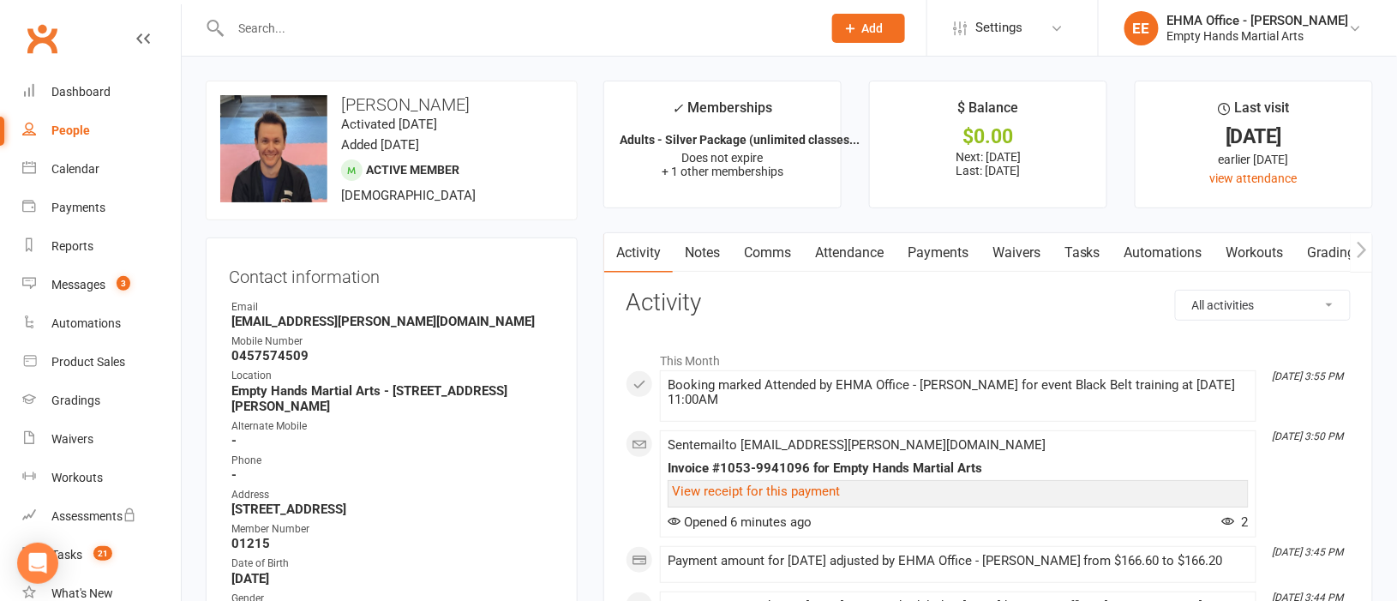
click at [927, 250] on link "Payments" at bounding box center [938, 252] width 85 height 39
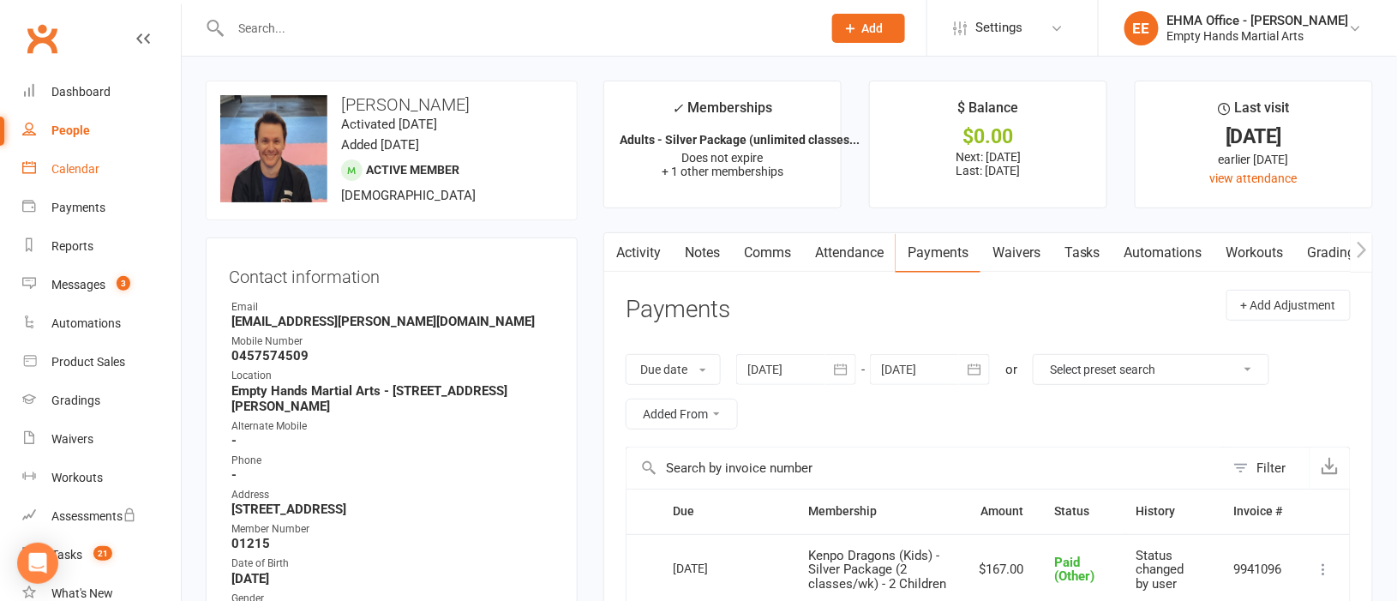
click at [78, 165] on div "Calendar" at bounding box center [75, 169] width 48 height 14
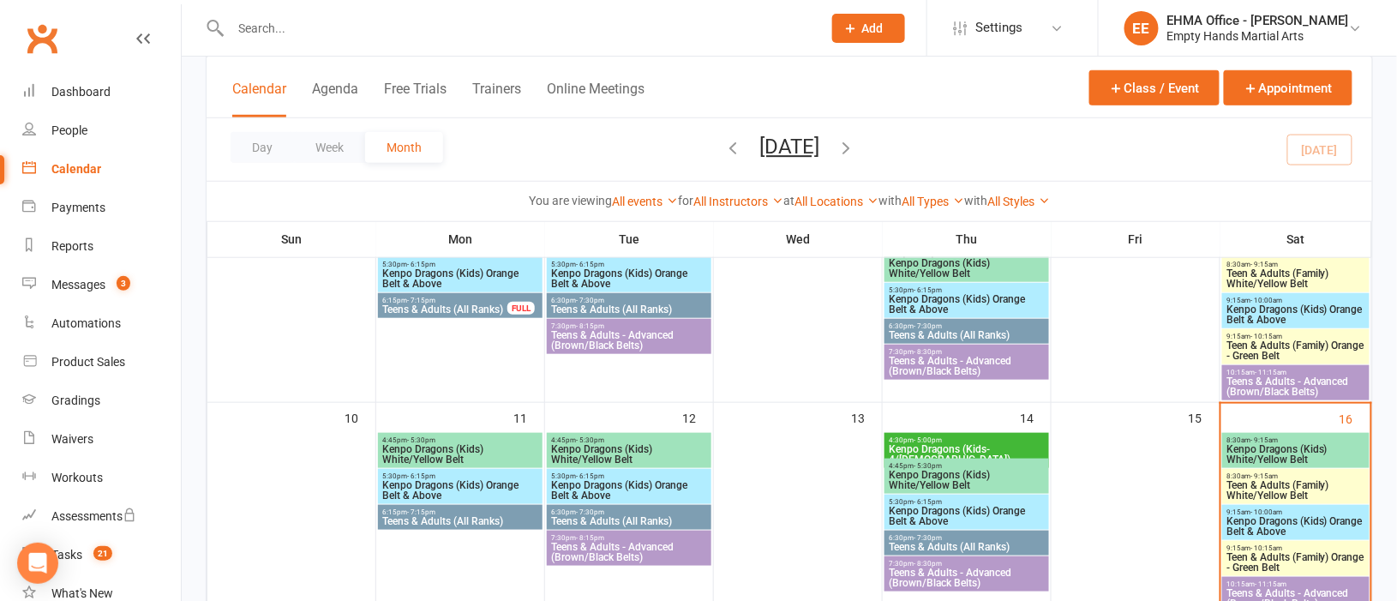
scroll to position [513, 0]
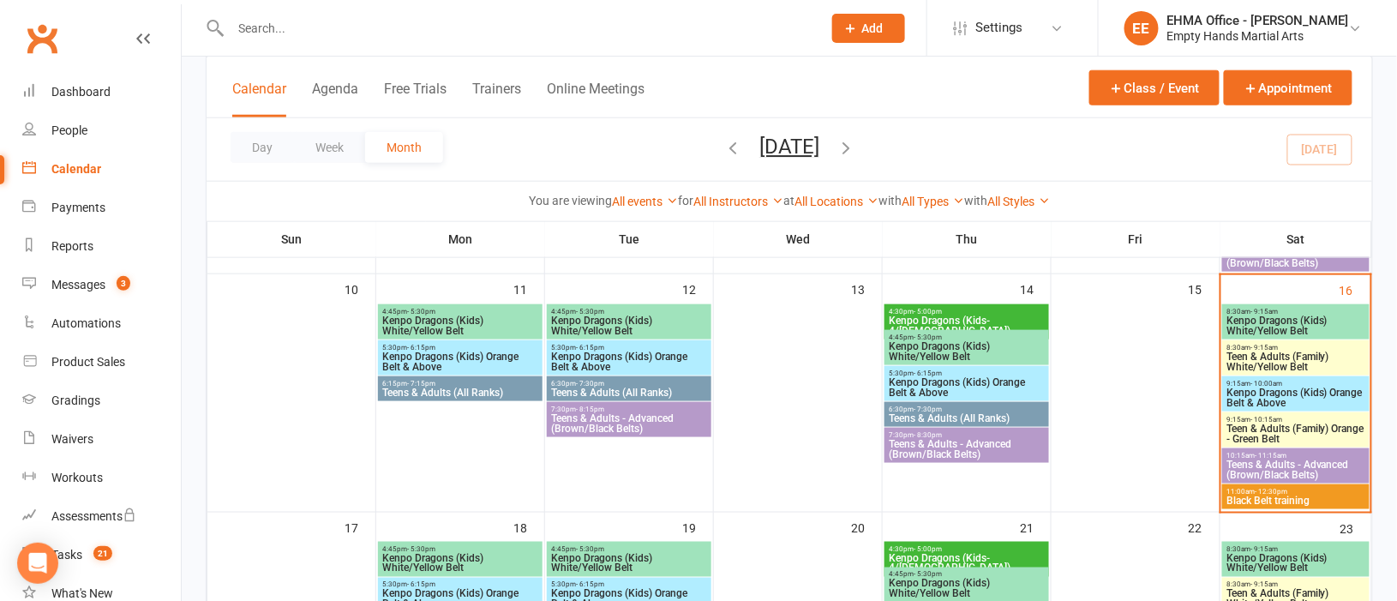
click at [1263, 501] on span "Black Belt training" at bounding box center [1296, 500] width 141 height 10
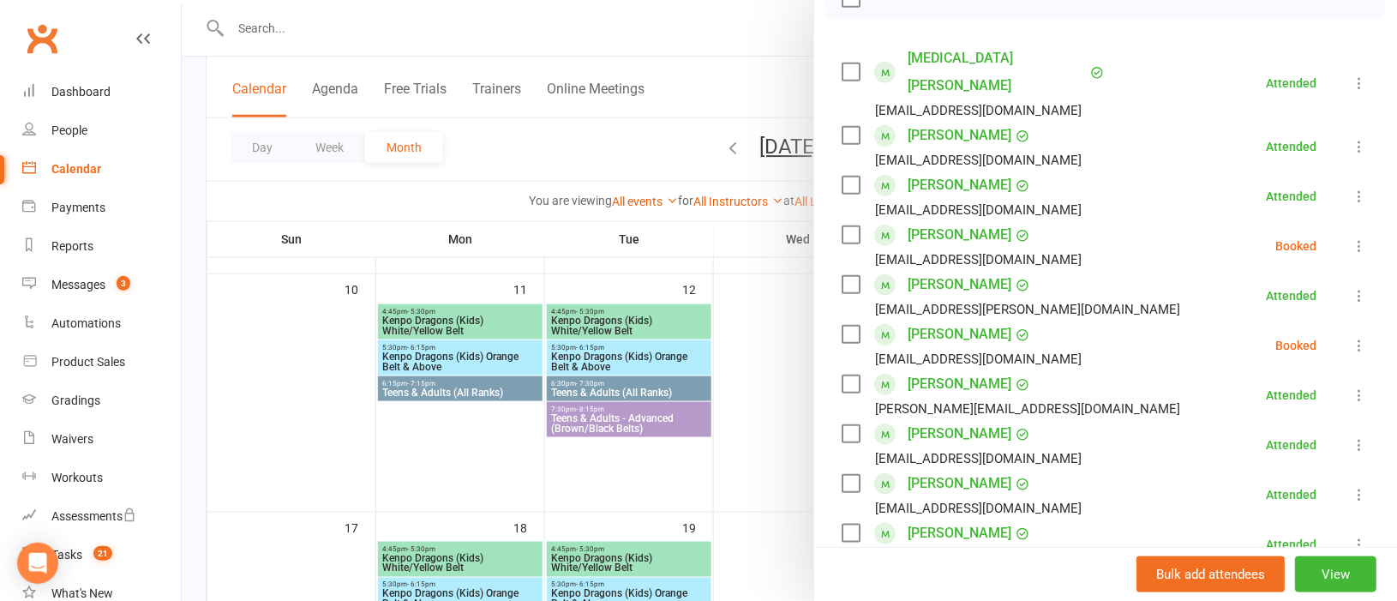
scroll to position [256, 0]
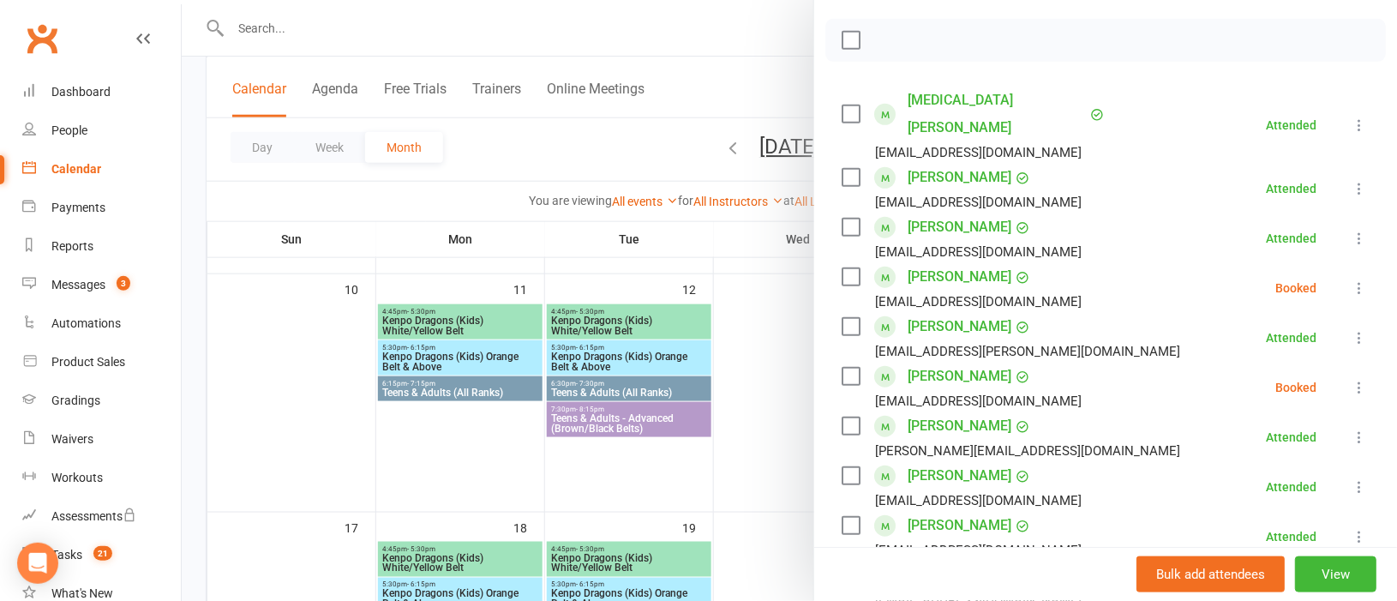
click at [1351, 279] on icon at bounding box center [1359, 287] width 17 height 17
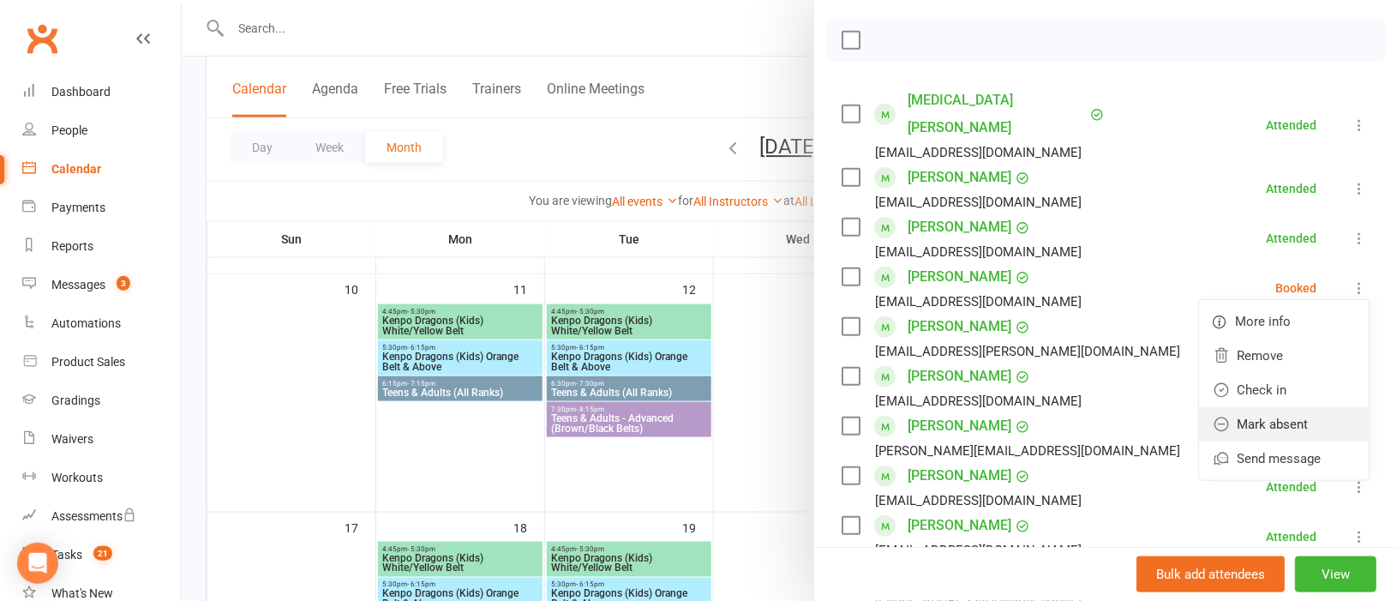
click at [1240, 407] on link "Mark absent" at bounding box center [1284, 424] width 170 height 34
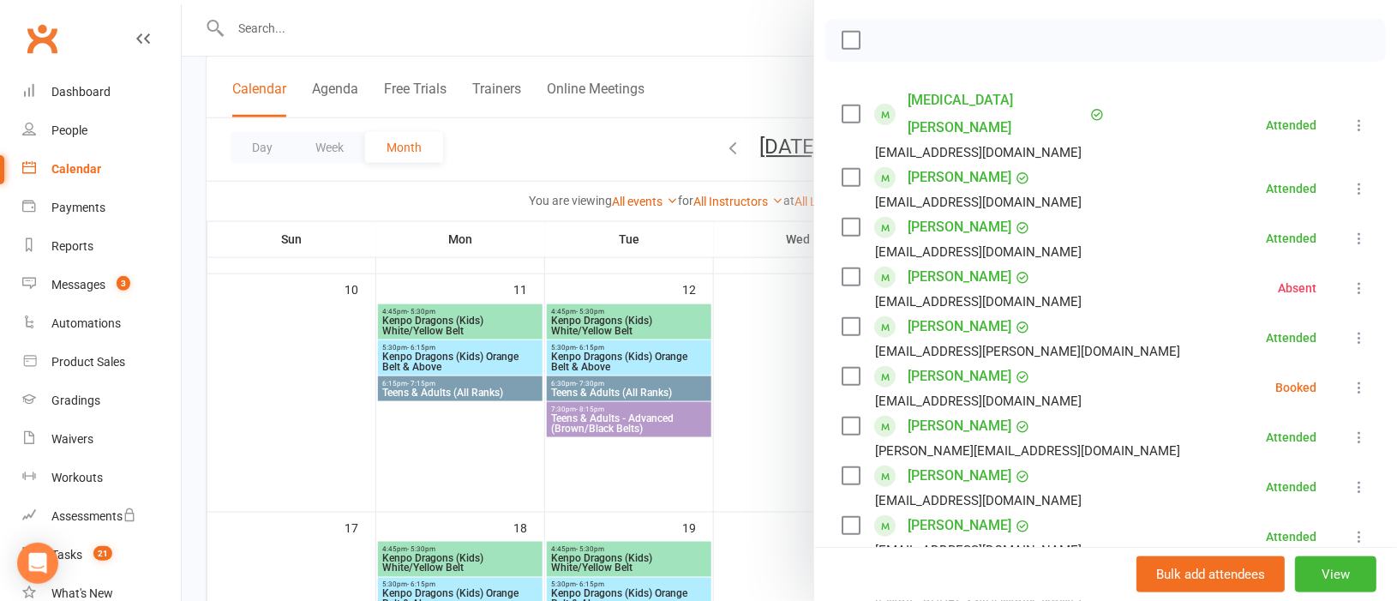
click at [1351, 379] on icon at bounding box center [1359, 387] width 17 height 17
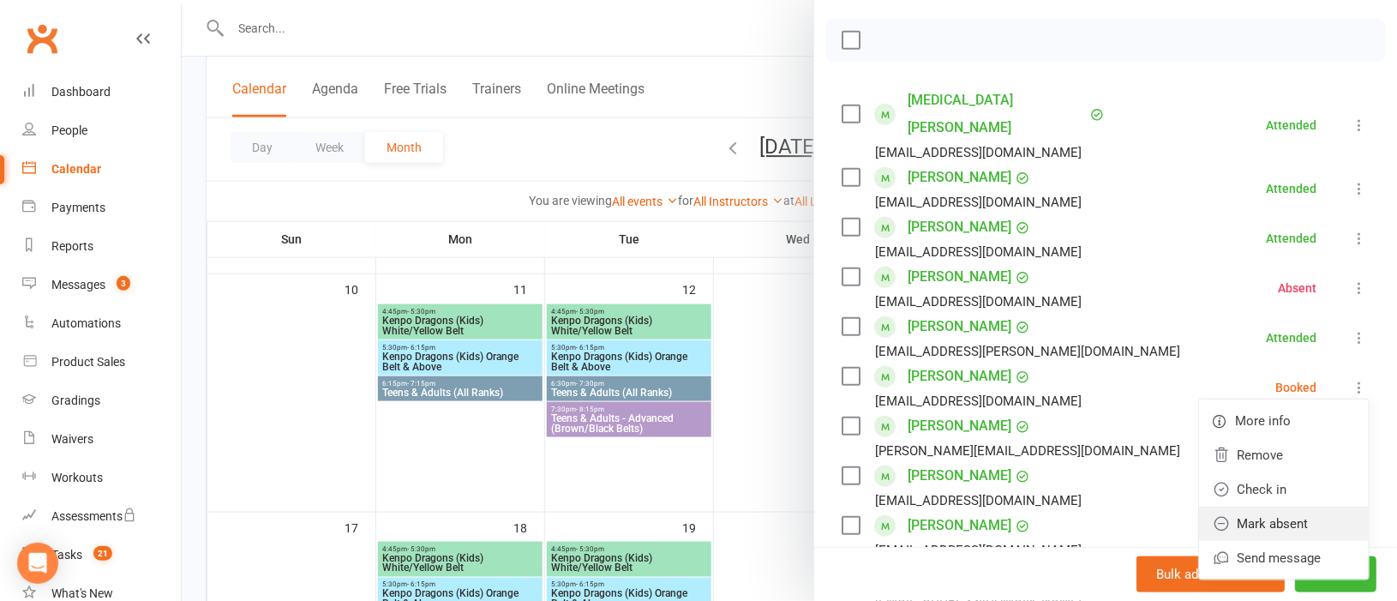
click at [1260, 507] on link "Mark absent" at bounding box center [1284, 524] width 170 height 34
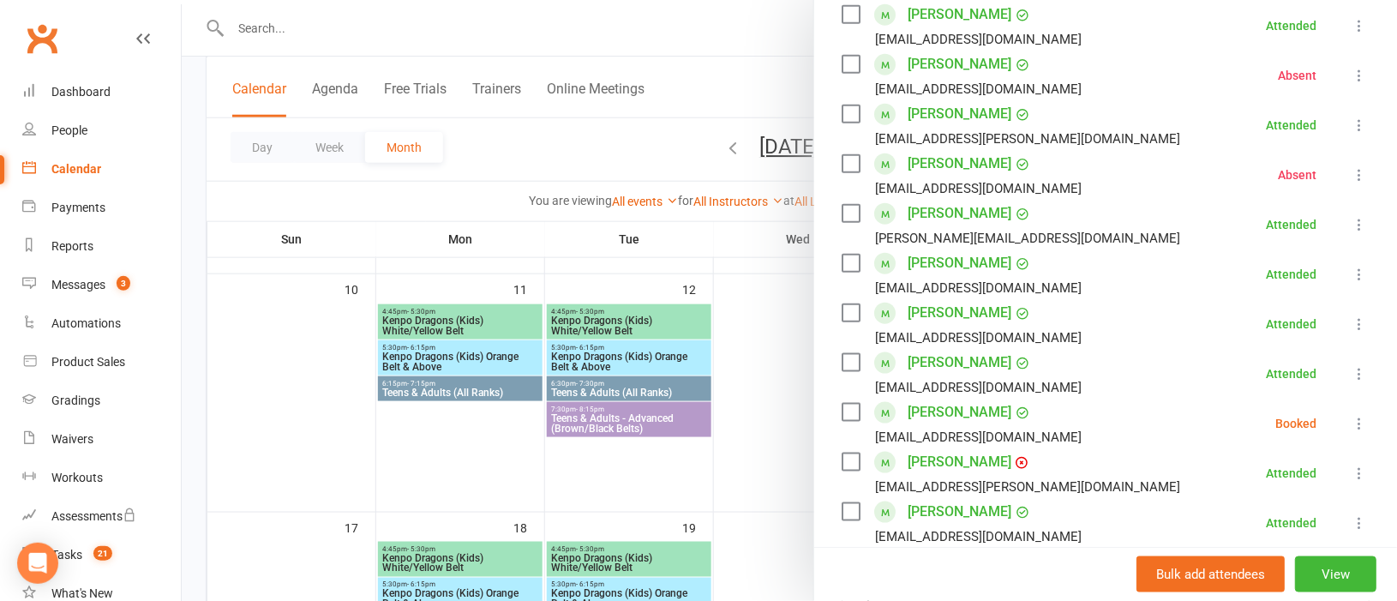
scroll to position [513, 0]
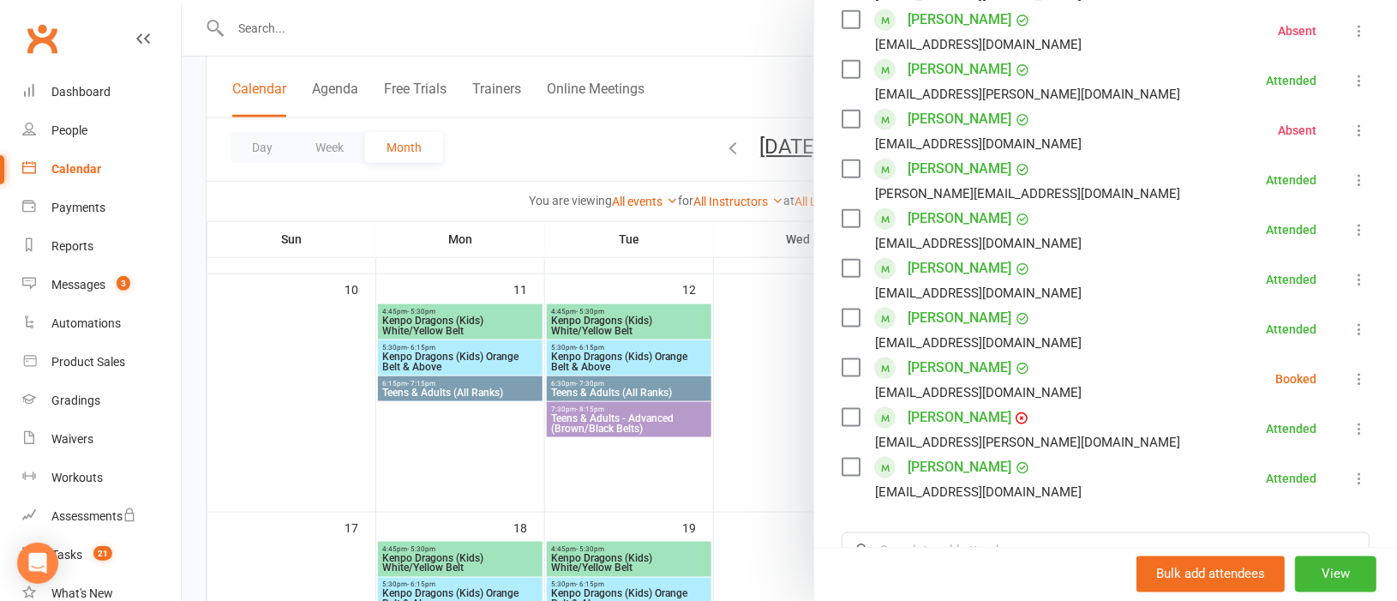
click at [1351, 370] on icon at bounding box center [1359, 378] width 17 height 17
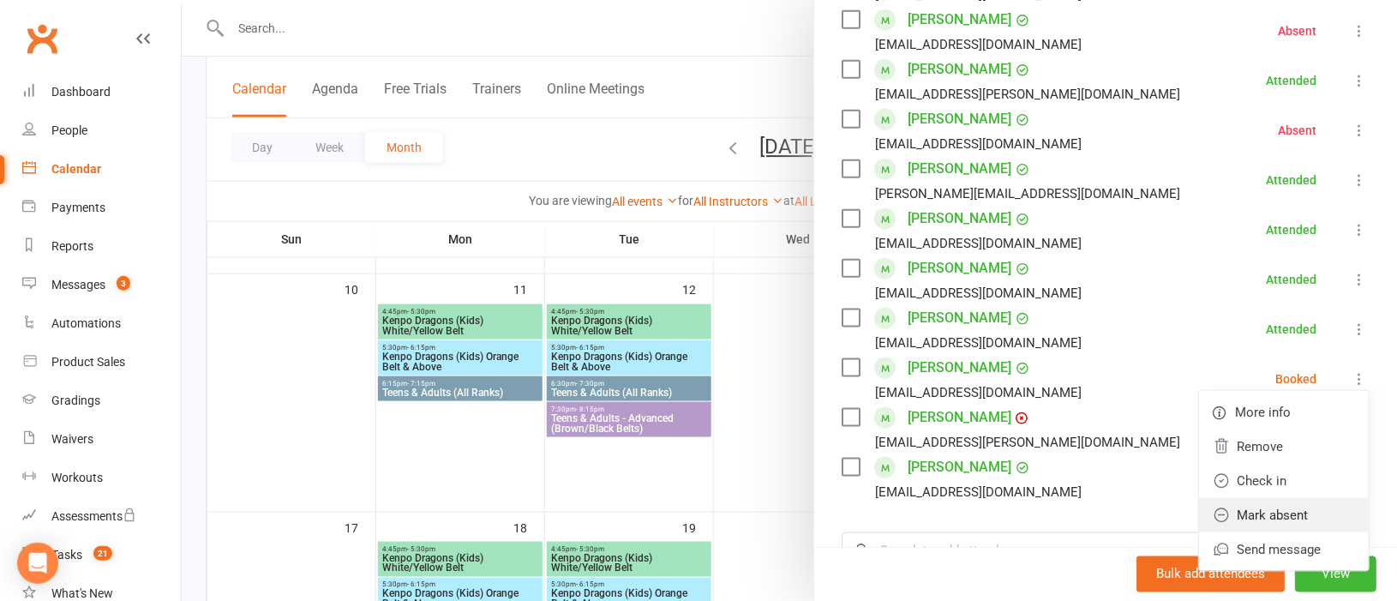
click at [1255, 498] on link "Mark absent" at bounding box center [1284, 515] width 170 height 34
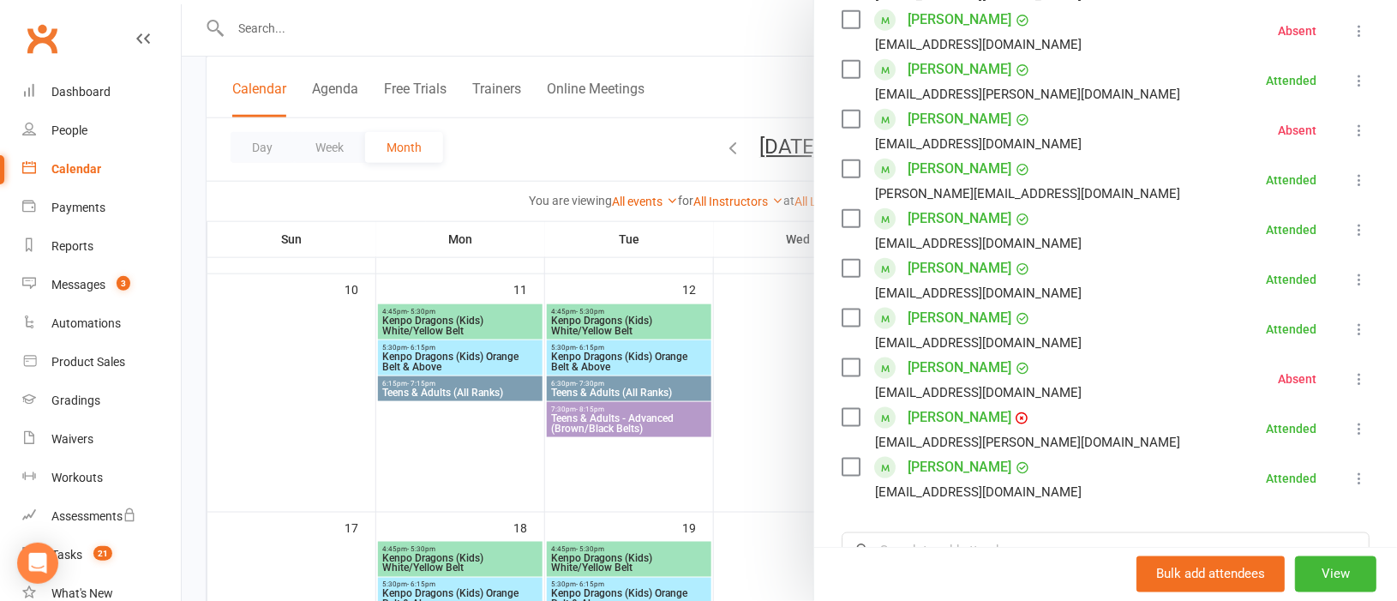
click at [769, 436] on div at bounding box center [789, 300] width 1215 height 601
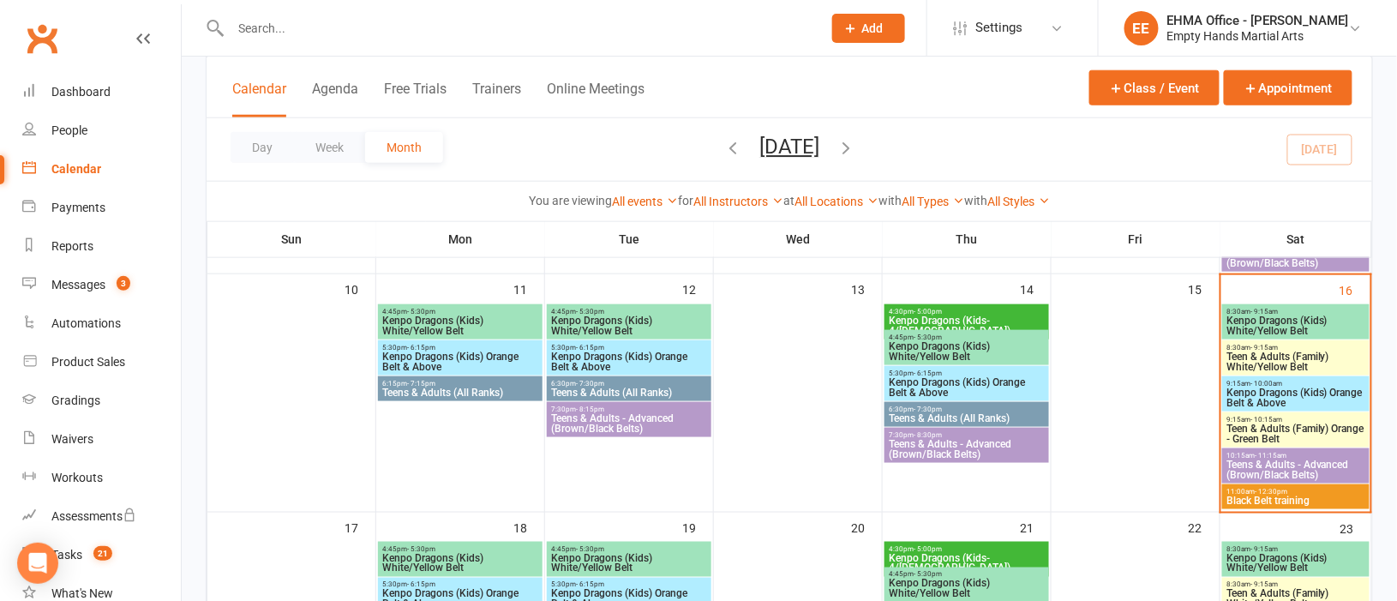
click at [1272, 452] on span "- 11:15am" at bounding box center [1271, 456] width 32 height 8
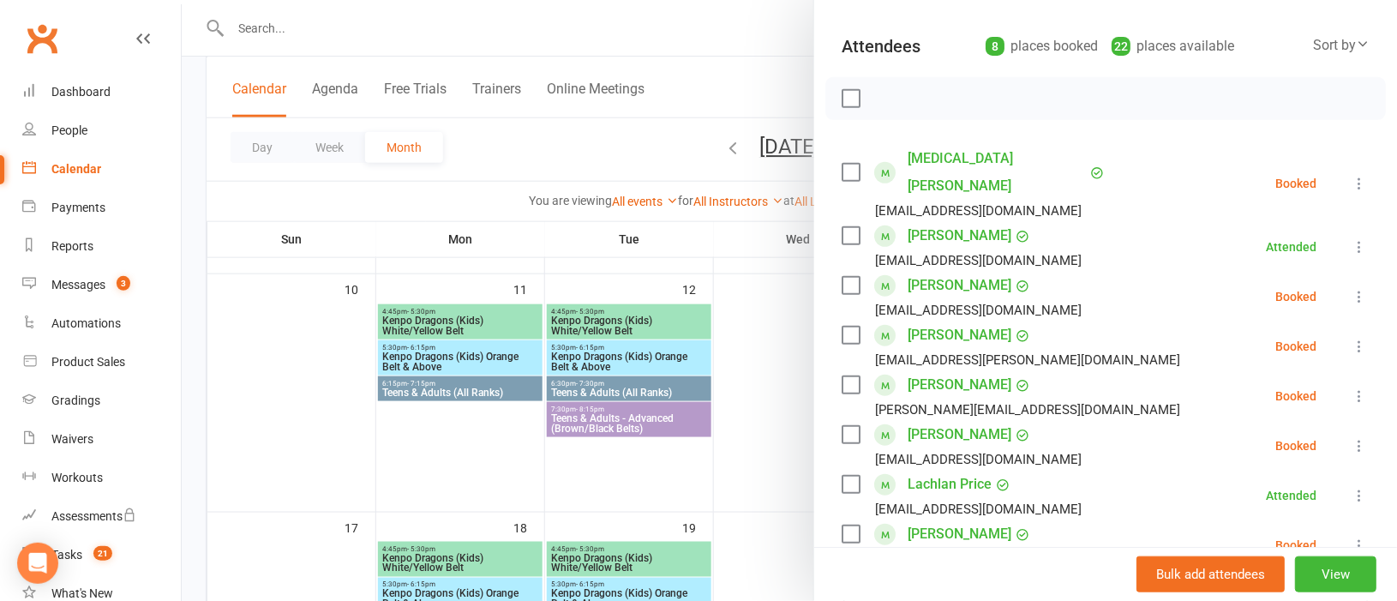
scroll to position [256, 0]
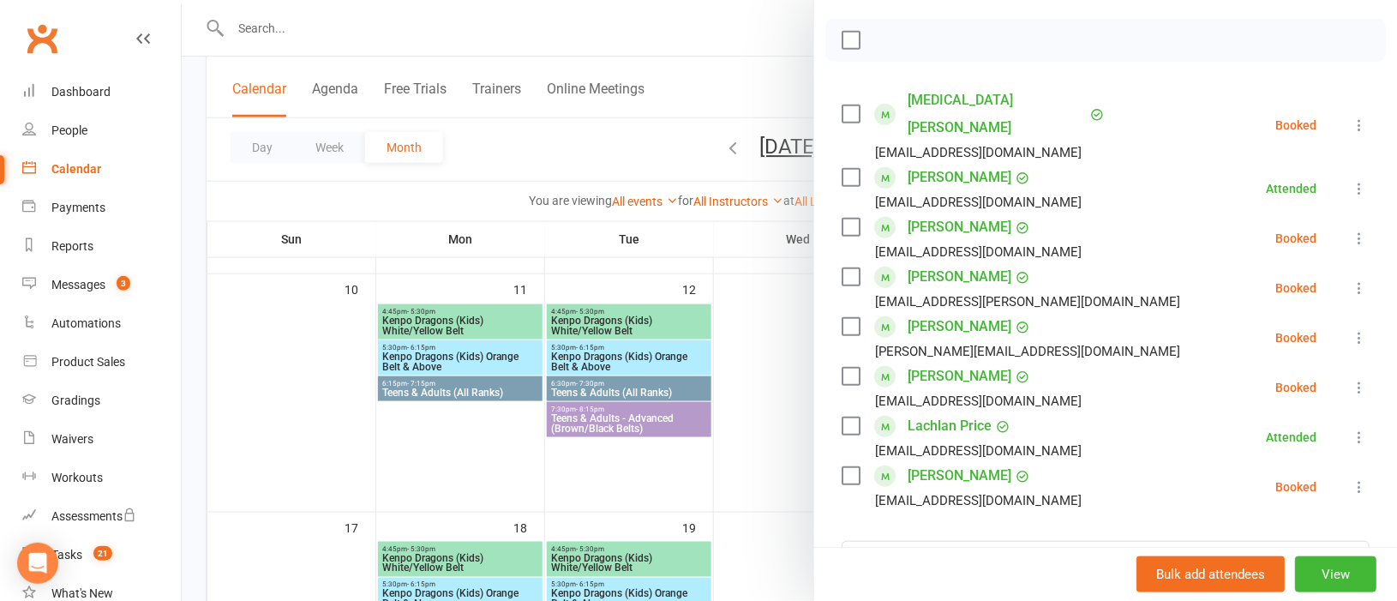
click at [738, 417] on div at bounding box center [789, 300] width 1215 height 601
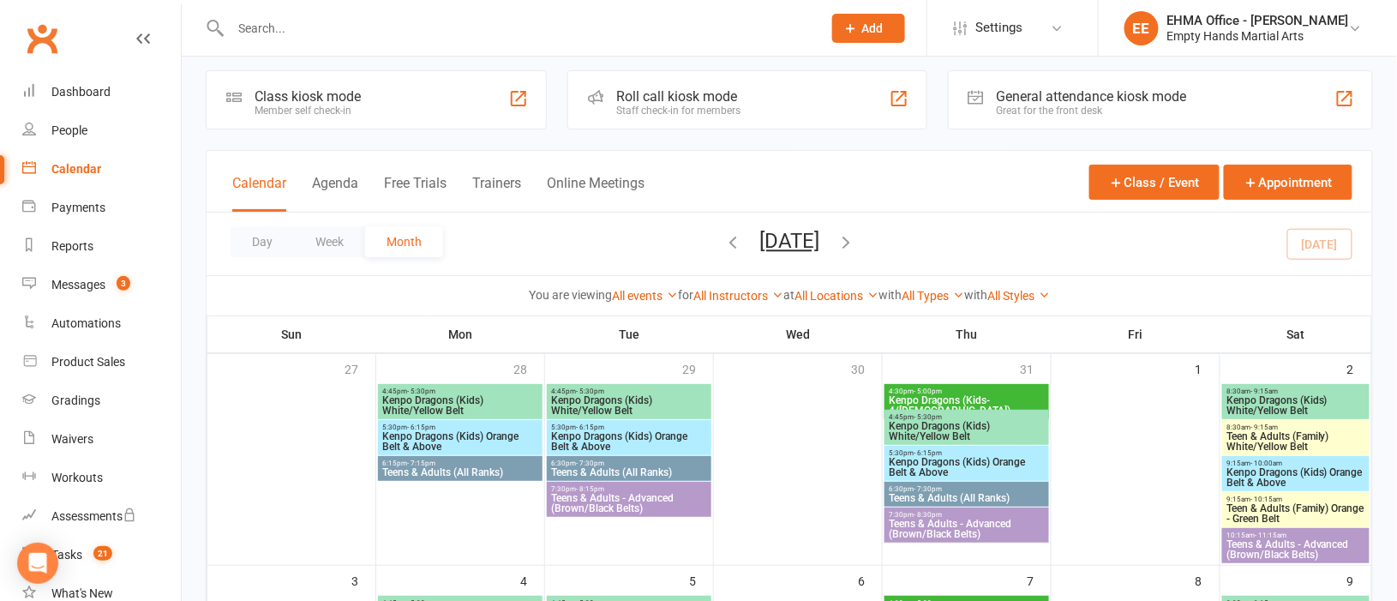
scroll to position [0, 0]
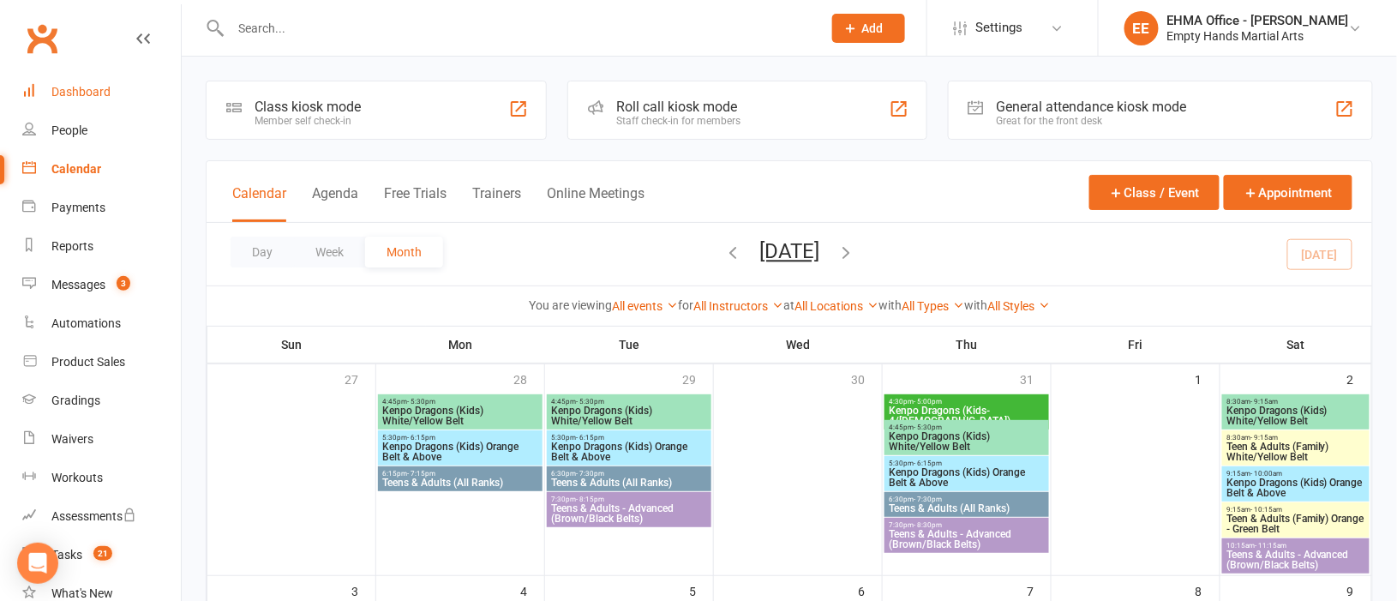
click at [90, 91] on div "Dashboard" at bounding box center [80, 92] width 59 height 14
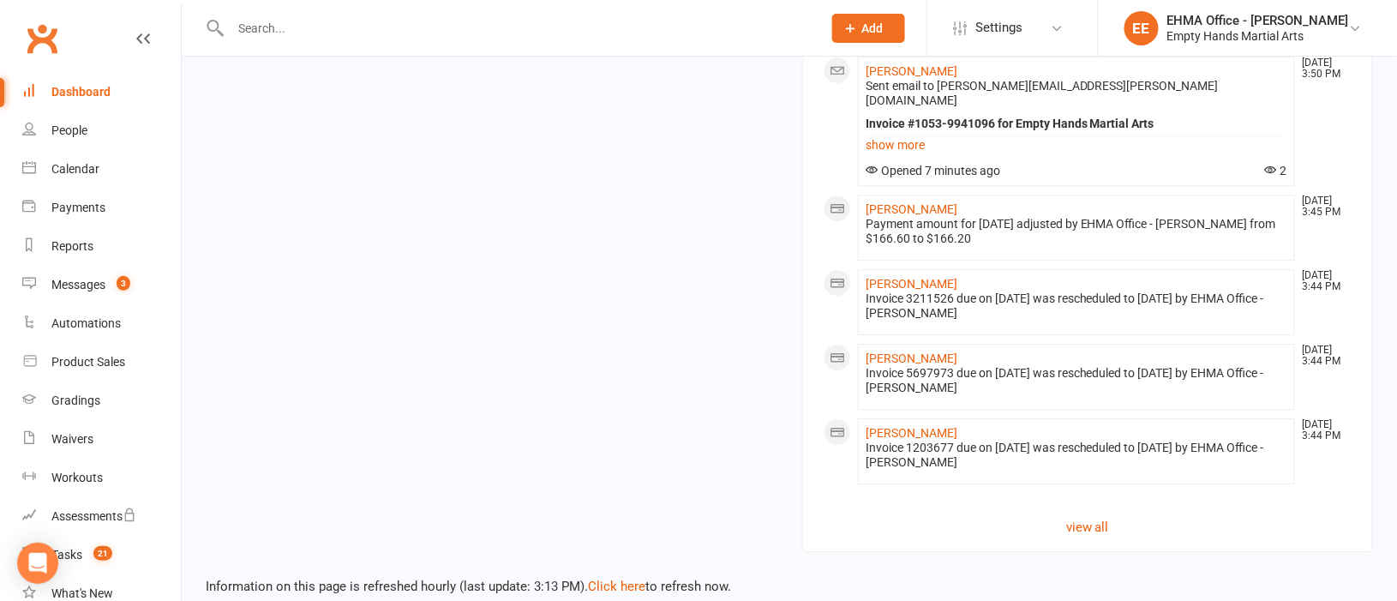
scroll to position [1570, 0]
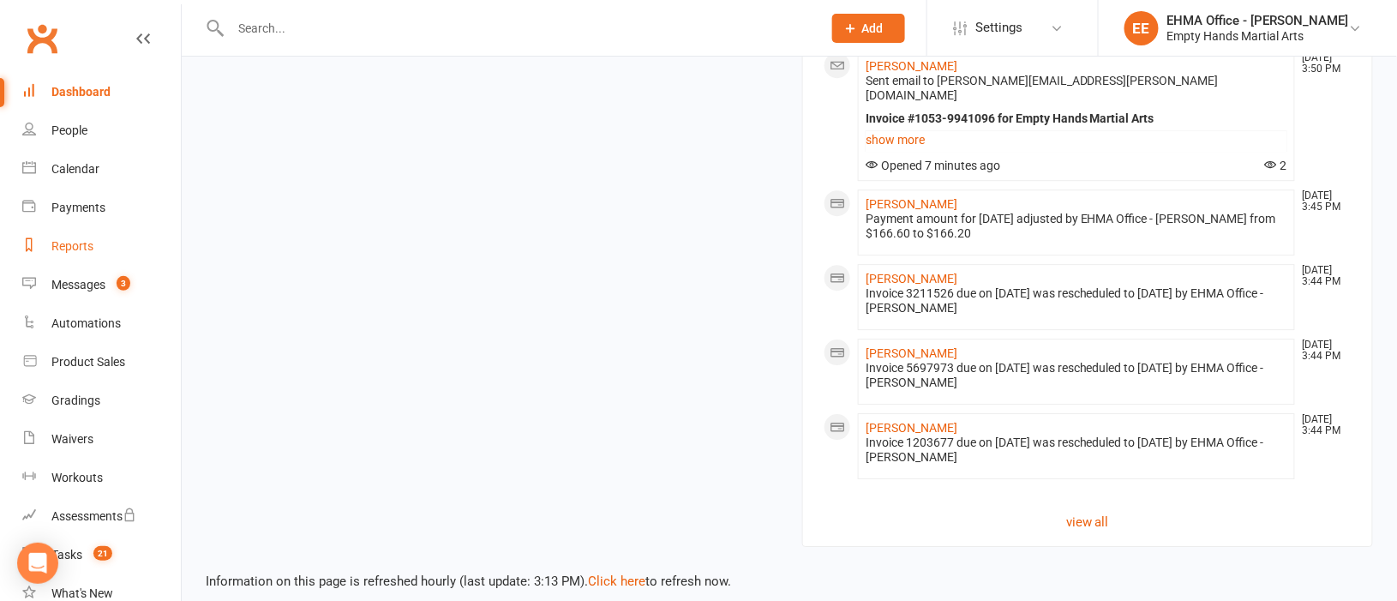
click at [70, 246] on div "Reports" at bounding box center [72, 246] width 42 height 14
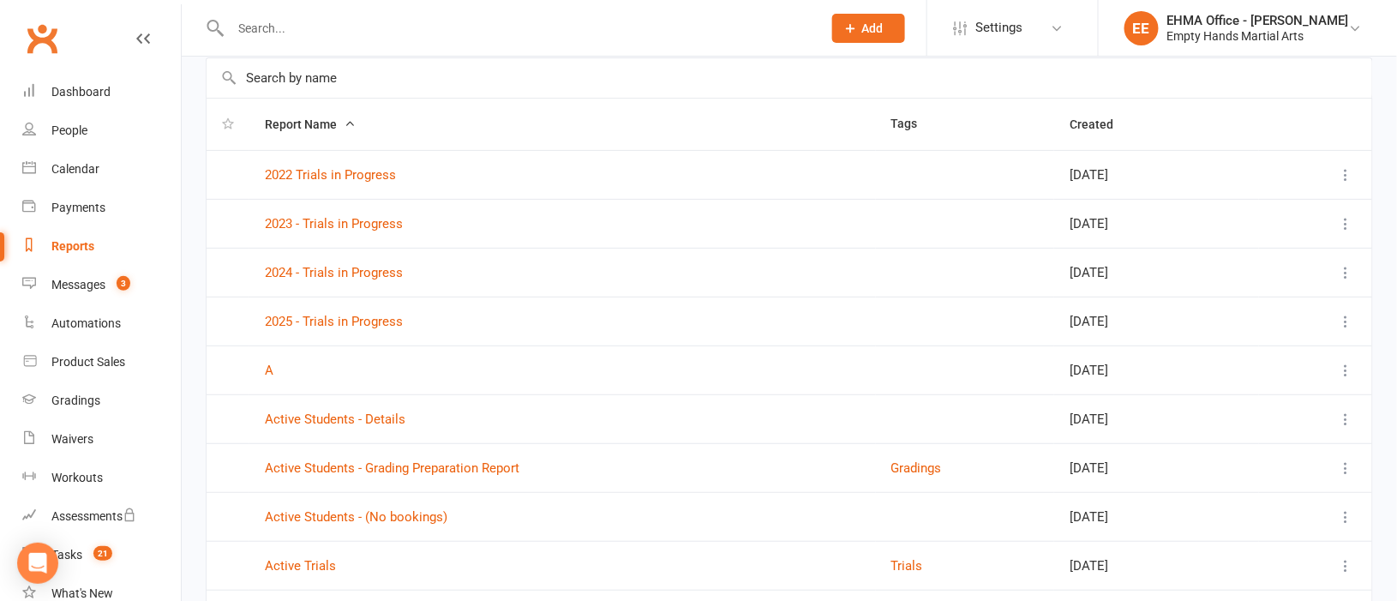
scroll to position [128, 0]
